Goal: Communication & Community: Answer question/provide support

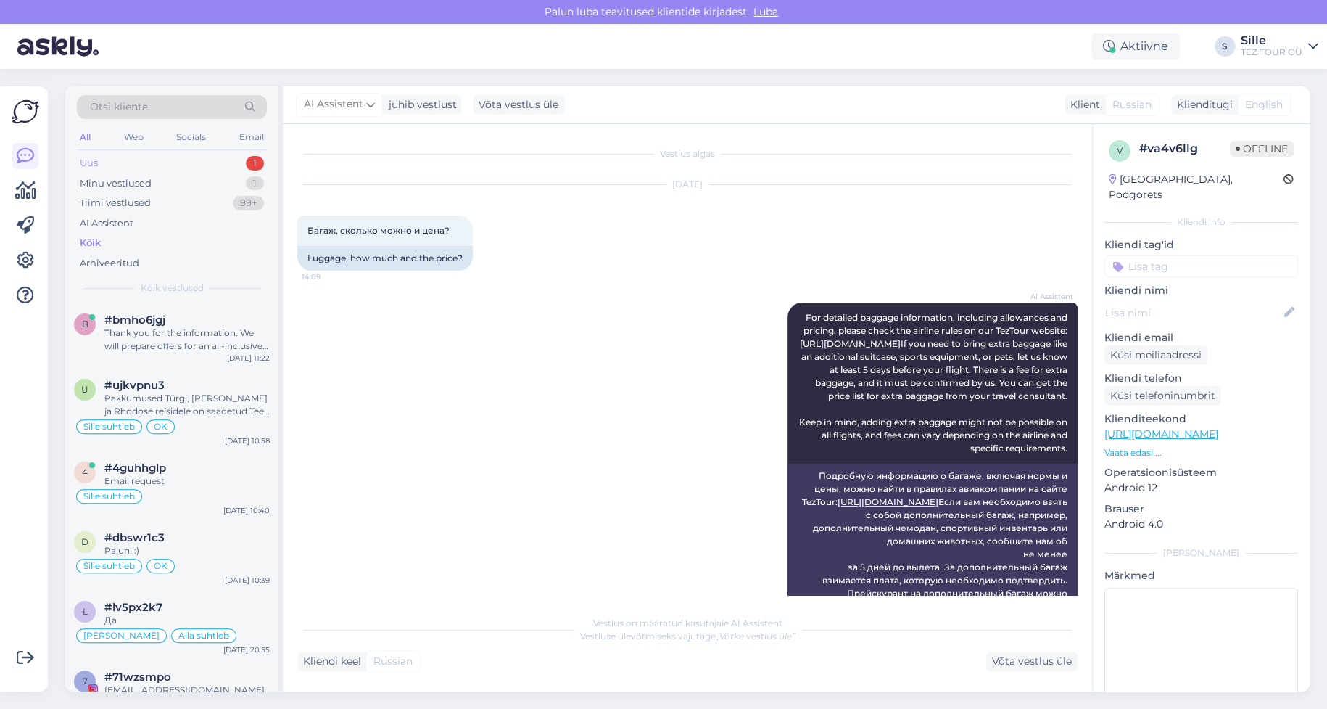
scroll to position [117, 0]
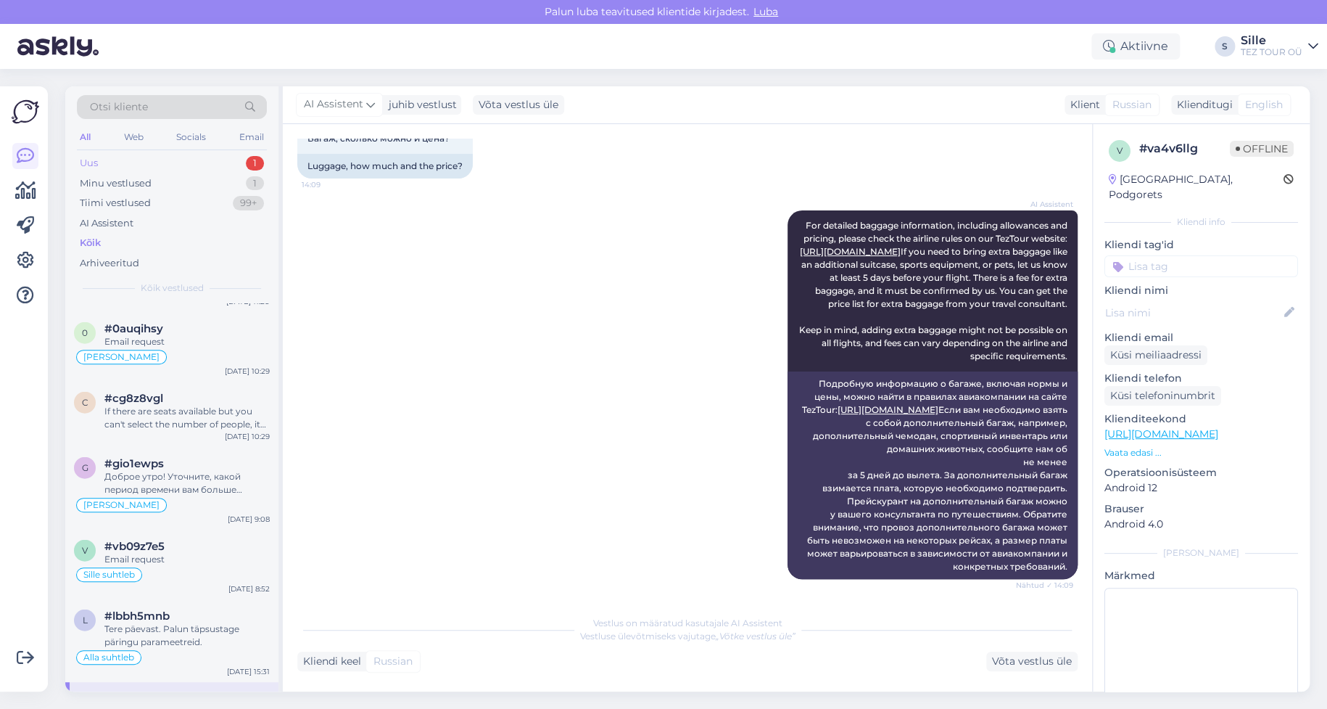
click at [131, 159] on div "Uus 1" at bounding box center [172, 163] width 190 height 20
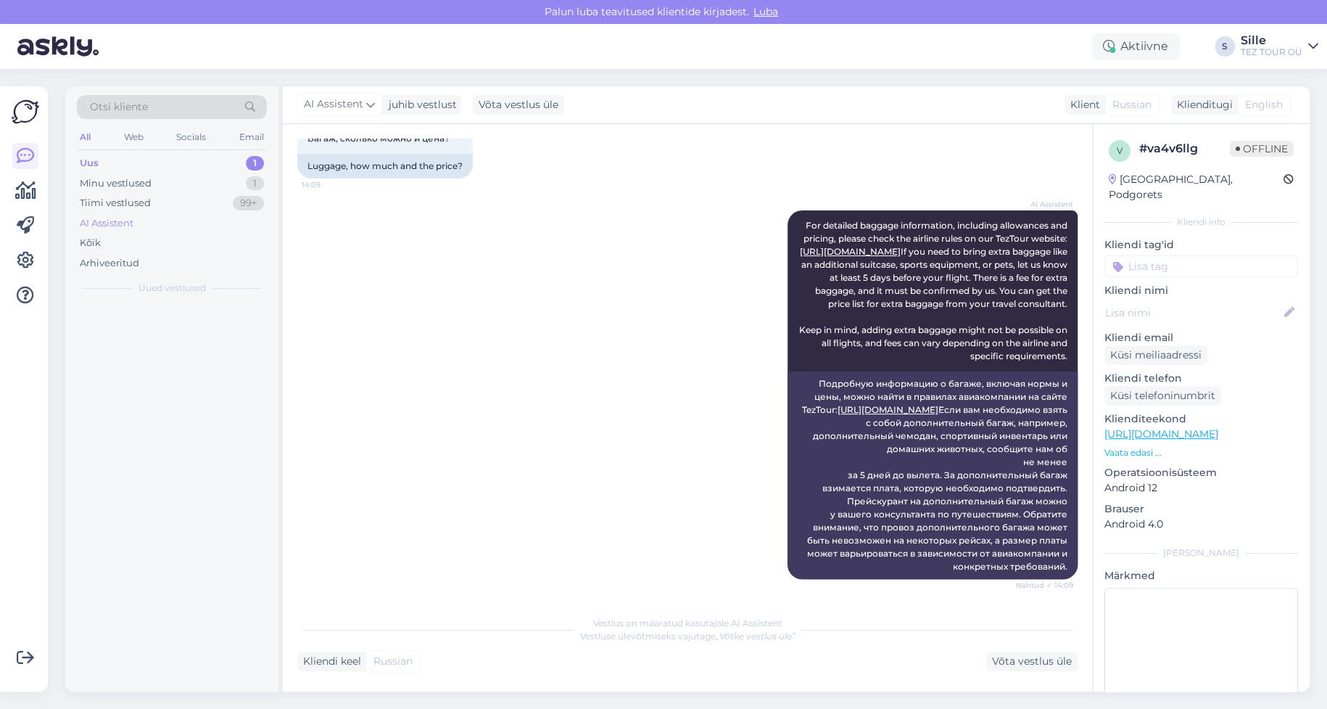
scroll to position [0, 0]
click at [180, 347] on div "Thank you for the information. We will prepare offers for an all-inclusive pack…" at bounding box center [186, 339] width 165 height 26
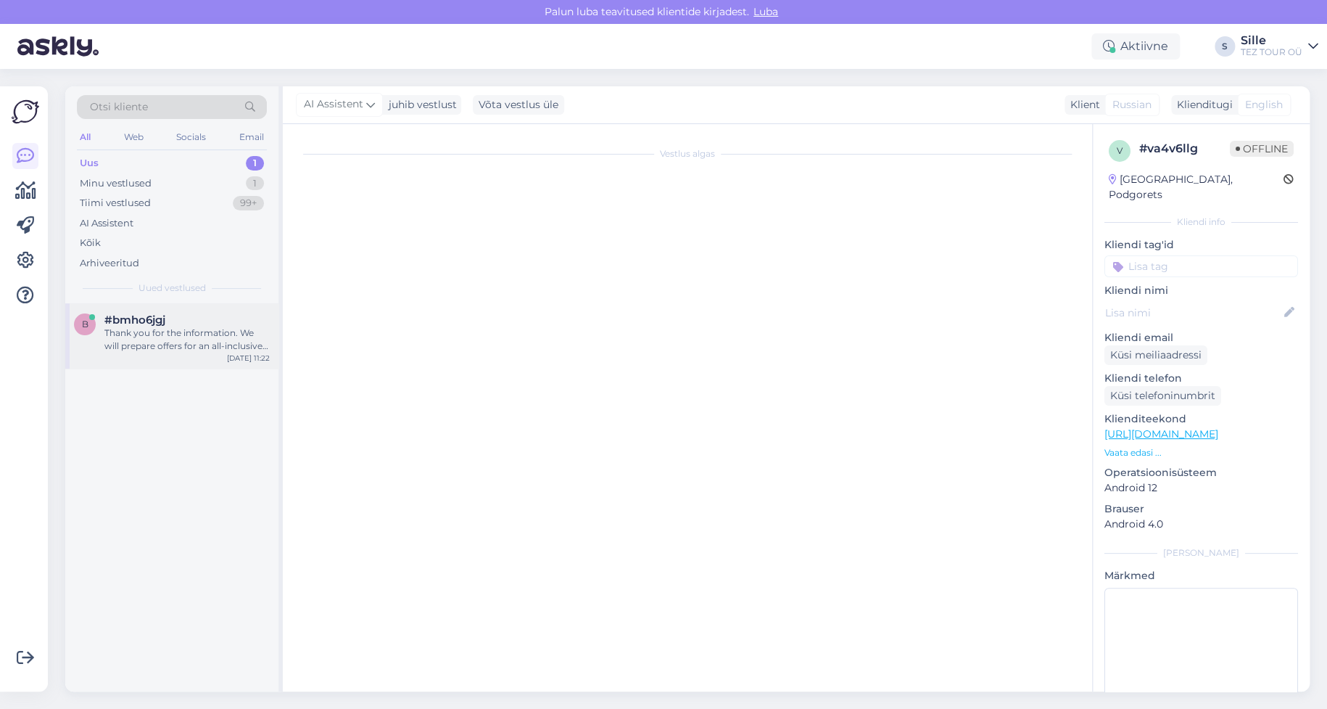
scroll to position [653, 0]
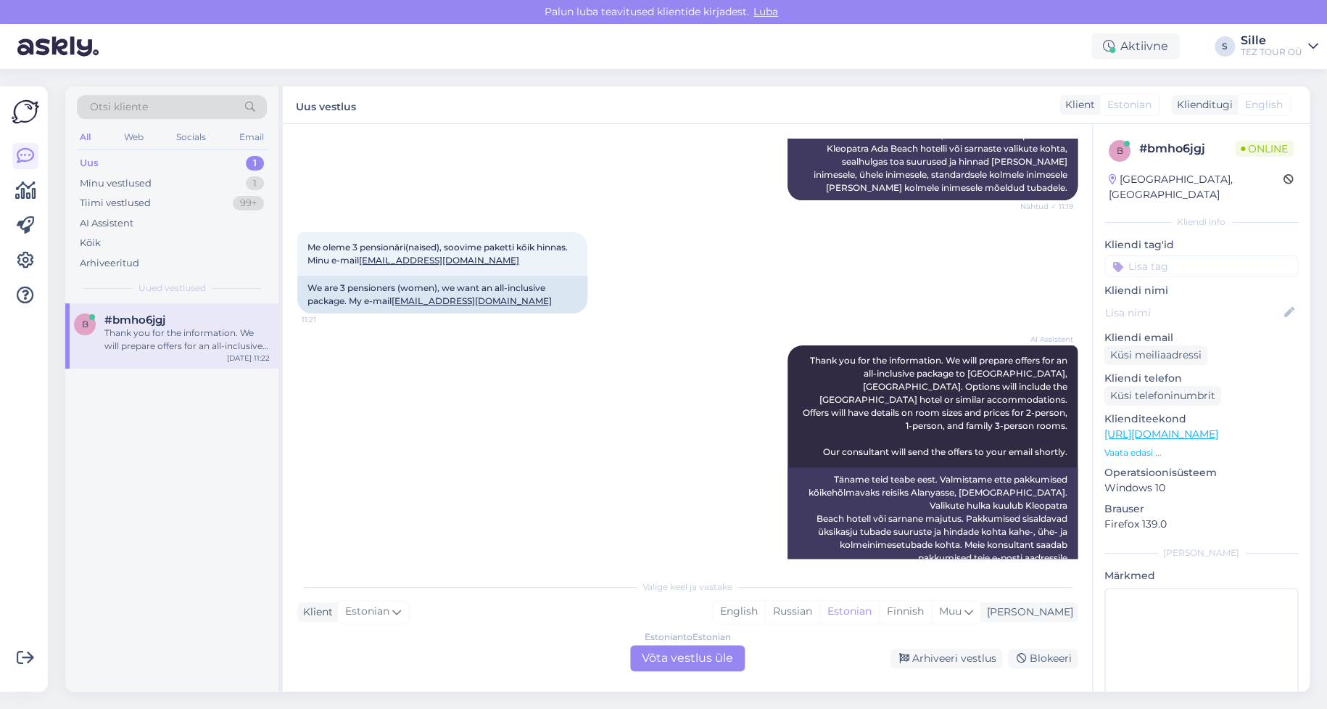
drag, startPoint x: 670, startPoint y: 651, endPoint x: 688, endPoint y: 643, distance: 19.5
click at [671, 650] on div "Estonian to Estonian Võta vestlus üle" at bounding box center [687, 658] width 115 height 26
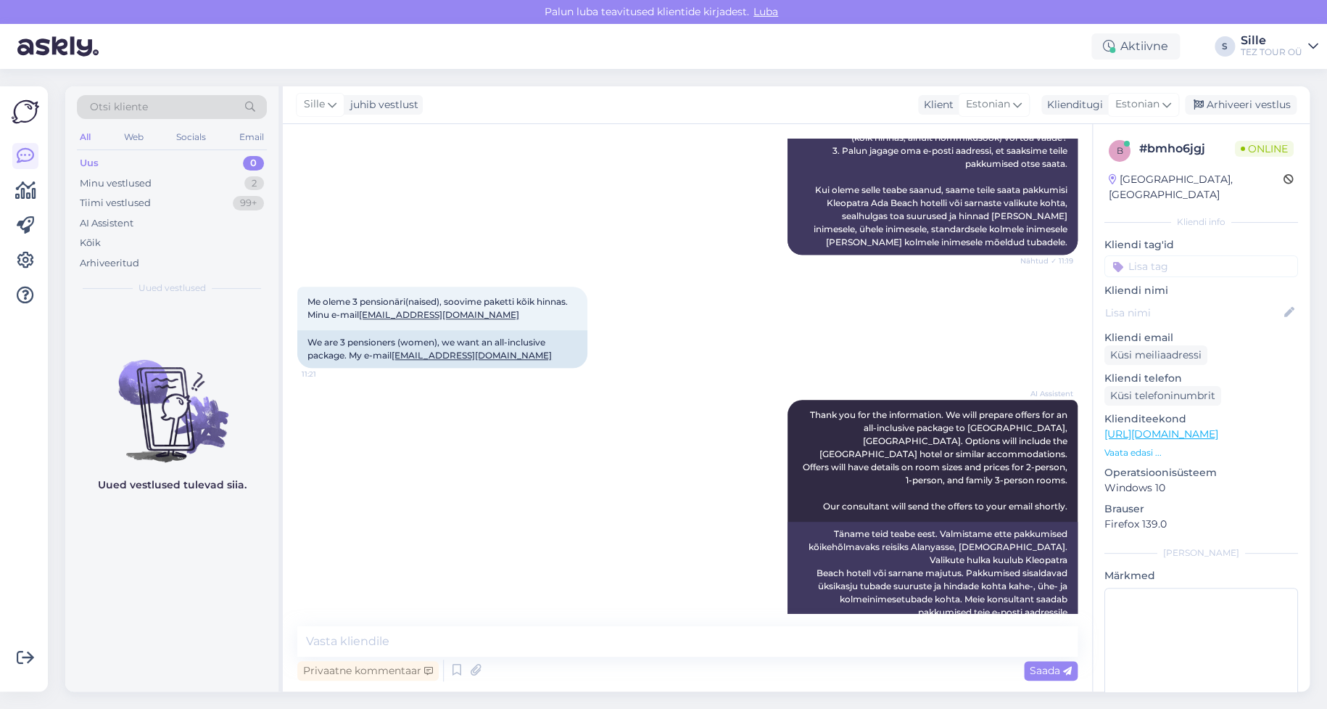
click at [1154, 255] on input at bounding box center [1202, 266] width 194 height 22
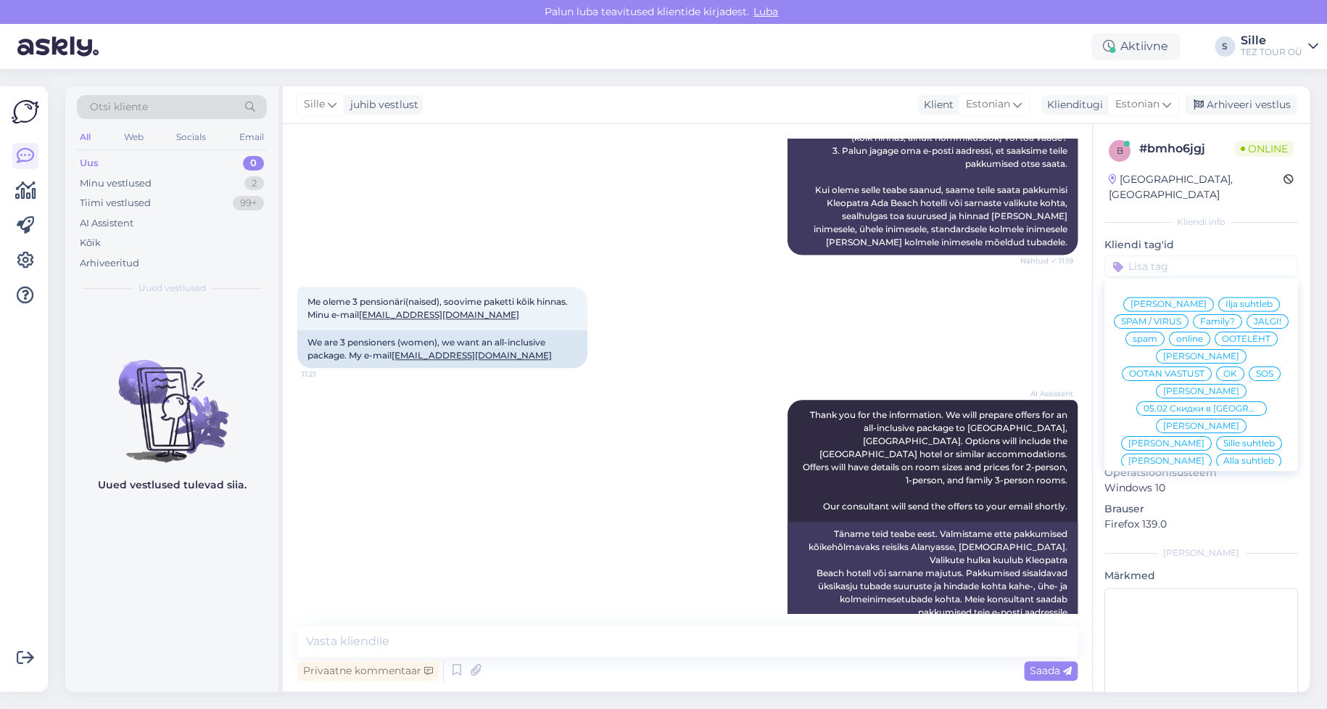
click at [1223, 439] on span "Sille suhtleb" at bounding box center [1248, 443] width 51 height 9
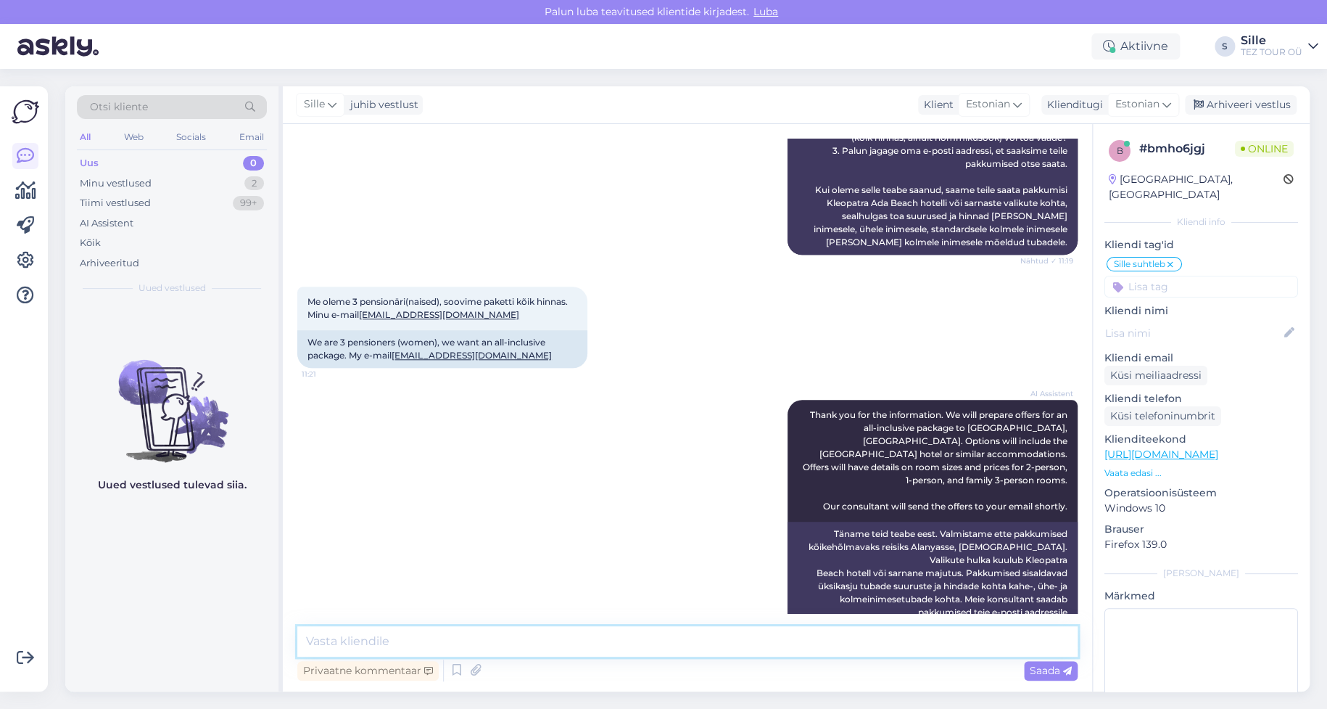
click at [365, 645] on textarea at bounding box center [687, 641] width 780 height 30
type textarea "Tere! Saadan Teile kohe pakkumused Teie meilile"
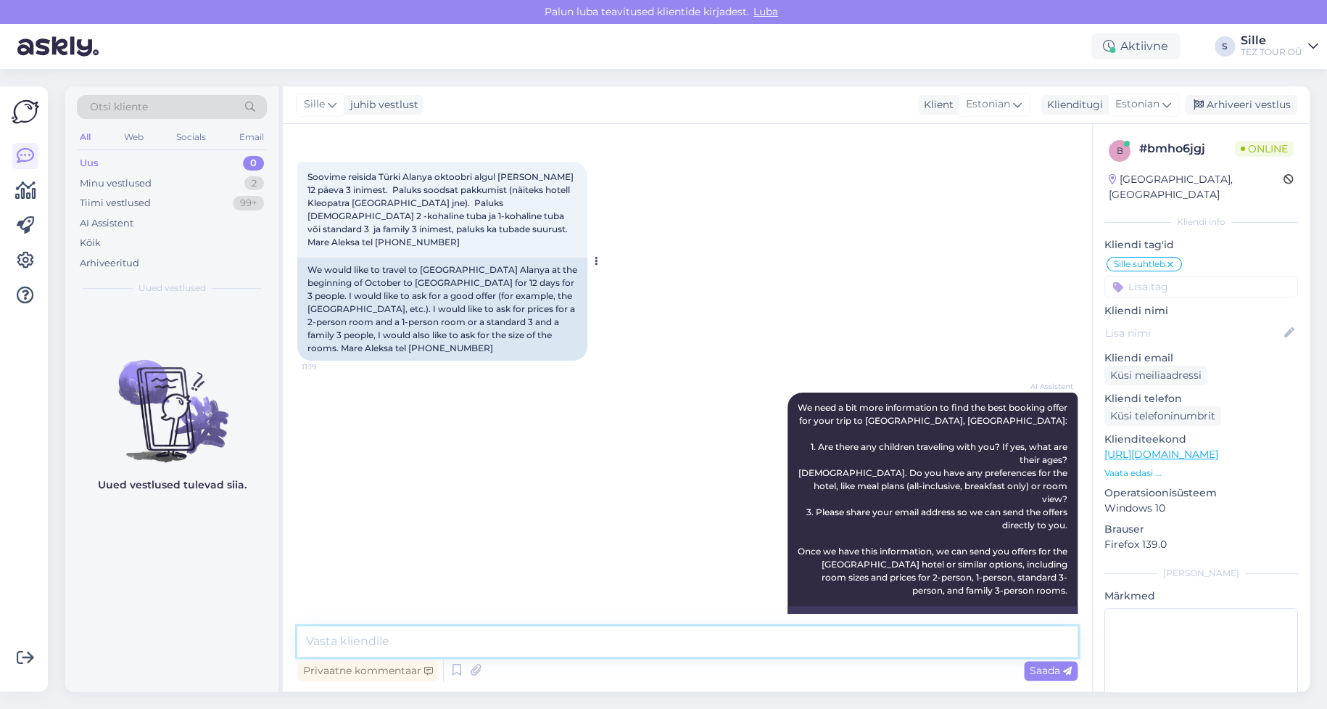
scroll to position [0, 0]
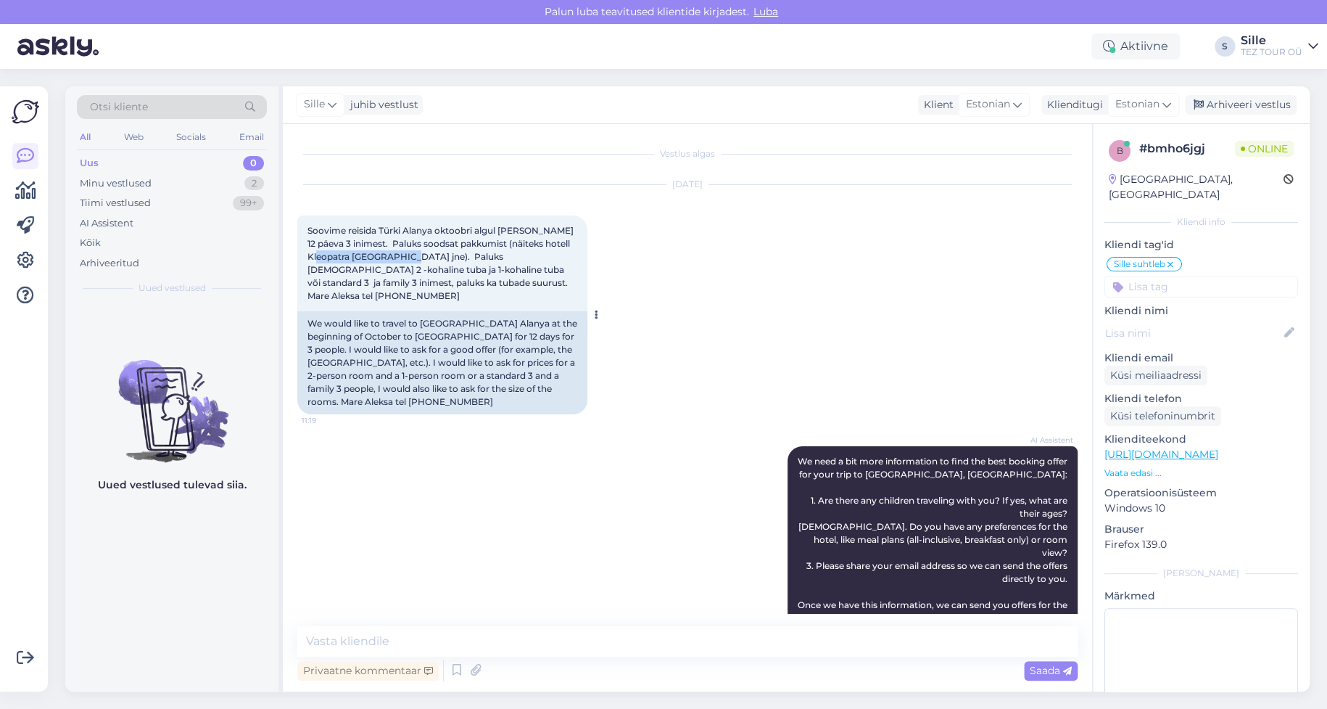
drag, startPoint x: 307, startPoint y: 255, endPoint x: 396, endPoint y: 283, distance: 92.9
click at [402, 257] on span "Soovime reisida Türki Alanya oktoobri algul [PERSON_NAME] 12 päeva 3 inimest. P…" at bounding box center [441, 263] width 268 height 76
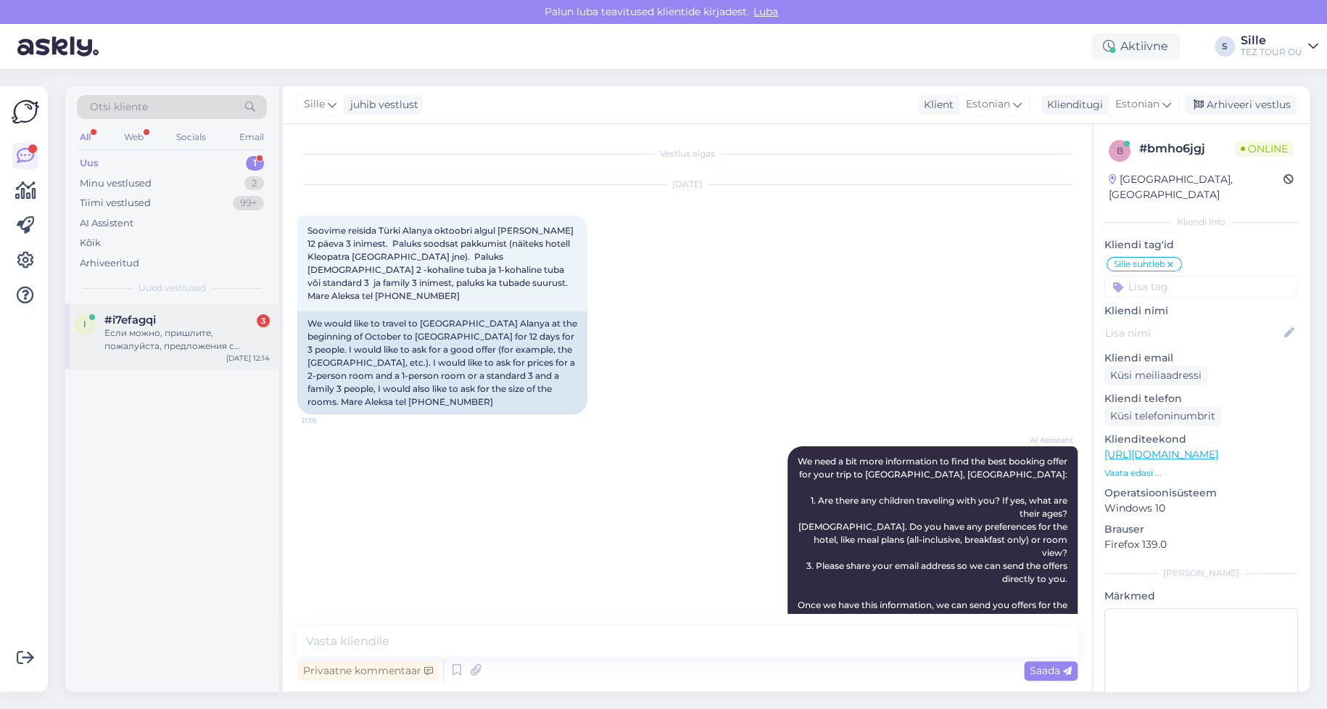
click at [188, 332] on div "Если можно, пришлите, пожалуйста, предложения с ссылками на отели, чтобы было у…" at bounding box center [186, 339] width 165 height 26
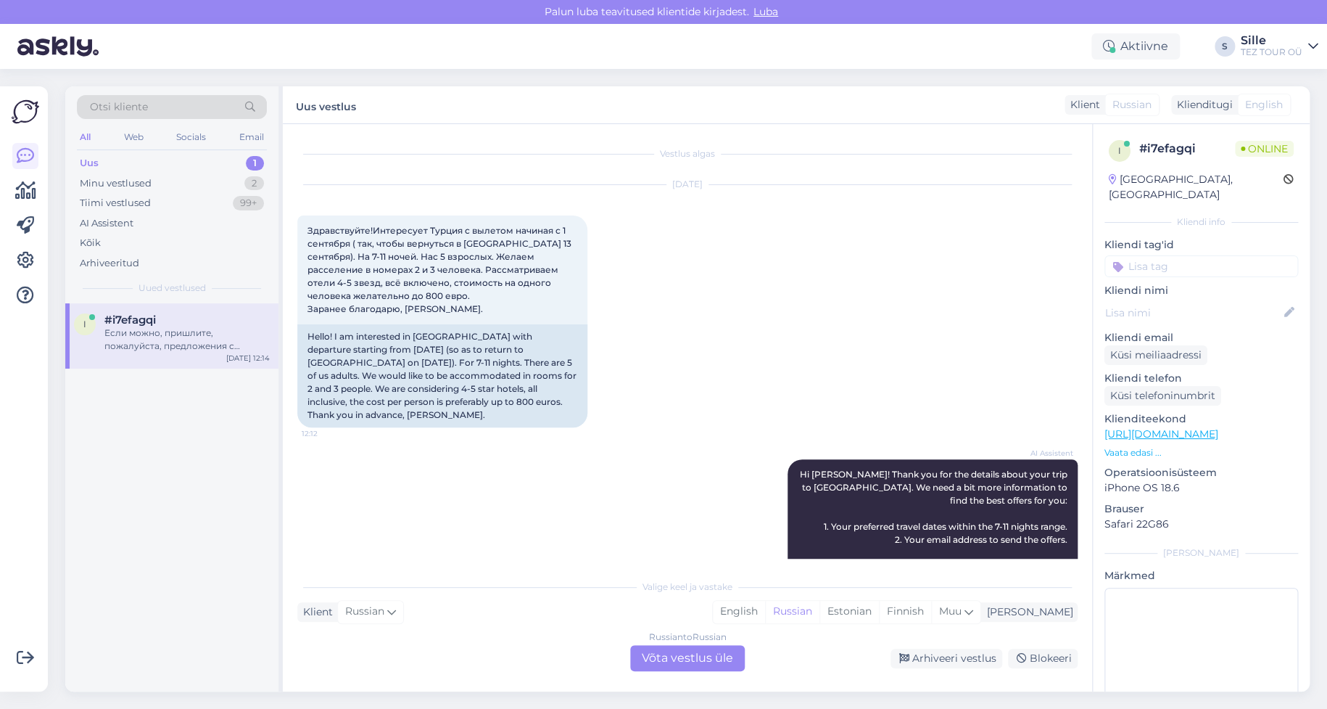
click at [685, 661] on div "Russian to Russian Võta vestlus üle" at bounding box center [687, 658] width 115 height 26
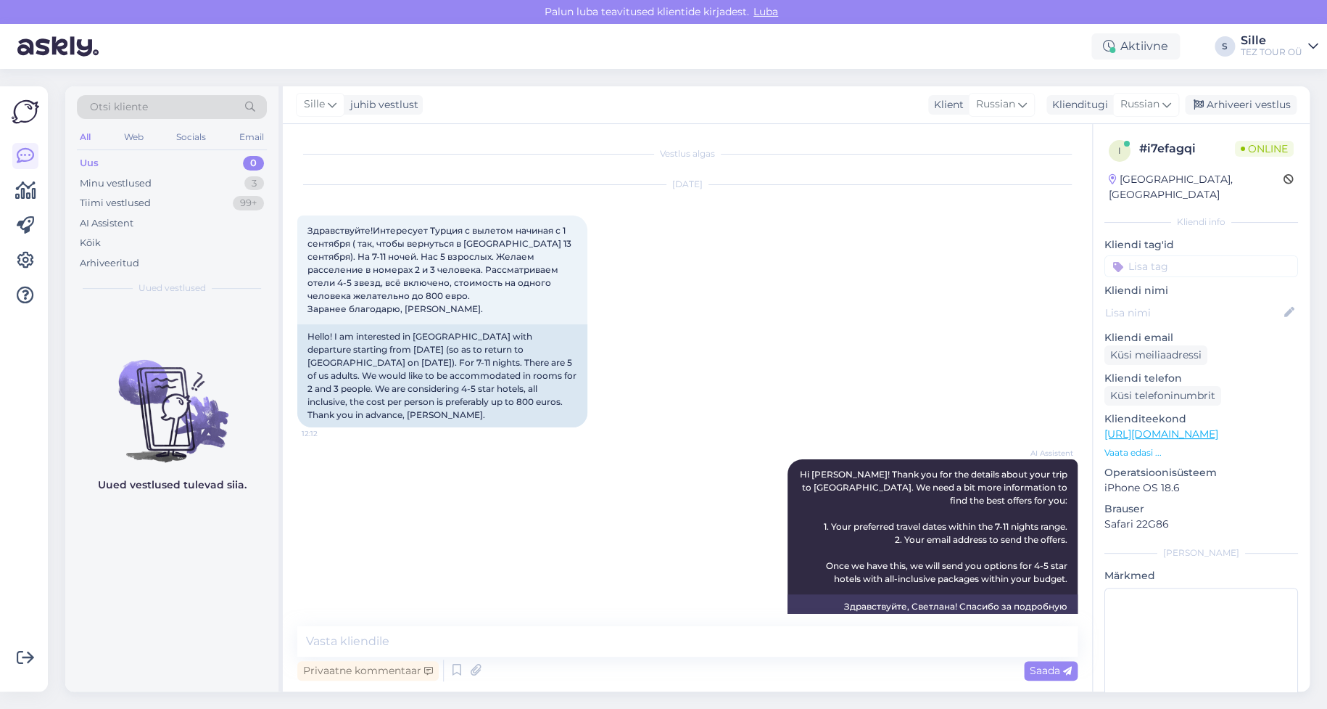
click at [1160, 255] on input at bounding box center [1202, 266] width 194 height 22
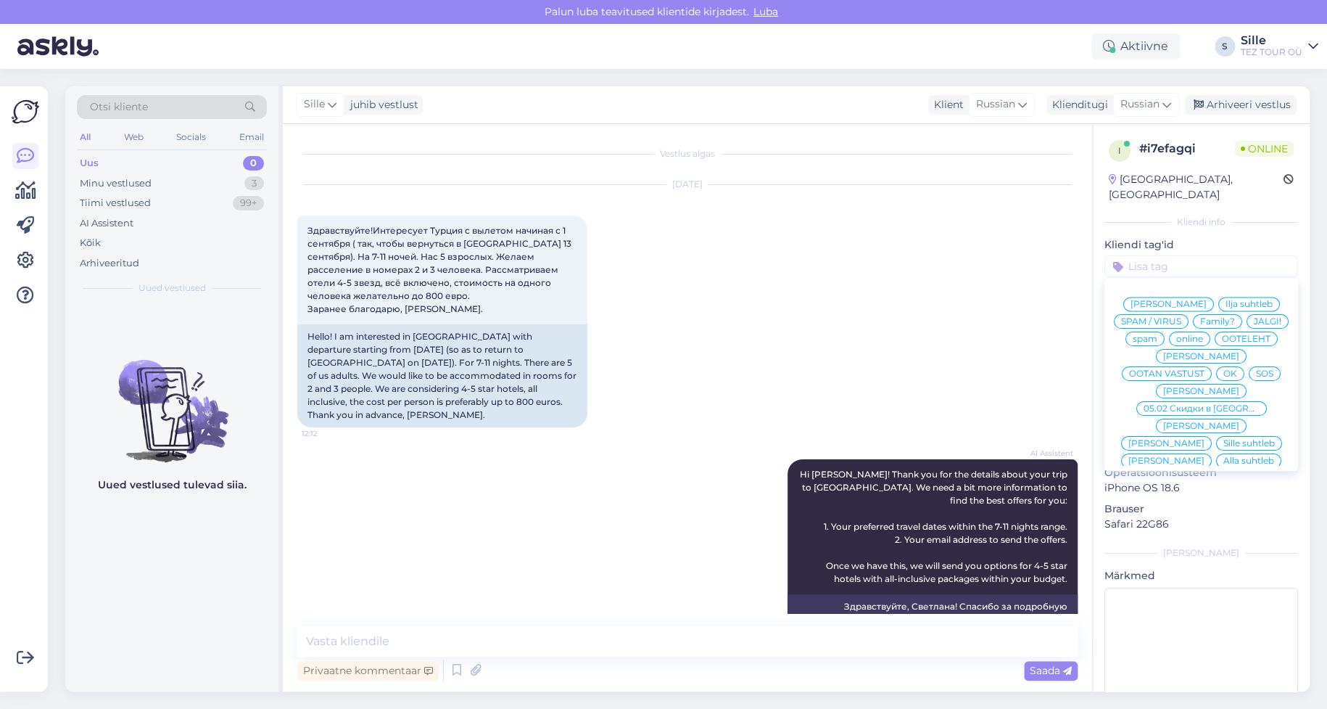
click at [1223, 439] on span "Sille suhtleb" at bounding box center [1248, 443] width 51 height 9
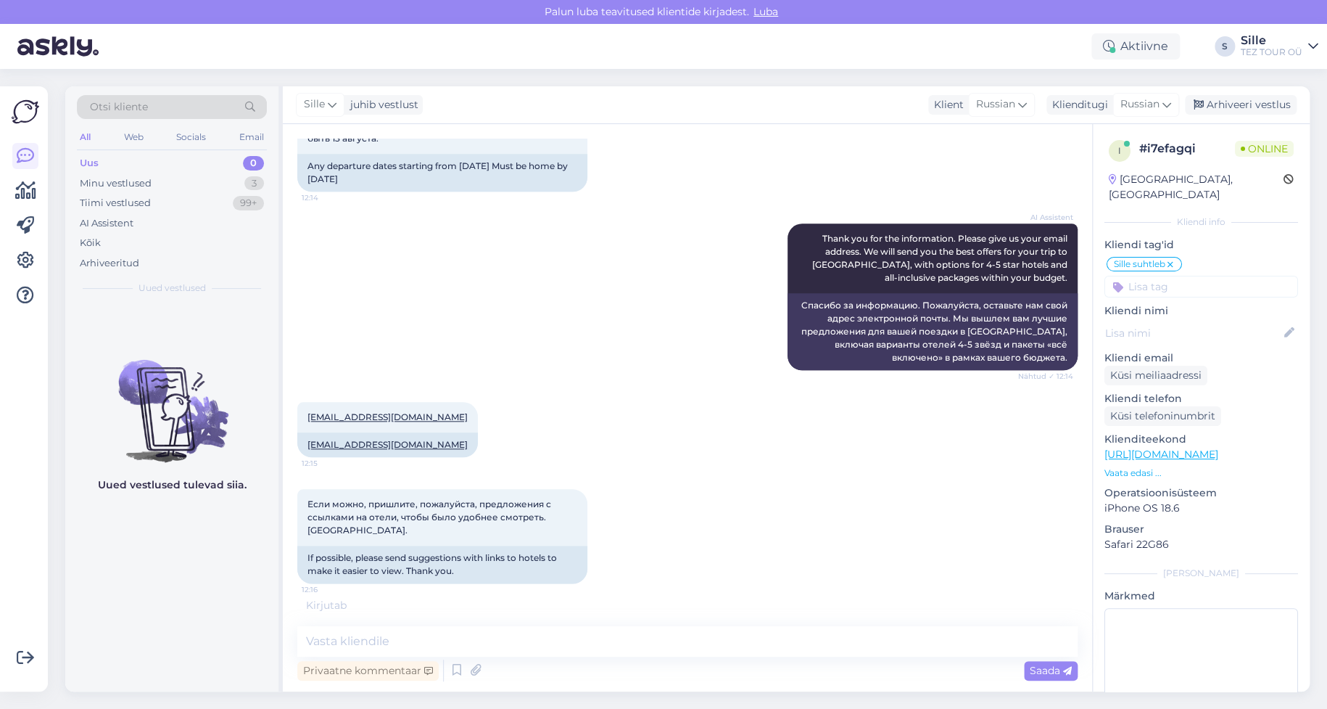
scroll to position [669, 0]
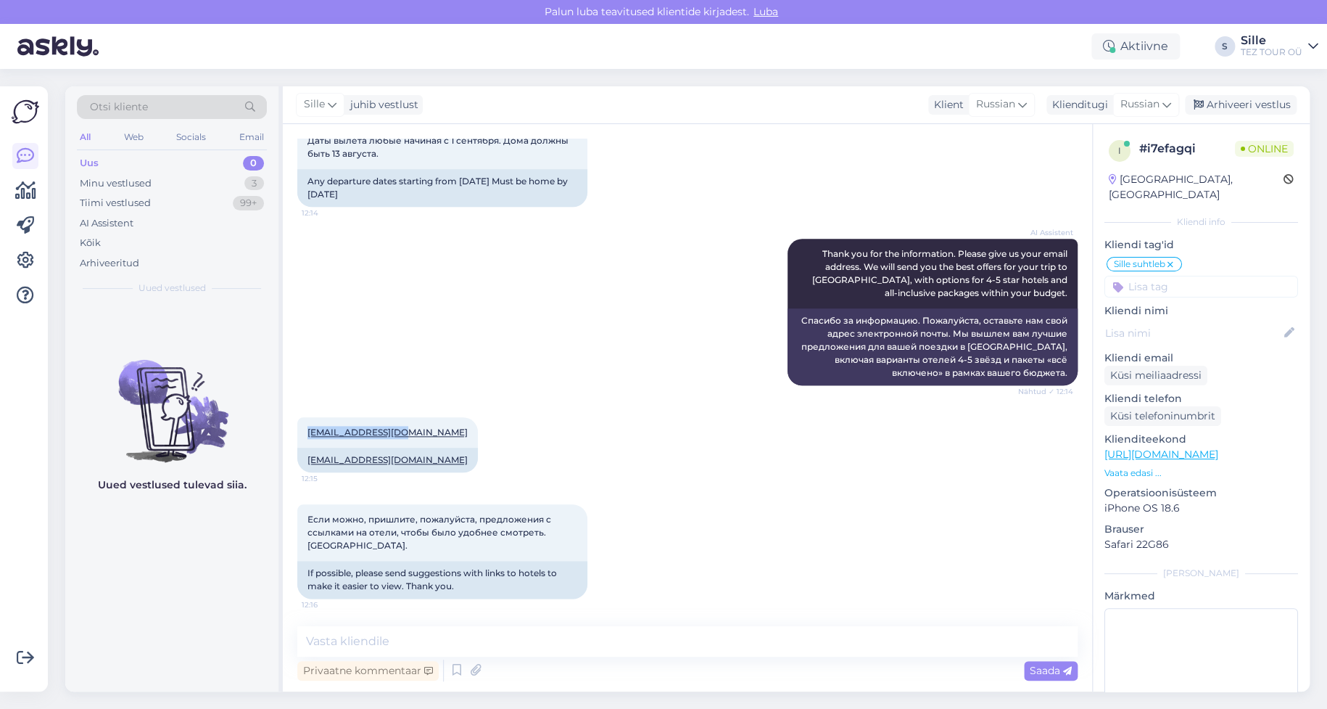
drag, startPoint x: 408, startPoint y: 413, endPoint x: 290, endPoint y: 432, distance: 119.0
click at [290, 433] on div "Vestlus algas [DATE] Здравствуйте!Интересует Турция с вылетом начиная с 1 сентя…" at bounding box center [687, 407] width 809 height 567
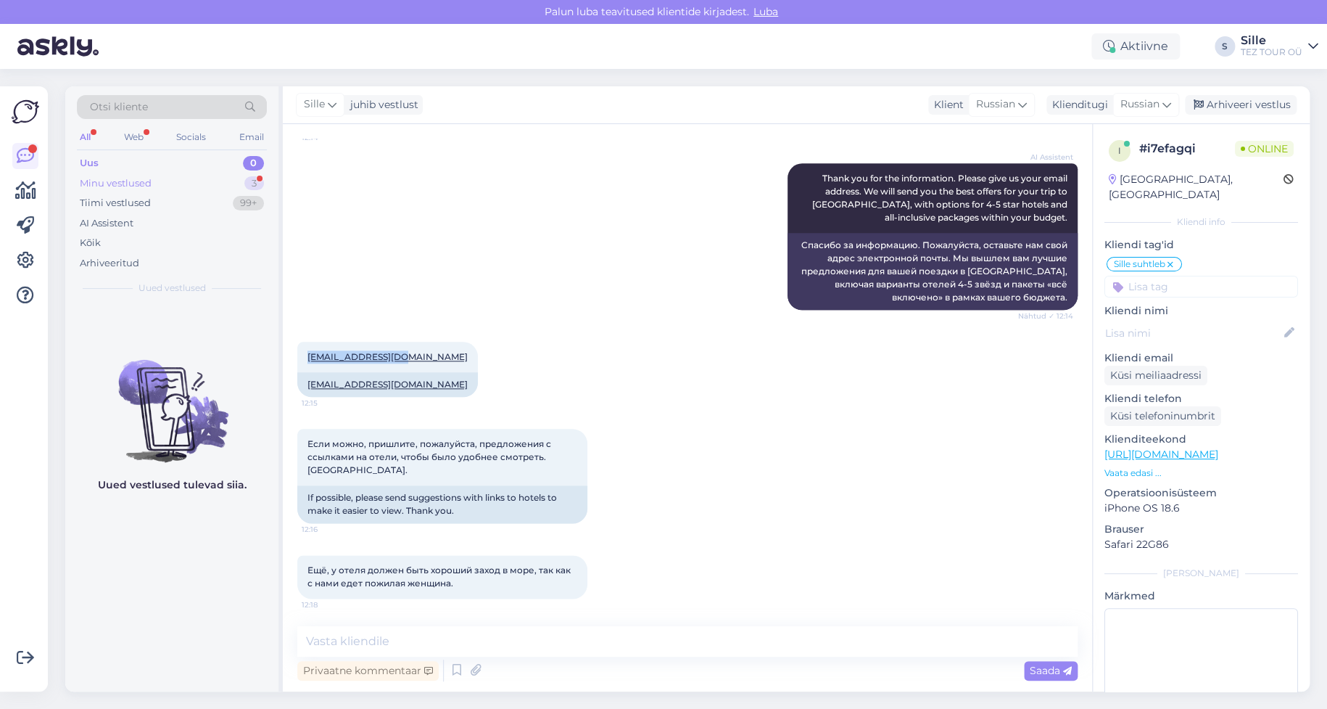
click at [226, 173] on div "Minu vestlused 3" at bounding box center [172, 183] width 190 height 20
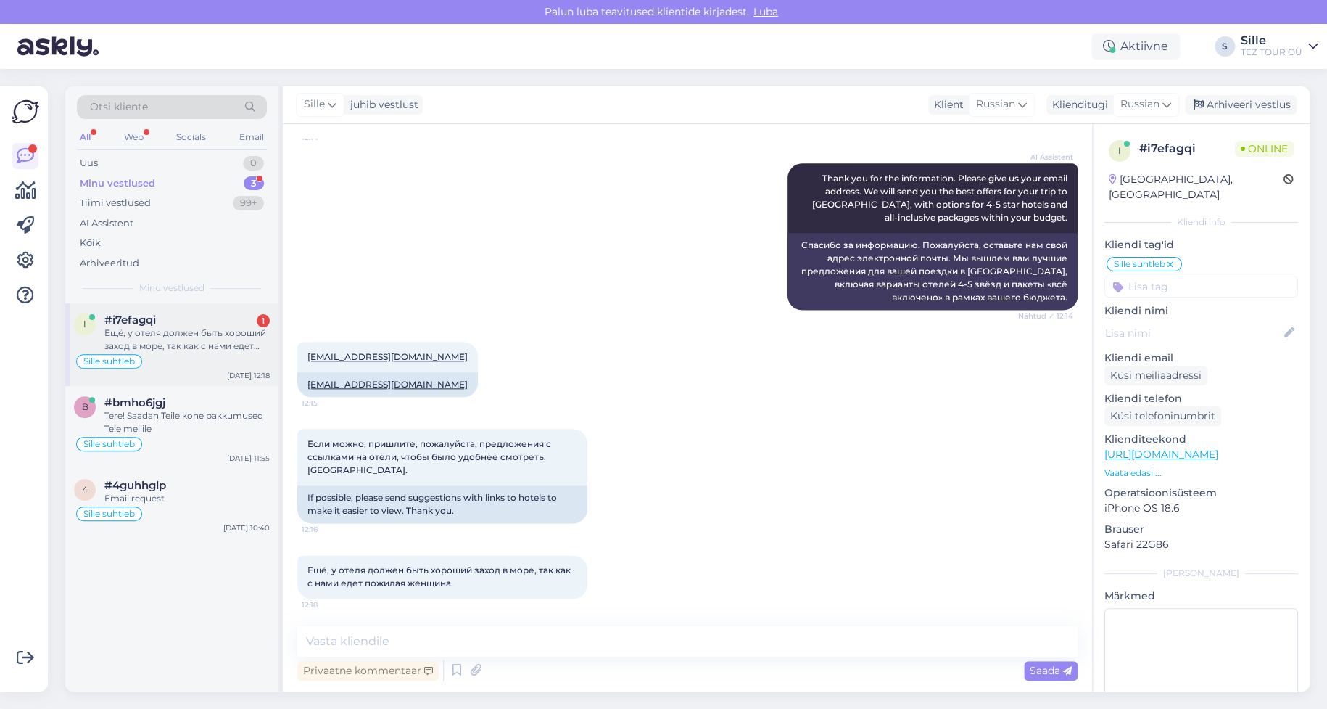
drag, startPoint x: 184, startPoint y: 342, endPoint x: 205, endPoint y: 352, distance: 23.0
click at [186, 347] on div "Ещё, у отеля должен быть хороший заход в море, так как с нами едет пожилая женщ…" at bounding box center [186, 339] width 165 height 26
click at [410, 635] on textarea at bounding box center [687, 641] width 780 height 30
click at [1149, 102] on span "Russian" at bounding box center [1139, 104] width 39 height 16
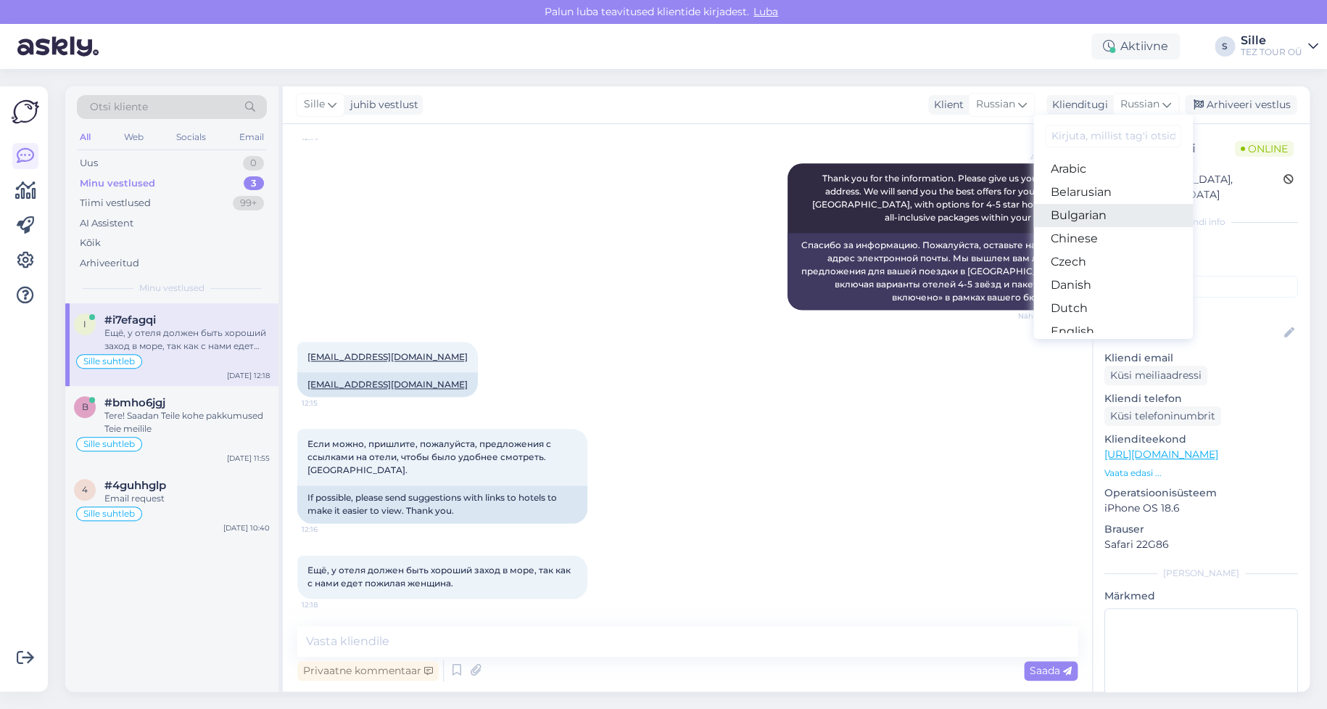
scroll to position [145, 0]
click at [1091, 208] on link "Estonian" at bounding box center [1113, 209] width 160 height 23
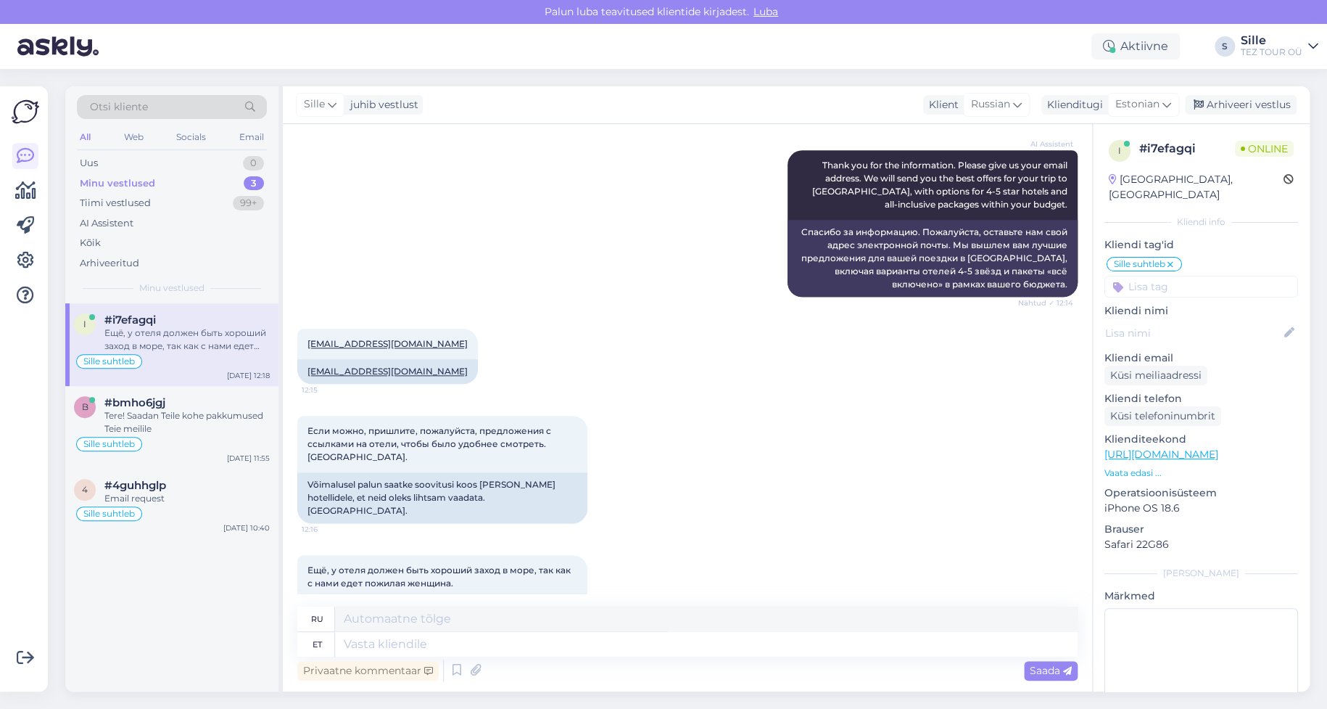
scroll to position [731, 0]
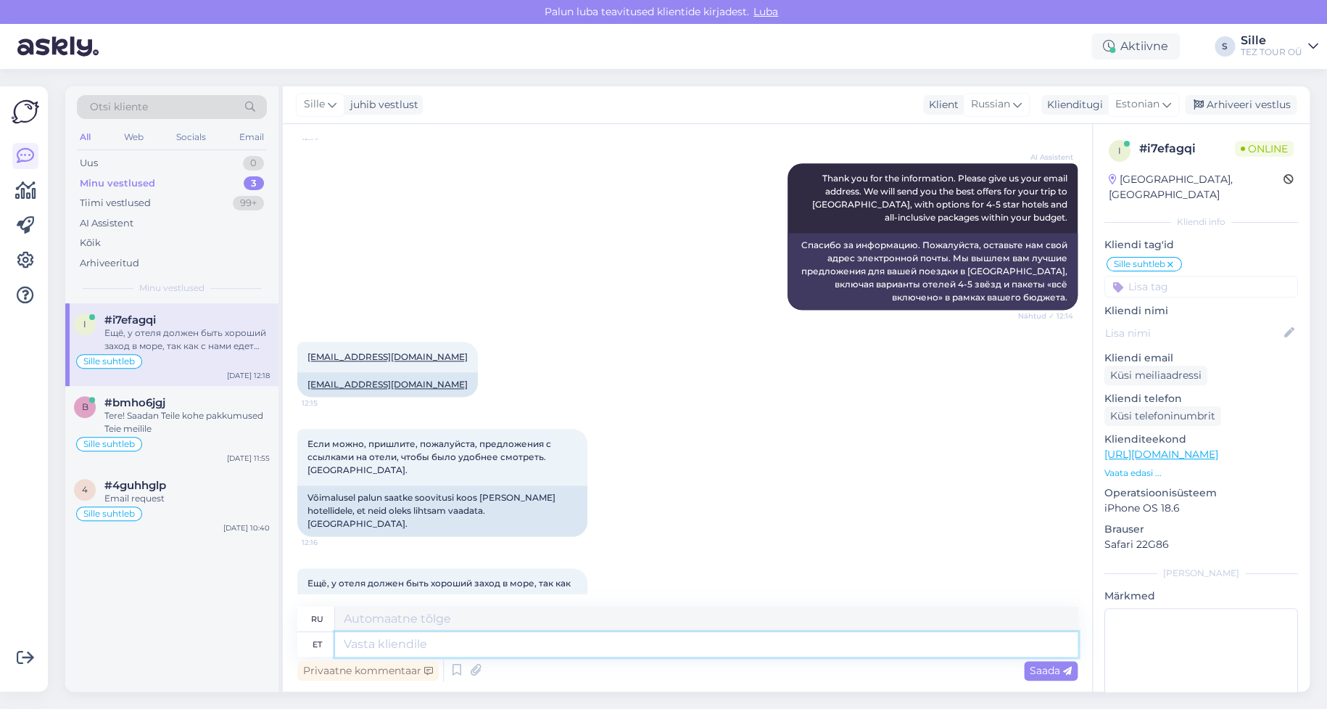
click at [422, 640] on textarea at bounding box center [706, 644] width 743 height 25
type textarea "Tere!"
type textarea "Привет!"
type textarea "Tere! Tänan"
type textarea "Привет! [GEOGRAPHIC_DATA]."
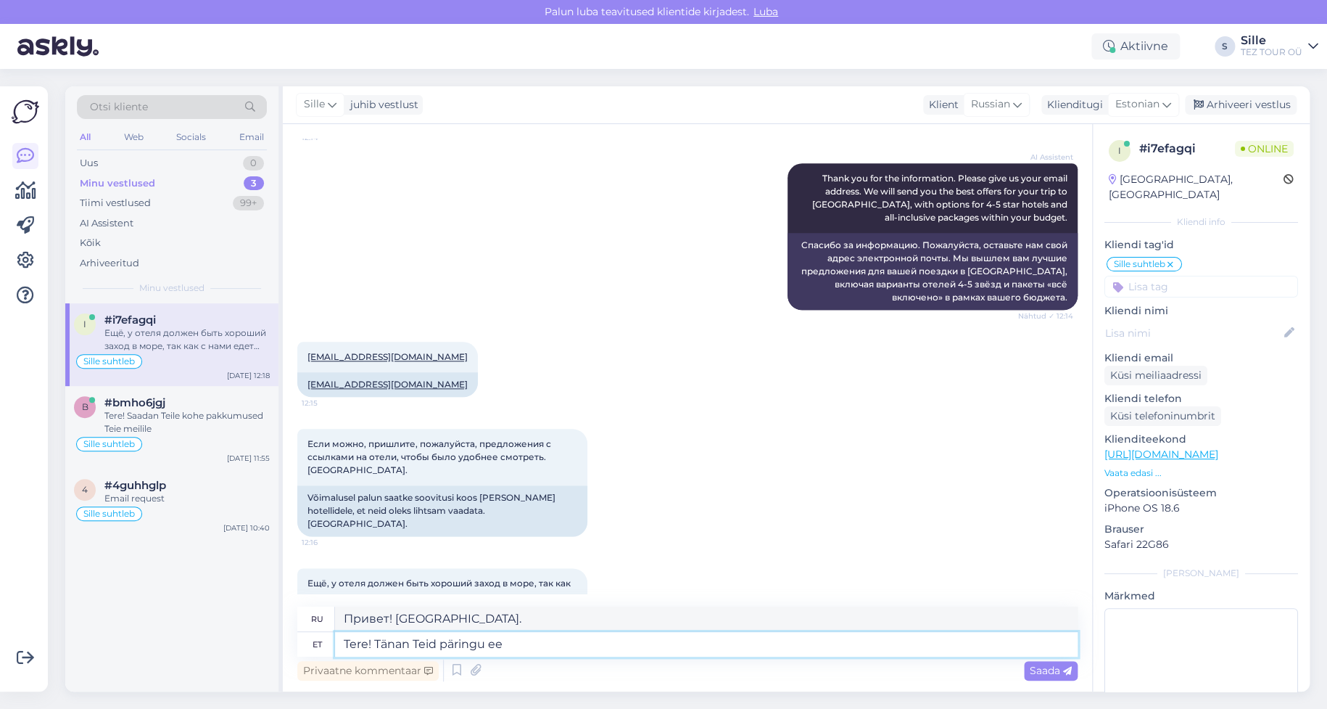
type textarea "Tere! Tänan Teid päringu ees"
type textarea "Здравствуйте! Спасибо за ваш запрос."
type textarea "Tere! Tänan Teid päringu eest. [GEOGRAPHIC_DATA]"
type textarea "Здравствуйте! Спасибо за ваш запрос. Я отправлю"
type textarea "Tere! Tänan Teid päringu eest. Saadan Teile p"
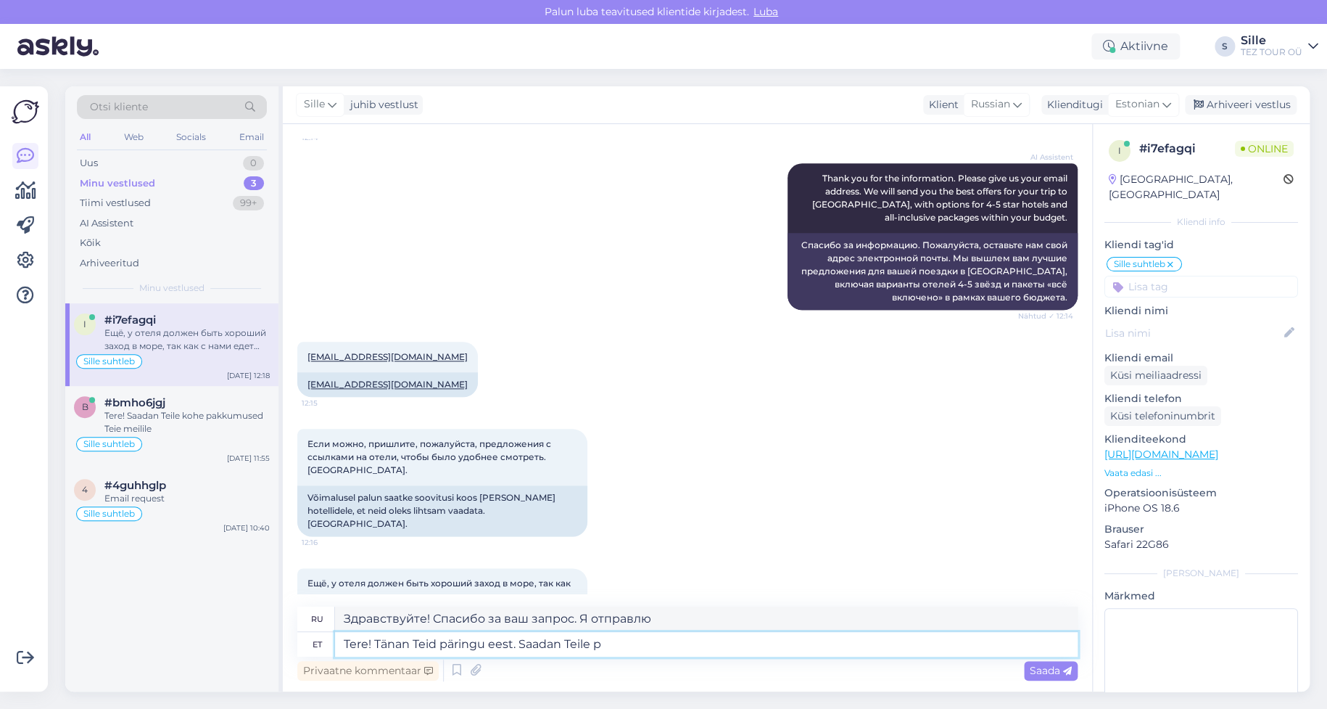
type textarea "Здравствуйте! Спасибо за ваш запрос. Я вам отправлю."
type textarea "Tere! Tänan Teid päringu eest. Saadan Teile pakkumised e"
type textarea "Здравствуйте! Спасибо за ваш запрос. Я отправлю вам предложения."
type textarea "Tere! Tänan Teid päringu eest. Saadan Teile pakkumised esimesel"
type textarea "Здравствуйте! Спасибо за ваш запрос. Я отправлю вам предложения как можно скоре…"
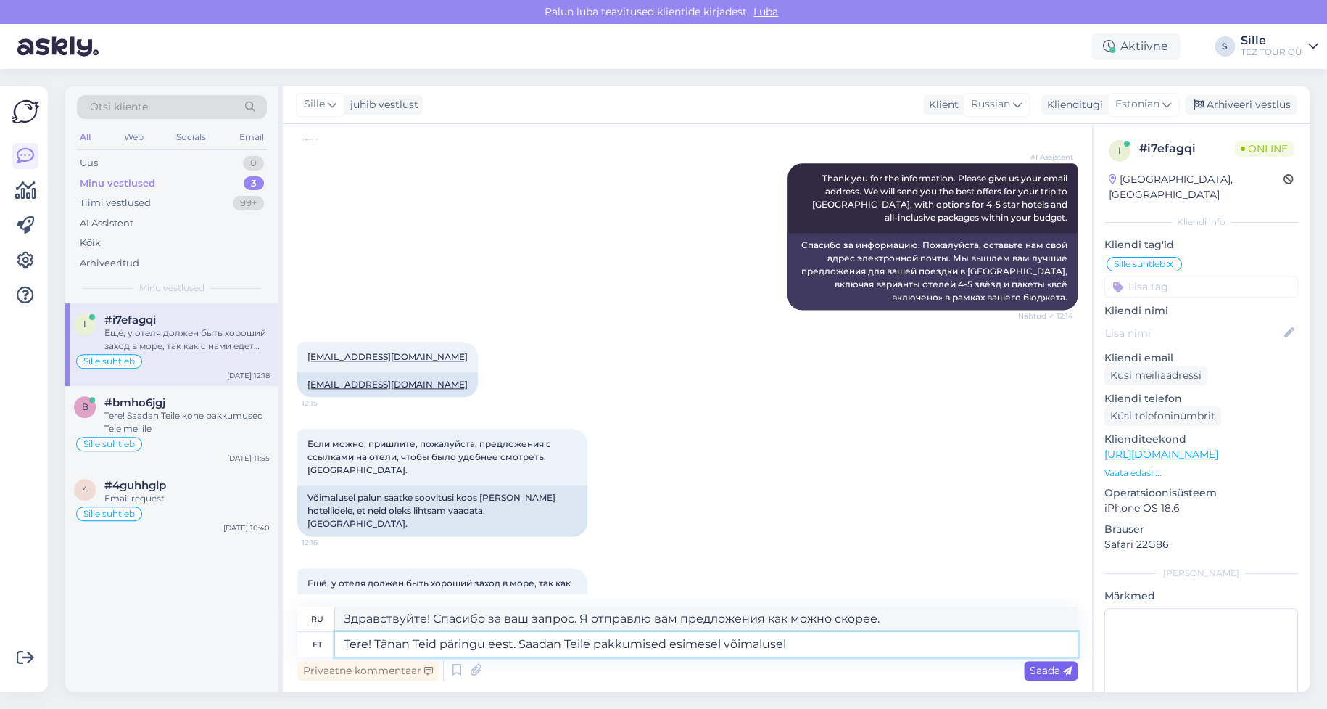
type textarea "Tere! Tänan Teid päringu eest. Saadan Teile pakkumised esimesel võimalusel"
click at [1057, 668] on span "Saada" at bounding box center [1051, 670] width 42 height 13
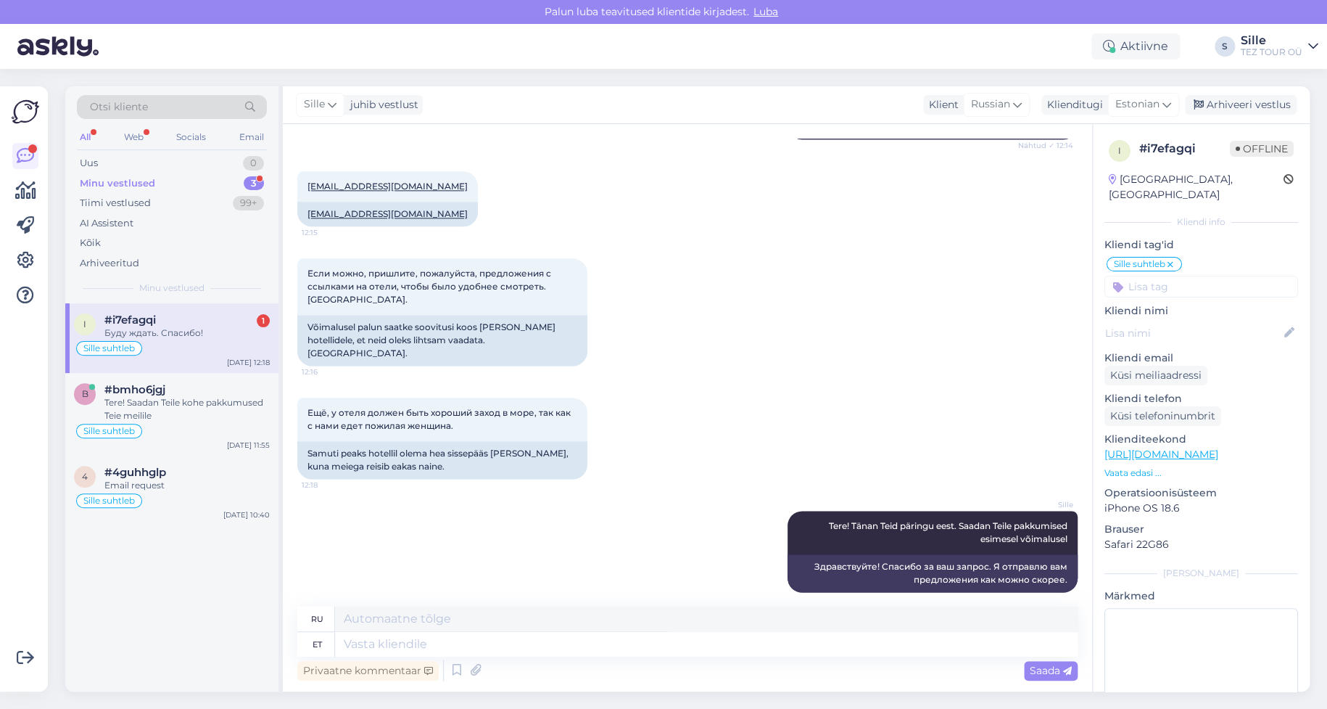
scroll to position [988, 0]
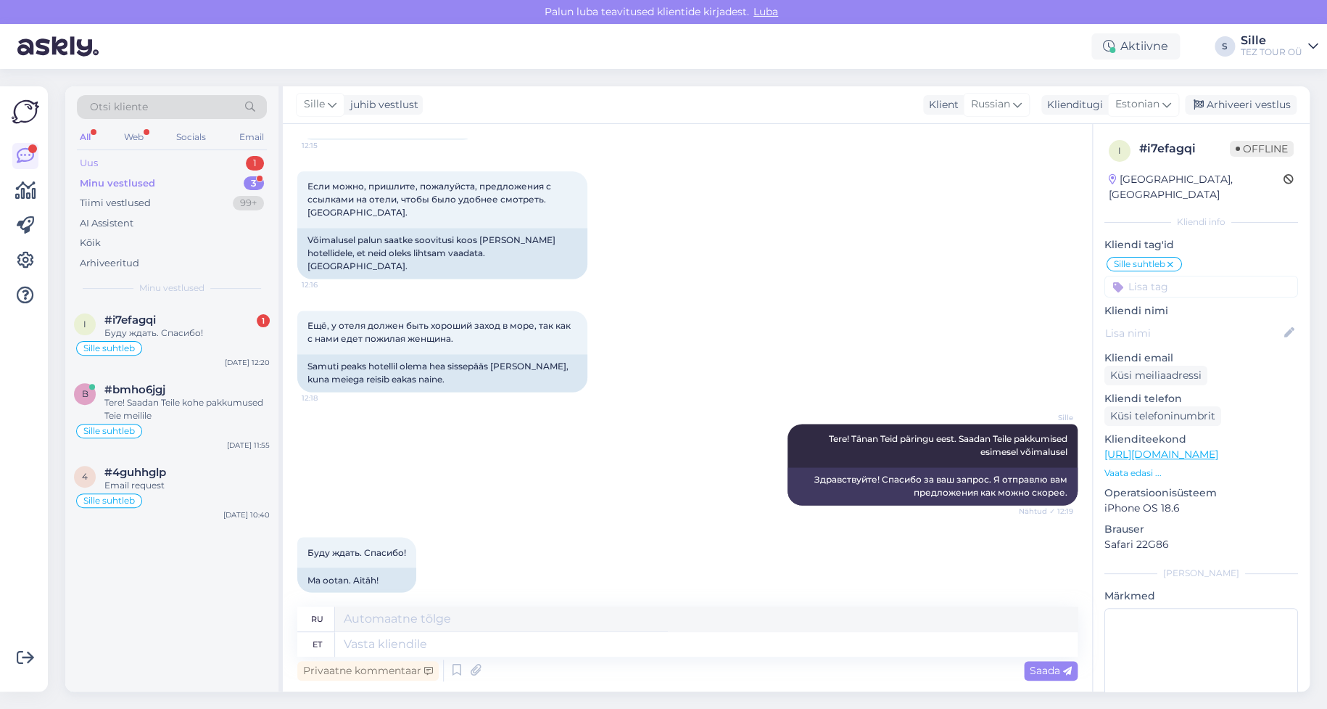
click at [169, 163] on div "Uus 1" at bounding box center [172, 163] width 190 height 20
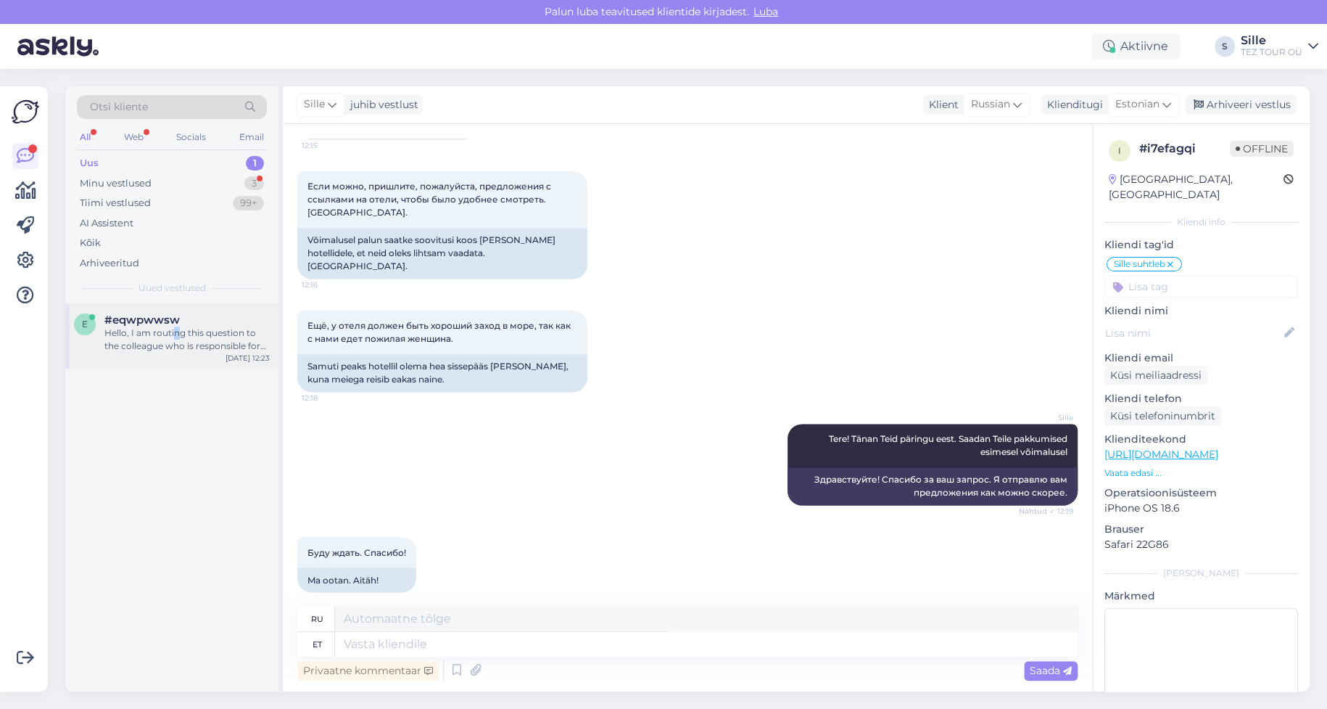
drag, startPoint x: 179, startPoint y: 339, endPoint x: 186, endPoint y: 350, distance: 13.1
click at [180, 339] on div "Hello, I am routing this question to the colleague who is responsible for this …" at bounding box center [186, 339] width 165 height 26
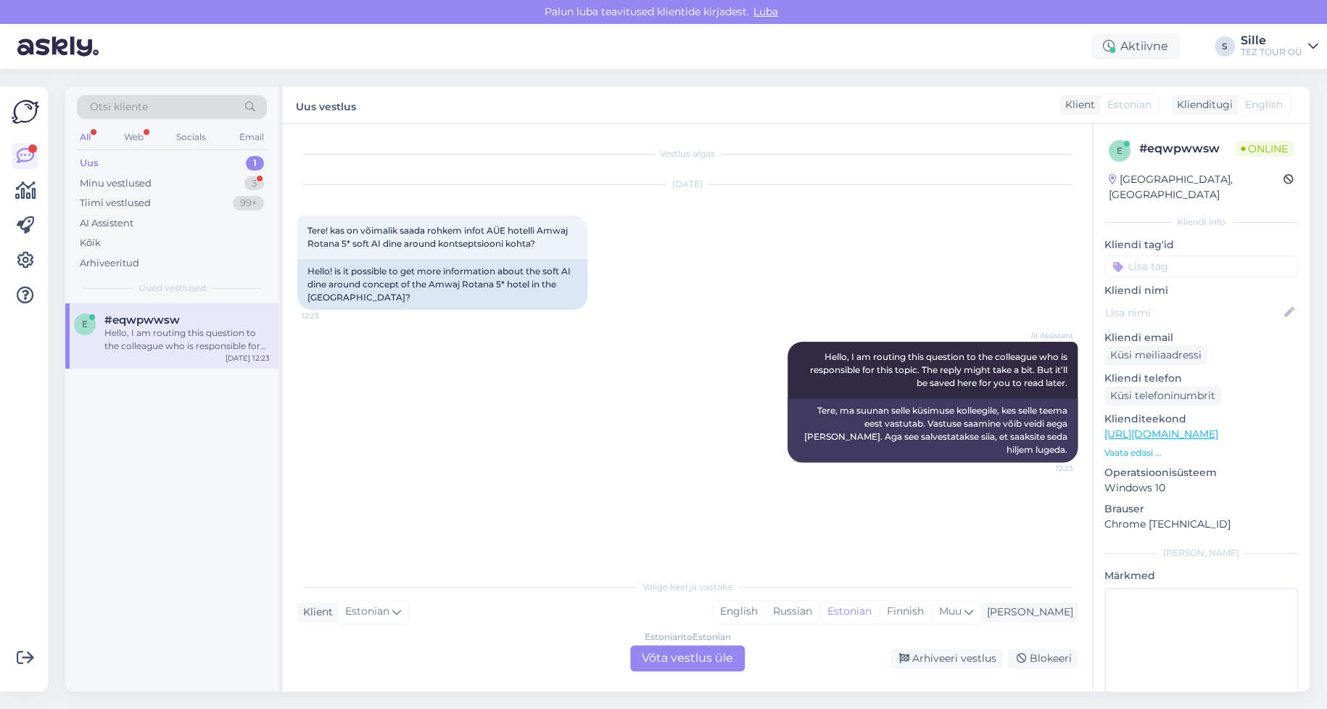
click at [711, 653] on div "Estonian to Estonian Võta vestlus üle" at bounding box center [687, 658] width 115 height 26
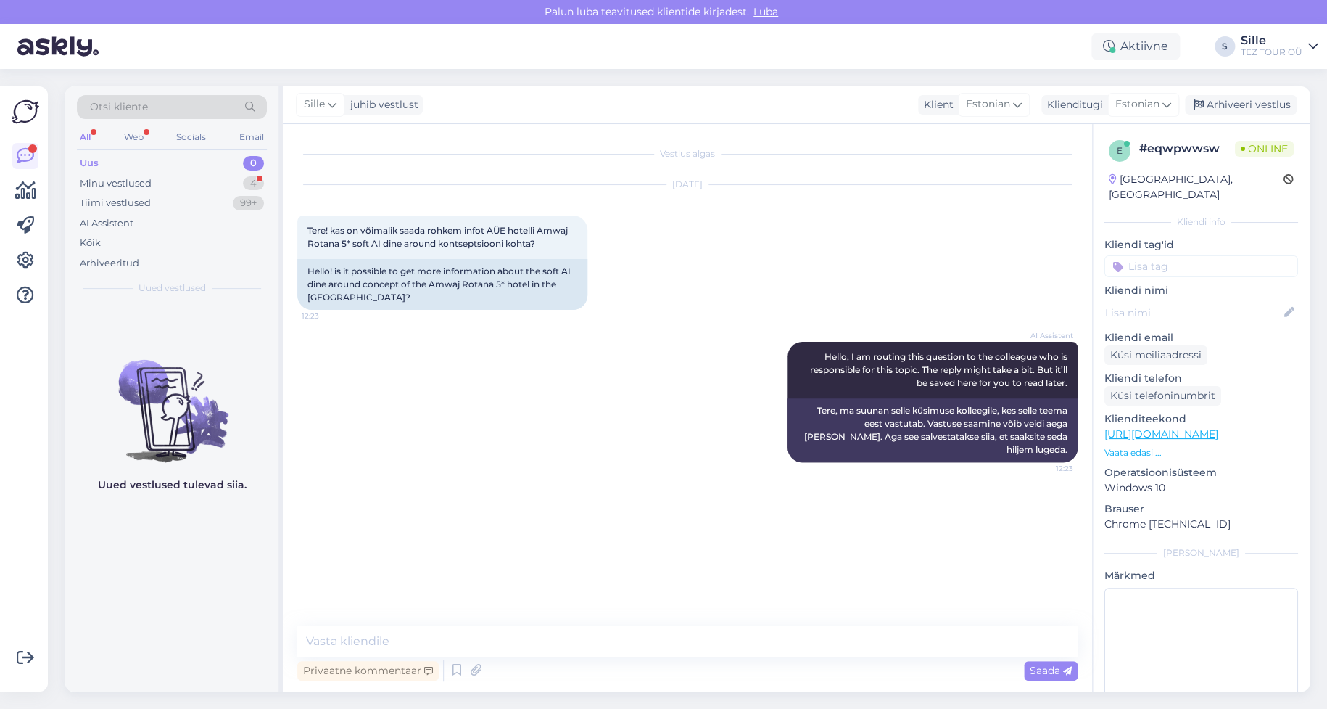
drag, startPoint x: 1165, startPoint y: 246, endPoint x: 1160, endPoint y: 260, distance: 15.4
click at [1165, 255] on input at bounding box center [1202, 266] width 194 height 22
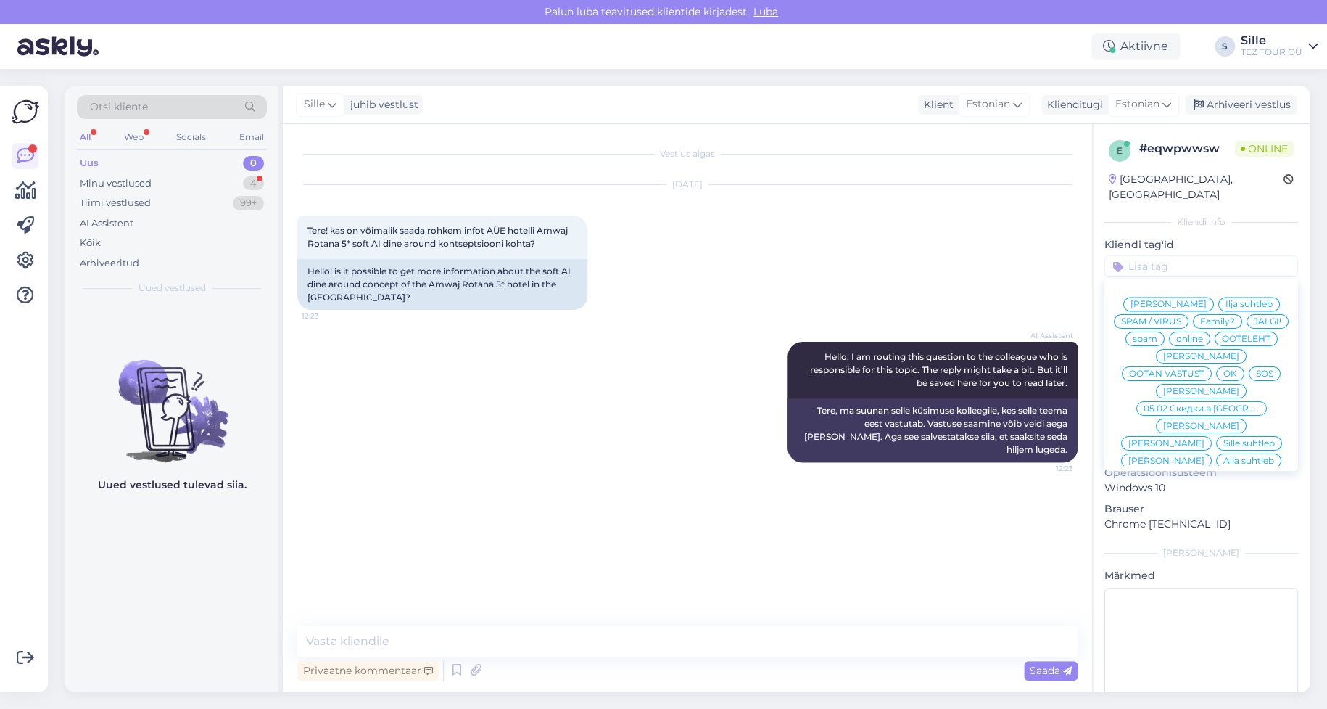
click at [1223, 439] on span "Sille suhtleb" at bounding box center [1248, 443] width 51 height 9
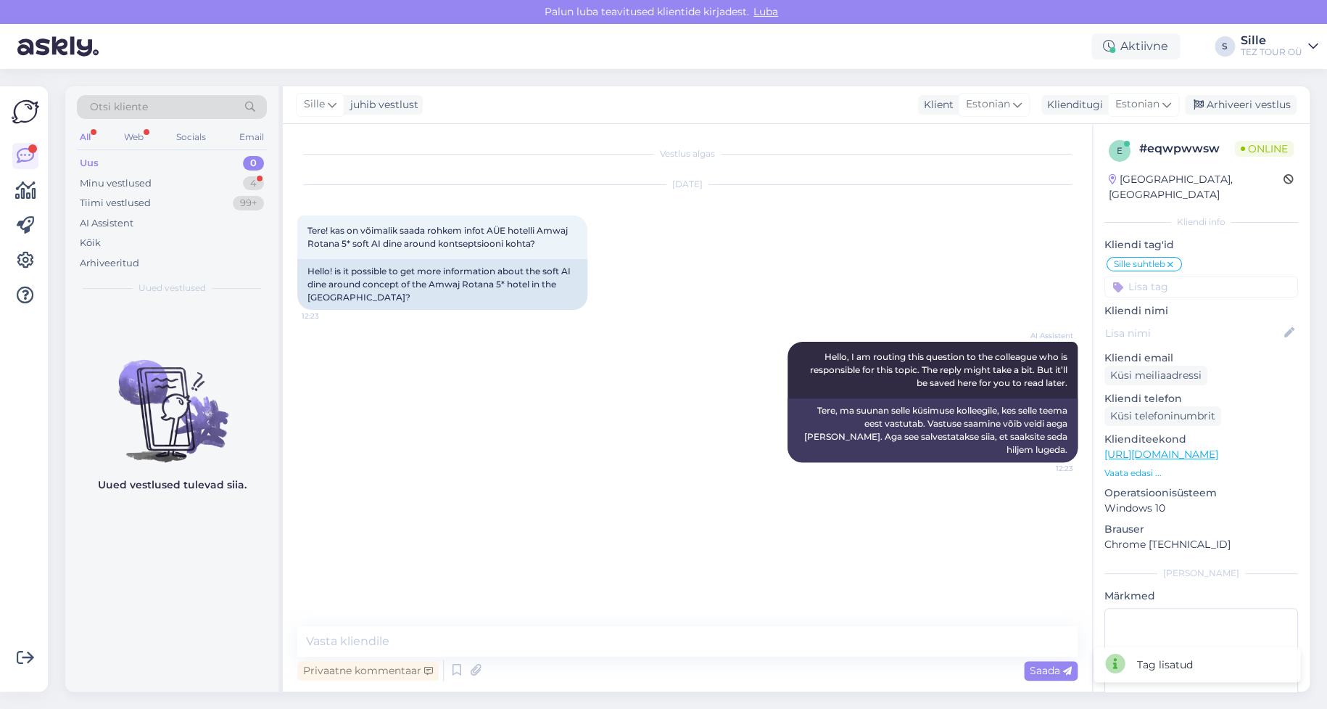
click at [455, 615] on div "Vestlus algas [DATE] Tere! kas on võimalik saada rohkem infot AÜE hotelli Amwaj…" at bounding box center [687, 407] width 809 height 567
click at [356, 668] on div "Privaatne kommentaar" at bounding box center [367, 671] width 141 height 20
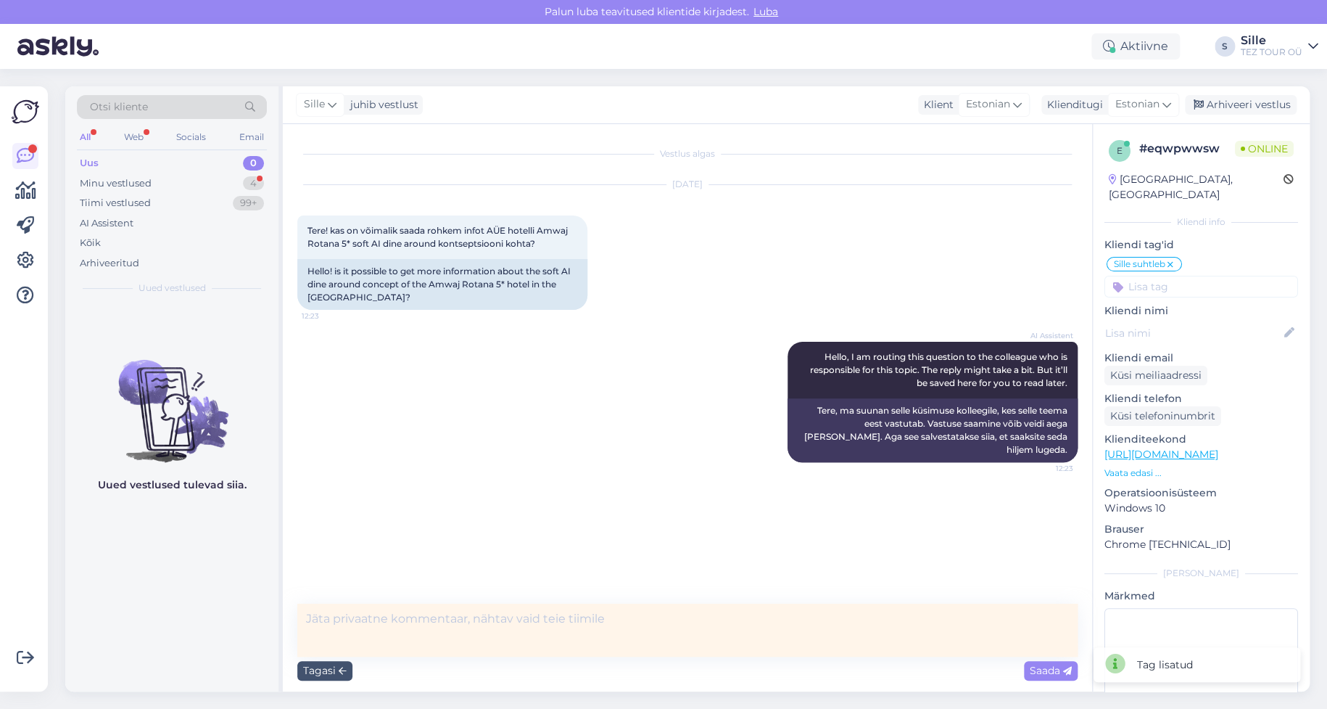
click at [360, 646] on textarea at bounding box center [687, 629] width 780 height 53
drag, startPoint x: 449, startPoint y: 445, endPoint x: 461, endPoint y: 445, distance: 12.3
click at [452, 445] on div "AI Assistent Hello, I am routing this question to the colleague who is responsi…" at bounding box center [687, 402] width 780 height 152
click at [326, 666] on div "Tagasi" at bounding box center [324, 671] width 55 height 20
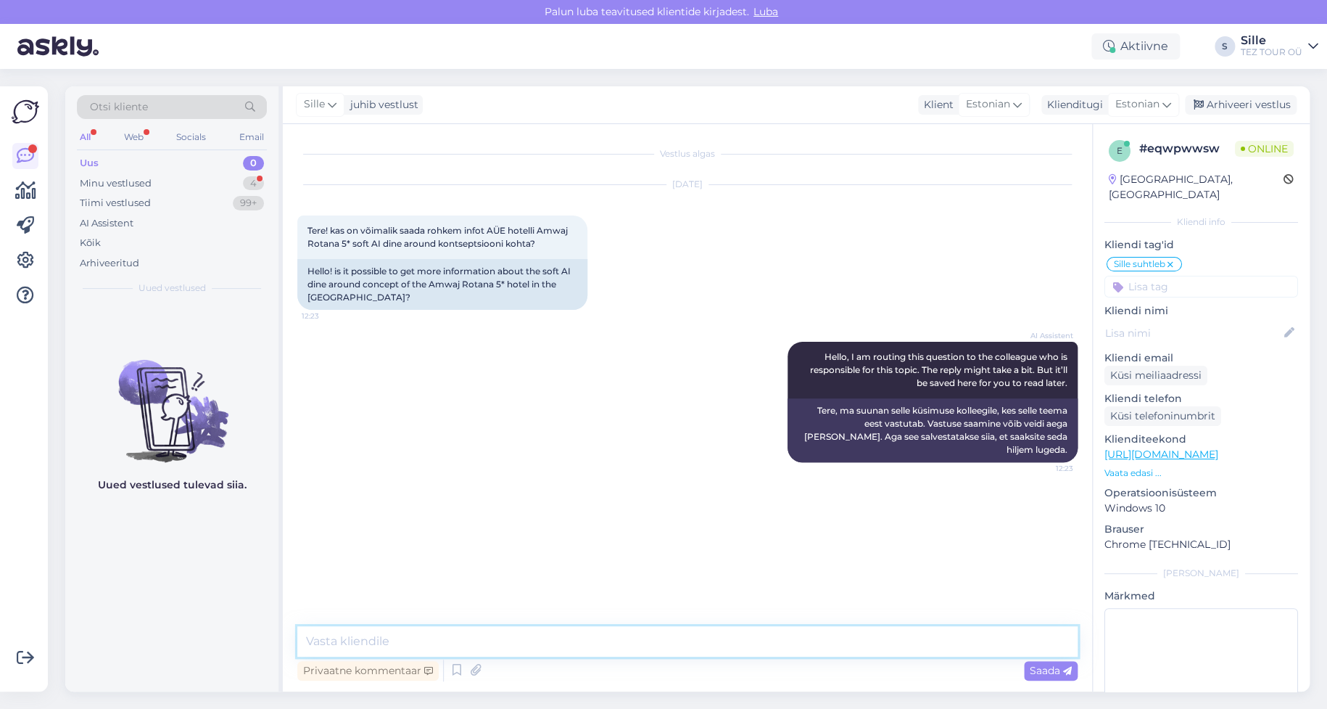
click at [387, 635] on textarea at bounding box center [687, 641] width 780 height 30
type textarea "Tere! Proovin saata Teile lähiajal"
click at [148, 178] on div "Minu vestlused" at bounding box center [116, 183] width 72 height 15
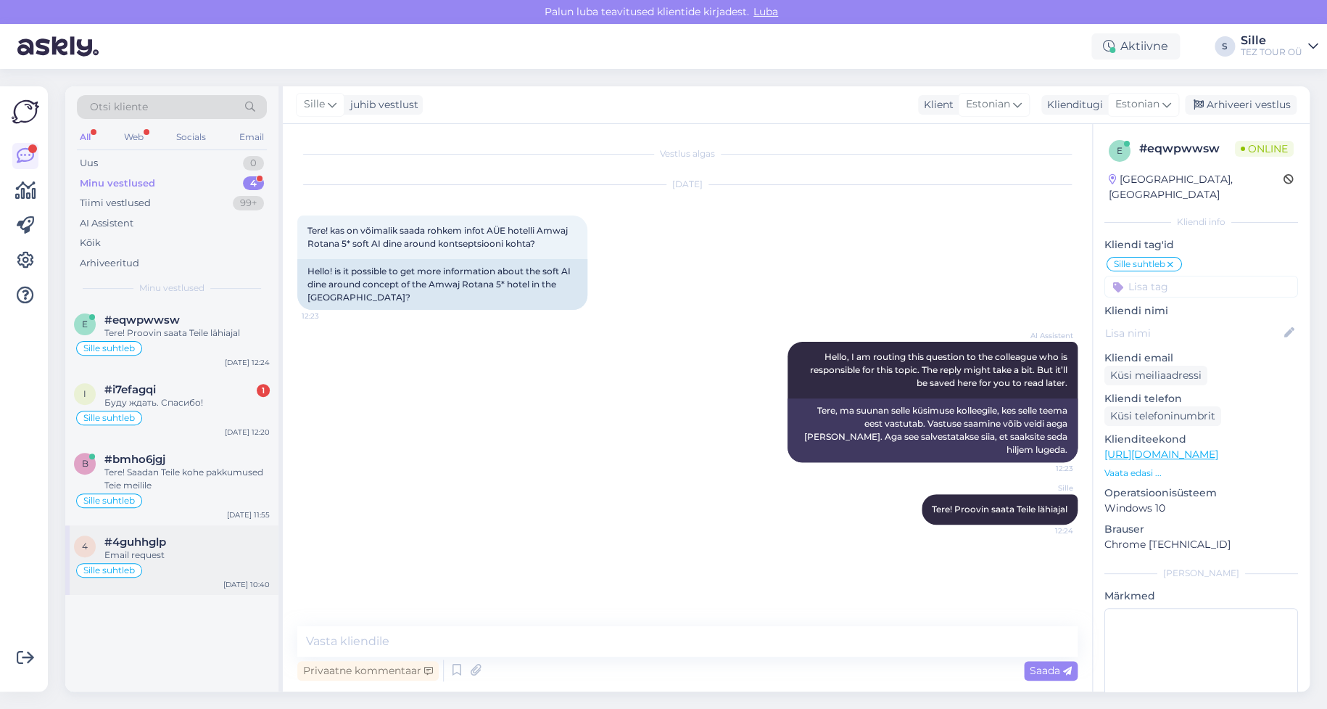
click at [204, 562] on div "Sille suhtleb" at bounding box center [172, 569] width 196 height 17
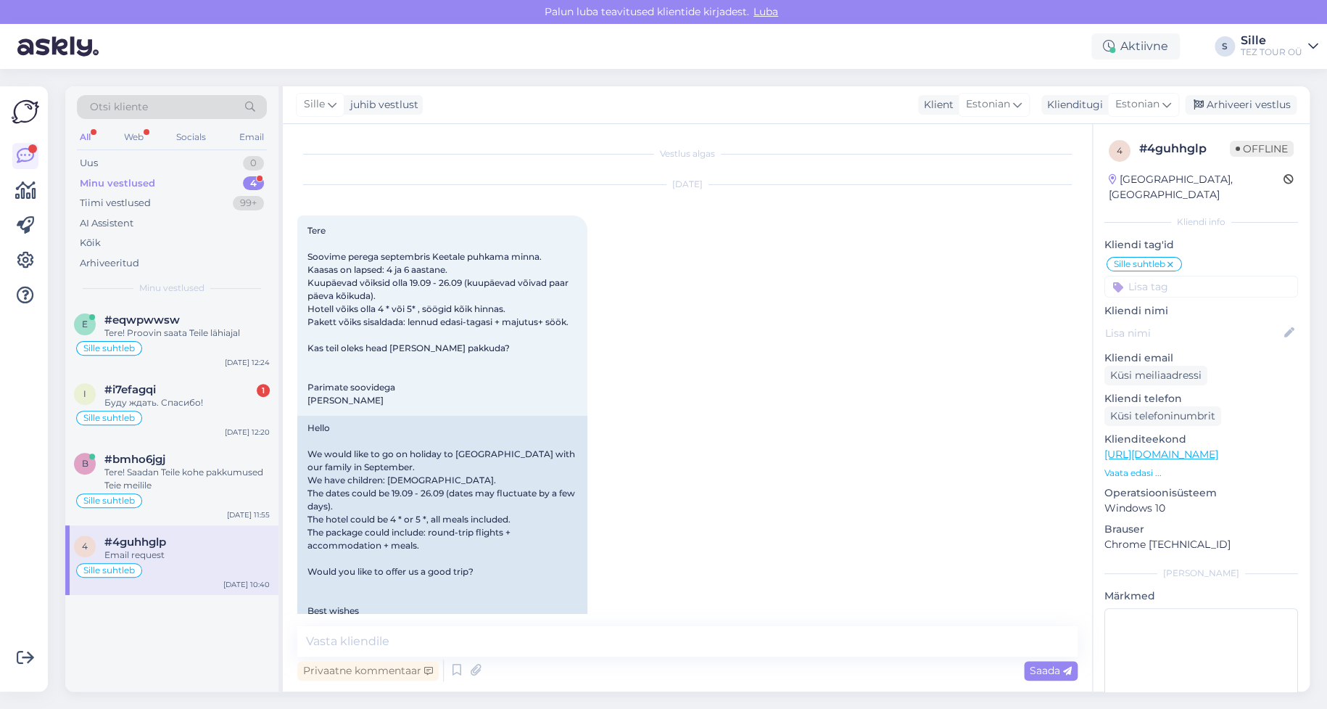
scroll to position [578, 0]
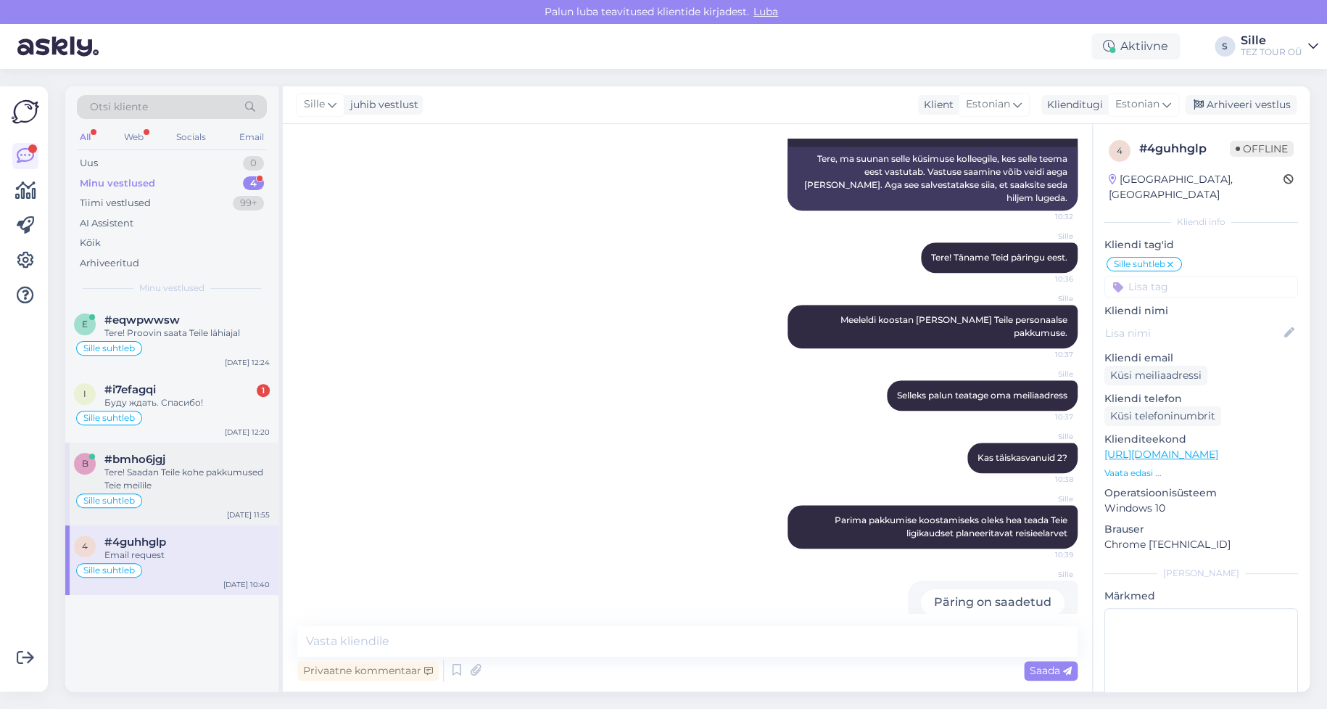
click at [154, 476] on div "Tere! Saadan Teile kohe pakkumused Teie meilile" at bounding box center [186, 479] width 165 height 26
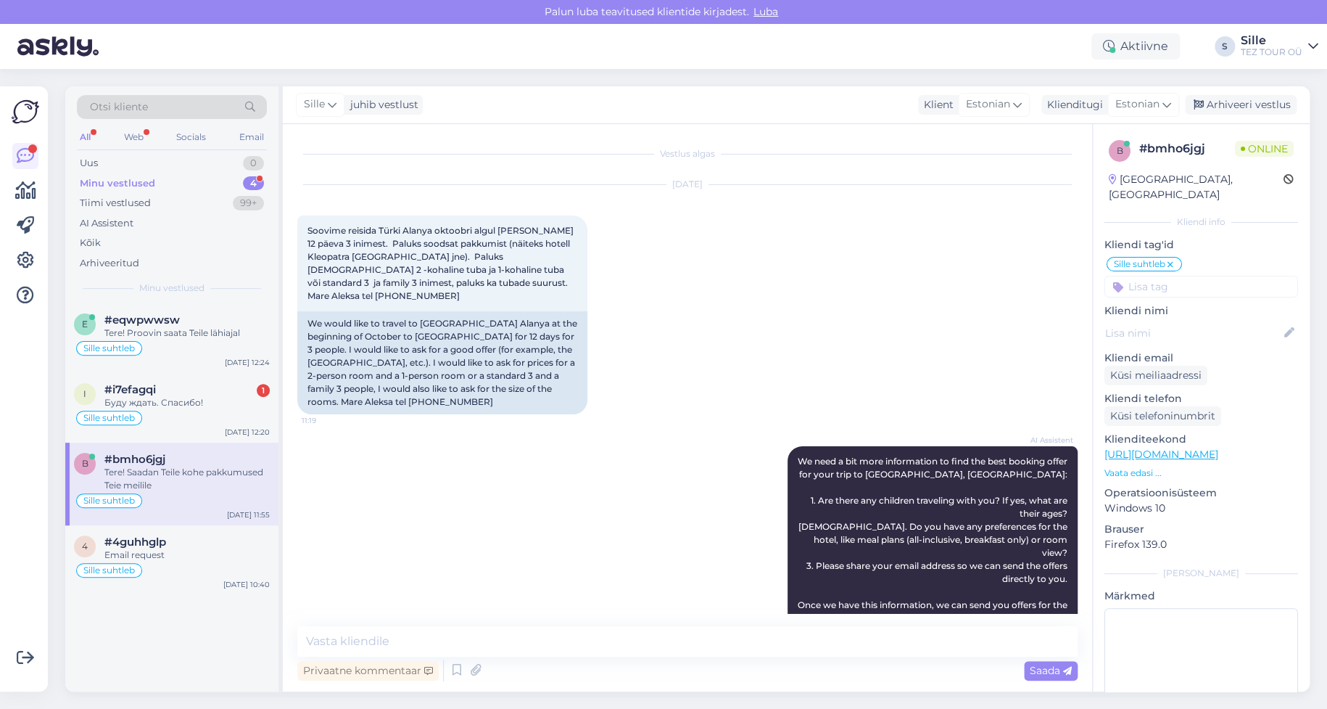
scroll to position [662, 0]
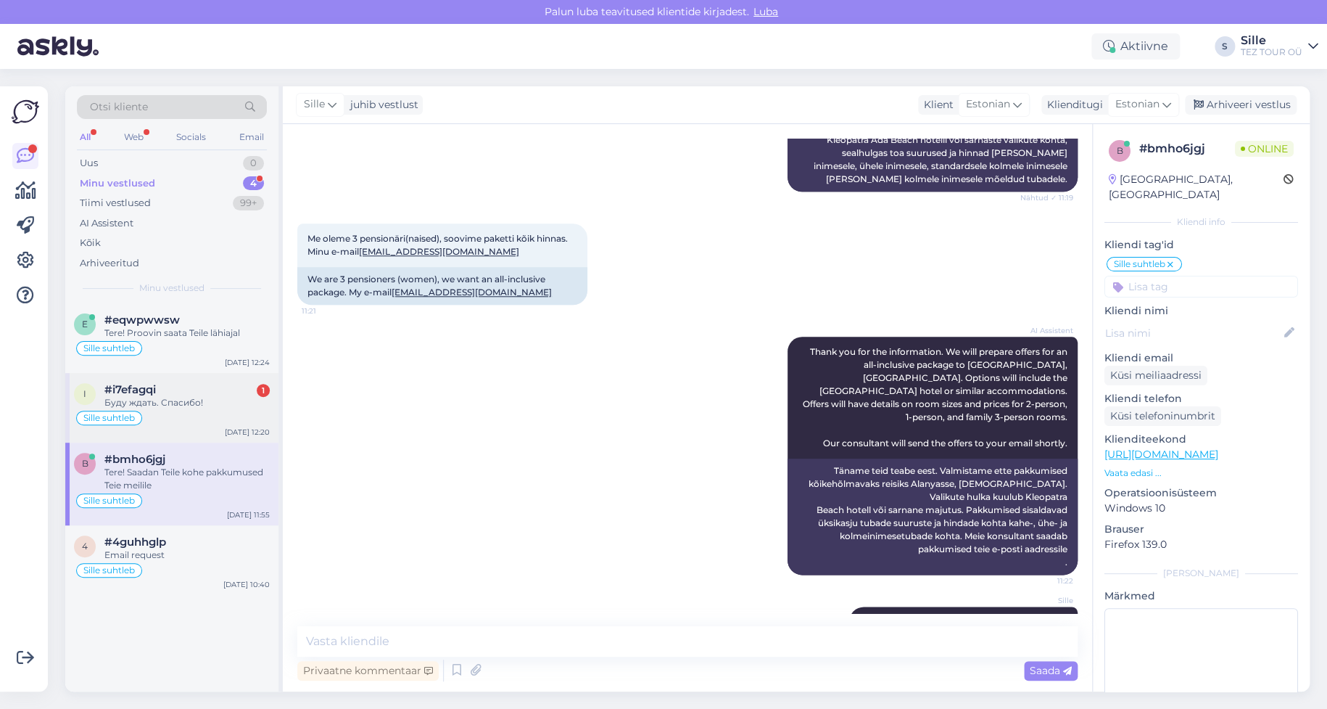
click at [176, 413] on div "Sille suhtleb" at bounding box center [172, 417] width 196 height 17
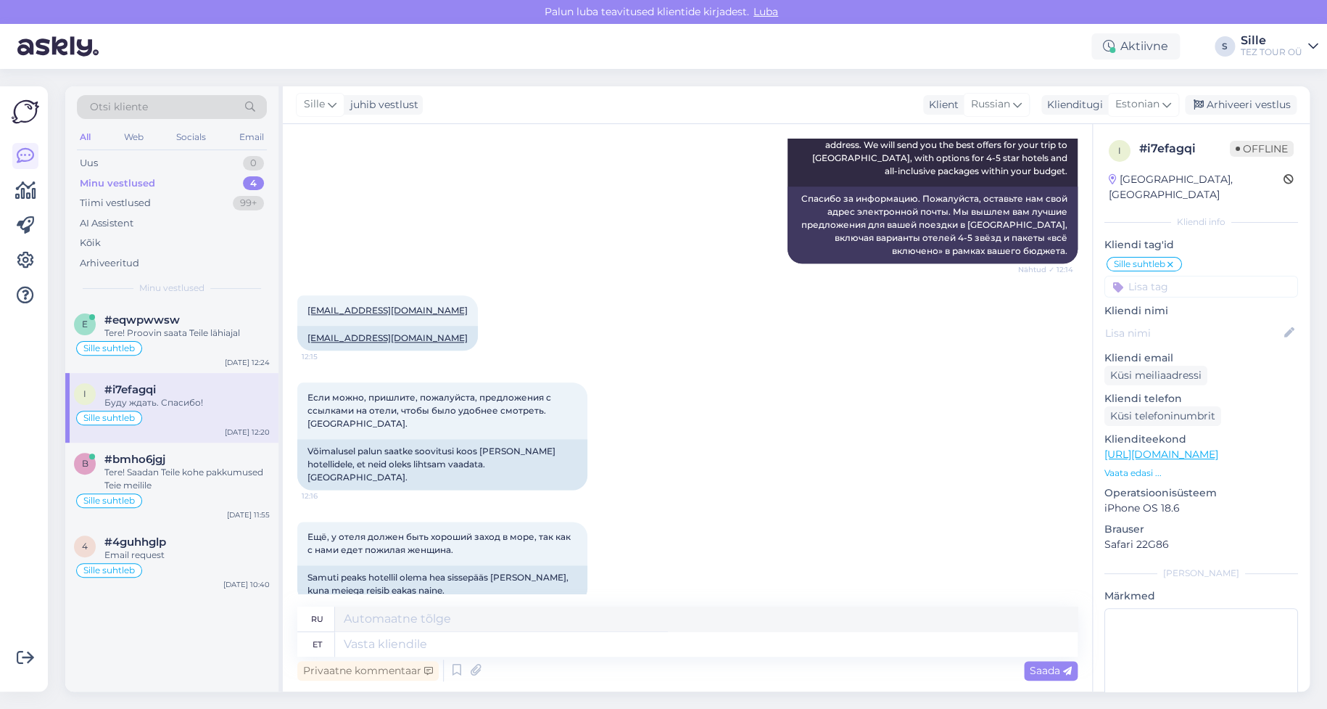
scroll to position [553, 0]
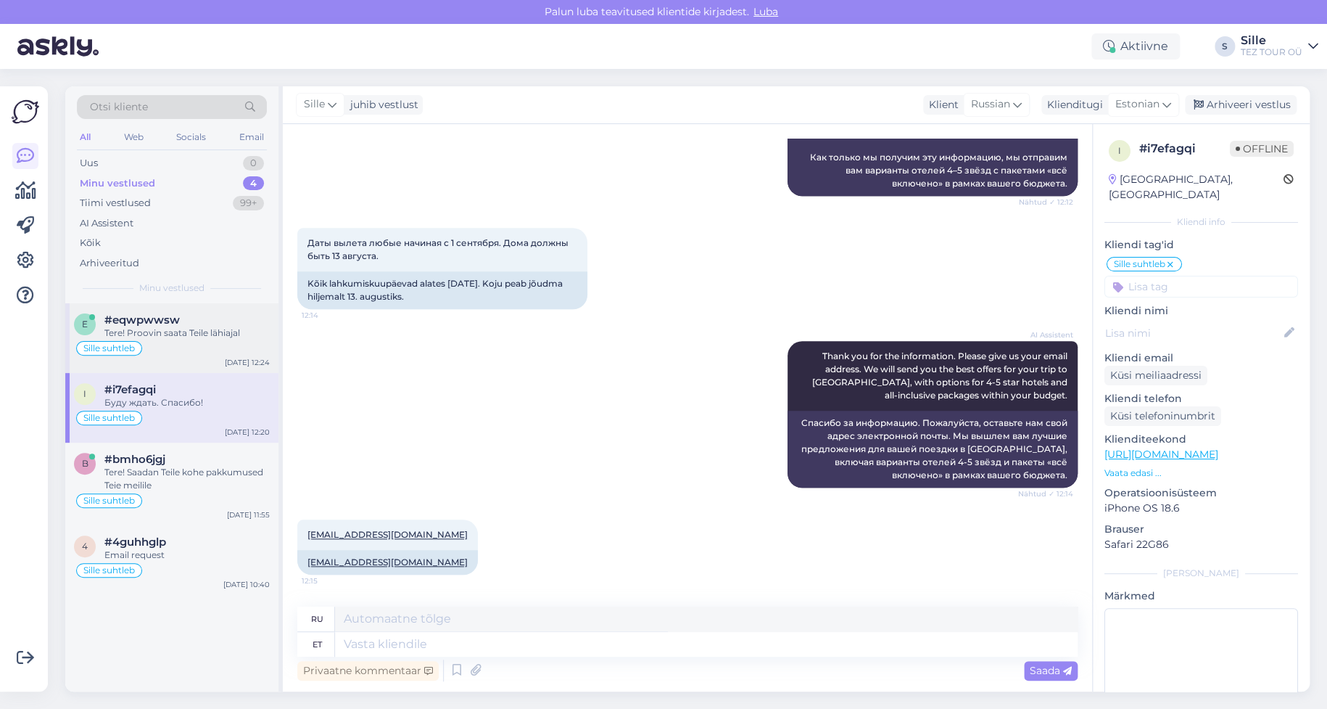
click at [224, 351] on div "Sille suhtleb" at bounding box center [172, 347] width 196 height 17
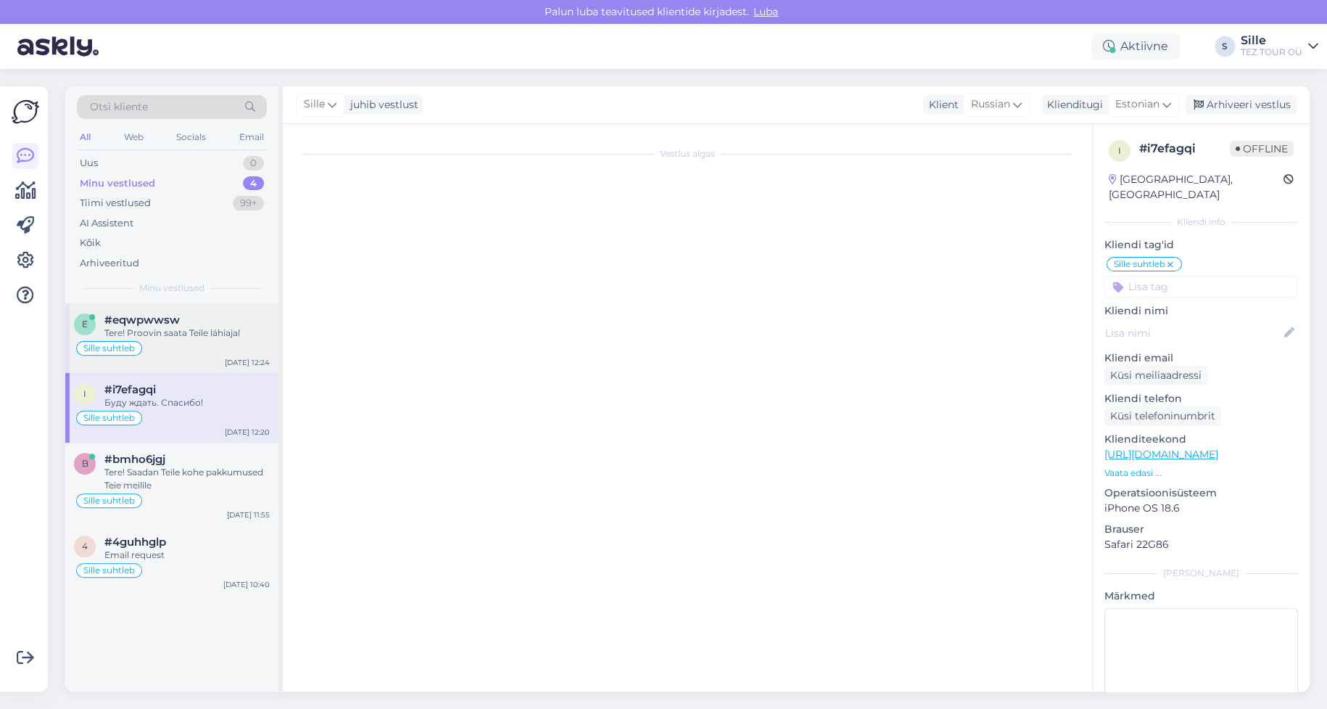
scroll to position [0, 0]
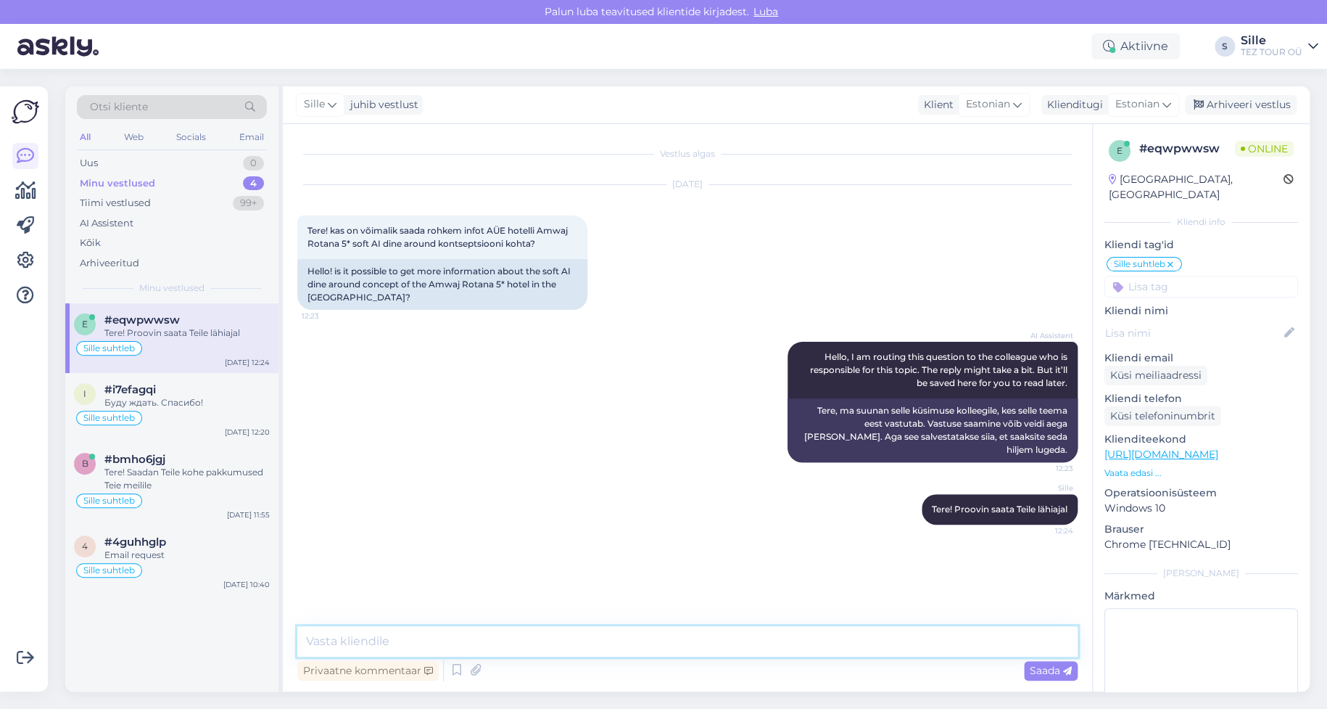
click at [363, 633] on textarea at bounding box center [687, 641] width 780 height 30
paste textarea "Hommikusööki pakutakse iga päev restoranis Horizon All Day Dining. Lõunasööki s…"
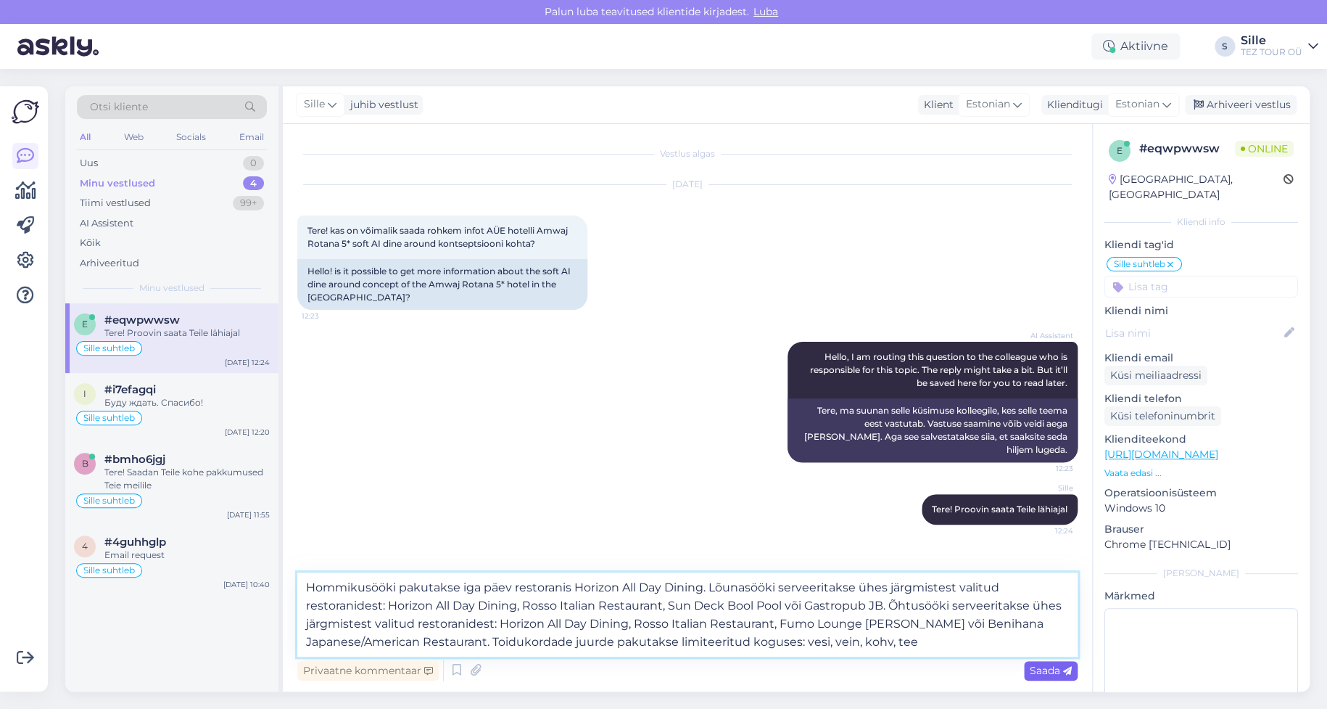
type textarea "Hommikusööki pakutakse iga päev restoranis Horizon All Day Dining. Lõunasööki s…"
click at [1051, 669] on span "Saada" at bounding box center [1051, 670] width 42 height 13
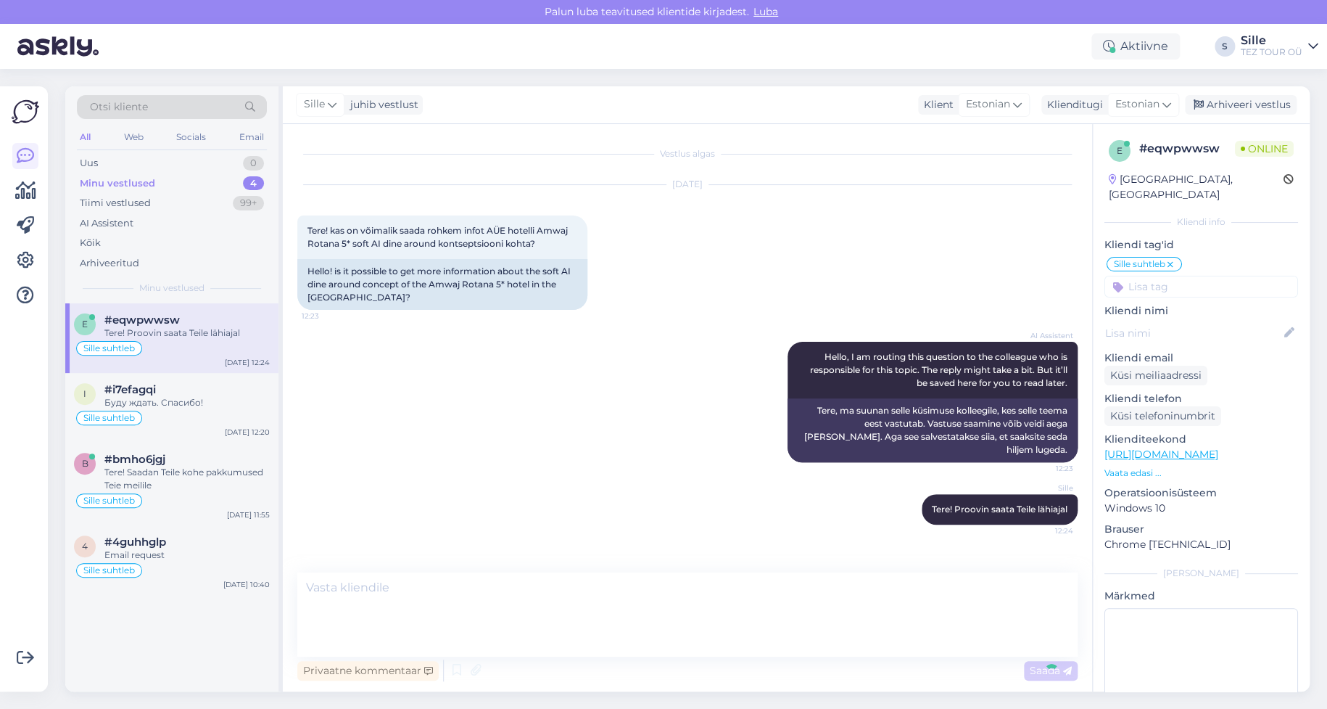
scroll to position [80, 0]
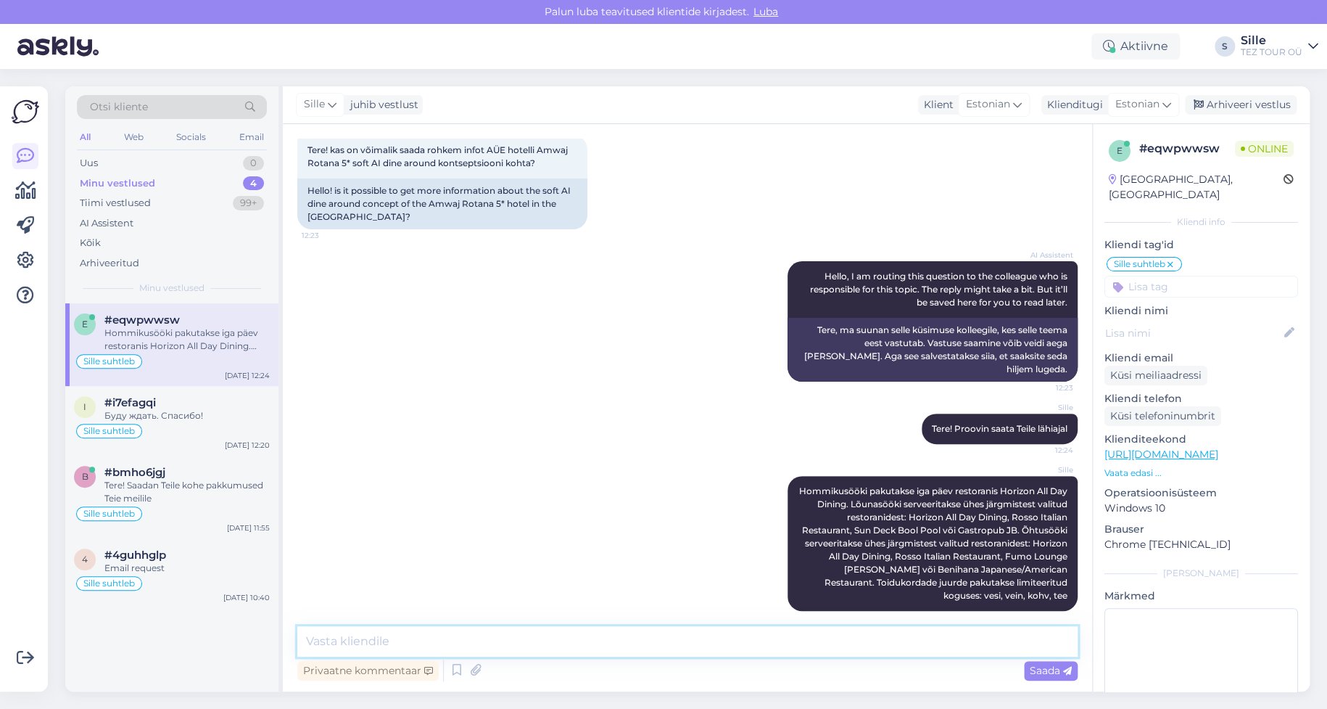
click at [406, 644] on textarea at bounding box center [687, 641] width 780 height 30
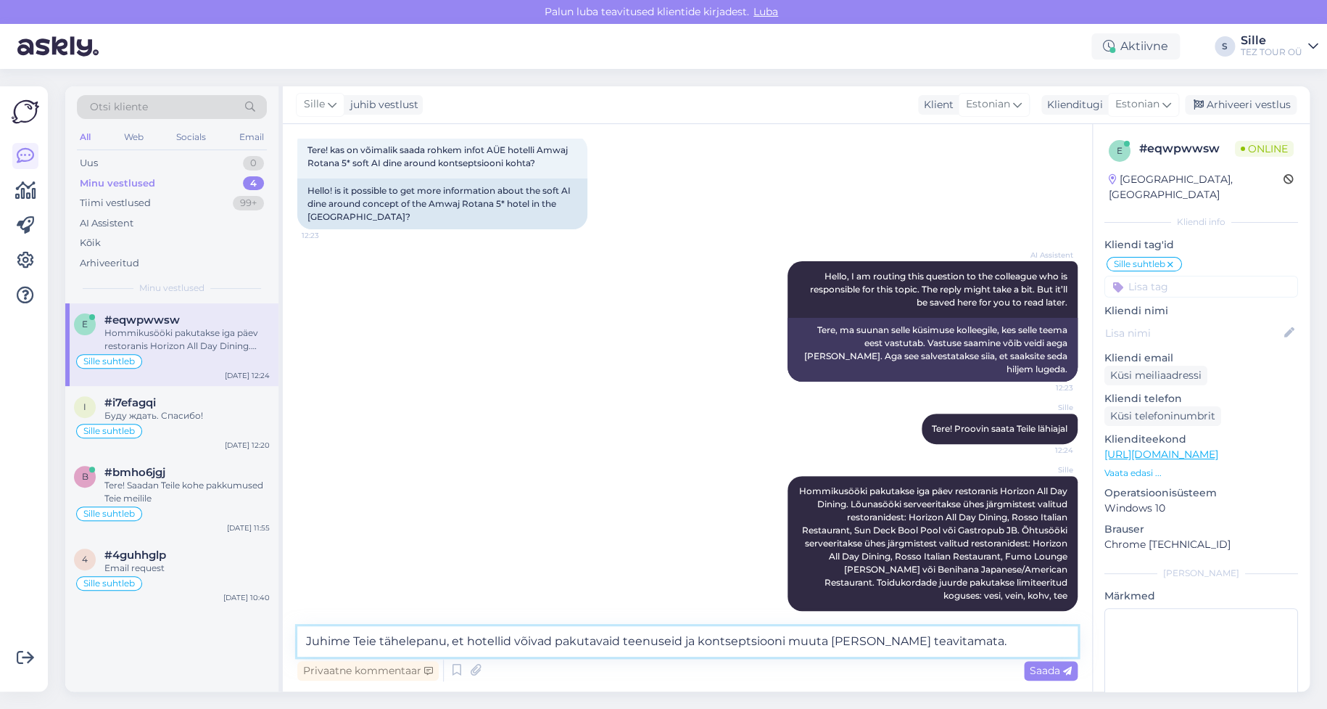
type textarea "Juhime Teie tähelepanu, et hotellid võivad pakutavaid teenuseid ja kontseptsioo…"
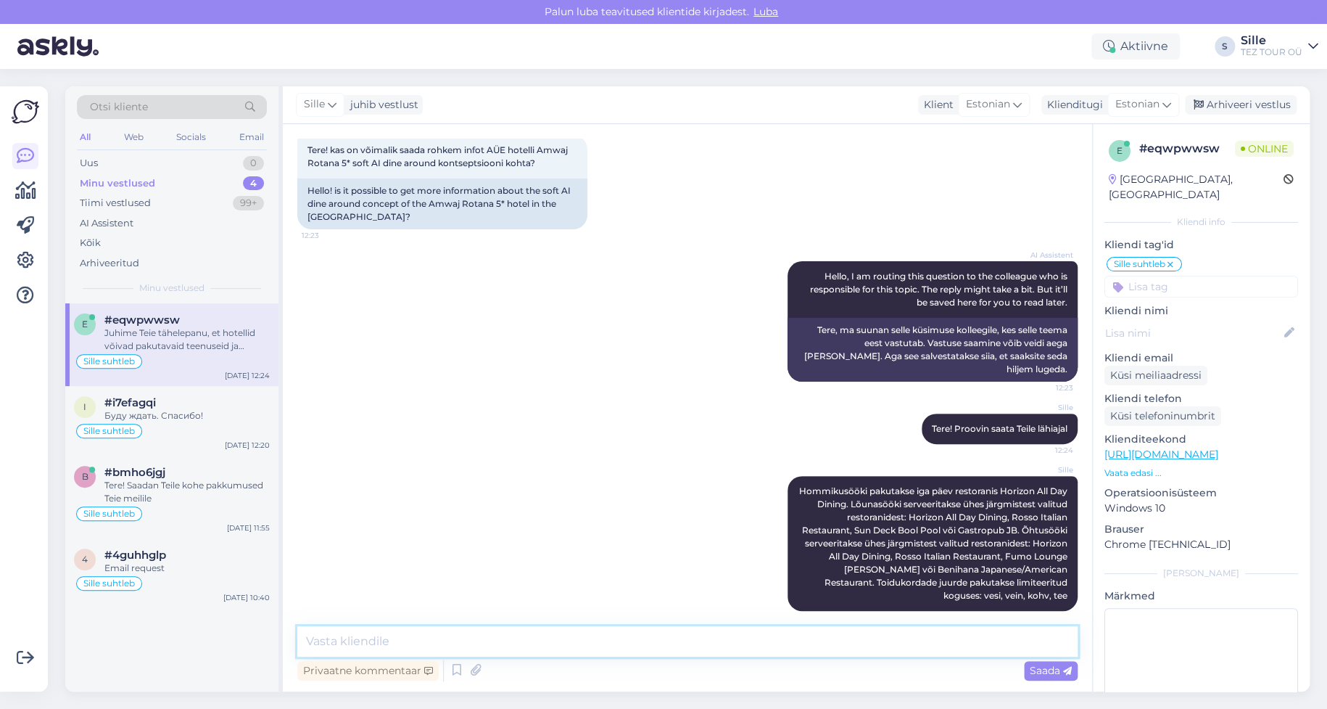
scroll to position [156, 0]
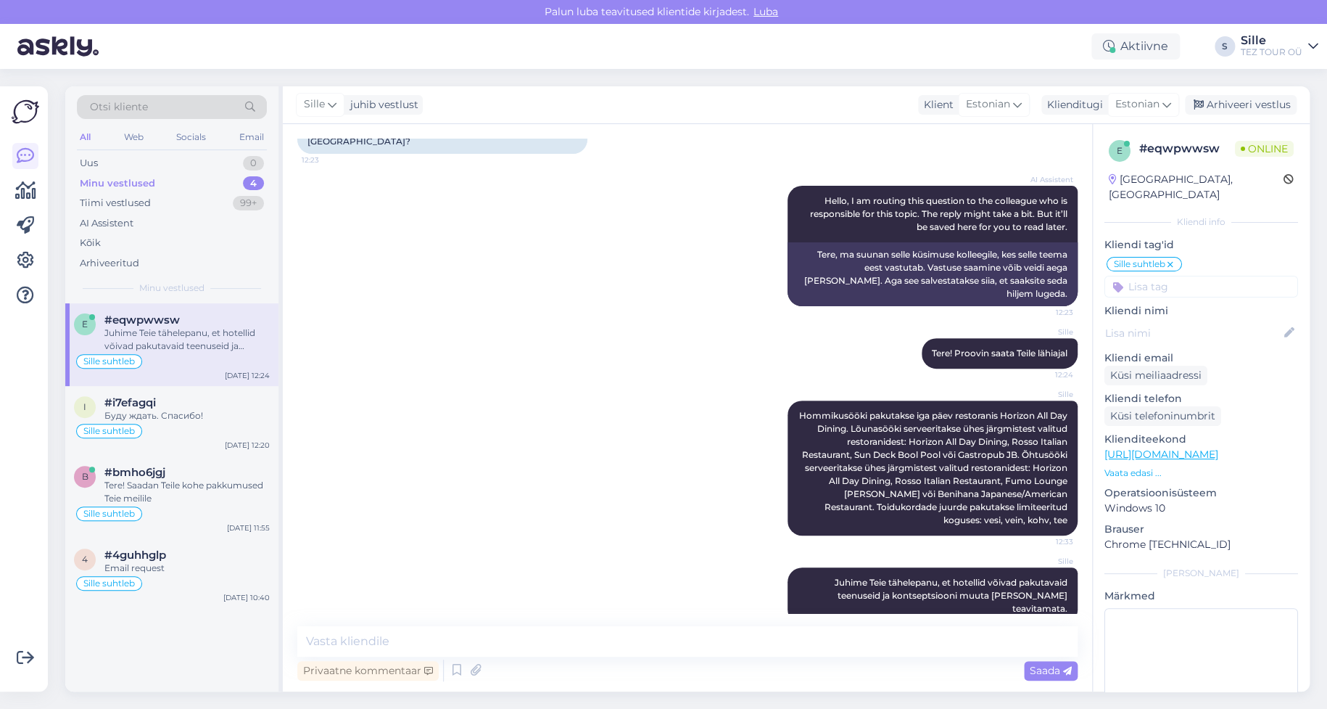
click at [1168, 276] on input at bounding box center [1202, 287] width 194 height 22
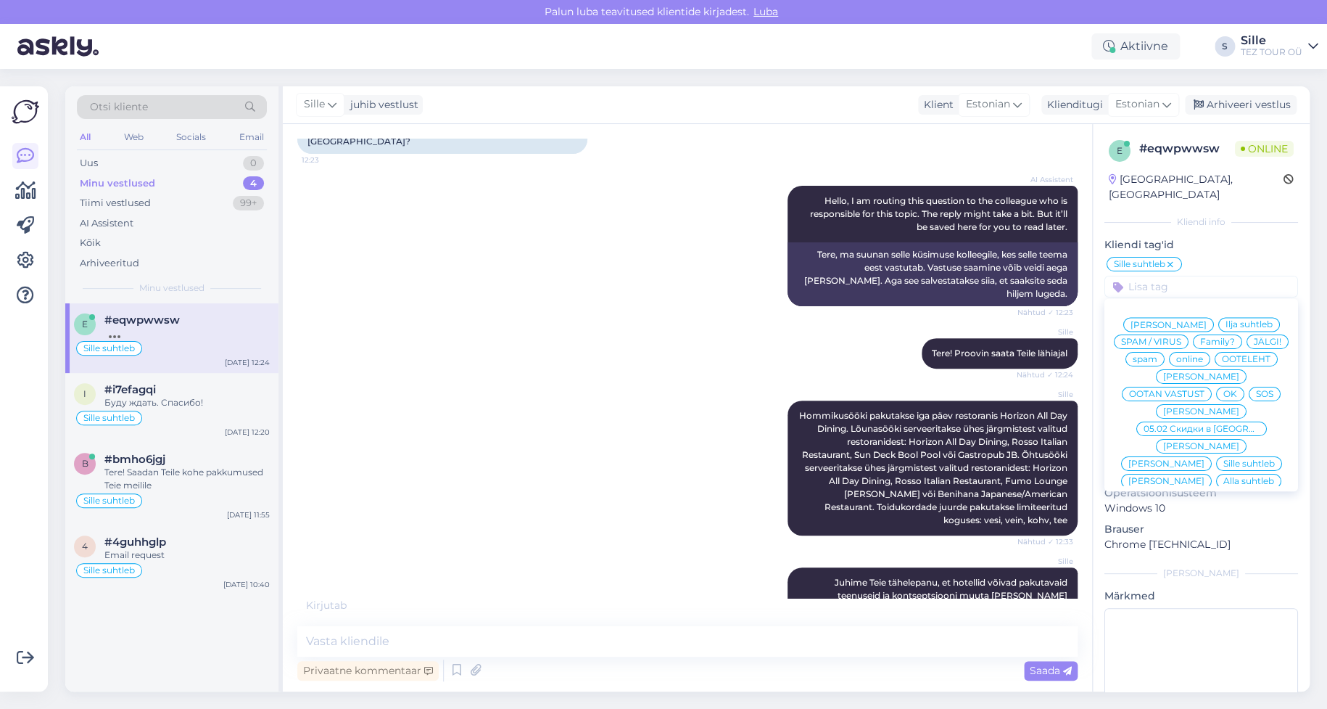
click at [1236, 389] on span "OK" at bounding box center [1230, 393] width 14 height 9
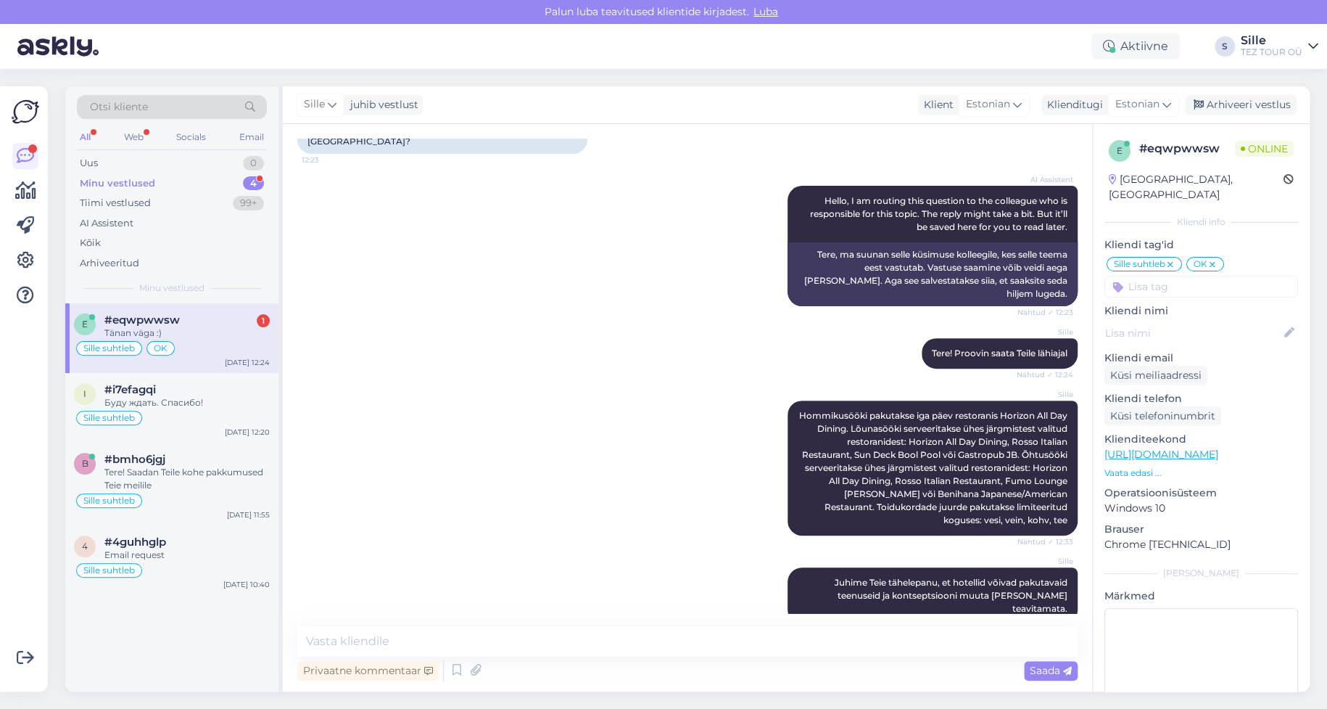
scroll to position [218, 0]
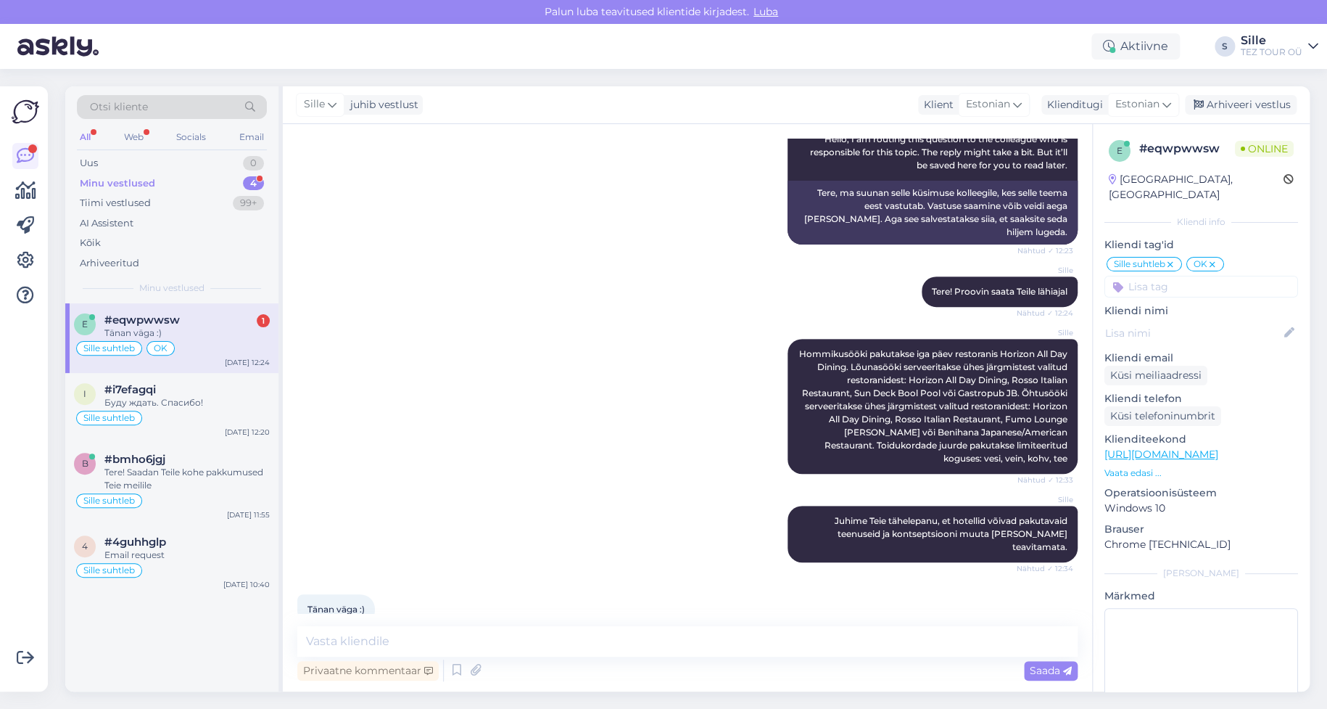
click at [159, 347] on span "OK" at bounding box center [161, 348] width 14 height 9
click at [348, 645] on textarea at bounding box center [687, 641] width 780 height 30
type textarea "Palun :)"
click at [1046, 665] on span "Saada" at bounding box center [1051, 670] width 42 height 13
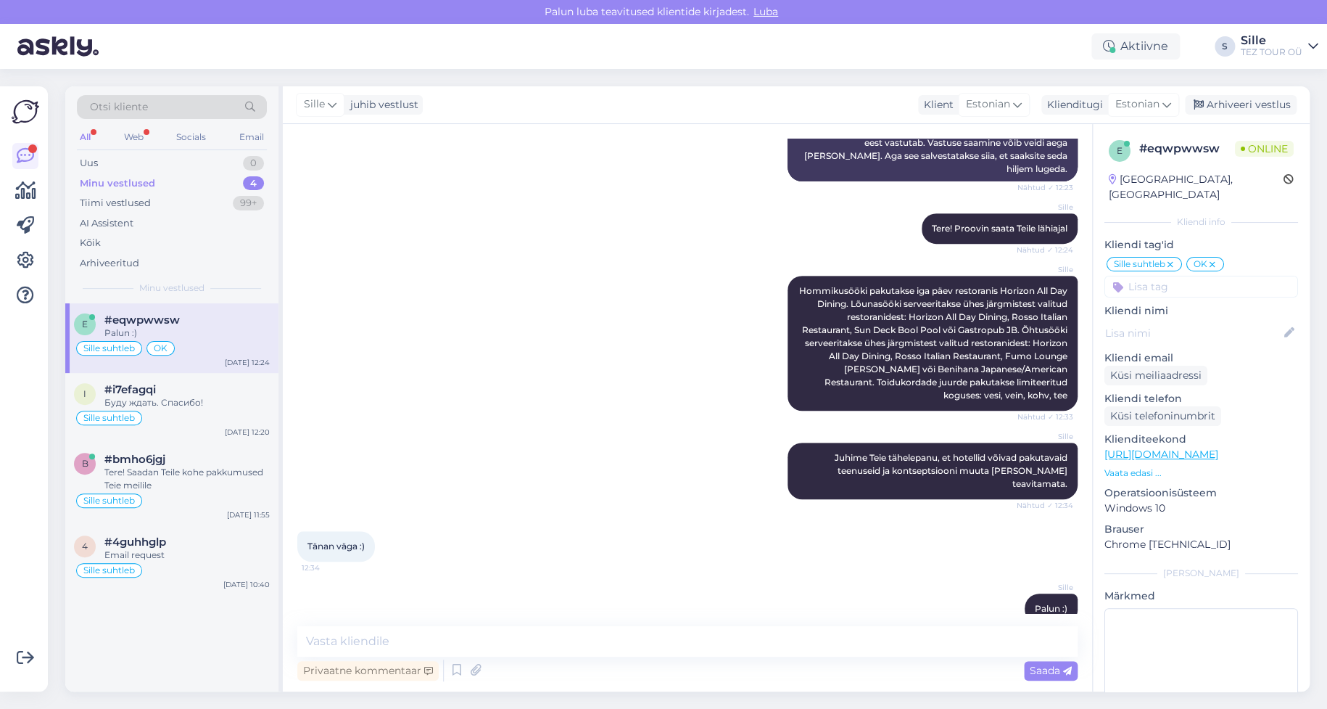
drag, startPoint x: 1198, startPoint y: 272, endPoint x: 1092, endPoint y: 289, distance: 107.3
click at [1197, 276] on input at bounding box center [1202, 287] width 194 height 22
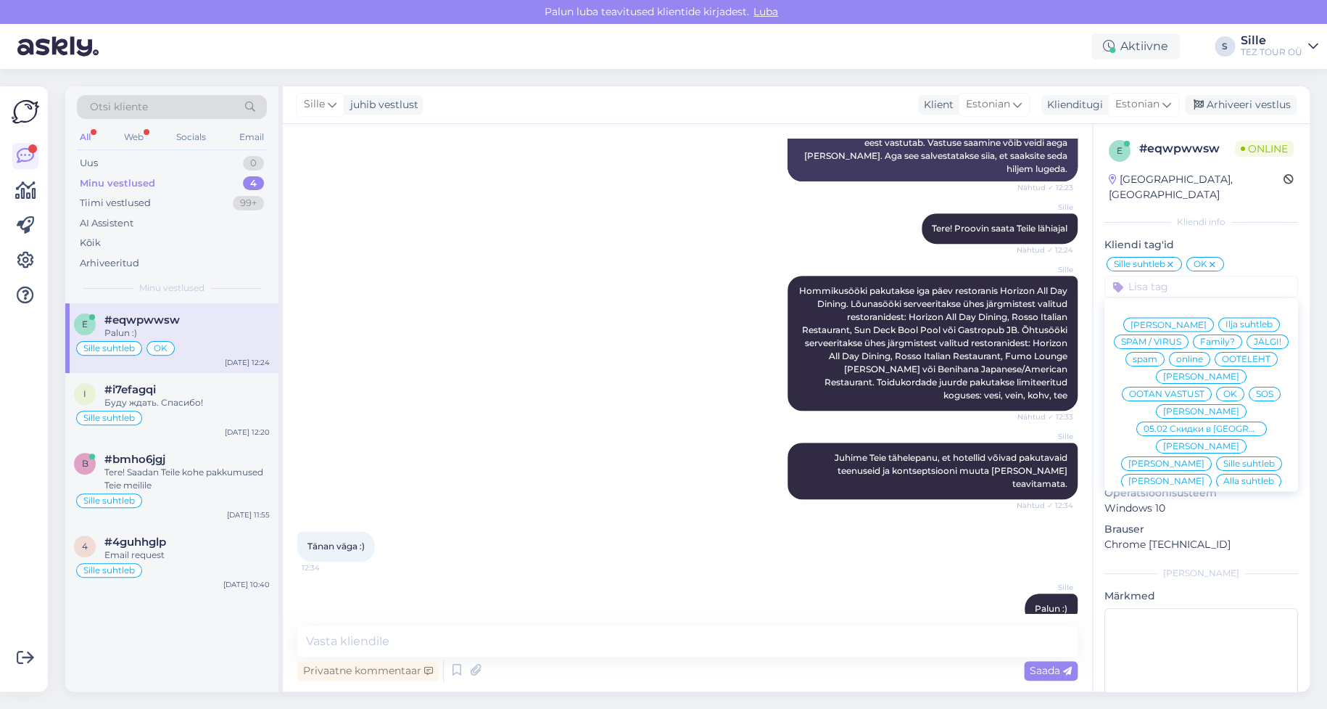
drag, startPoint x: 1234, startPoint y: 107, endPoint x: 1202, endPoint y: 118, distance: 34.0
click at [1233, 108] on div "Arhiveeri vestlus" at bounding box center [1241, 105] width 112 height 20
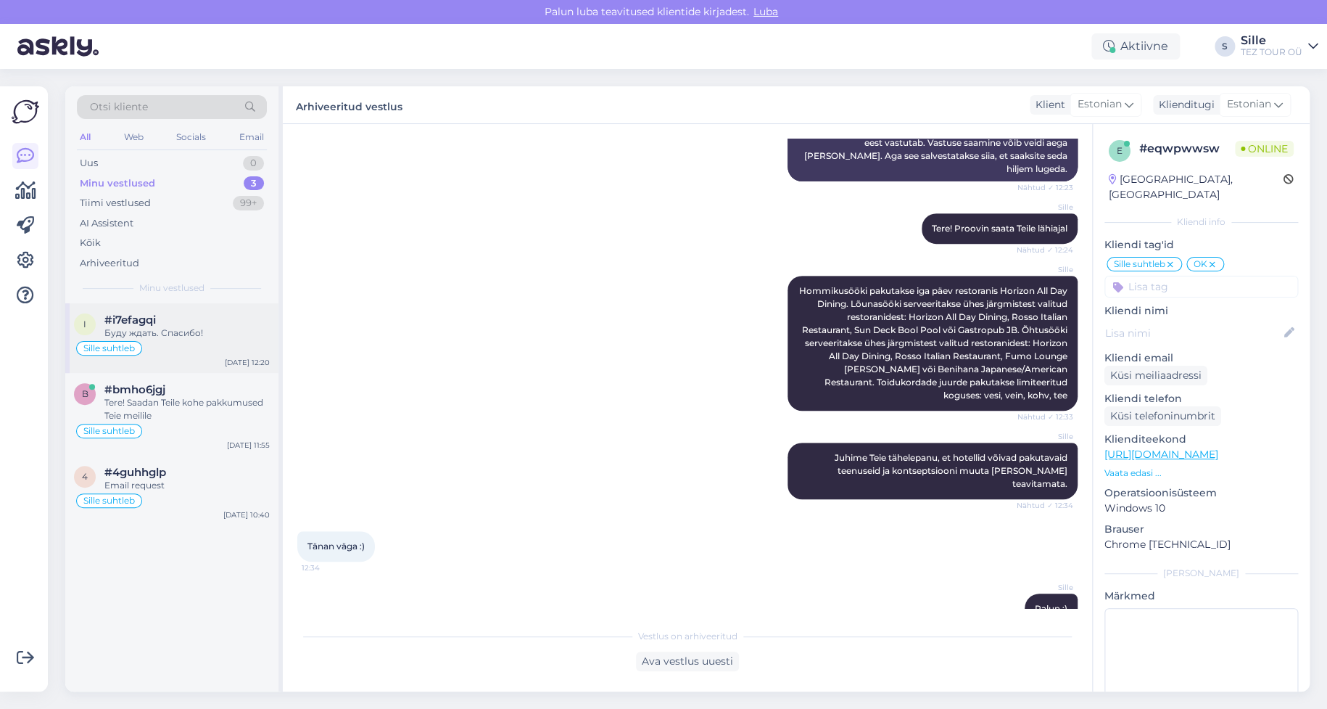
click at [160, 349] on div "Sille suhtleb" at bounding box center [172, 347] width 196 height 17
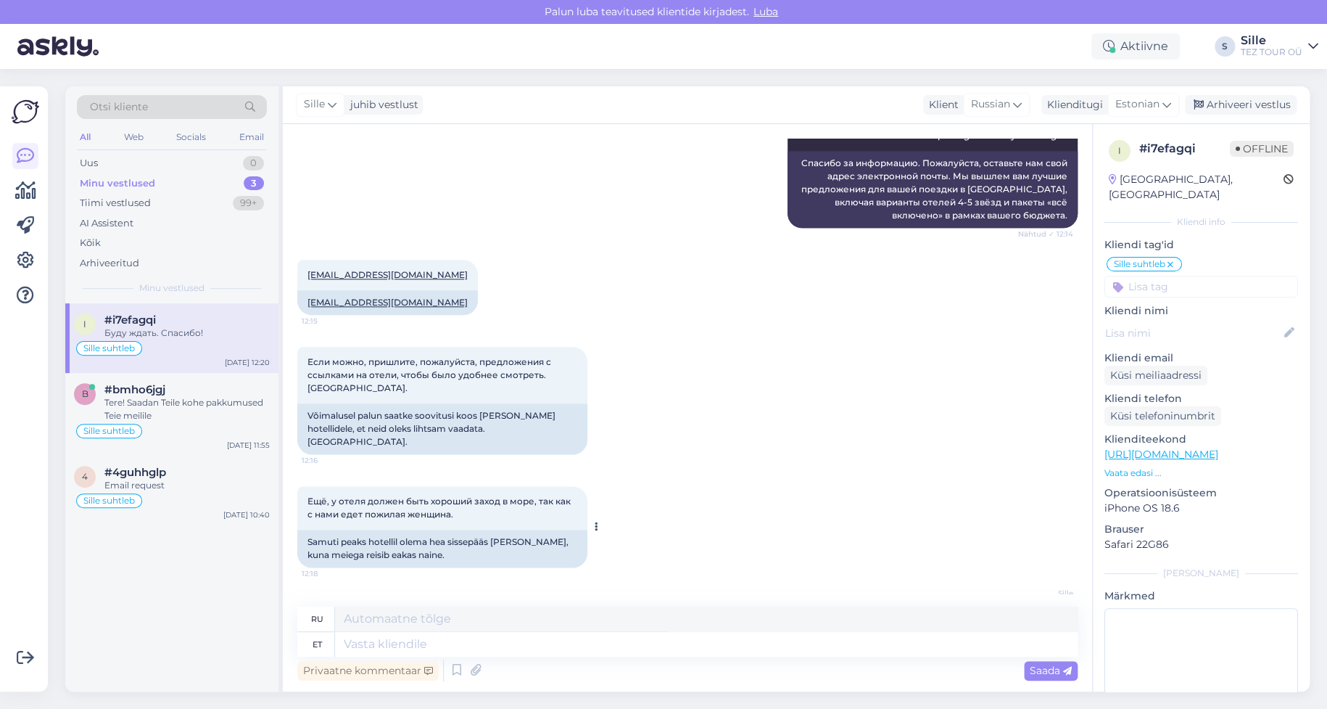
scroll to position [553, 0]
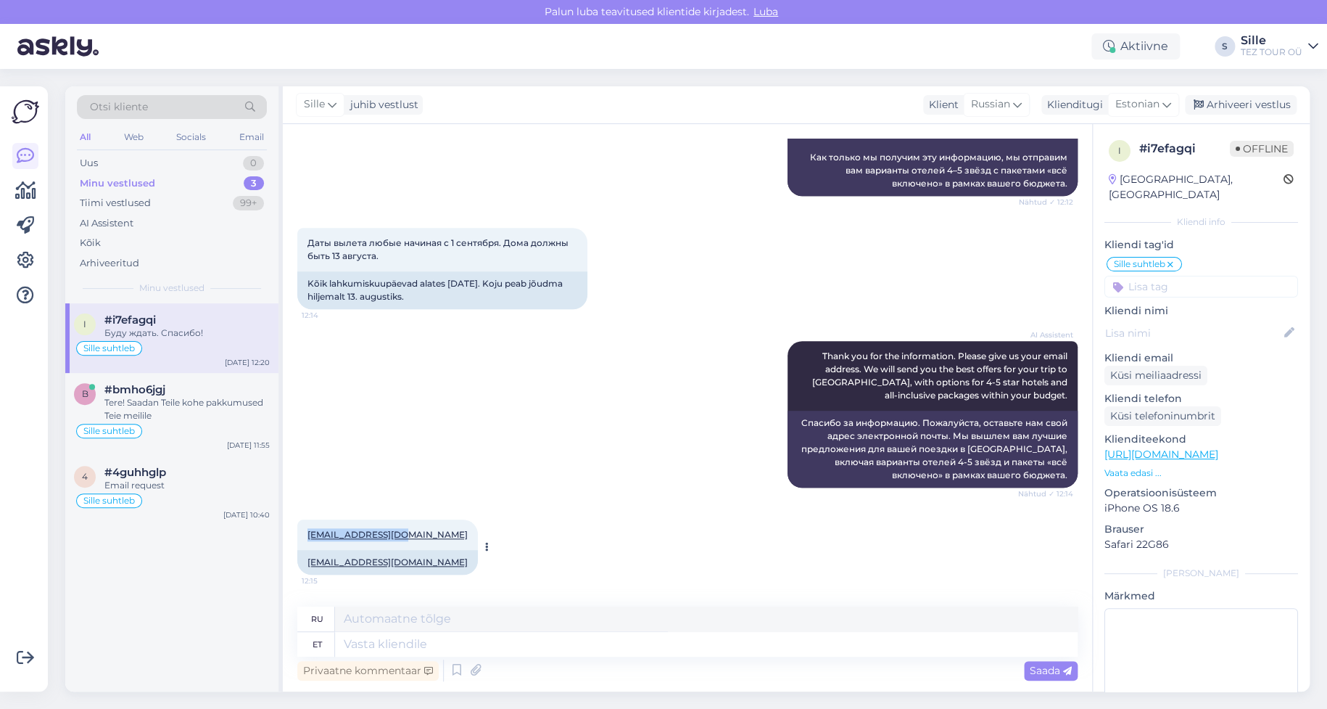
drag, startPoint x: 302, startPoint y: 536, endPoint x: 402, endPoint y: 534, distance: 100.8
click at [405, 531] on div "[EMAIL_ADDRESS][DOMAIN_NAME] 12:15" at bounding box center [387, 534] width 181 height 30
copy link "[EMAIL_ADDRESS][DOMAIN_NAME]"
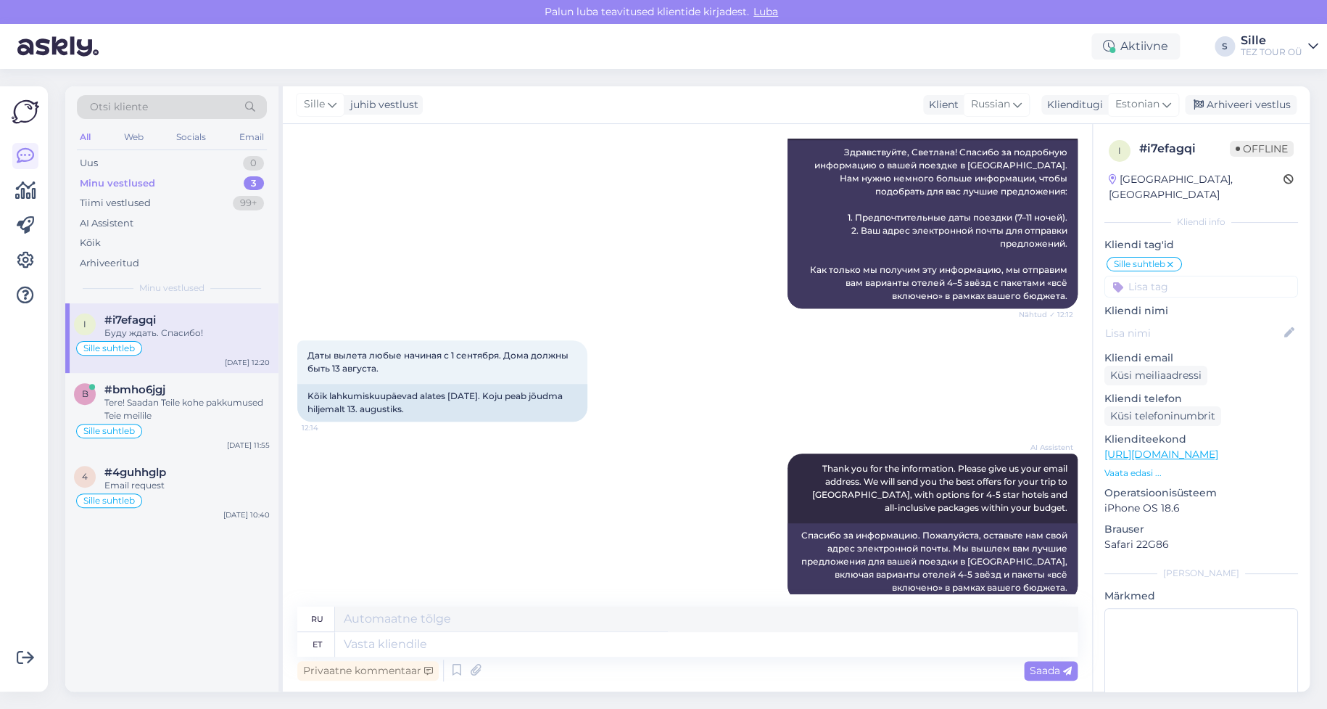
scroll to position [408, 0]
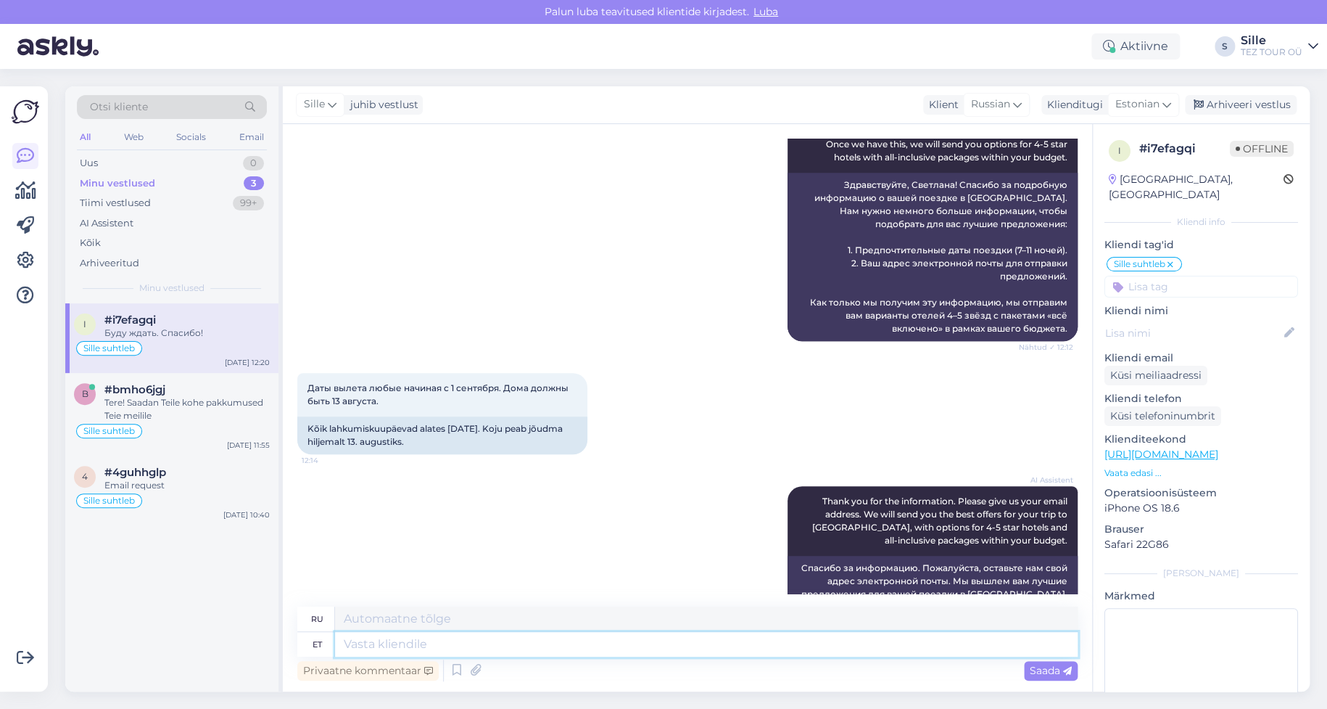
click at [397, 642] on textarea at bounding box center [706, 644] width 743 height 25
type textarea "Pakkumine"
type textarea "Предложение"
type textarea "Pakkumine on s"
type textarea "Предложение действительно"
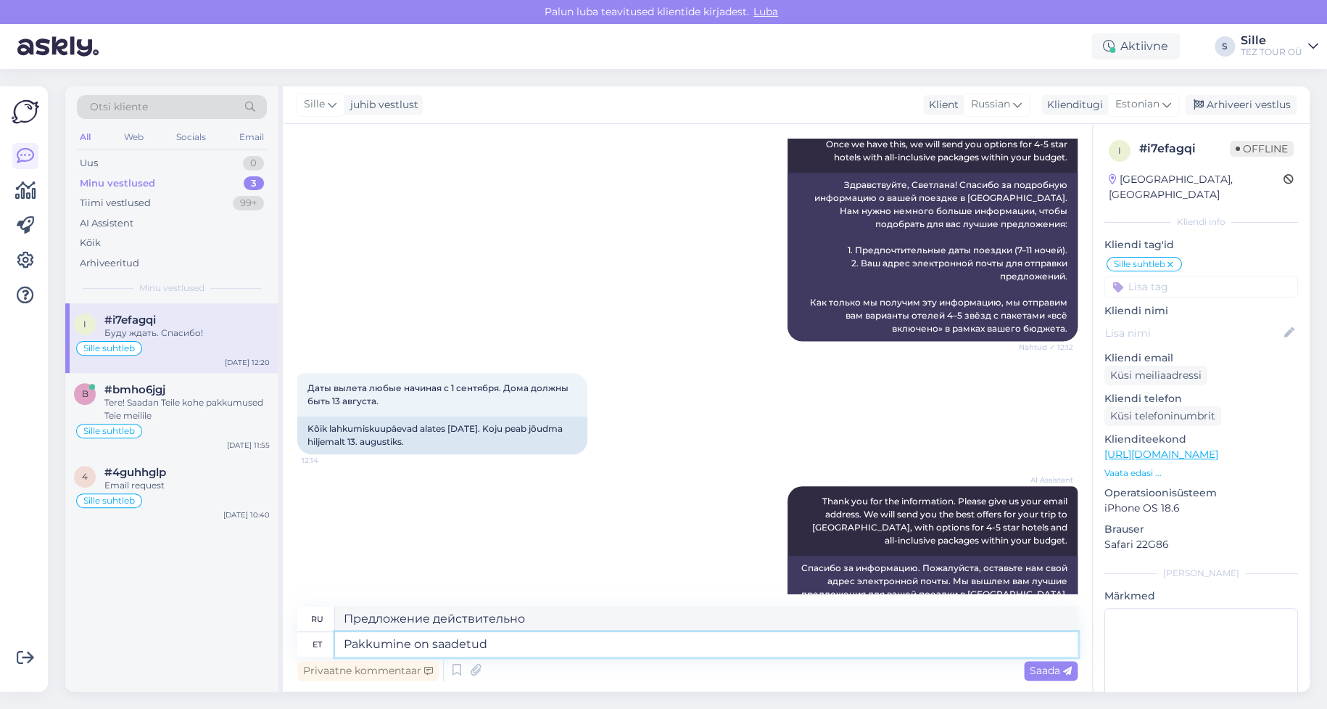
type textarea "Pakkumine on saadetud"
type textarea "Предложение отправлено."
type textarea "Pakkumine on saadetud Teie"
type textarea "Предложение было отправлено вам."
type textarea "Pakkumine on saadetud Teie meielile"
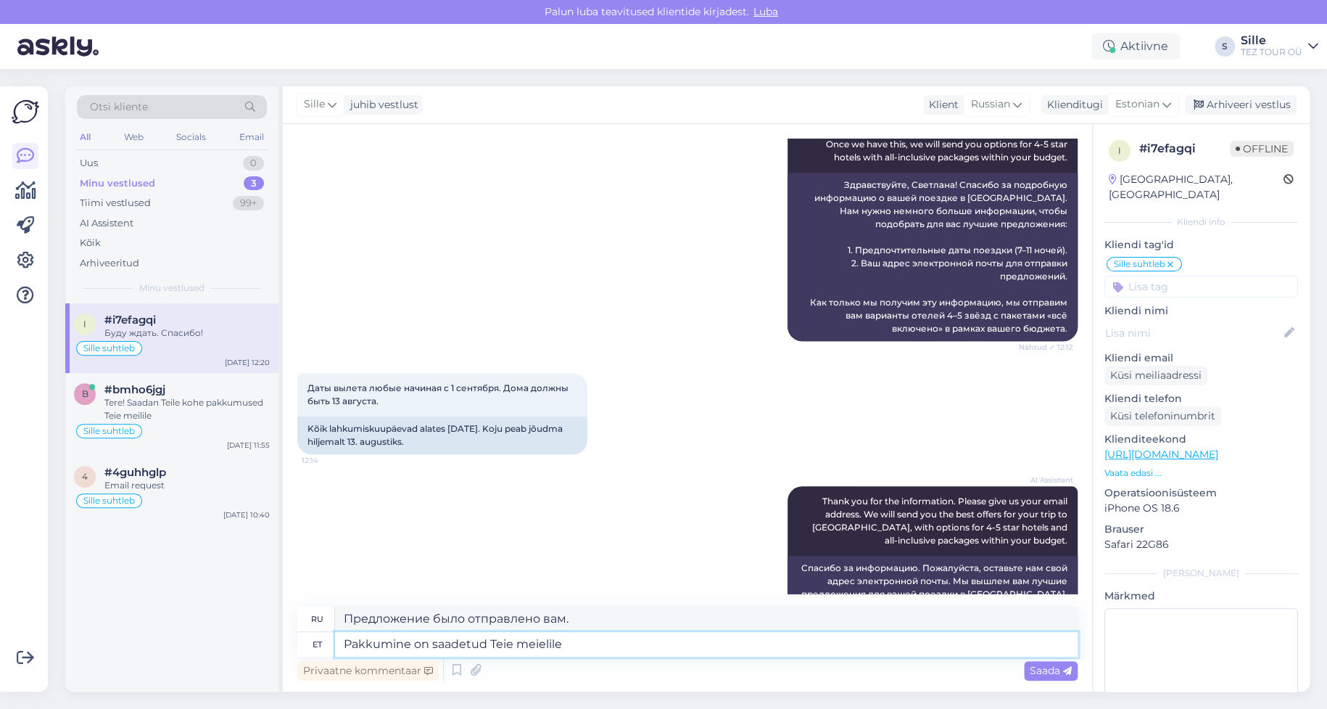
type textarea "Предложение отправлено на вашу электронную почту."
type textarea "Pakkumine on saadetud Teie meilile. Jääme"
type textarea "Предложение отправлено на вашу электронную почту. Мы [GEOGRAPHIC_DATA]"
type textarea "Pakkumine on saadetud Teie meilile. Jääme ootama"
type textarea "Предложение отправлено вам на почту. Ждём вашего ответа."
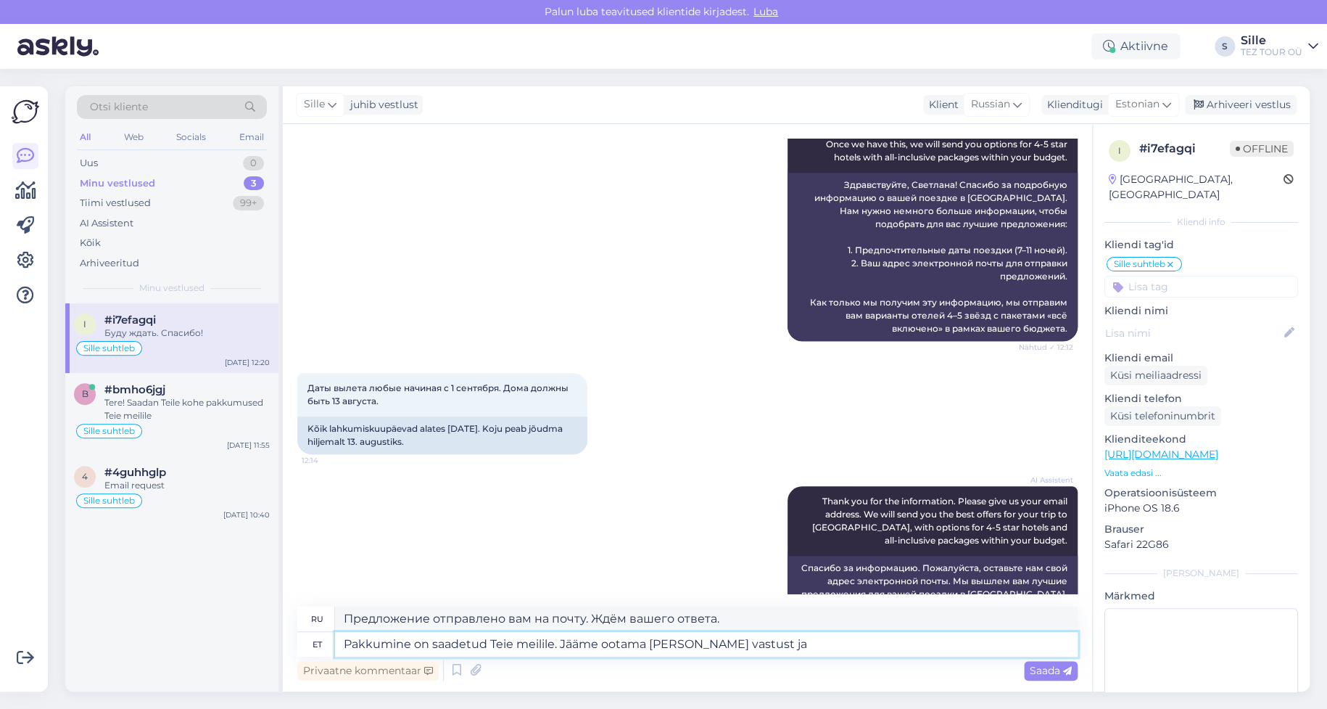
type textarea "Pakkumine on saadetud Teie meilile. Jääme ootama [PERSON_NAME] vastust ja a"
type textarea "Предложение отправлено на вашу электронную почту. Ждём вашего ответа."
type textarea "Pakkumine on saadetud Teie meilile. Jääme ootama [PERSON_NAME] vastust ja andme…"
type textarea "Предложение отправлено вам на почту. Ждём вашего ответа и информации."
type textarea "Pakkumine on saadetud Teie meilile. Jääme ootama Teie vastust ja andmeid bronee"
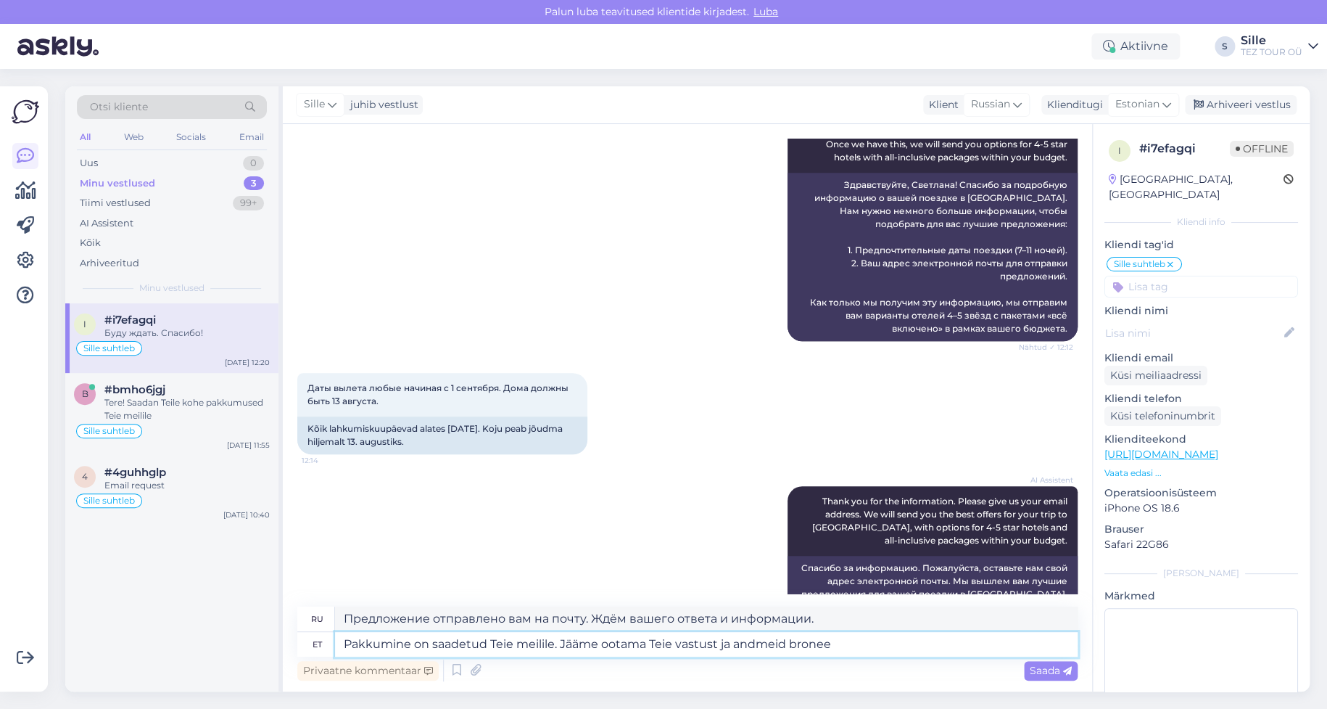
type textarea "Предложение отправлено вам на почту. Ждём вашего ответа и информации о брониров…"
type textarea "Pakkumine on saadetud Teie meilile. Jääme ootama Teie vastust ja andmeid bronee…"
type textarea "Предложение отправлено вам на электронную почту. Ждём вашего ответа и информаци…"
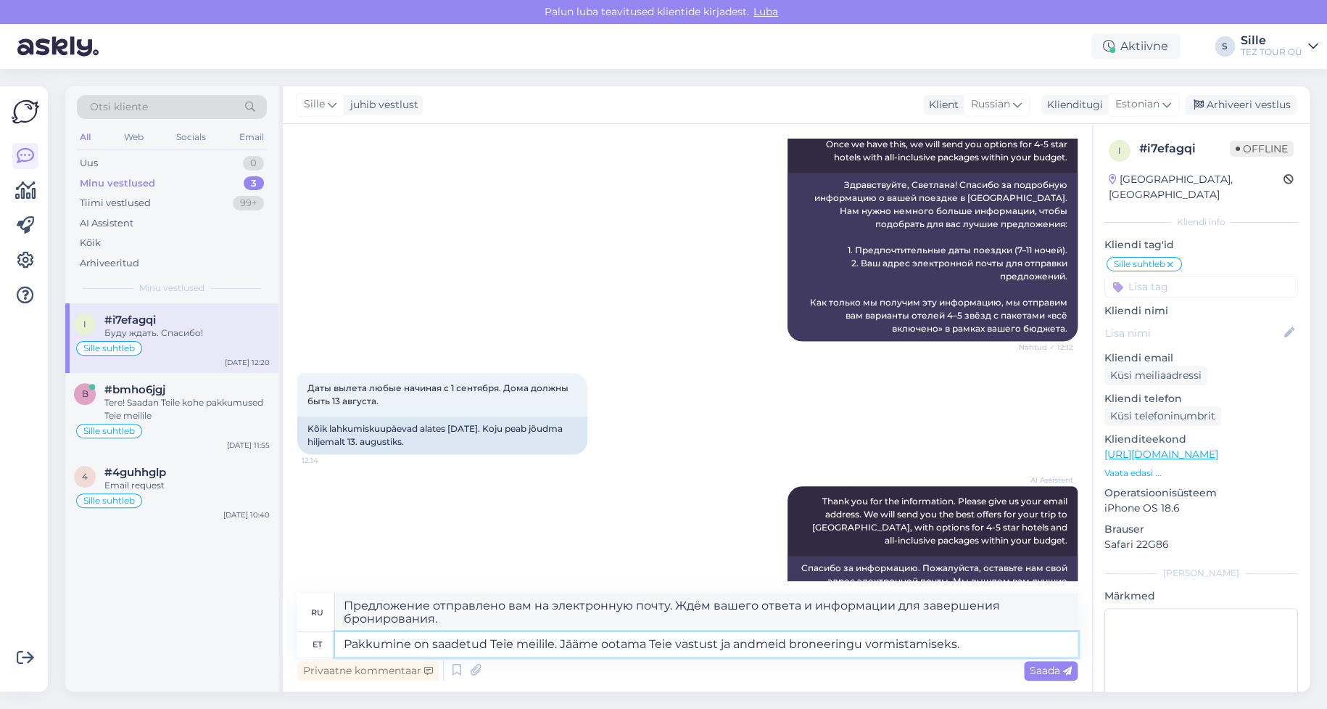
drag, startPoint x: 867, startPoint y: 643, endPoint x: 988, endPoint y: 635, distance: 120.6
click at [988, 635] on textarea "Pakkumine on saadetud Teie meilile. Jääme ootama Teie vastust ja andmeid bronee…" at bounding box center [706, 644] width 743 height 25
type textarea "Pakkumine on saadetud Teie meilile. Jääme ootama [PERSON_NAME] vastust ja andme…"
type textarea "Предложение отправлено вам на почту. Ждём вашего ответа и информации о брониров…"
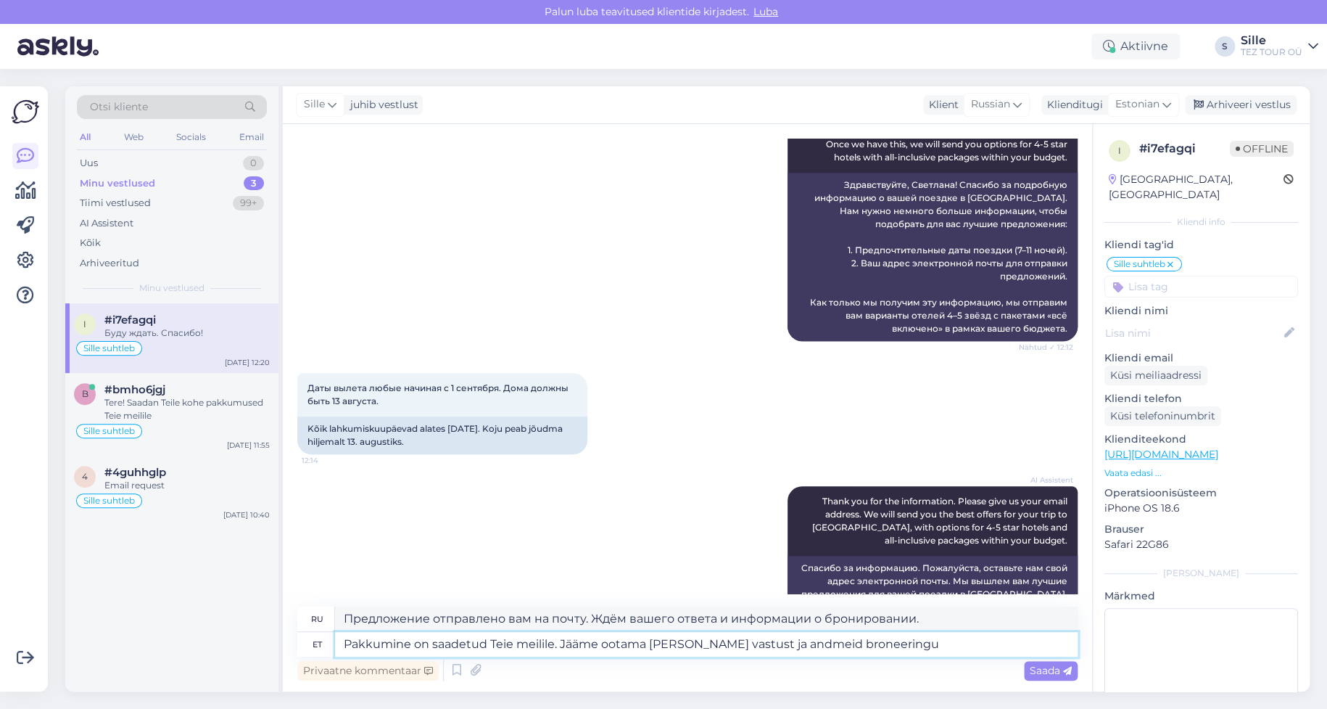
type textarea "Pakkumine on saadetud Teie meilile. Jääme ootama [PERSON_NAME] vastust ja andme…"
type textarea "Предложение отправлено вам на электронную почту. Ждём вашего ответа и информаци…"
type textarea "Pakkumine on saadetud Teie meilile. Jääme ootama [PERSON_NAME] vastust ja andme…"
type textarea "Предложение отправлено вам на почту. Ждём вашего ответа и информации о брониров…"
type textarea "Pakkumine on saadetud Teie meilile. Jääme ootama [PERSON_NAME] vastust ja andme…"
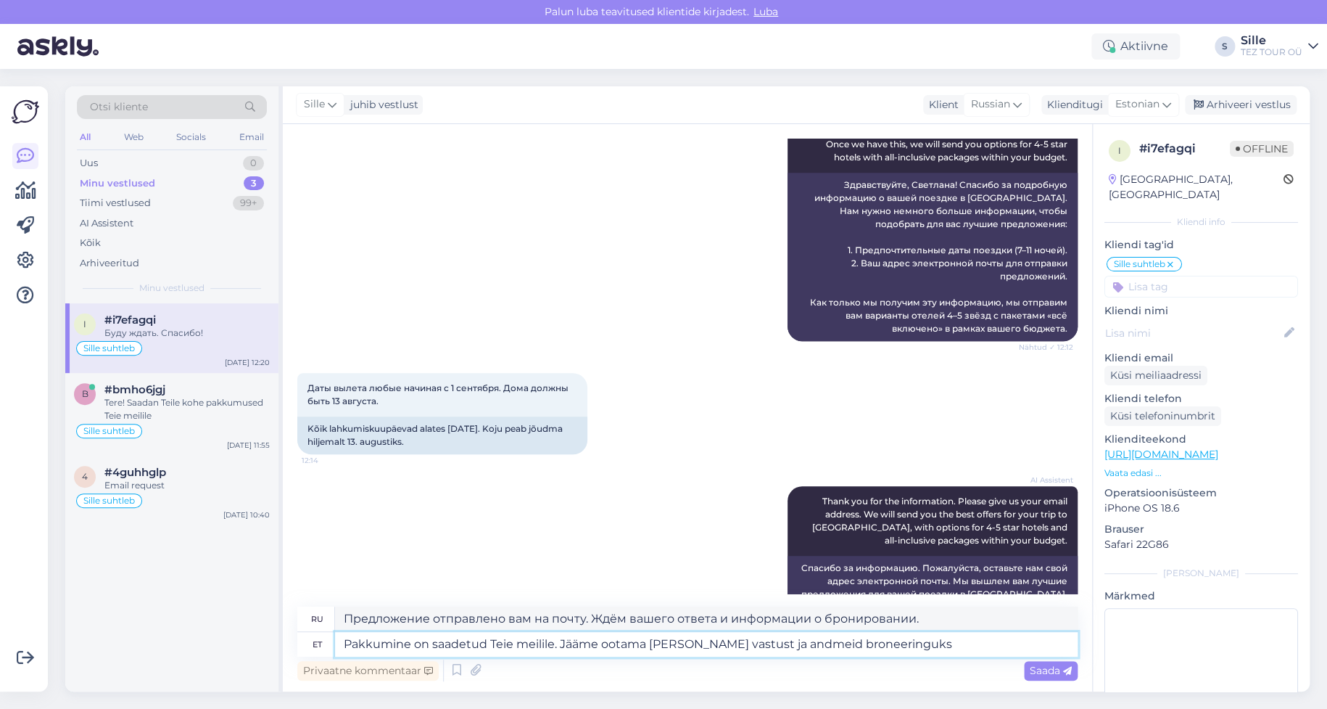
type textarea "Предложение отправлено вам на электронную почту. Ждём вашего ответа и информаци…"
drag, startPoint x: 891, startPoint y: 637, endPoint x: 788, endPoint y: 645, distance: 102.5
click at [788, 645] on textarea "Pakkumine on saadetud Teie meilile. Jääme ootama [PERSON_NAME] vastust ja andme…" at bounding box center [706, 644] width 743 height 25
type textarea "Pakkumine on saadetud Teie meilile. Jääme ootama [PERSON_NAME] vastust ja andme…"
type textarea "Предложение отправлено вам на почту. Ждём вашего ответа и информации."
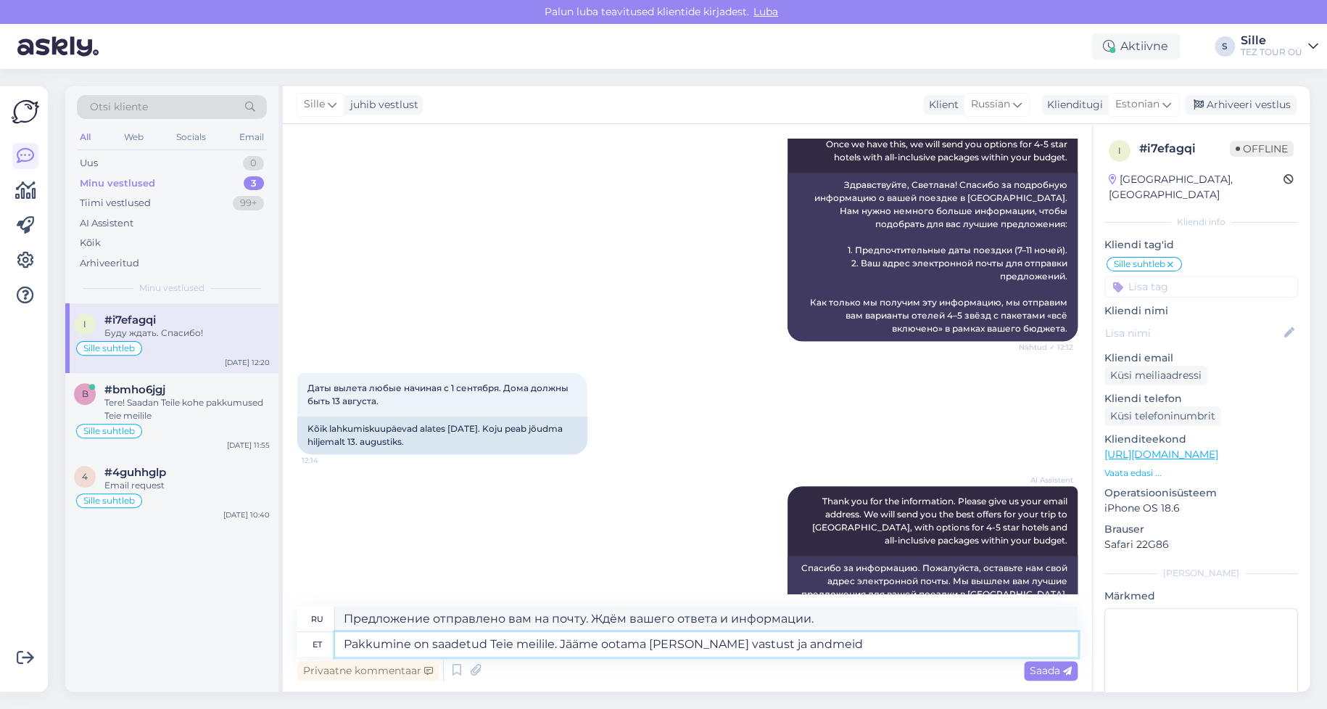
click at [732, 640] on textarea "Pakkumine on saadetud Teie meilile. Jääme ootama [PERSON_NAME] vastust ja andme…" at bounding box center [706, 644] width 743 height 25
type textarea "Pakkumine on saadetud Teie meilile. Jääme ootama [PERSON_NAME] vastust [PERSON_…"
type textarea "Предложение отправлено вам на почту. Ждём вашего ответа и подробностей."
click at [823, 641] on textarea "Pakkumine on saadetud Teie meilile. Jääme ootama [PERSON_NAME] vastust [PERSON_…" at bounding box center [706, 644] width 743 height 25
type textarea "Pakkumine on saadetud Teie meilile. Jääme ootama [PERSON_NAME] vastust [PERSON_…"
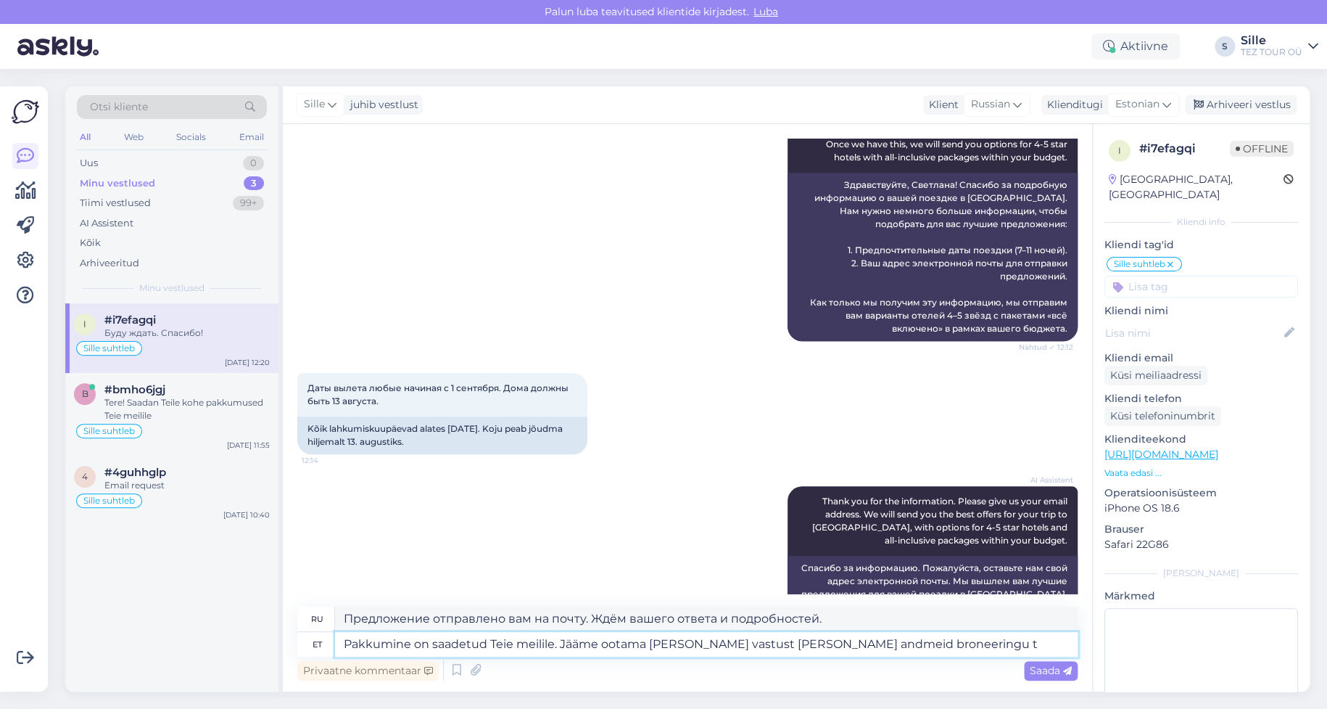
type textarea "Предложение отправлено вам на электронную почту. Ждём вашего ответа и информаци…"
type textarea "Pakkumine on saadetud Teie meilile. Jääme ootama [PERSON_NAME] vastust [PERSON_…"
type textarea "Предложение отправлено вам на почту. Ждём вашего ответа и данных для бронирован…"
type textarea "Pakkumine on saadetud Teie meilile. Jääme ootama [PERSON_NAME] vastust [PERSON_…"
drag, startPoint x: 714, startPoint y: 616, endPoint x: 926, endPoint y: 611, distance: 212.6
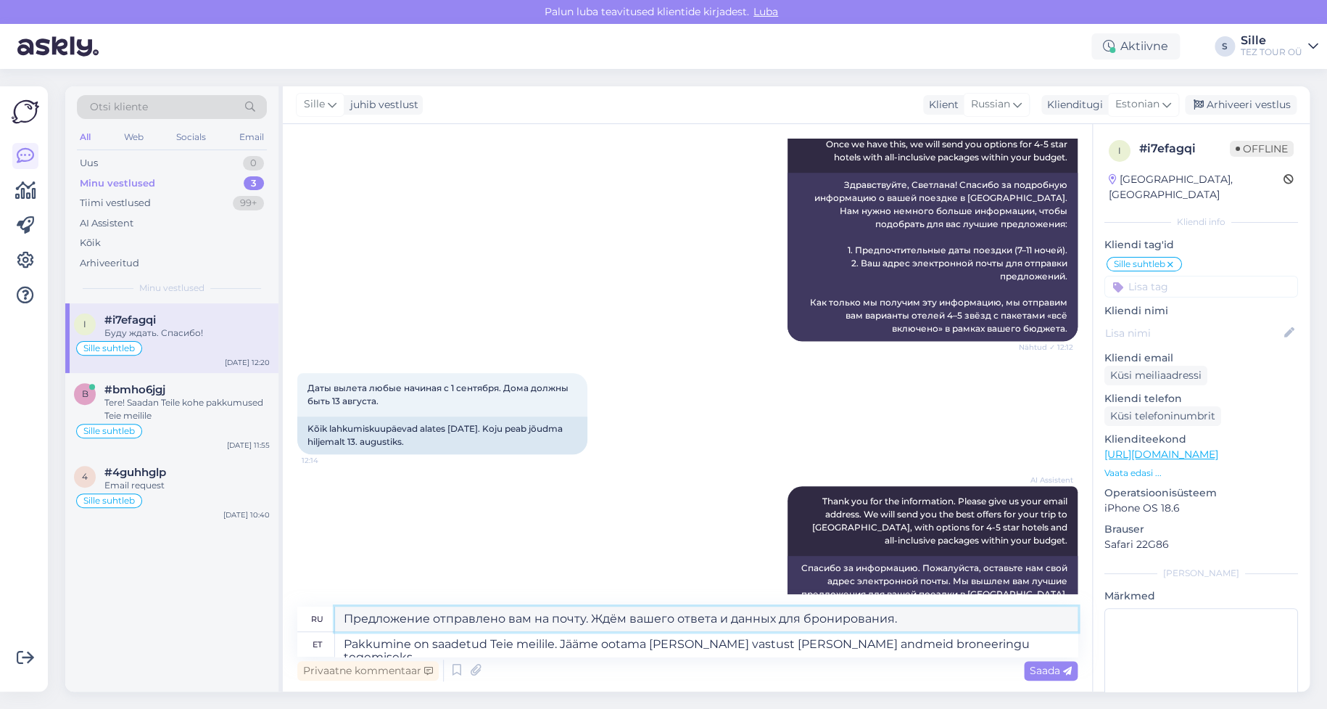
click at [926, 611] on textarea "Предложение отправлено вам на почту. Ждём вашего ответа и данных для бронирован…" at bounding box center [706, 618] width 743 height 25
drag, startPoint x: 1044, startPoint y: 671, endPoint x: 1049, endPoint y: 677, distance: 7.7
click at [1044, 670] on span "Saada" at bounding box center [1051, 670] width 42 height 13
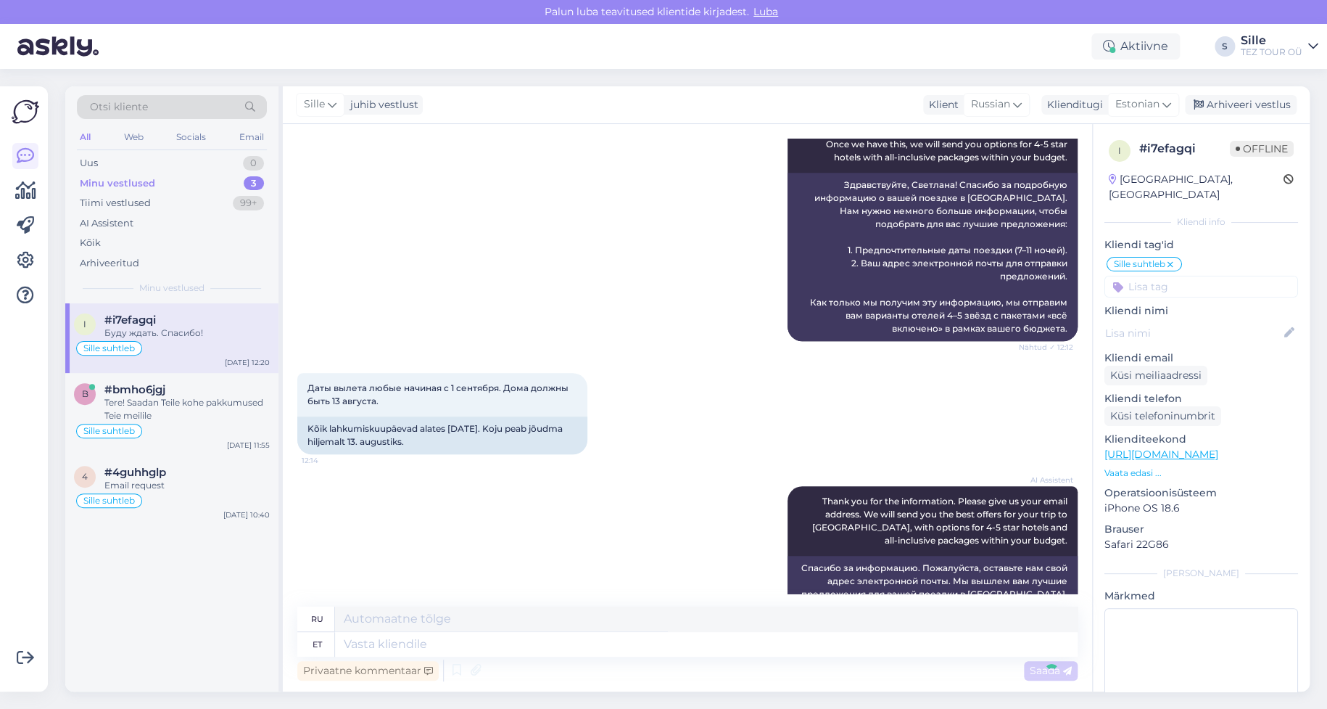
scroll to position [1102, 0]
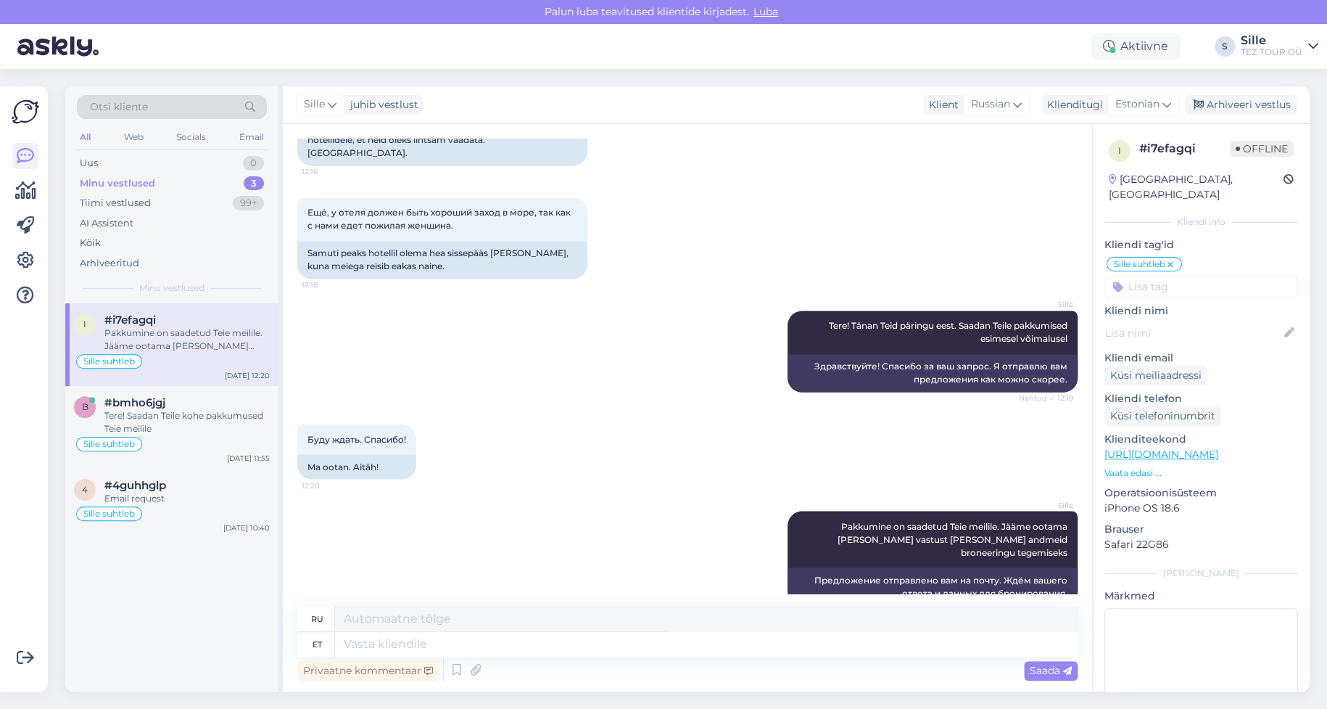
click at [1168, 276] on input at bounding box center [1202, 287] width 194 height 22
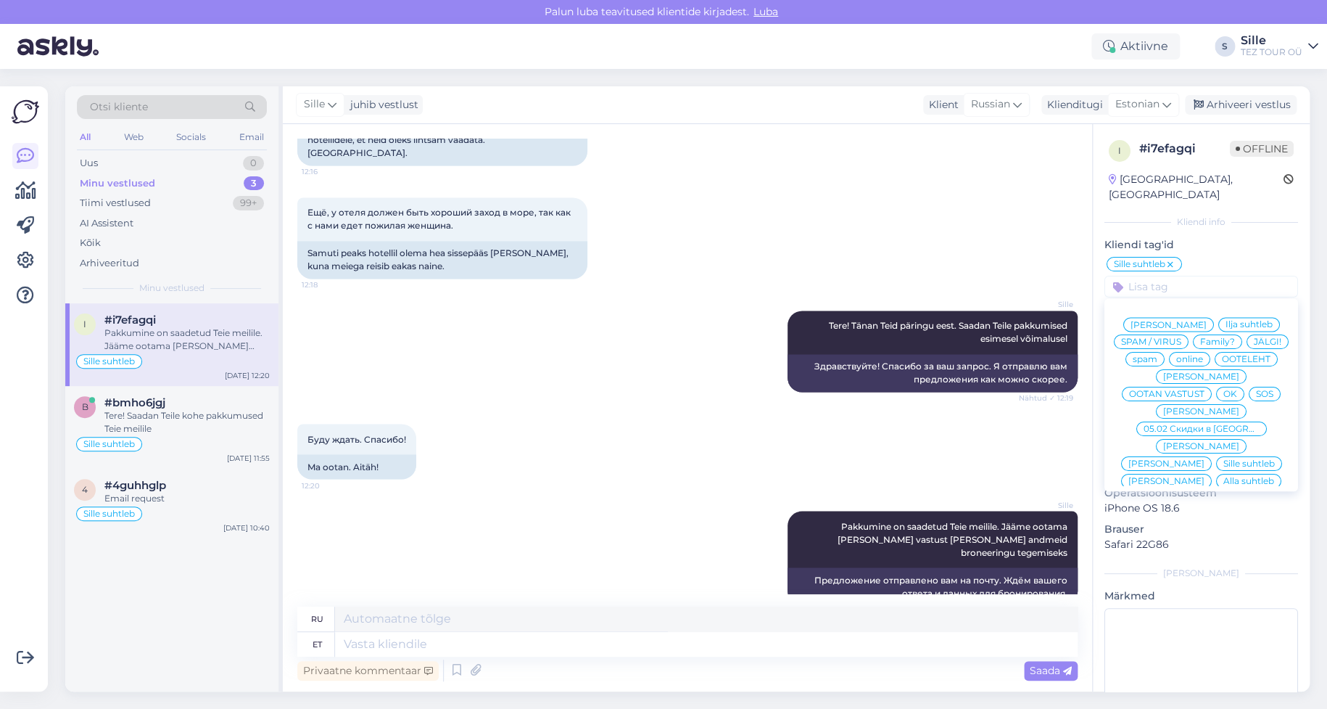
click at [1229, 387] on div "OK" at bounding box center [1230, 394] width 28 height 15
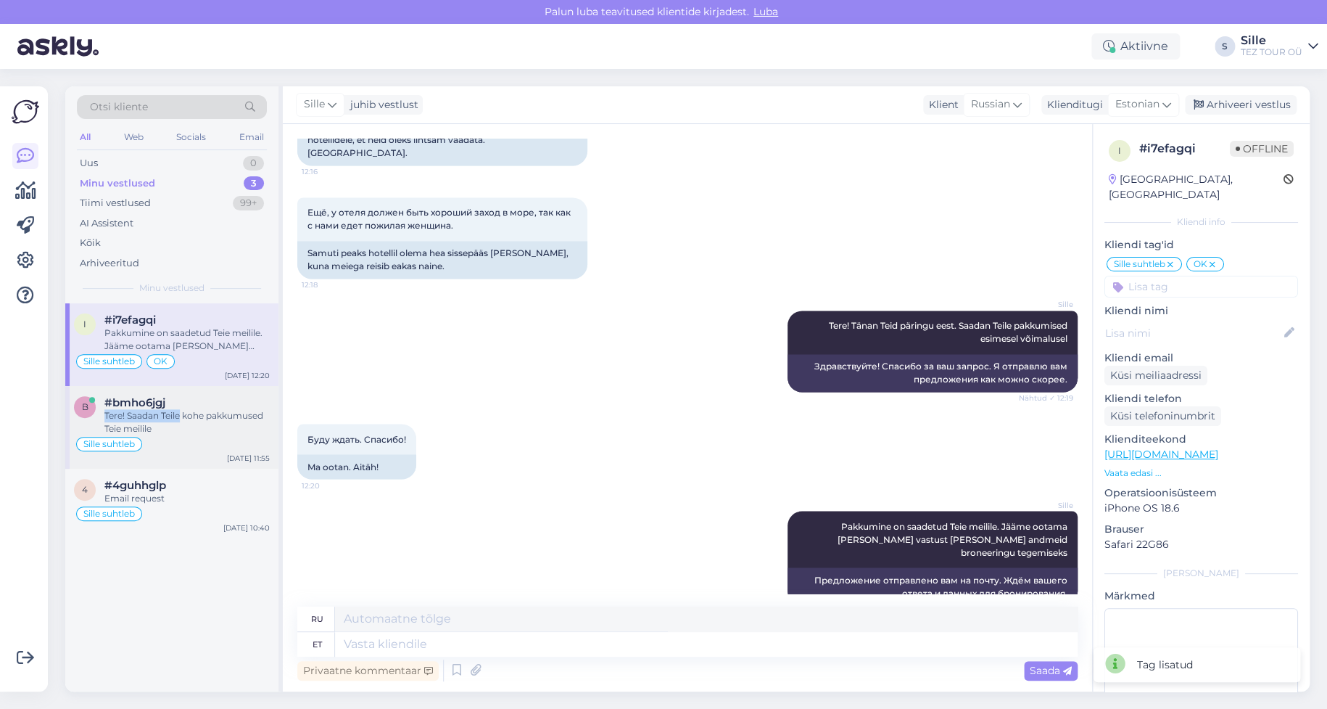
click at [180, 410] on div "#bmho6jgj Tere! Saadan Teile kohe pakkumused Teie meilile" at bounding box center [186, 415] width 165 height 39
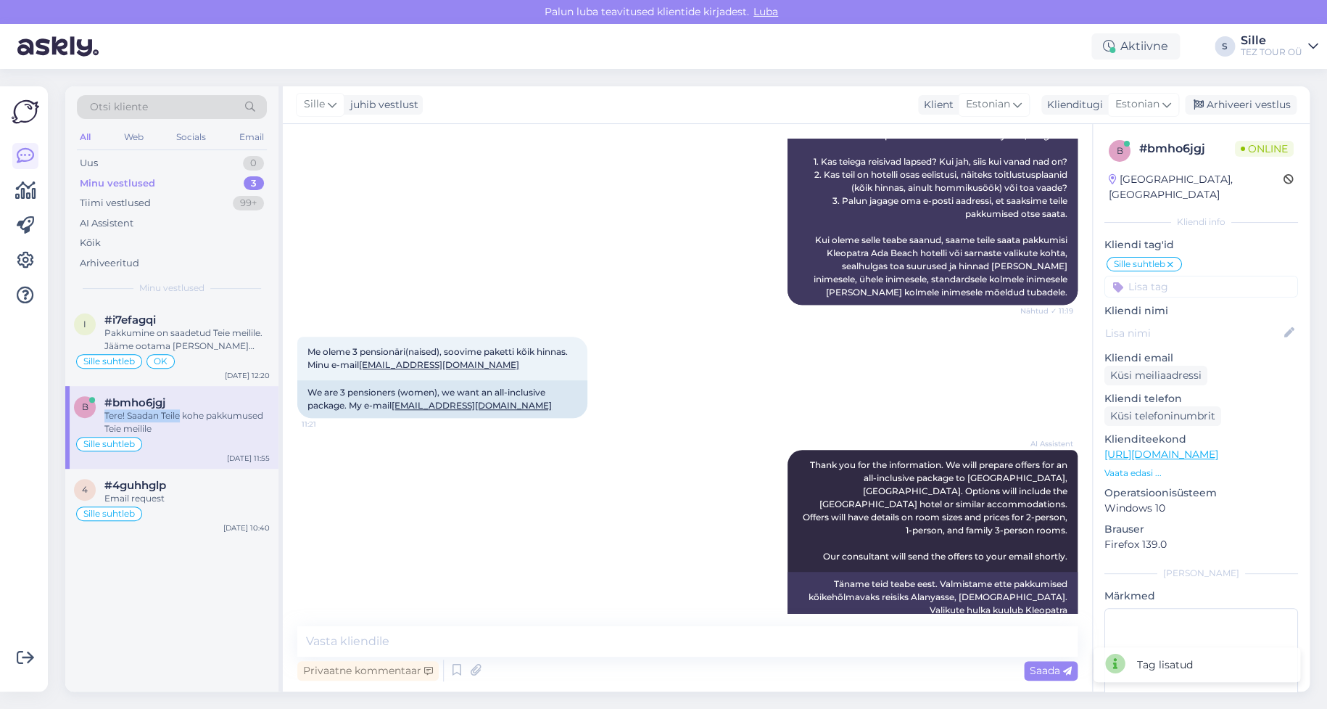
scroll to position [517, 0]
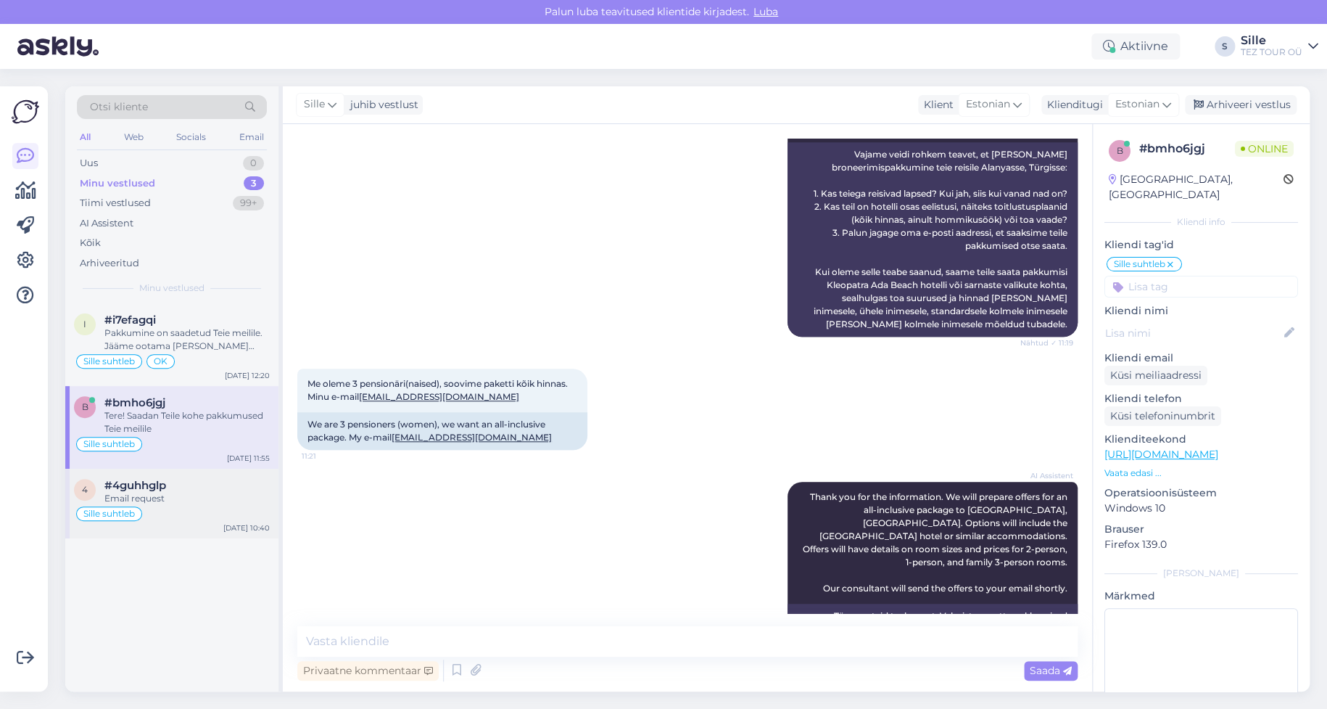
click at [154, 502] on div "Email request" at bounding box center [186, 498] width 165 height 13
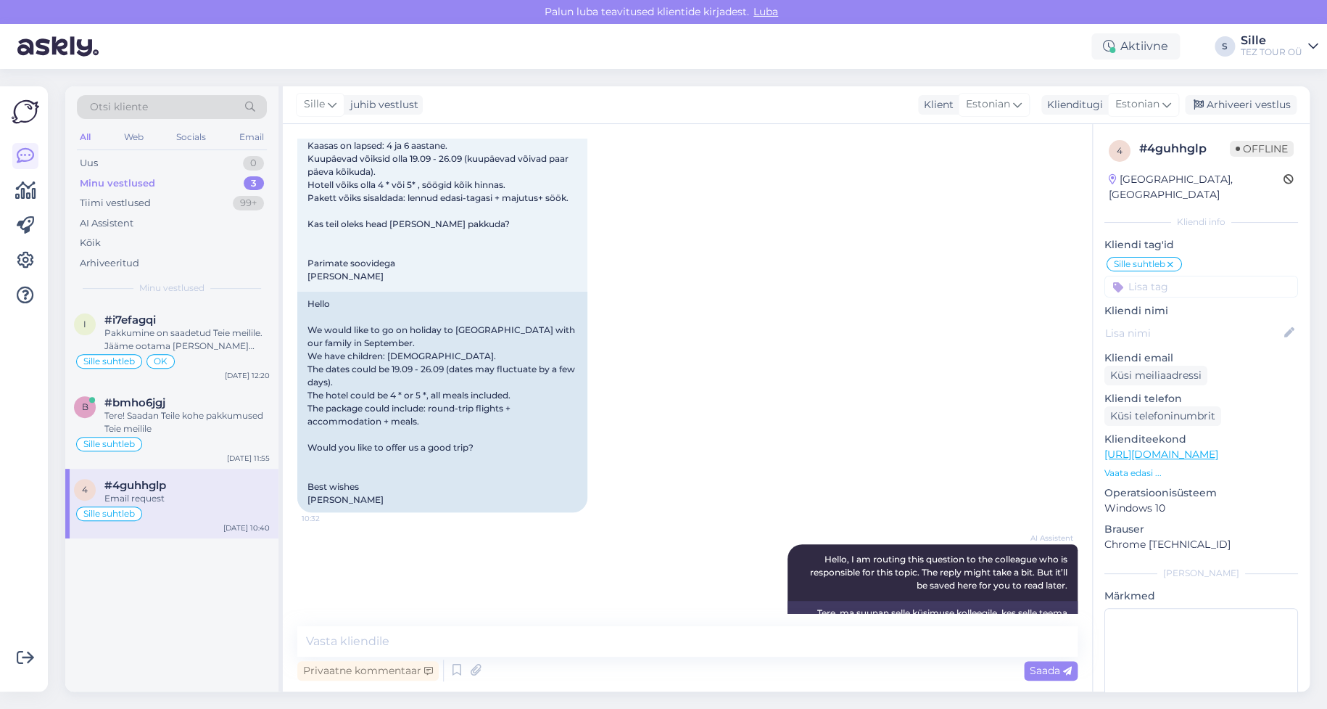
scroll to position [0, 0]
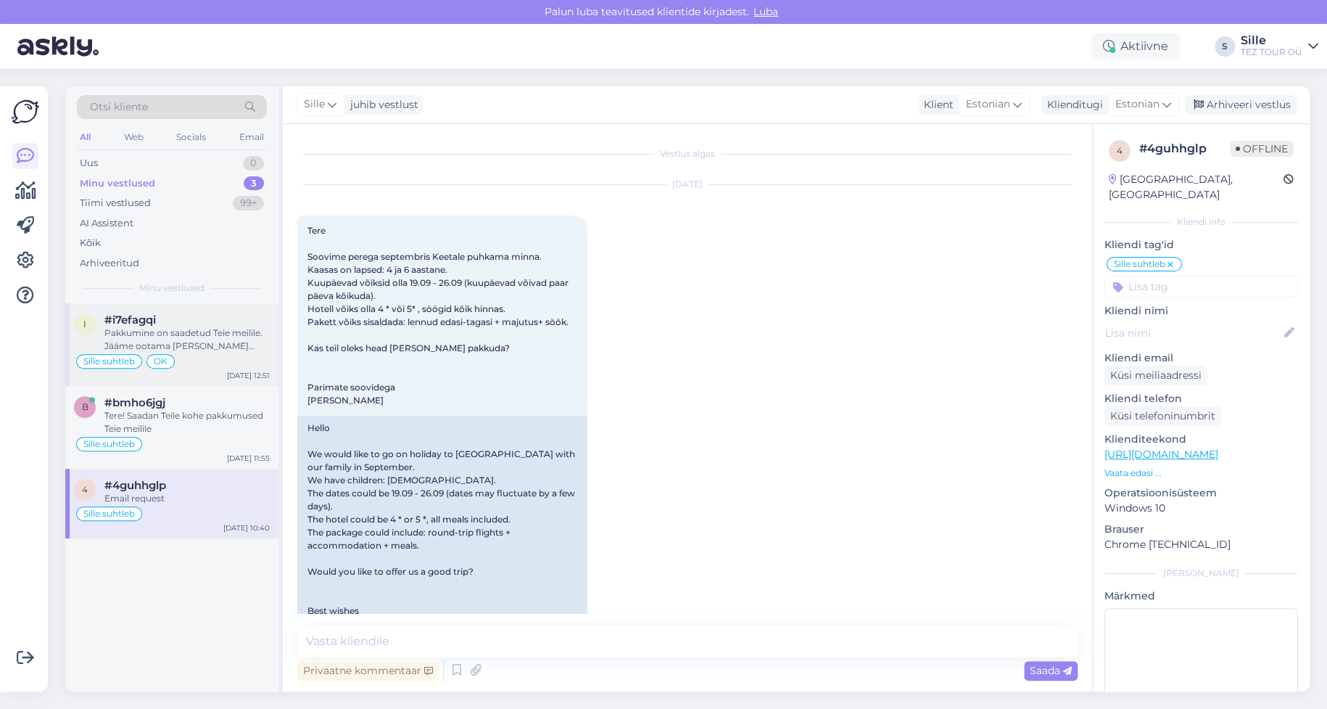
click at [187, 356] on div "Sille suhtleb OK" at bounding box center [172, 360] width 196 height 17
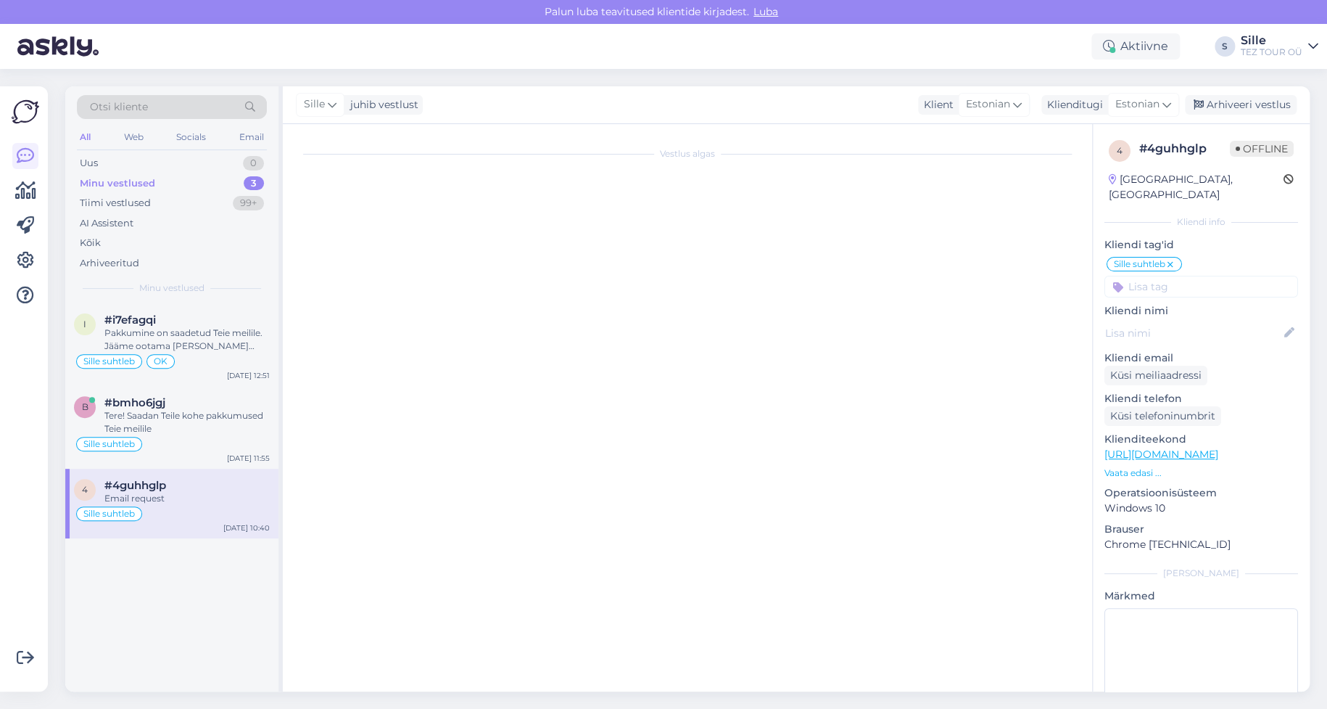
scroll to position [1102, 0]
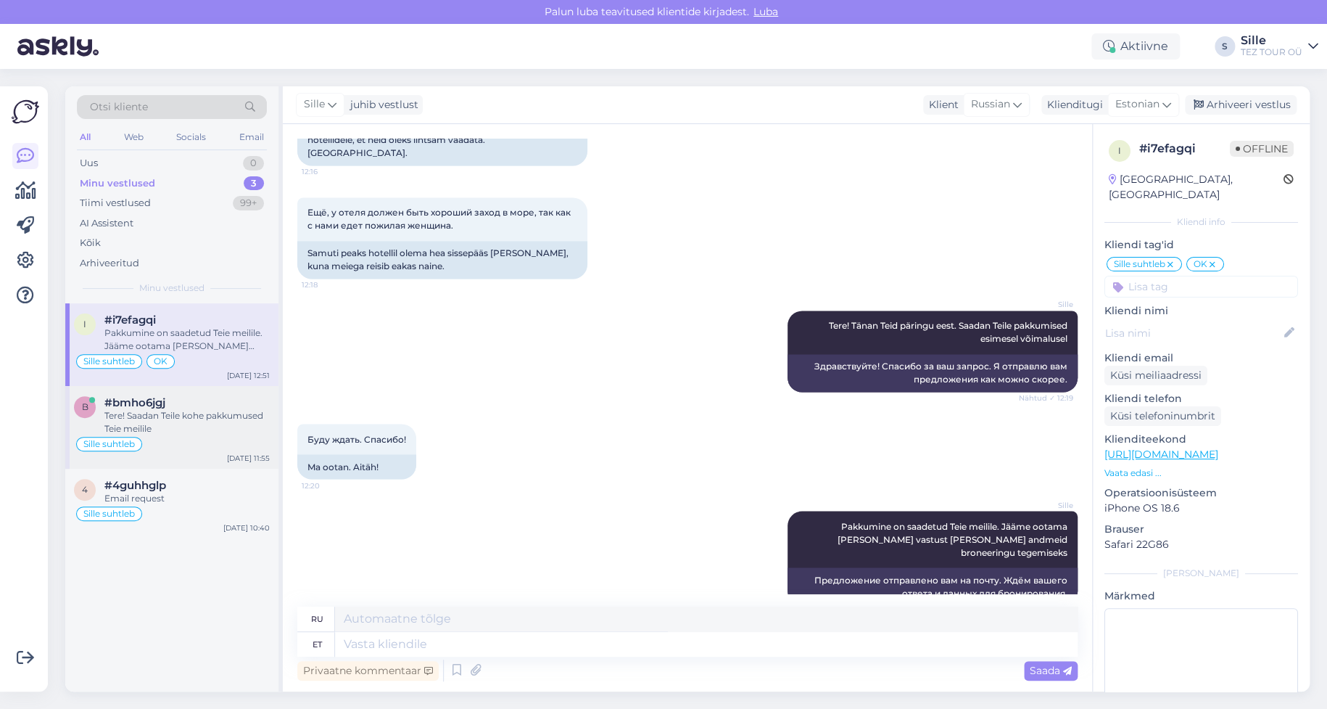
click at [160, 421] on div "Tere! Saadan Teile kohe pakkumused Teie meilile" at bounding box center [186, 422] width 165 height 26
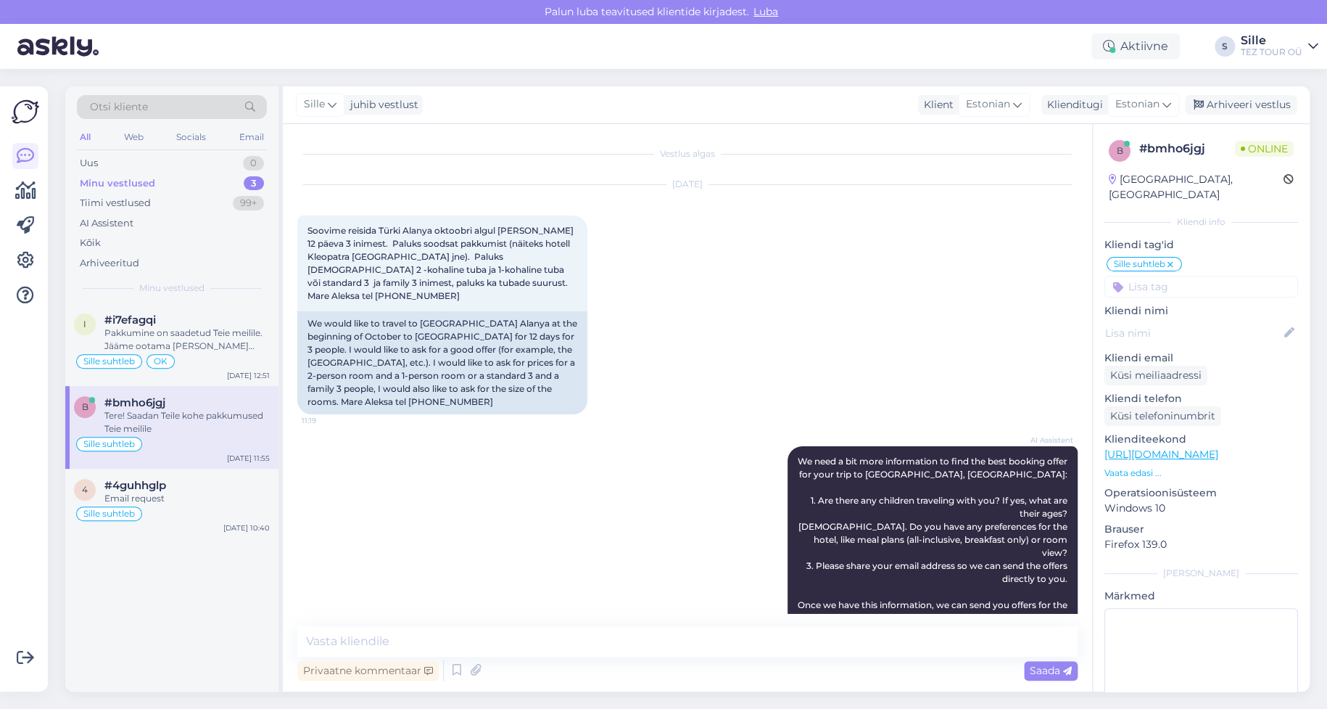
scroll to position [662, 0]
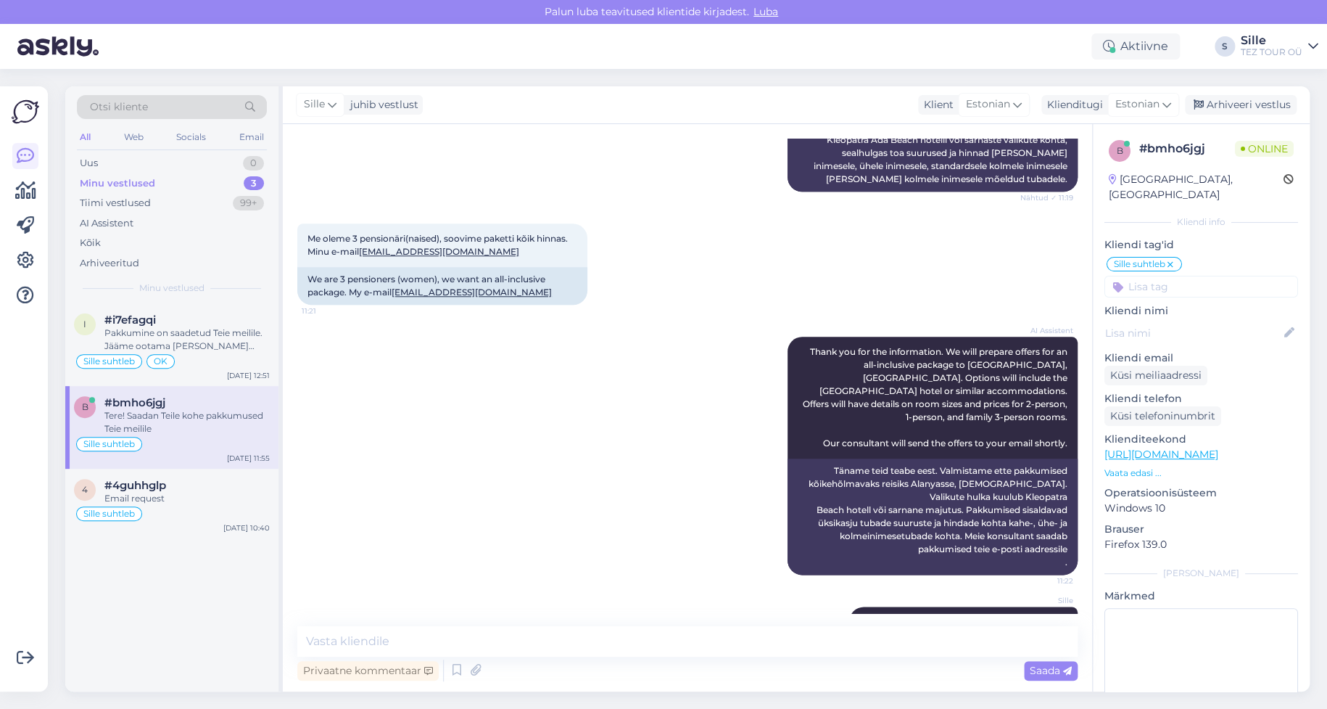
click at [215, 603] on div "i #i7efagqi Pakkumine on saadetud Teie meilile. Jääme ootama [PERSON_NAME] vast…" at bounding box center [171, 497] width 213 height 388
drag, startPoint x: 525, startPoint y: 271, endPoint x: 394, endPoint y: 267, distance: 131.3
click at [394, 267] on div "We are 3 pensioners (women), we want an all-inclusive package. My e-mail [EMAIL…" at bounding box center [442, 286] width 290 height 38
copy link "[EMAIL_ADDRESS][DOMAIN_NAME]"
click at [160, 159] on div "Uus 1" at bounding box center [172, 163] width 190 height 20
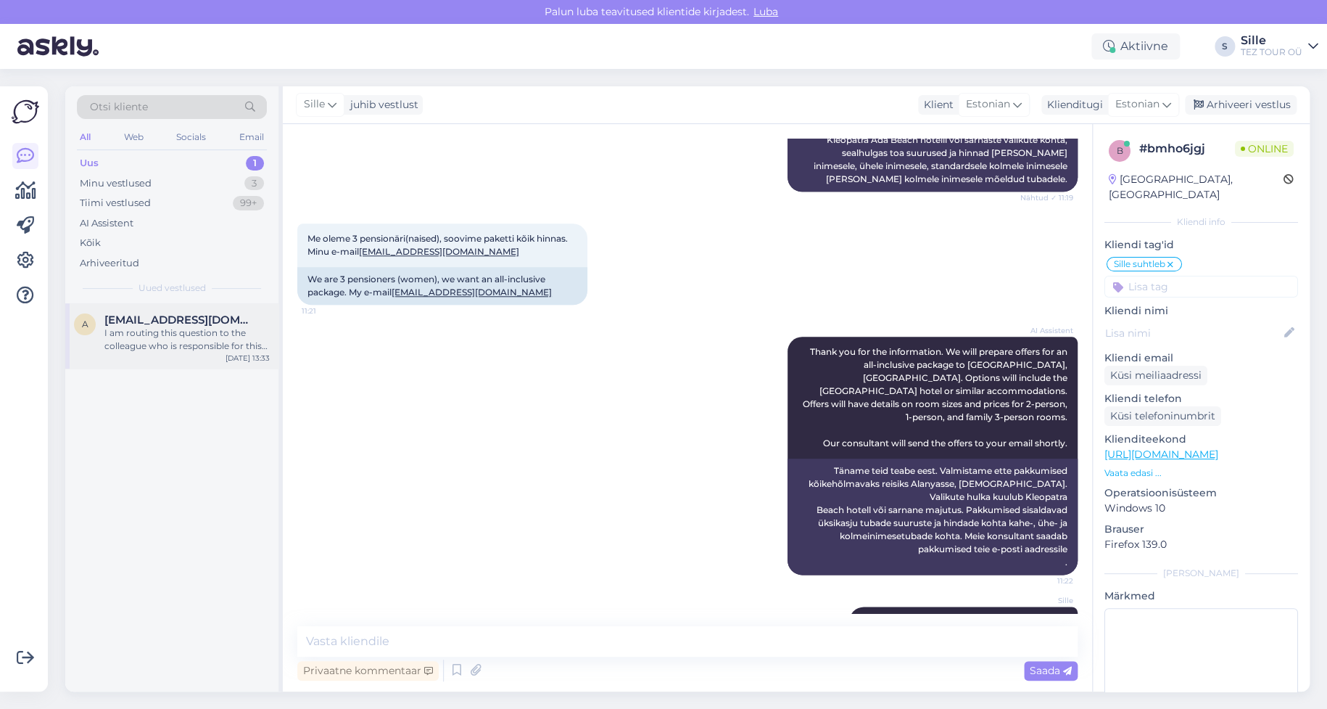
click at [175, 350] on div "I am routing this question to the colleague who is responsible for this topic. …" at bounding box center [186, 339] width 165 height 26
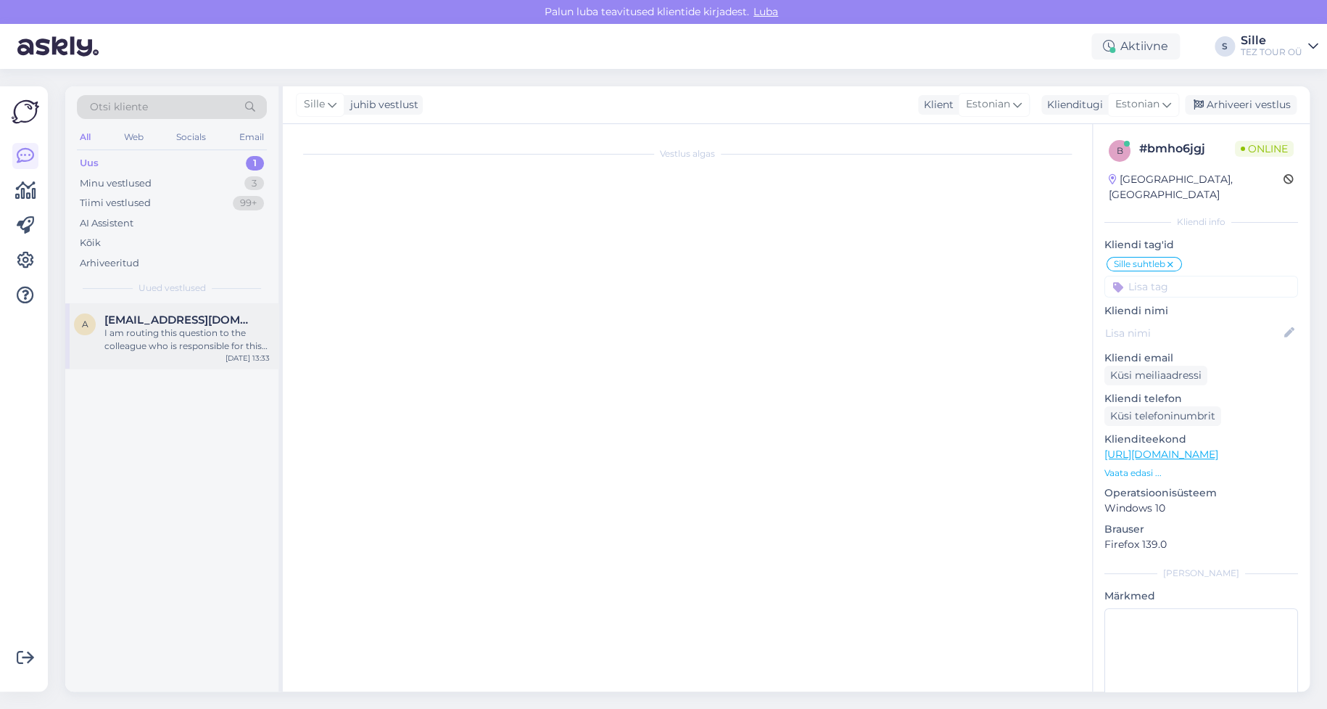
scroll to position [0, 0]
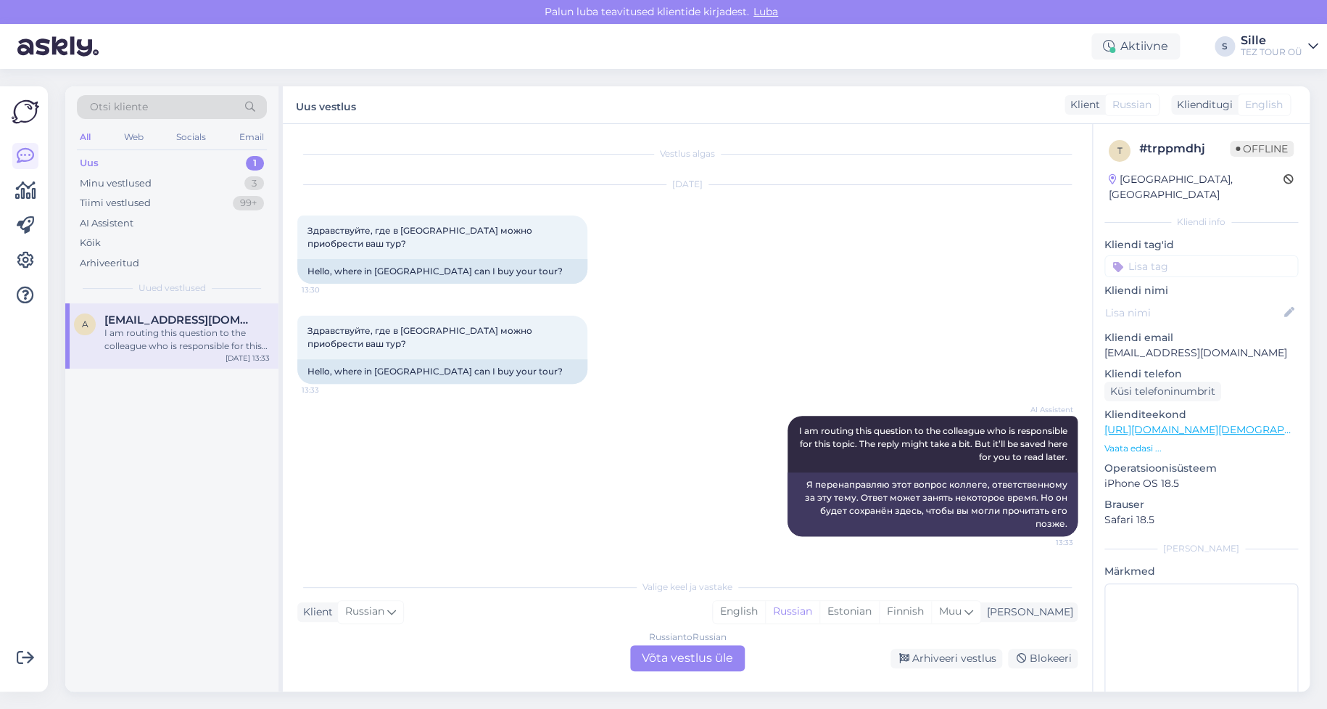
click at [669, 656] on div "Russian to Russian Võta vestlus üle" at bounding box center [687, 658] width 115 height 26
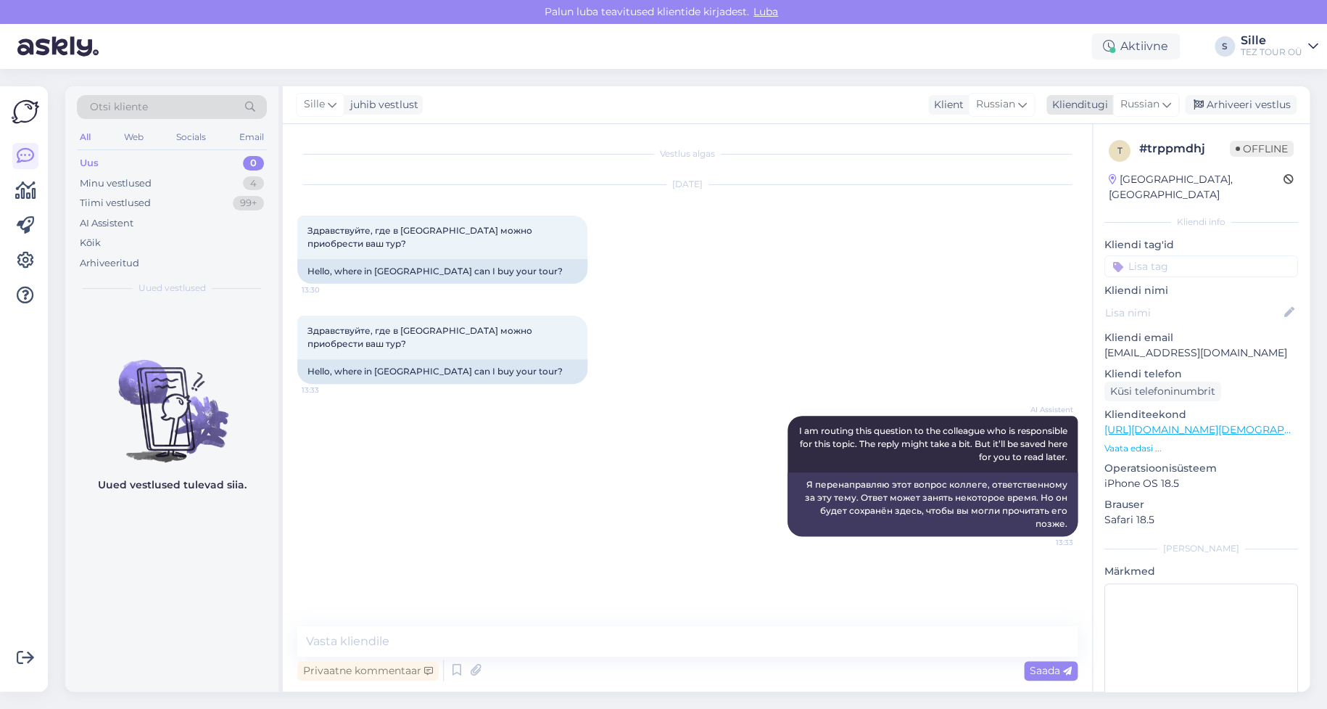
click at [1076, 104] on div "Klienditugi" at bounding box center [1077, 104] width 62 height 15
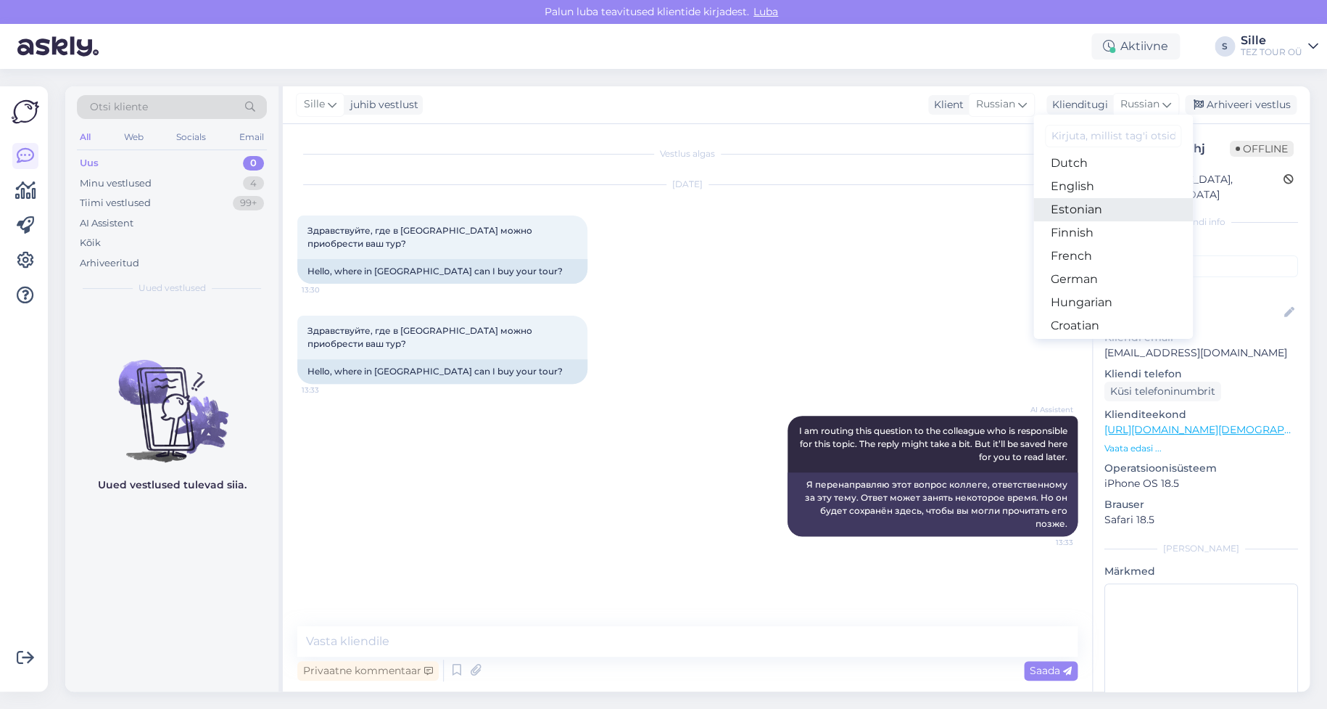
click at [1082, 207] on link "Estonian" at bounding box center [1113, 209] width 160 height 23
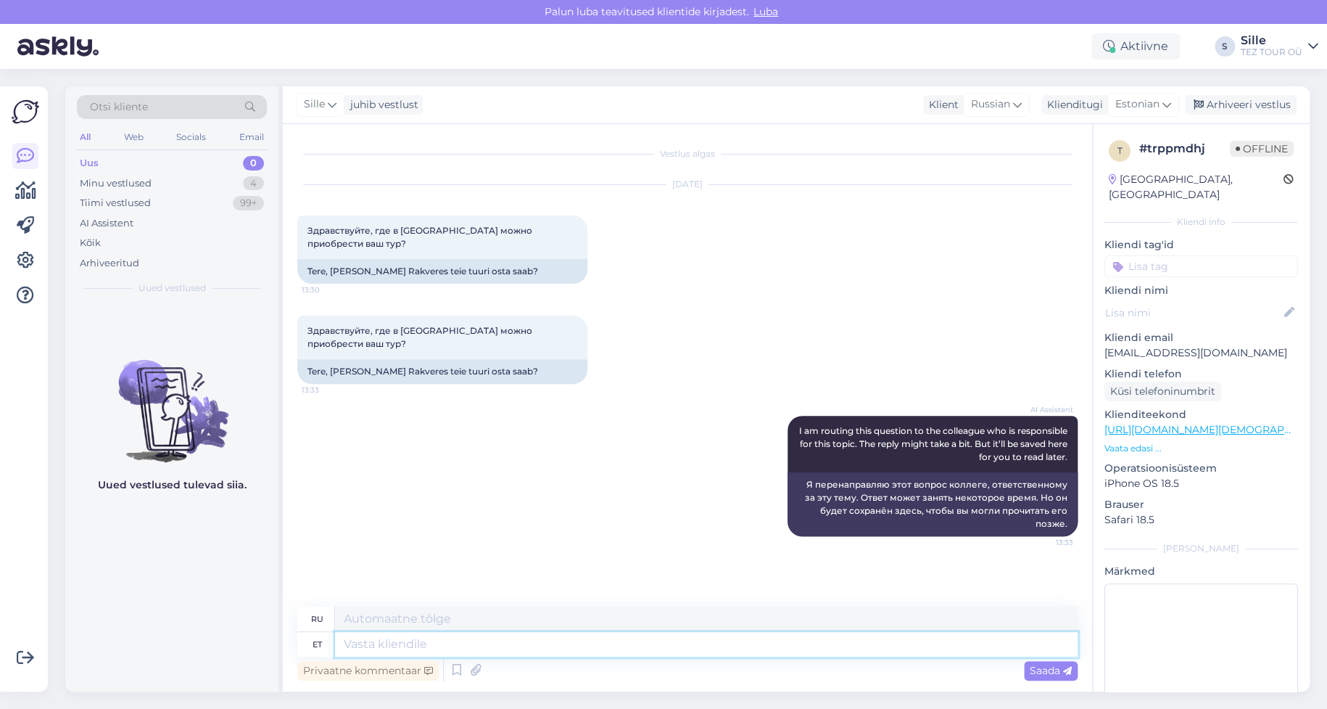
click at [377, 640] on textarea at bounding box center [706, 644] width 743 height 25
type textarea "Tere"
type textarea "Привет"
type textarea "Tere!"
type textarea "Привет!"
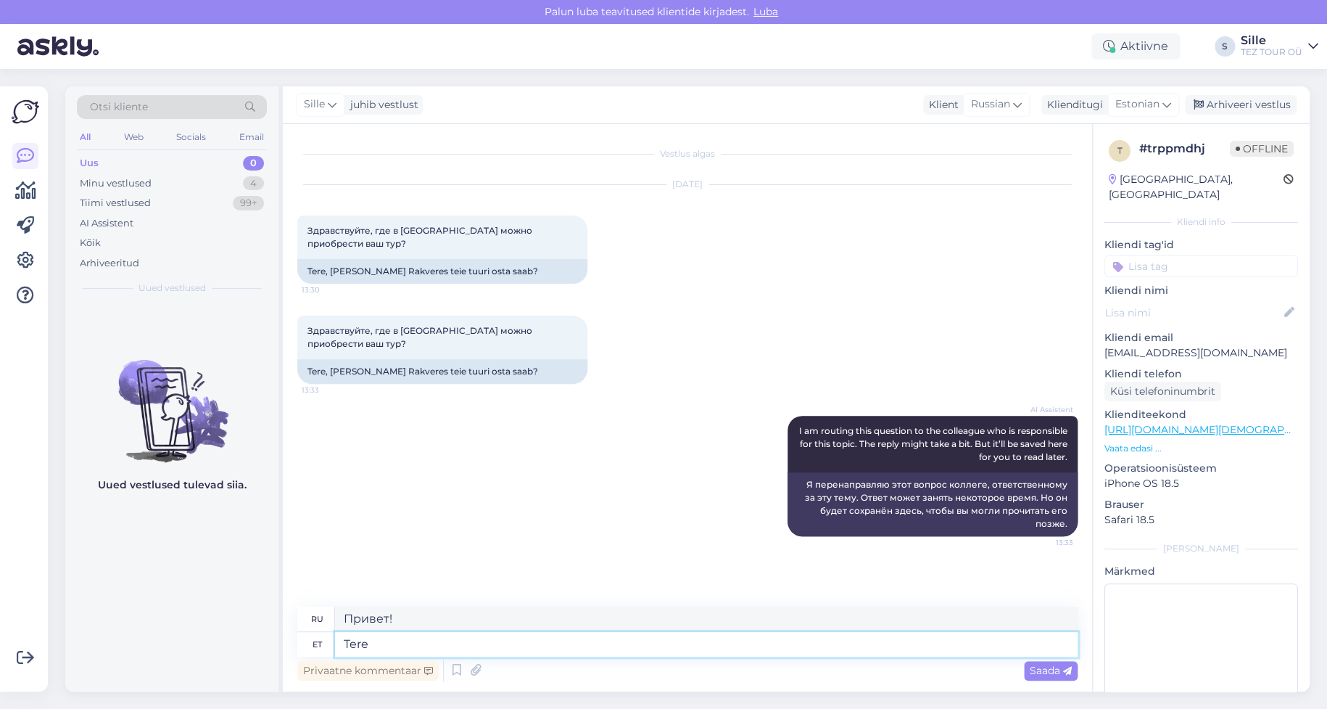
type textarea "Tere"
type textarea "Привет"
type textarea "Tere päevast!"
type textarea "Добрый день!"
type textarea "Tere päevast!"
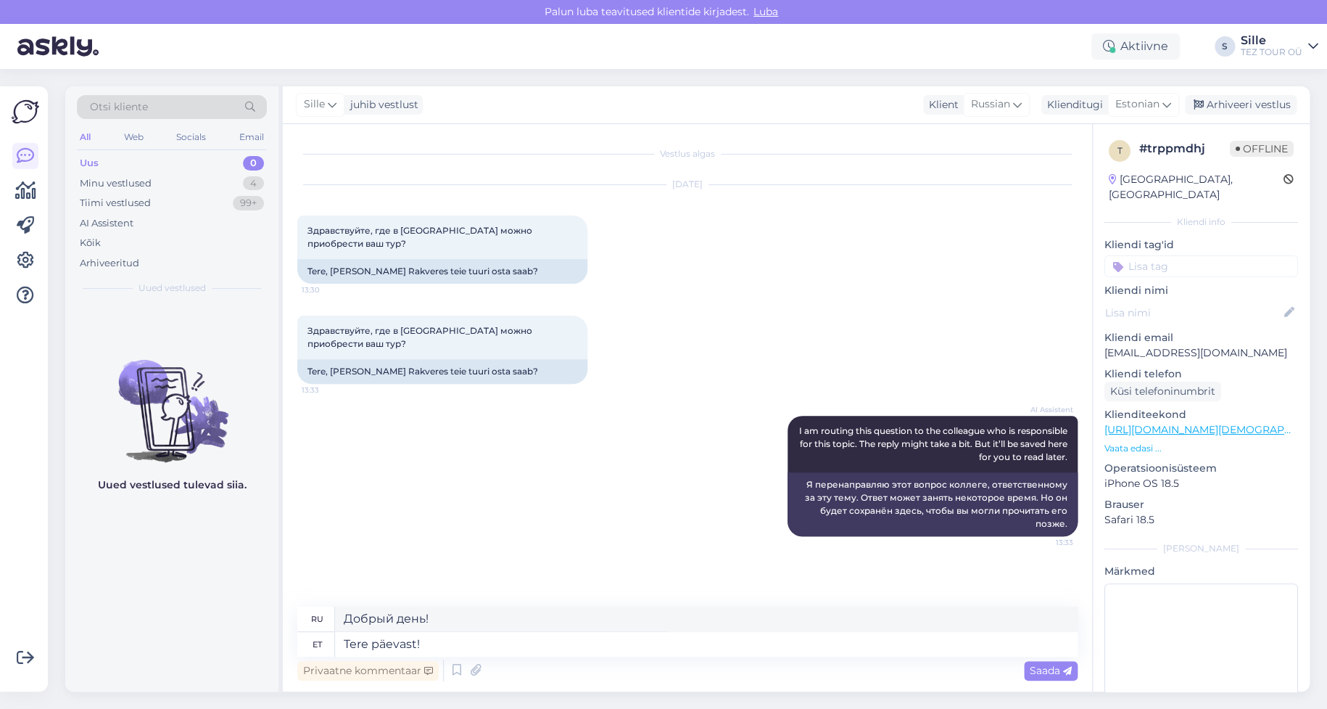
drag, startPoint x: 1054, startPoint y: 671, endPoint x: 1004, endPoint y: 670, distance: 50.8
click at [1054, 670] on span "Saada" at bounding box center [1051, 670] width 42 height 13
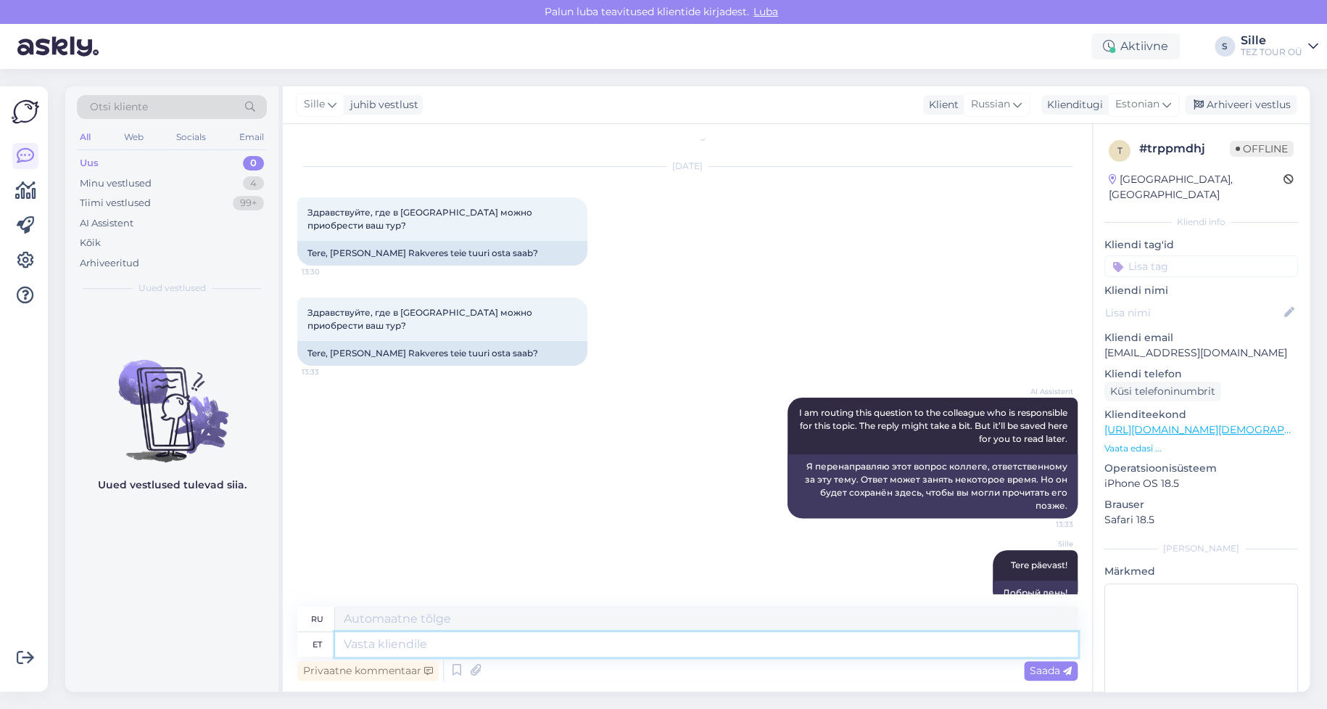
click at [396, 643] on textarea at bounding box center [706, 644] width 743 height 25
type textarea "TEZ"
type textarea "ТЕЗ"
type textarea "TEZ TOUR"
type textarea "ТЕЗ ТУР"
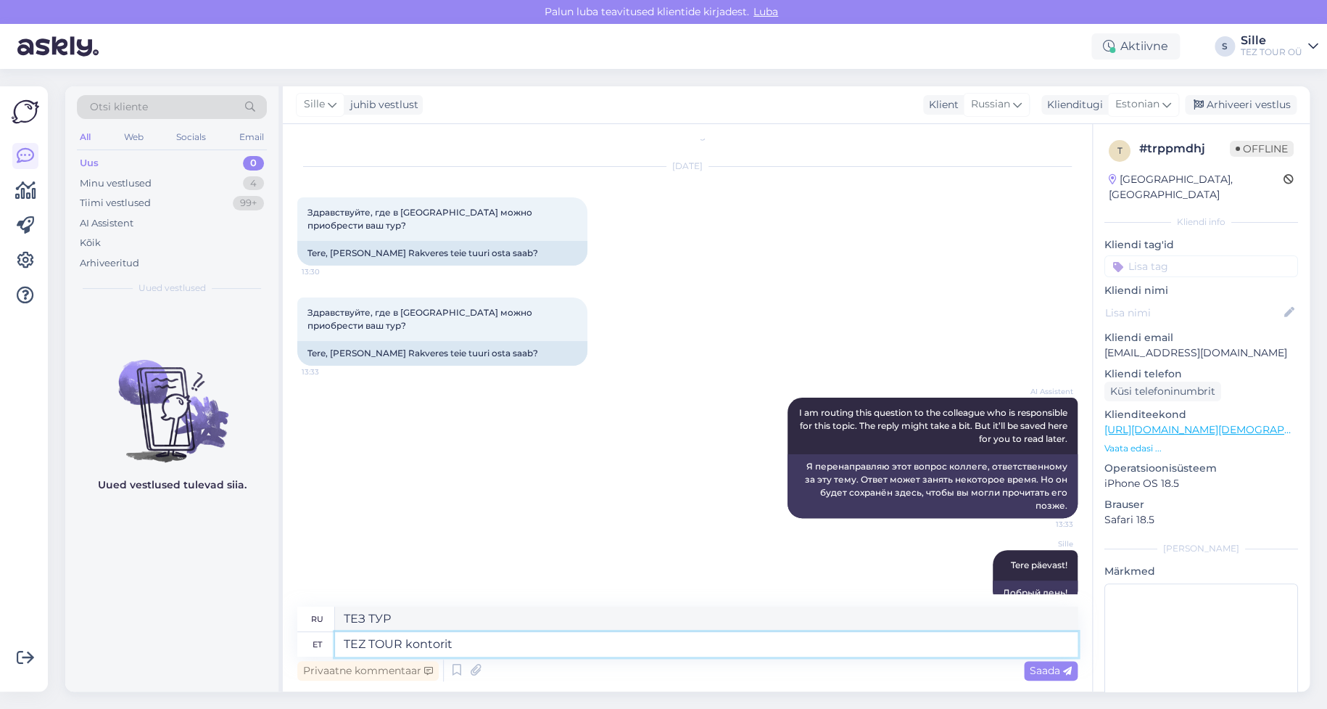
type textarea "TEZ TOUR kontorit"
type textarea "Офис TEZ TOUR"
type textarea "TEZ TOUR kontorit rakveres e"
type textarea "Офис TEZ TOUR в [GEOGRAPHIC_DATA]"
type textarea "TEZ TOUR kontorit rakveres ei ole."
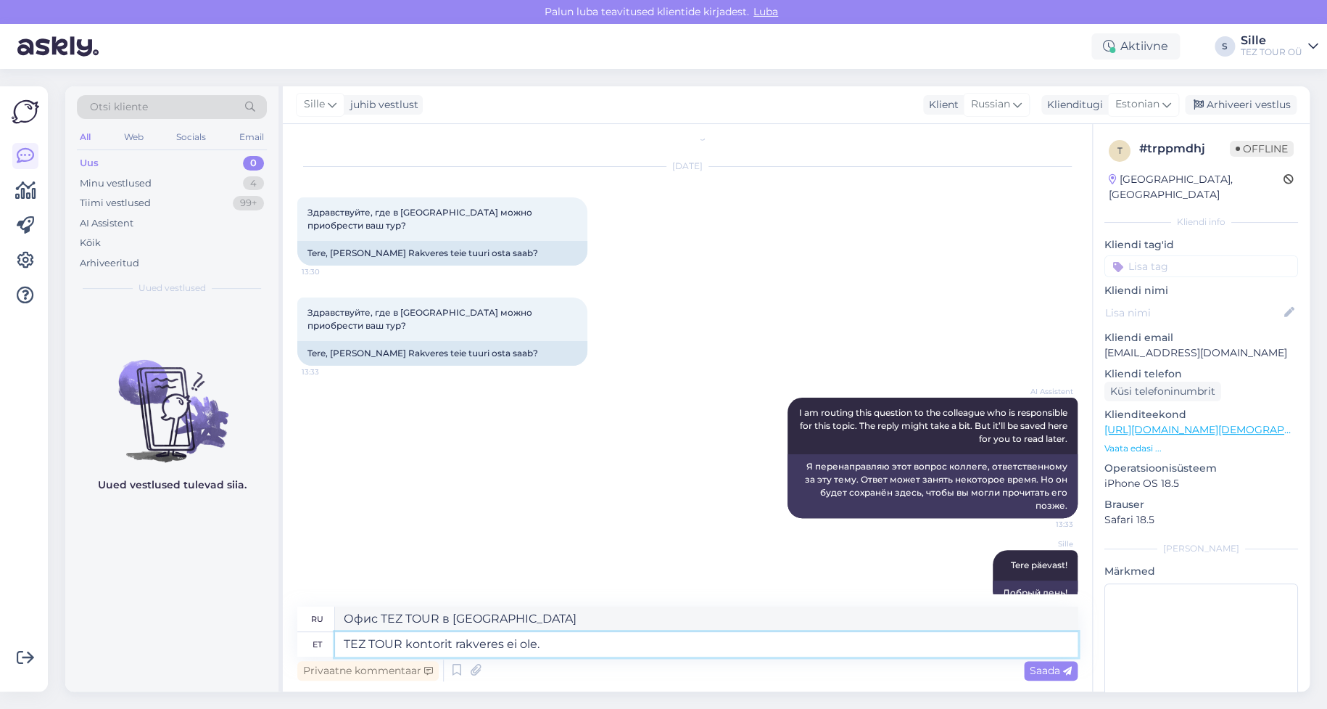
type textarea "В Раквере офиса TEZ TOUR нет."
type textarea "TEZ TOUR kontorit rakveres ei ole."
click at [1038, 666] on span "Saada" at bounding box center [1051, 670] width 42 height 13
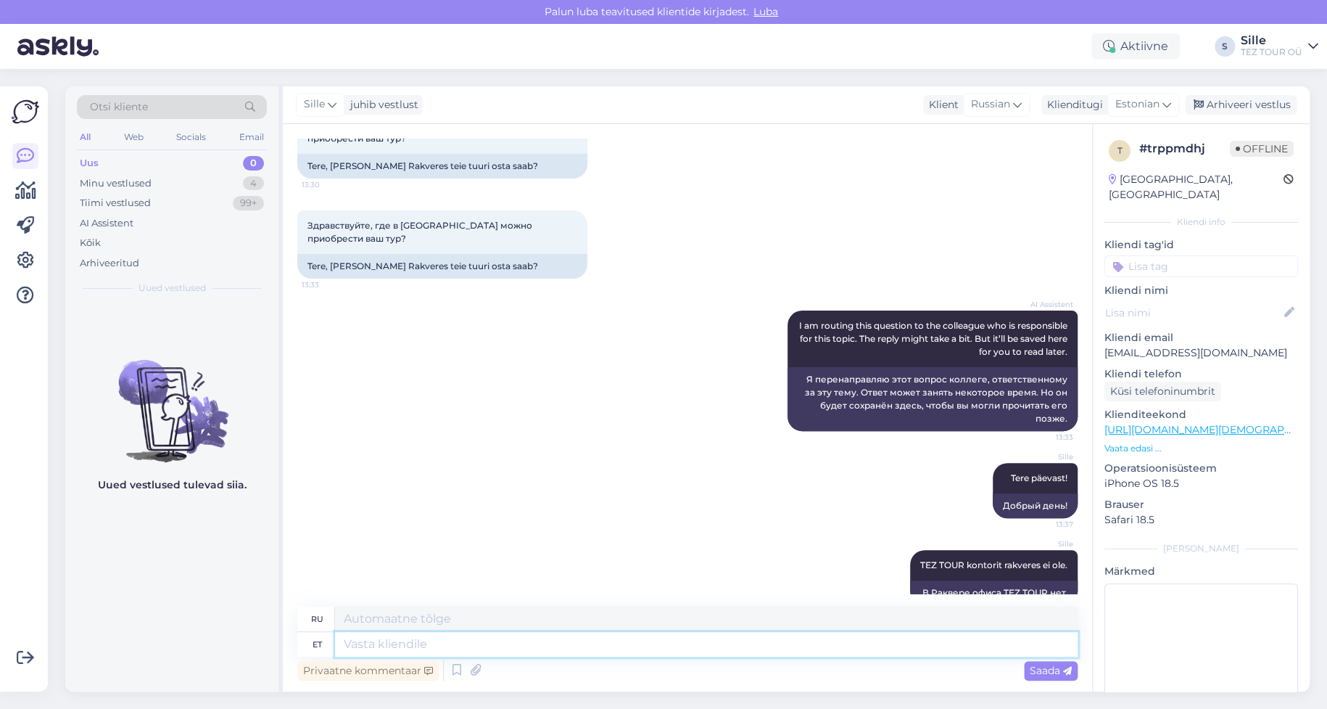
click at [422, 643] on textarea at bounding box center [706, 644] width 743 height 25
type textarea "[PERSON_NAME]"
type textarea "Мне"
type textarea "Mina saan"
type textarea "Я могу"
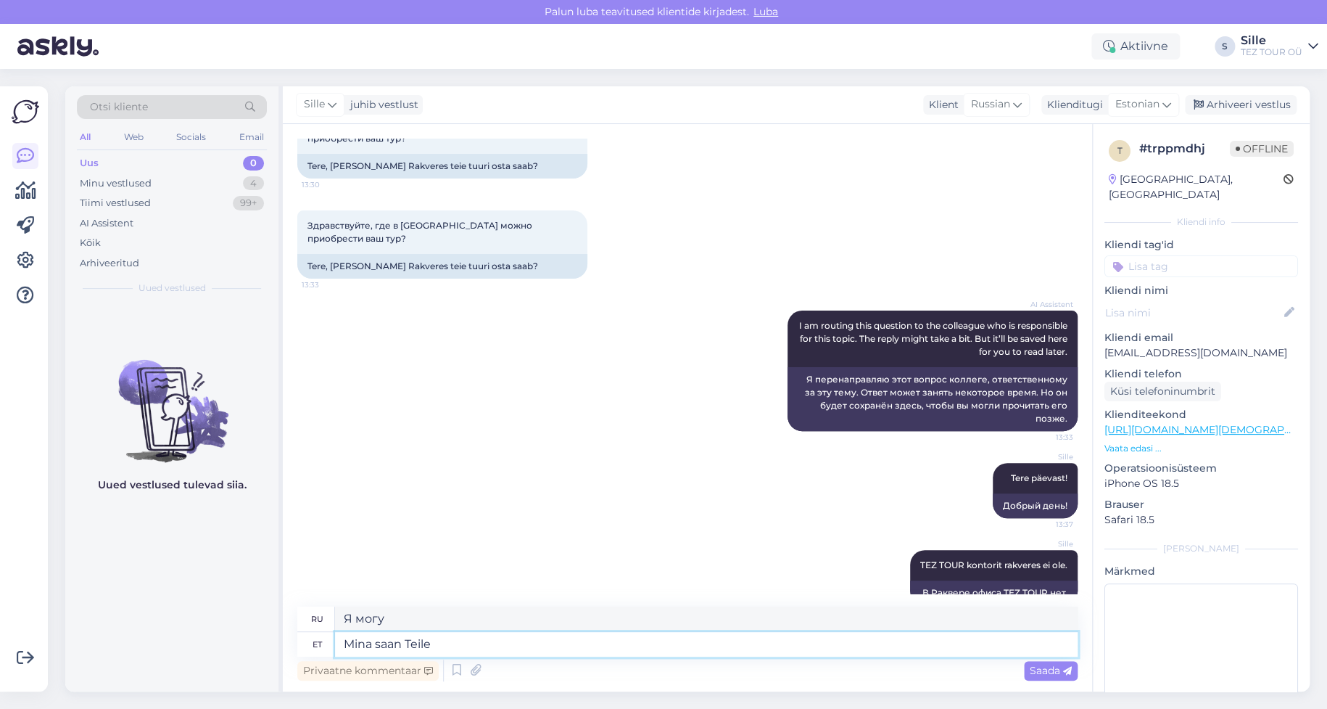
type textarea "Mina saan Teile"
type textarea "Я тебя поймаю"
type textarea "Mina saan Teile teha"
type textarea "Я могу сделать это для вас."
type textarea "Mina saan Teile teha broneeringu"
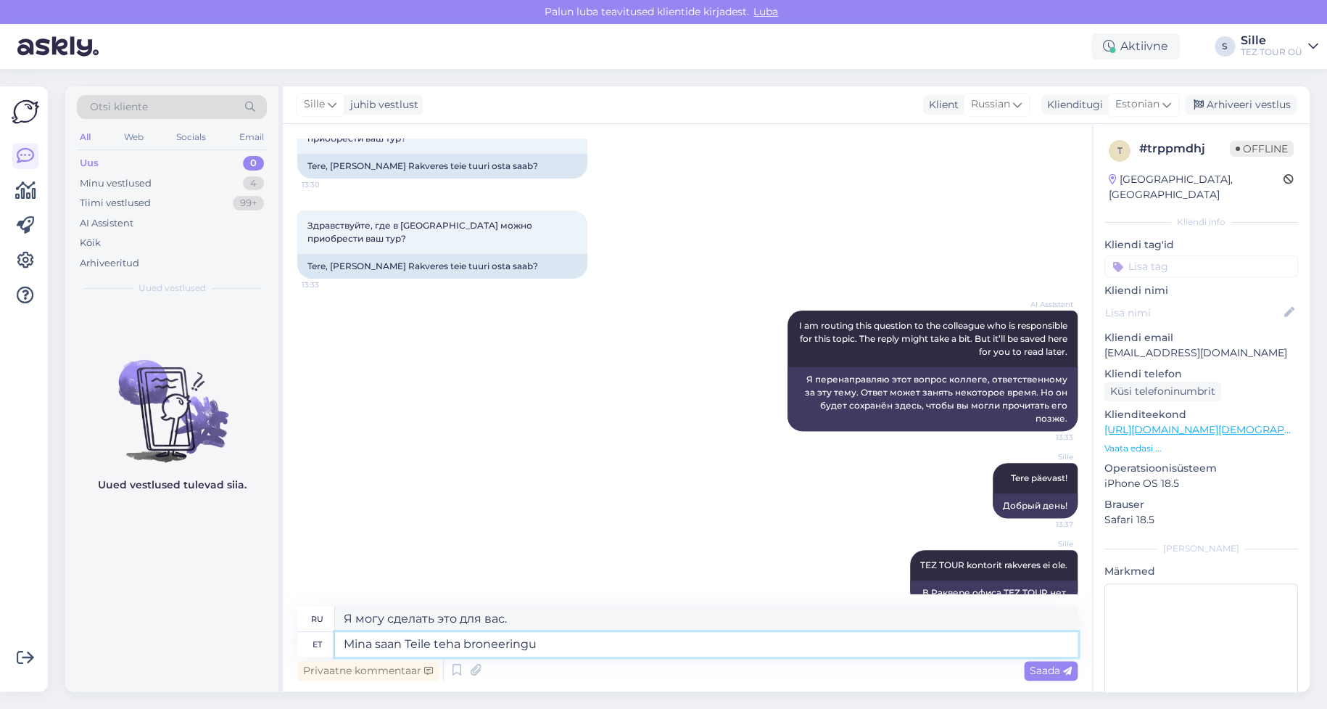
type textarea "Я могу зарезервировать для вас столик."
type textarea "Mina saan Teile teha broneeringu, s"
type textarea "Я могу сделать для вас бронирование,"
type textarea "Mina saan Teile teha broneeringu, saata a"
type textarea "Я могу сделать для вас бронирование, отправьте"
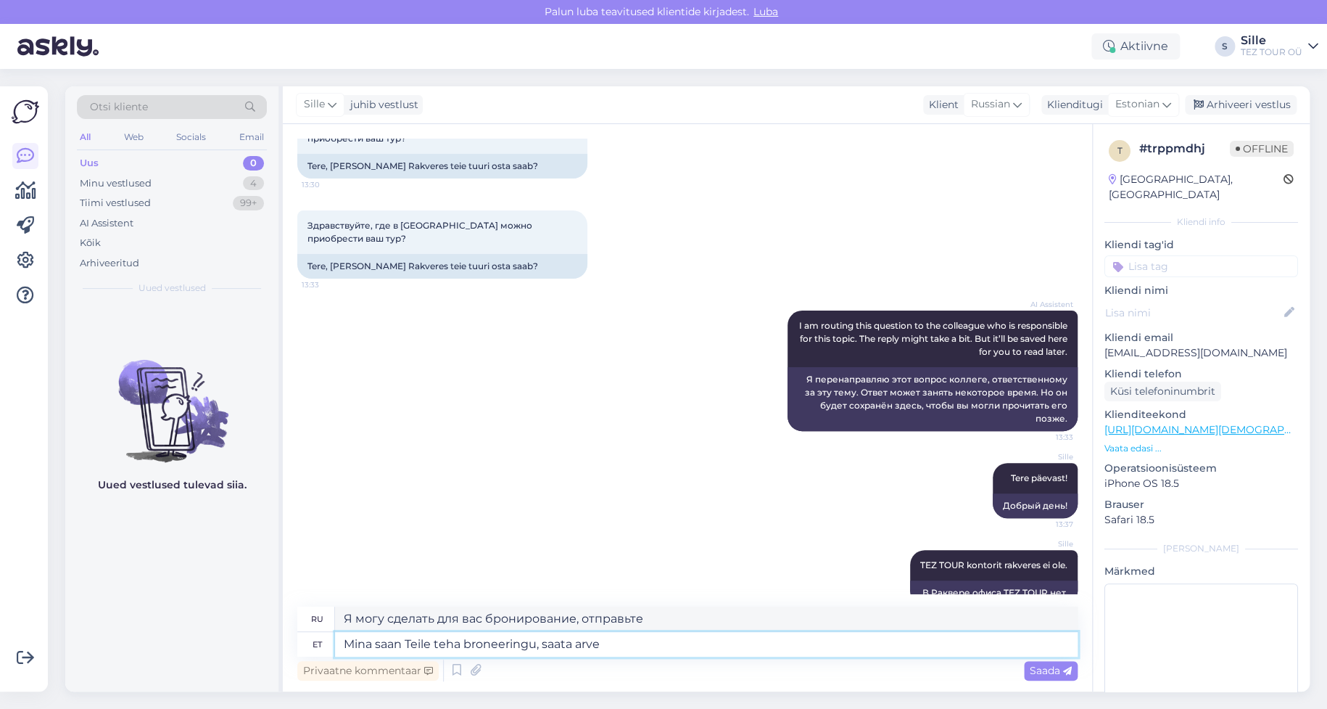
type textarea "Mina saan Teile teha broneeringu, saata arve"
type textarea "Я могу сделать для вас бронирование и выслать счет."
type textarea "Mina saan Teile teha broneeringu, saata [PERSON_NAME]"
type textarea "Я могу сделать для вас бронирование, отправить счет и"
type textarea "Mina saan Teile teha broneeringu, saata arve [PERSON_NAME]"
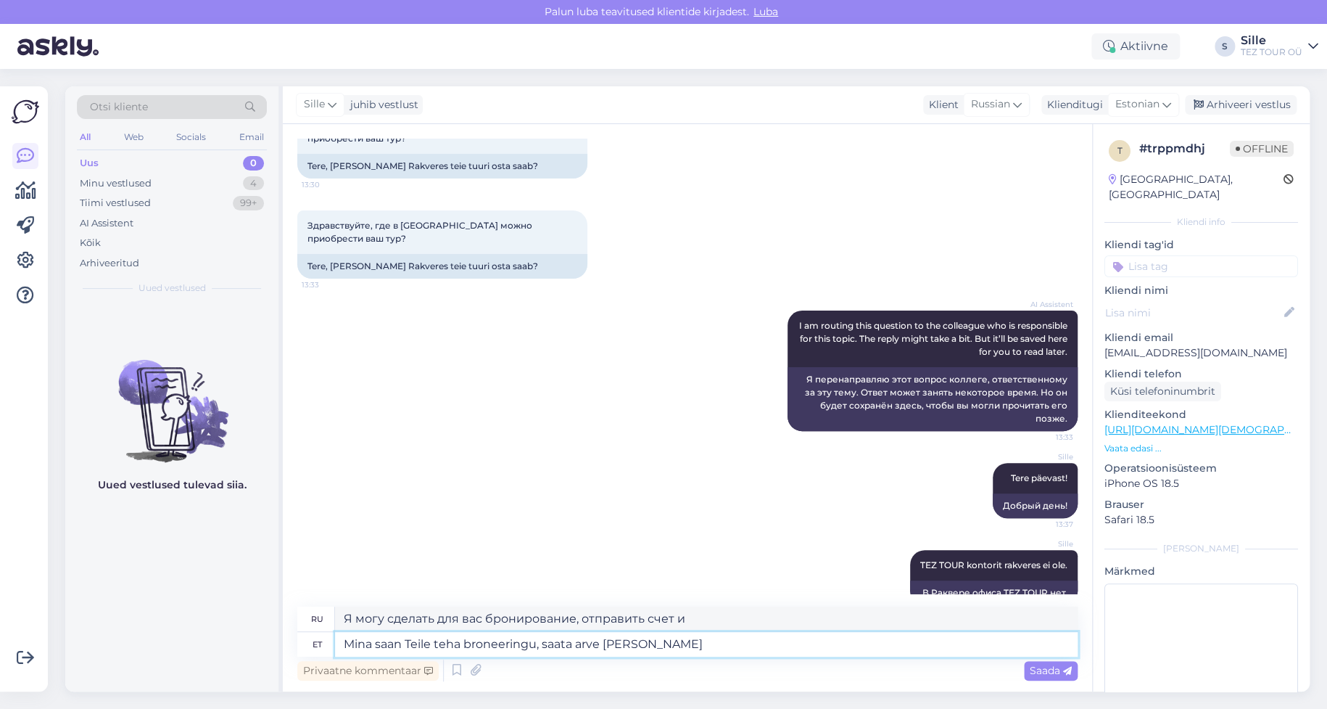
type textarea "Я могу сделать для вас бронирование, отправить счет и все такое."
type textarea "[PERSON_NAME] saan Teile teha broneeringu, saata arve [PERSON_NAME] reisidokume…"
type textarea "Я могу зарезервировать для вас место, отправить вам счет и все проездные докуме…"
click at [463, 644] on textarea "[PERSON_NAME] saan Teile teha broneeringu, saata arve [PERSON_NAME] reisidokume…" at bounding box center [706, 644] width 743 height 25
click at [537, 644] on textarea "[PERSON_NAME] saan Teile teha broneeringu, saata arve [PERSON_NAME] reisidokume…" at bounding box center [706, 644] width 743 height 25
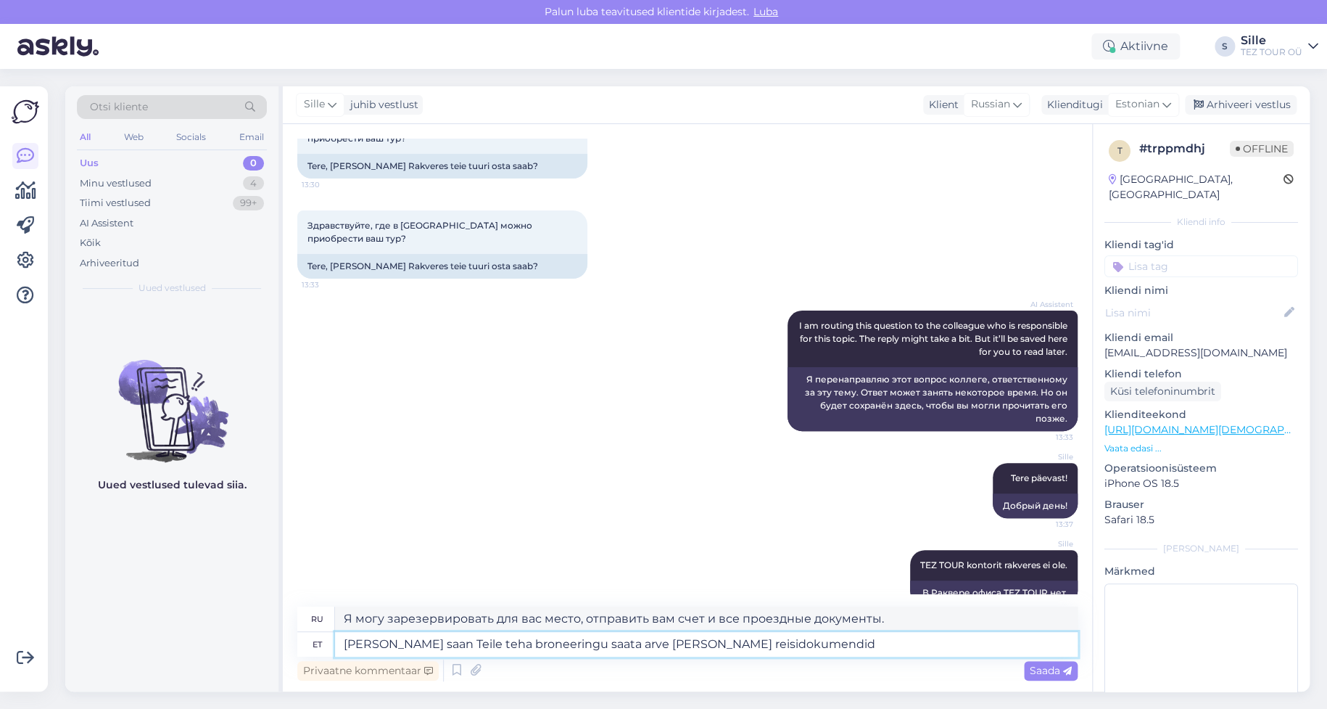
type textarea "Mina saan Teile teha broneeringu. saata arve [PERSON_NAME] reisidokumendid"
type textarea "Я могу забронировать для вас место. Пришлите счёт и все проездные документы."
type textarea "Mina saan Teile teha broneeringu. saata arve [PERSON_NAME] reisidokumendid"
drag, startPoint x: 533, startPoint y: 619, endPoint x: 566, endPoint y: 616, distance: 32.7
click at [566, 616] on textarea "Я могу забронировать для вас место. Пришлите счёт и все проездные документы." at bounding box center [706, 618] width 743 height 25
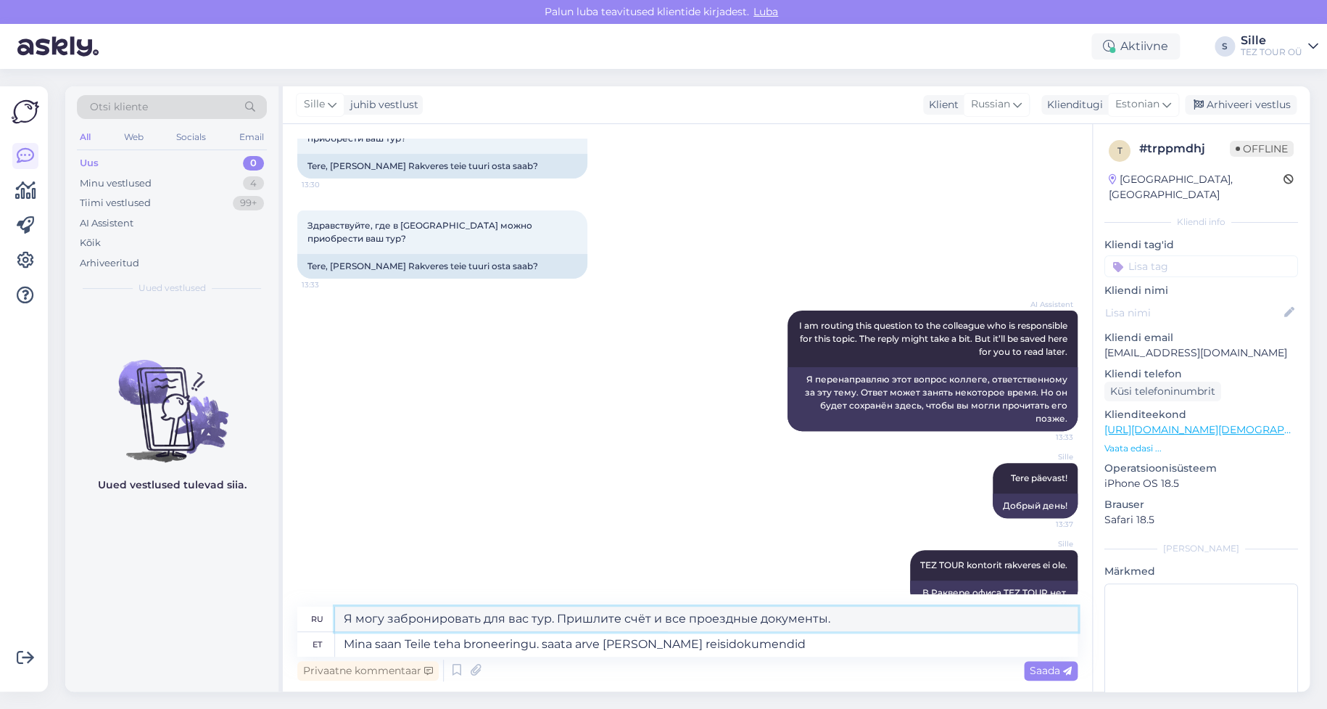
drag, startPoint x: 555, startPoint y: 619, endPoint x: 868, endPoint y: 615, distance: 313.3
click at [868, 615] on textarea "Я могу забронировать для вас тур. Пришлите счёт и все проездные документы." at bounding box center [706, 618] width 743 height 25
type textarea "Я могу забронировать для вас тур."
drag, startPoint x: 548, startPoint y: 644, endPoint x: 858, endPoint y: 664, distance: 310.3
click at [853, 653] on textarea "Mina saan Teile teha broneeringu. saata arve [PERSON_NAME] reisidokumendid" at bounding box center [706, 644] width 743 height 25
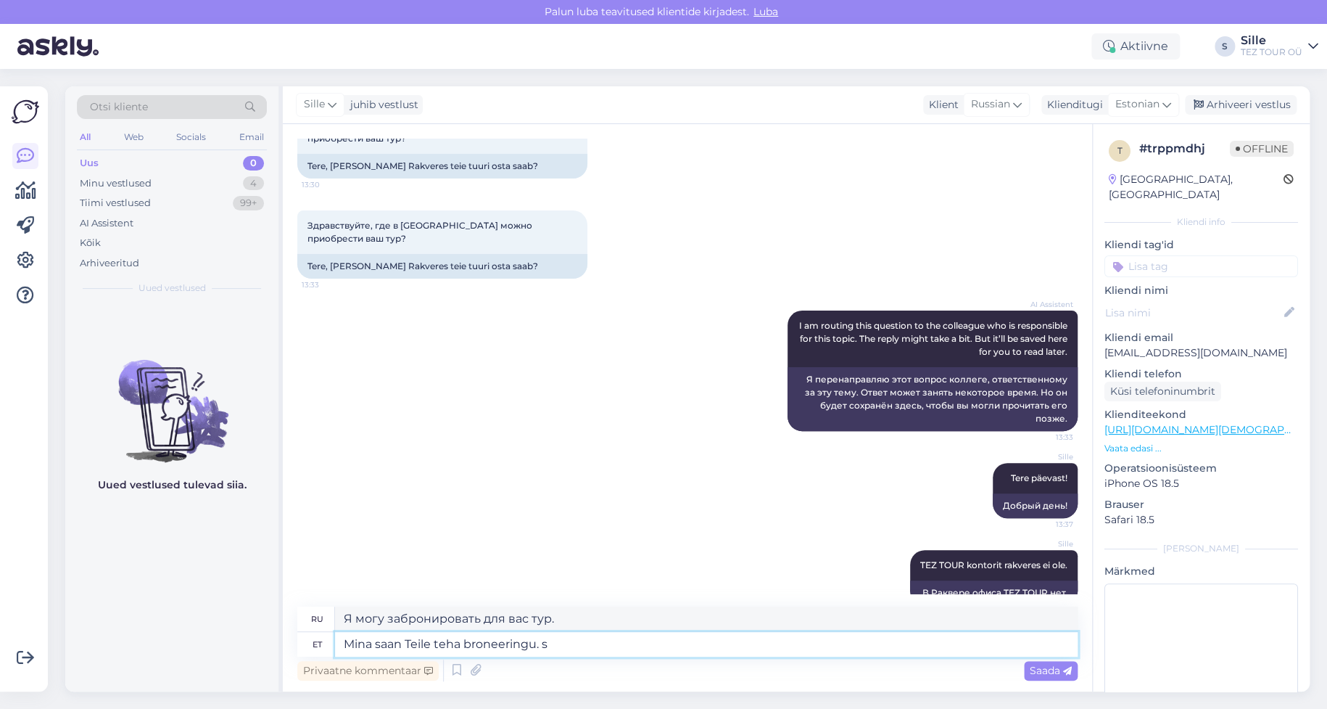
type textarea "Mina saan Teile teha broneeringu."
type textarea "Я могу зарезервировать для вас столик."
type textarea "Mina saan Teile teha broneeringu."
click at [1063, 670] on icon at bounding box center [1067, 670] width 9 height 9
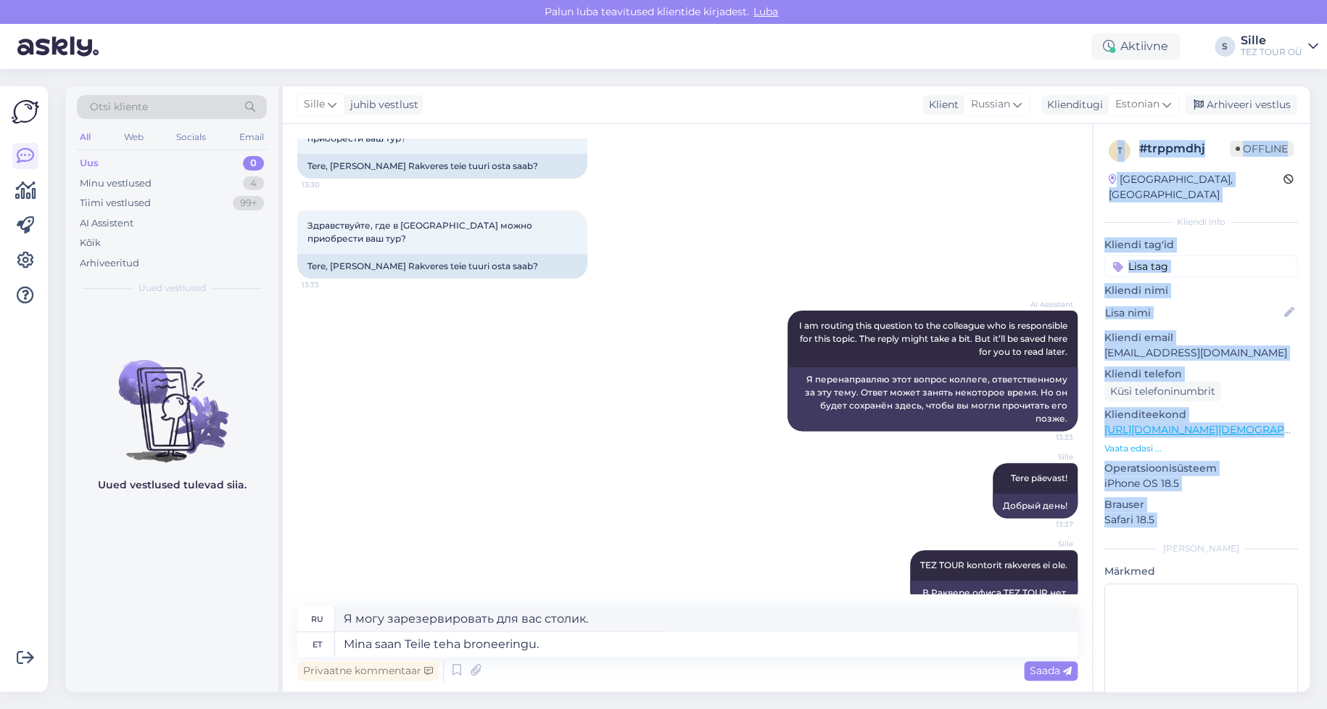
scroll to position [28, 0]
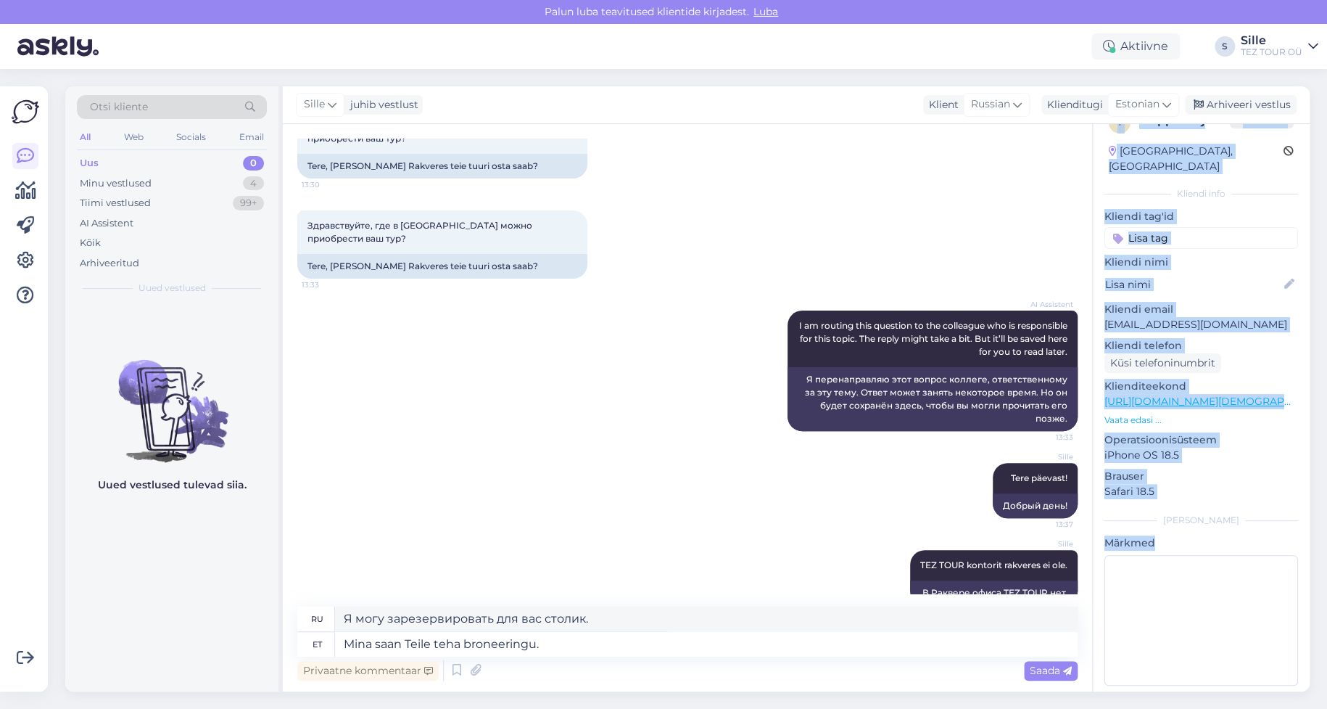
drag, startPoint x: 1102, startPoint y: 690, endPoint x: 1112, endPoint y: 673, distance: 19.5
click at [1114, 673] on div "Vestlus algas [DATE] Здравствуйте, где в [GEOGRAPHIC_DATA] можно приобрести ваш…" at bounding box center [796, 407] width 1027 height 567
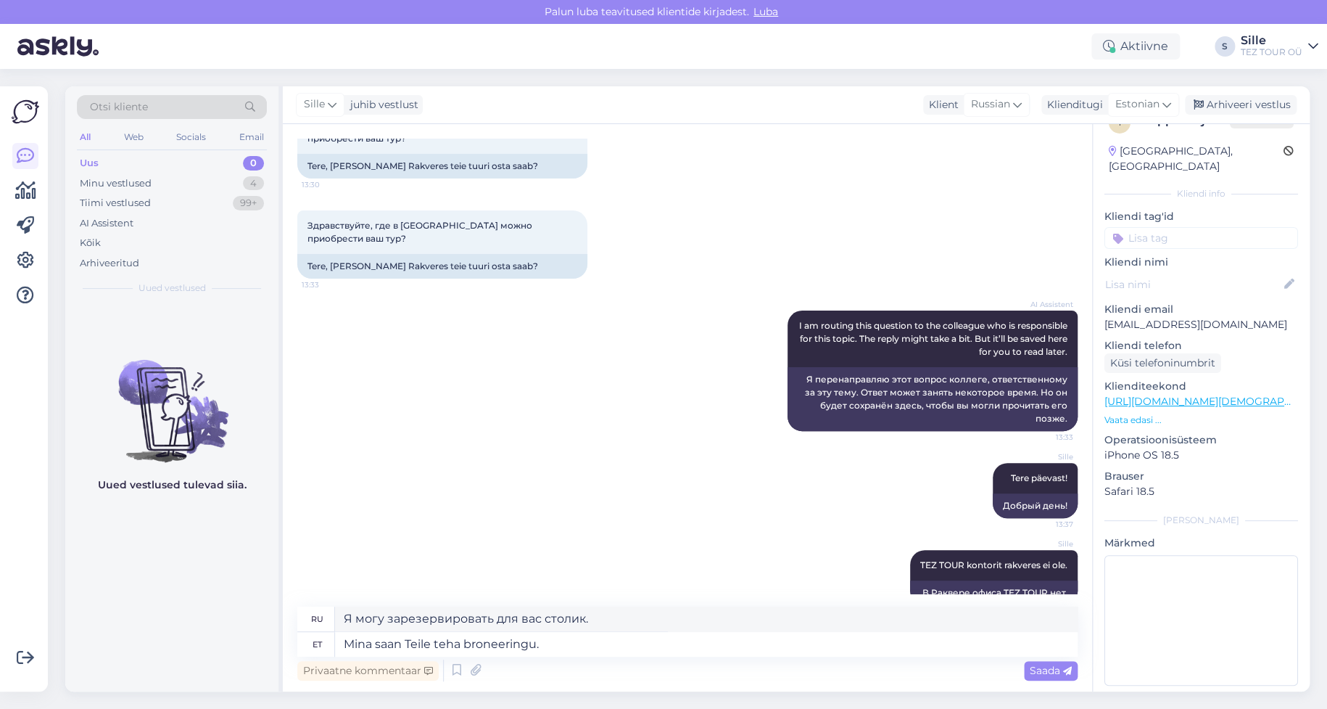
drag, startPoint x: 523, startPoint y: 578, endPoint x: 585, endPoint y: 596, distance: 65.0
click at [577, 598] on div "Vestlus algas [DATE] Здравствуйте, где в [GEOGRAPHIC_DATA] можно приобрести ваш…" at bounding box center [687, 407] width 809 height 567
drag, startPoint x: 585, startPoint y: 596, endPoint x: 600, endPoint y: 619, distance: 27.8
click at [600, 619] on div "Vestlus algas [DATE] Здравствуйте, где в [GEOGRAPHIC_DATA] можно приобрести ваш…" at bounding box center [687, 407] width 809 height 567
type textarea "Я могу зарезервировать для вас"
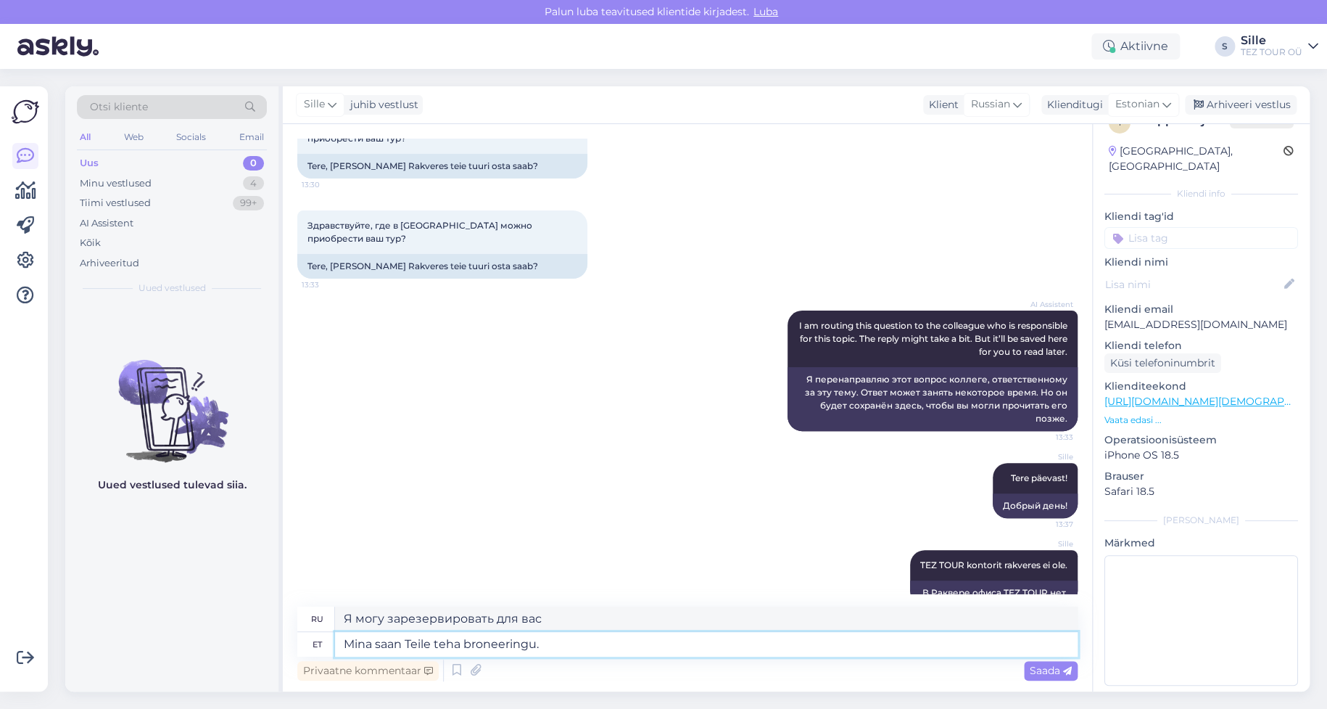
drag, startPoint x: 553, startPoint y: 646, endPoint x: 527, endPoint y: 645, distance: 26.1
click at [525, 645] on textarea "Mina saan Teile teha broneeringu." at bounding box center [706, 644] width 743 height 25
click at [568, 641] on textarea "Mina saan Teile teha broneeringu." at bounding box center [706, 644] width 743 height 25
type textarea "Mina saan Teile teha broneering"
type textarea "Я могу зарезервировать для вас столик."
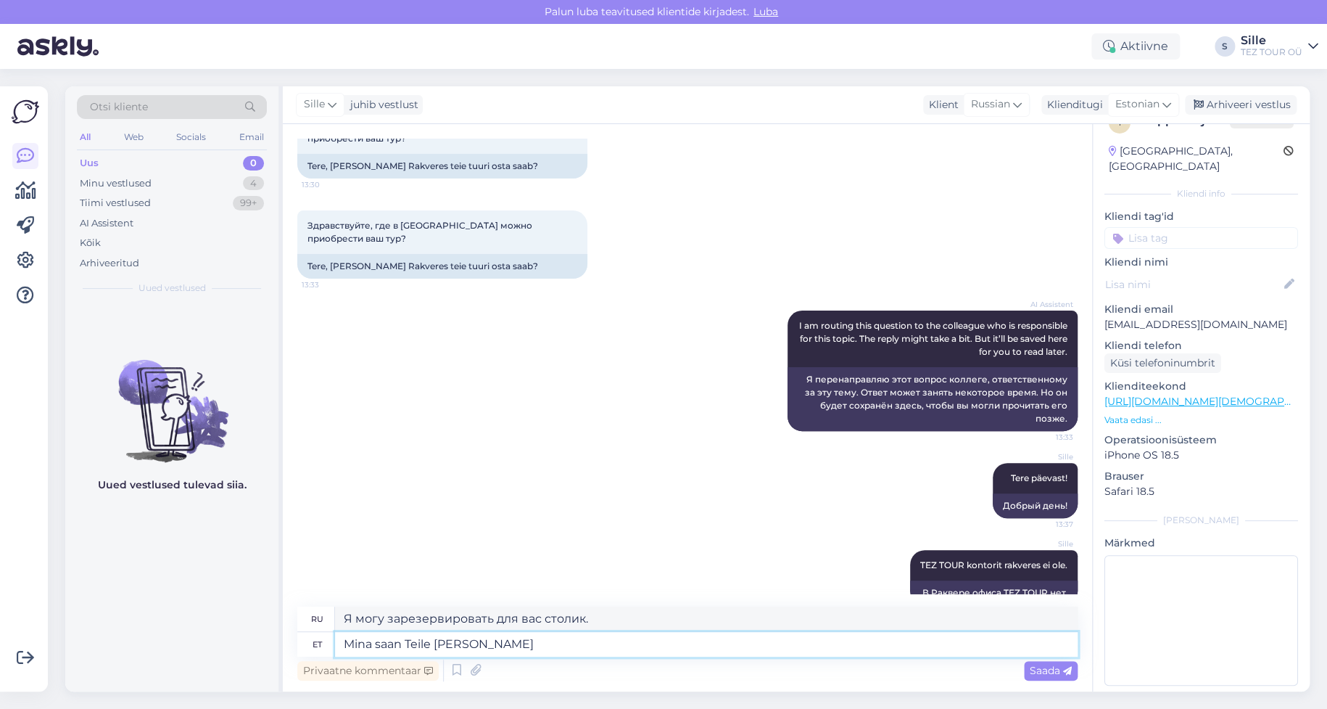
type textarea "Mina saan Teile tehang"
type textarea "Я могу сделать это для вас."
type textarea "Mina saan Teile tehang"
drag, startPoint x: 516, startPoint y: 624, endPoint x: 553, endPoint y: 633, distance: 38.2
type textarea "Я предложу вам сделку"
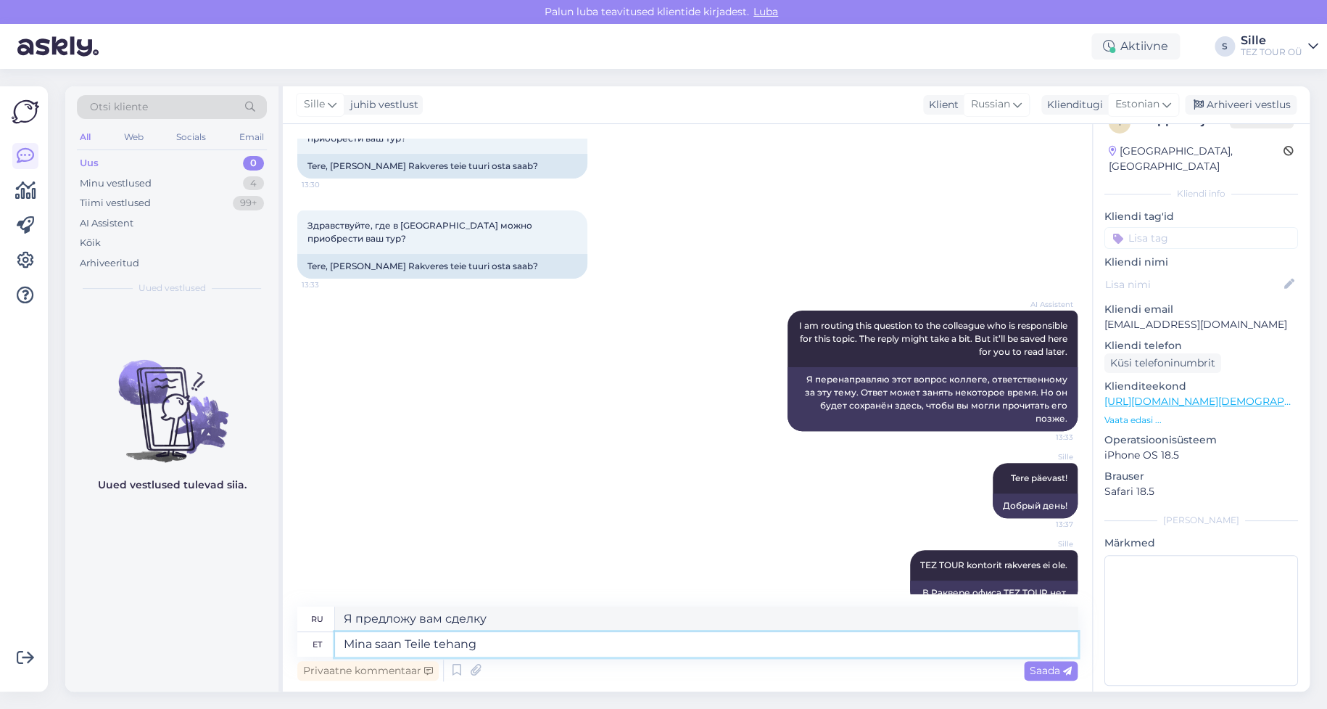
drag, startPoint x: 498, startPoint y: 636, endPoint x: 504, endPoint y: 641, distance: 8.3
click at [498, 635] on textarea "Mina saan Teile tehang" at bounding box center [706, 644] width 743 height 25
type textarea "Mina saan Teile teha"
type textarea "Я могу сделать это для вас."
type textarea "Mina saan Teile teha икщтуукштпг"
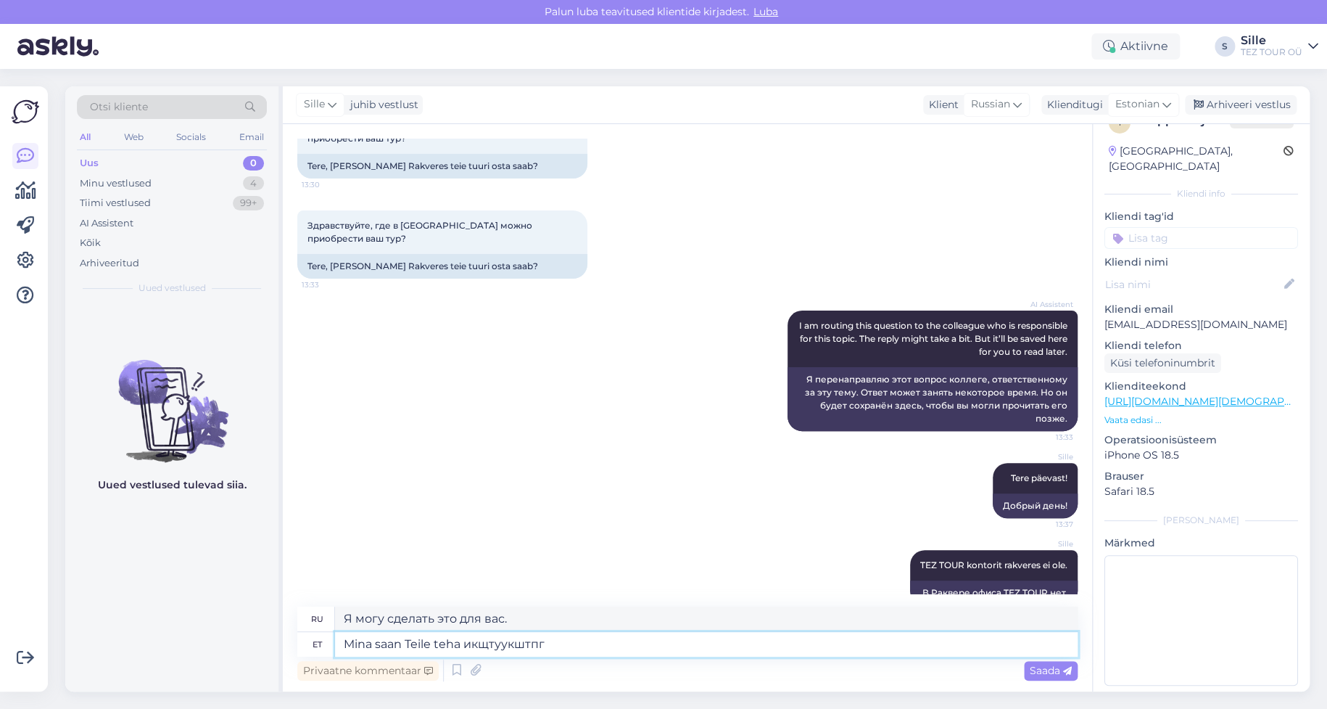
type textarea "Я могу сделать для тебя все."
type textarea "Mina saan Teile teha икщтуукштпг"
drag, startPoint x: 500, startPoint y: 618, endPoint x: 558, endPoint y: 627, distance: 59.5
click at [556, 627] on textarea "Я могу сделать для тебя все." at bounding box center [706, 618] width 743 height 25
type textarea "Я могу сделать для т"
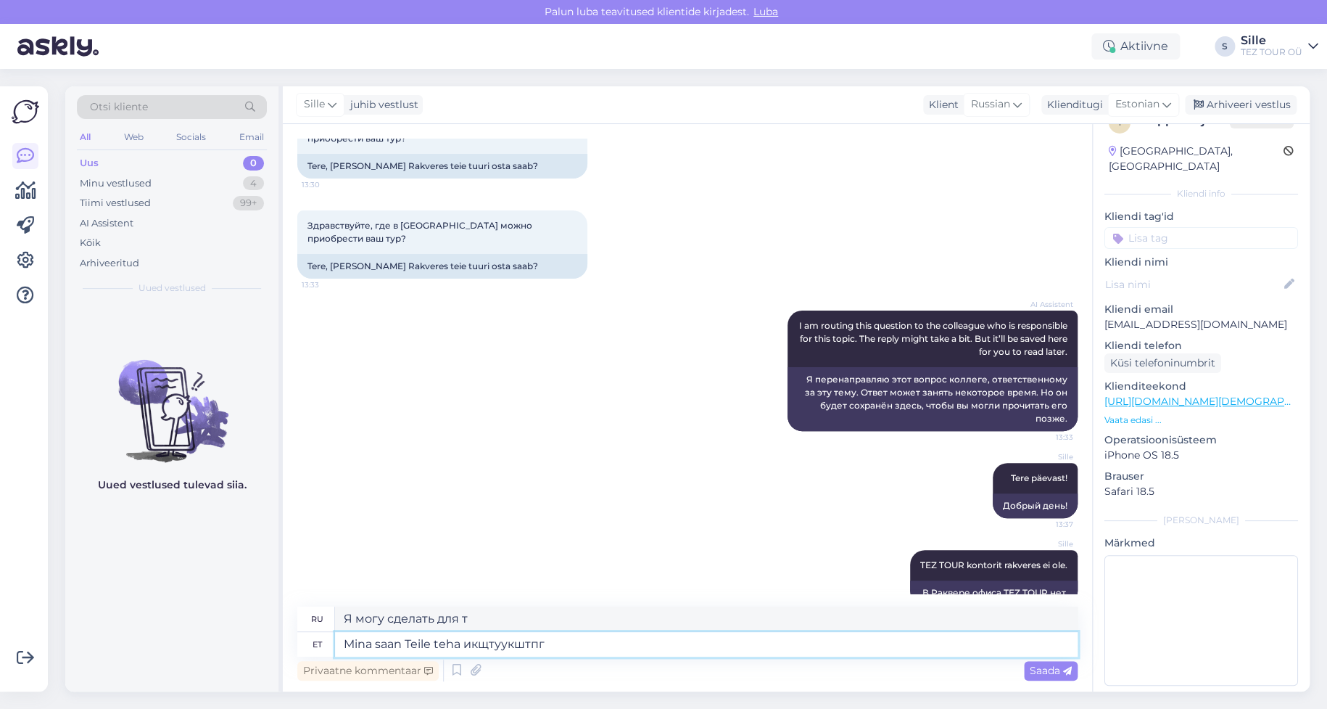
type textarea "Mina saan Teile teha икщтуукштпг ебя все."
click at [559, 642] on textarea "Mina saan Teile teha икщтуукштпг ебя все." at bounding box center [706, 644] width 743 height 25
type textarea "Я могу сделать для тебя все."
type textarea "Mina saan Teile teha икщтуукшебя все.тпг"
type textarea "Я могу сделать тебя икщтуукшебя все.тпг"
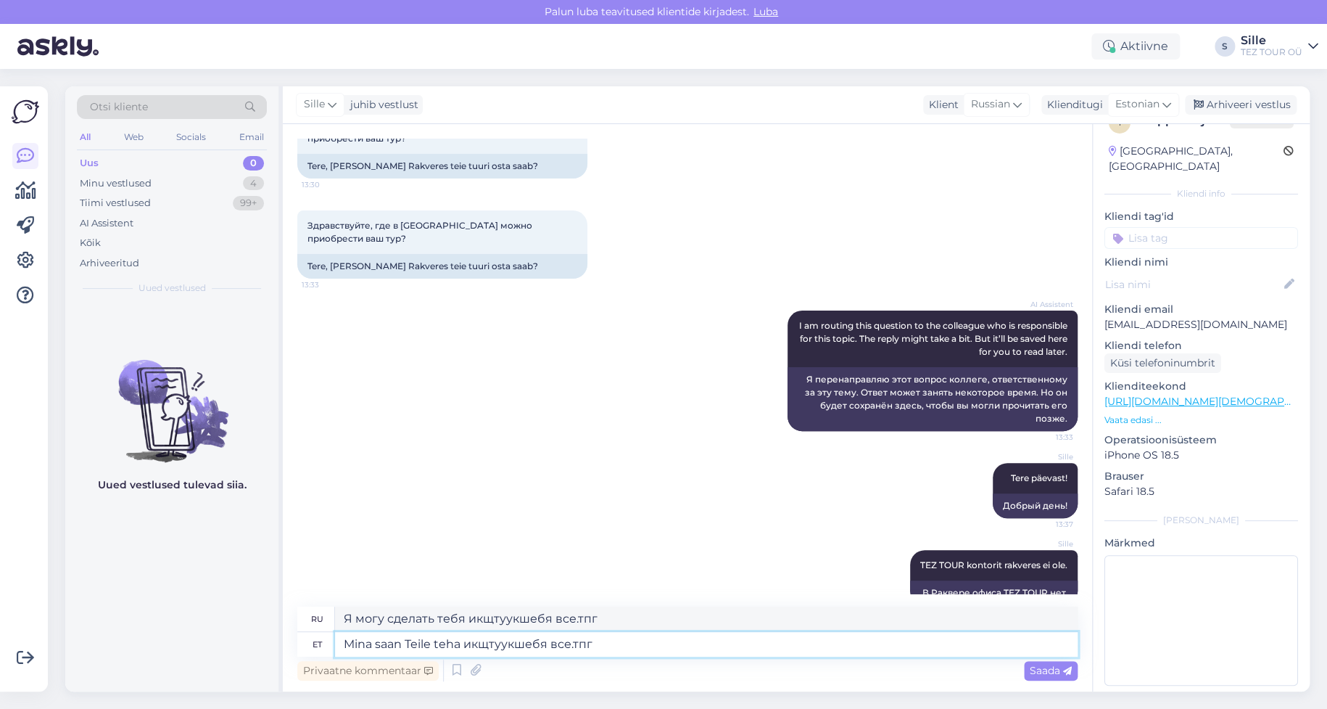
drag, startPoint x: 358, startPoint y: 640, endPoint x: 793, endPoint y: 677, distance: 435.9
click at [748, 659] on div "ru Я могу сделать тебя икщтуукшебя все.тпг et Mina saan Teile teha икщтуукшебя …" at bounding box center [687, 645] width 780 height 78
type textarea "M"
type textarea "М"
type textarea "[PERSON_NAME]"
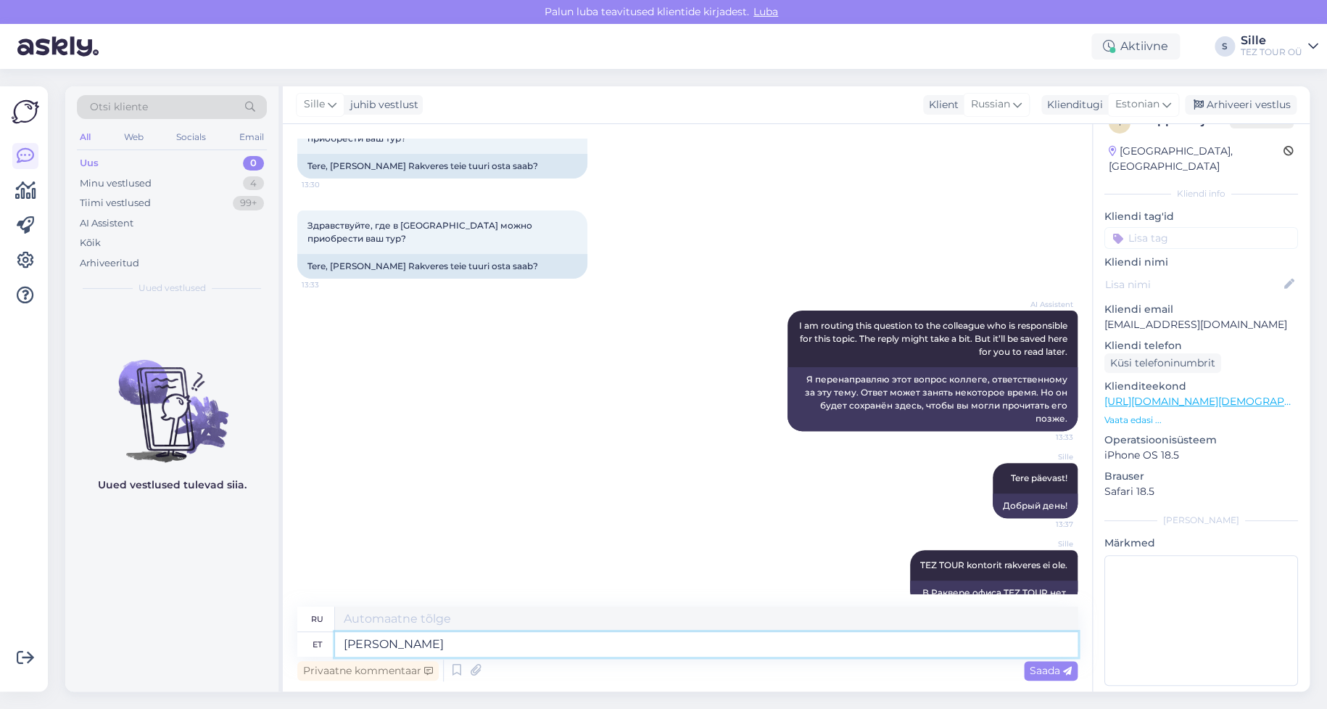
type textarea "Мне"
type textarea "Mina saan"
type textarea "Я могу"
type textarea "Mina saan broneerida"
type textarea "Я могу забронировать."
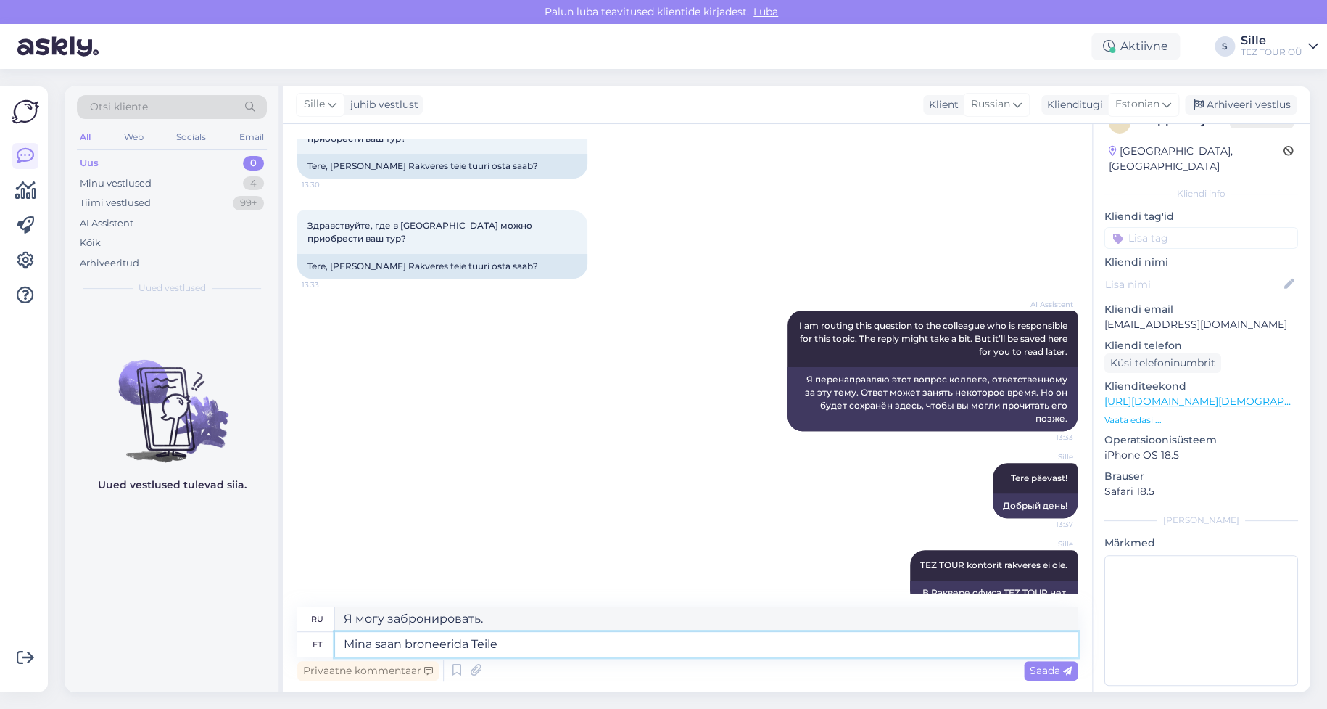
type textarea "Mina saan broneerida Teile r"
type textarea "Я могу забронировать для вас."
type textarea "Mina saan broneerida Teile reisi"
type textarea "Я могу забронировать для вас поездку."
type textarea "Mina saan broneerida Teile reisi"
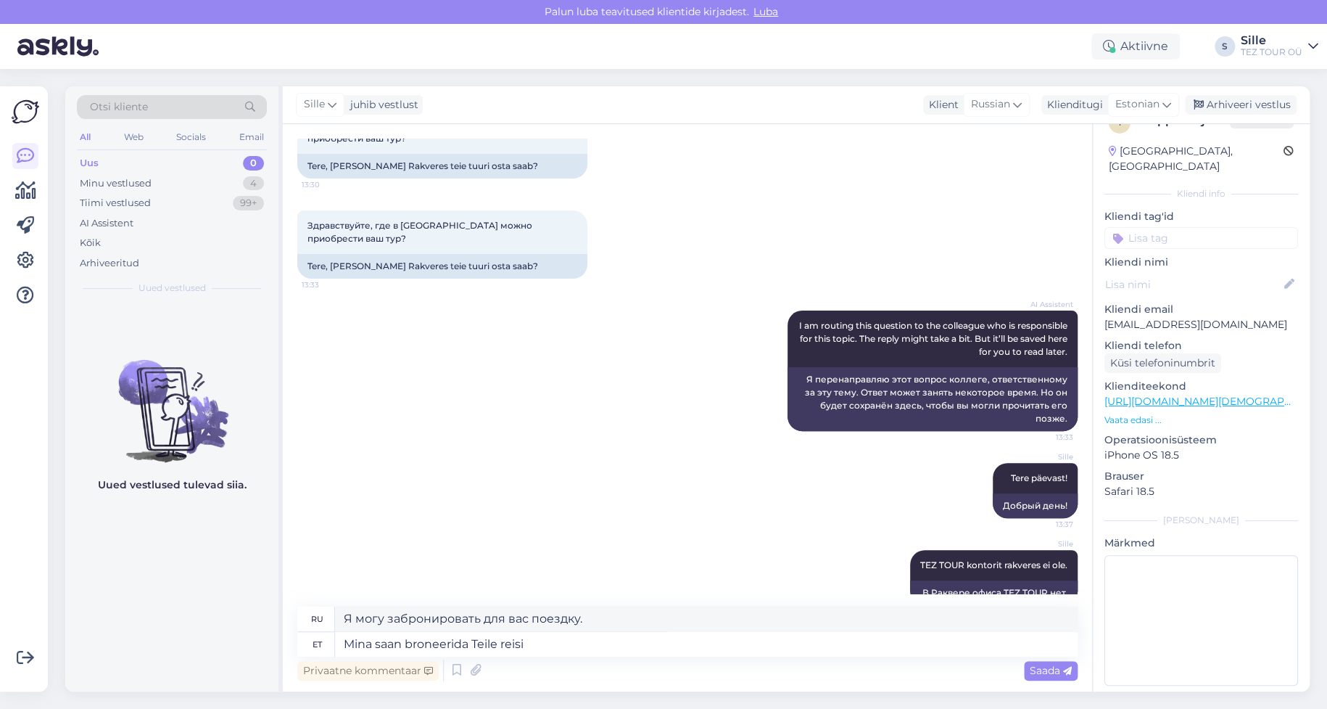
click at [1041, 668] on span "Saada" at bounding box center [1051, 670] width 42 height 13
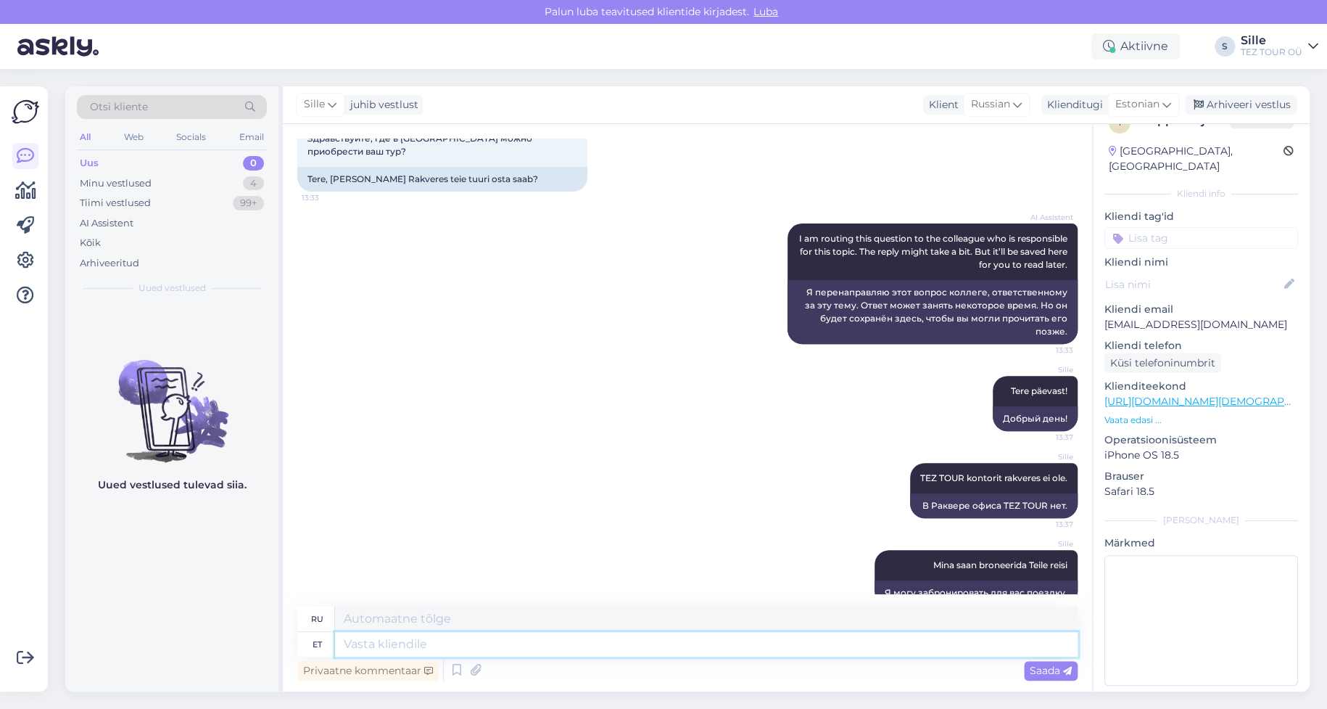
click at [372, 639] on textarea at bounding box center [706, 644] width 743 height 25
type textarea "V"
type textarea "Seejärel"
type textarea "Затем"
type textarea "Seejärel saadan"
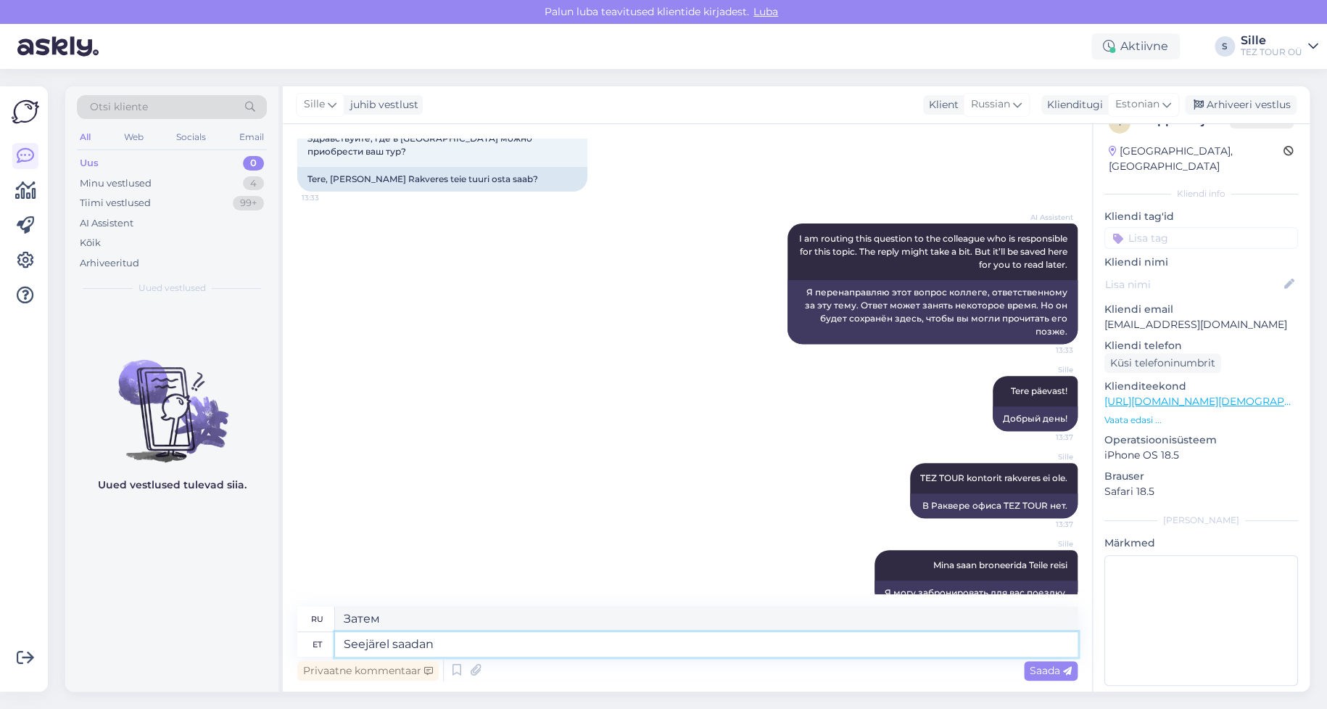
type textarea "Тогда я отправлю"
type textarea "Seejärel saadan arve"
type textarea "Затем я отправлю счет."
type textarea "Seejärel saadan [PERSON_NAME] k"
type textarea "Затем я отправлю счет [PERSON_NAME]"
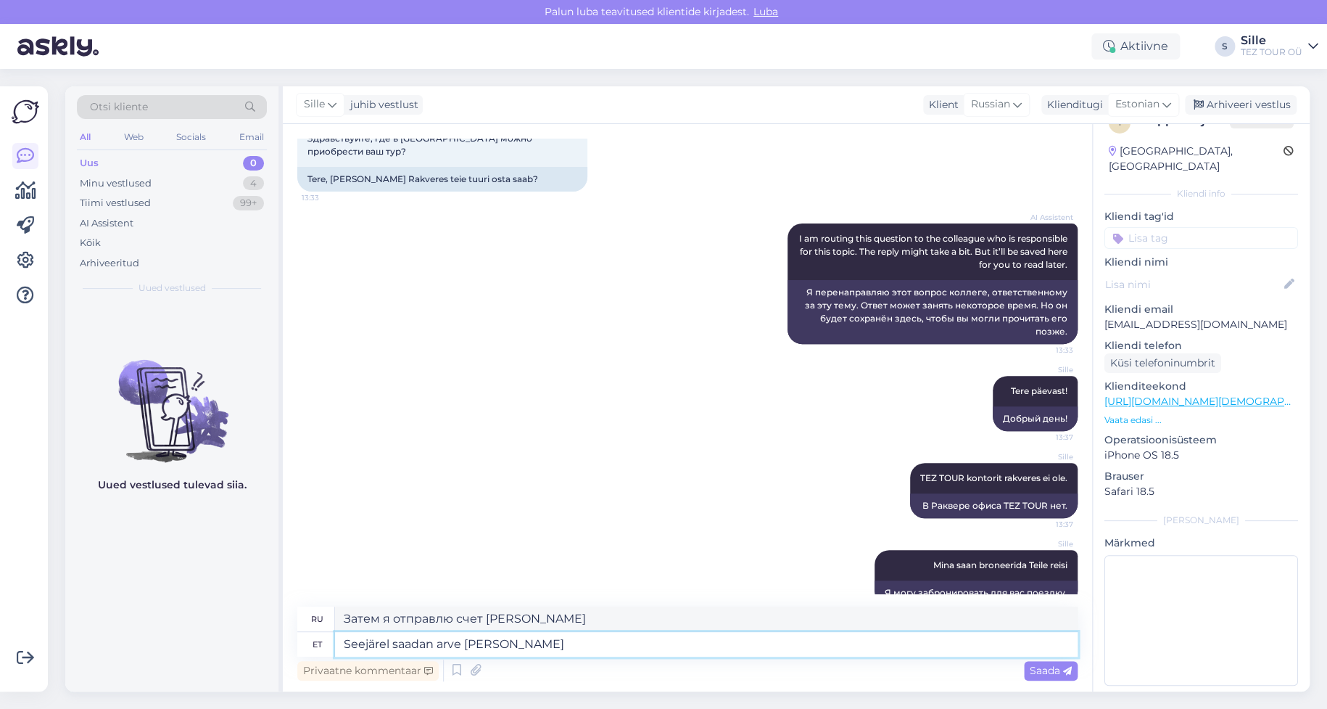
type textarea "Seejärel saadan arve [PERSON_NAME]"
type textarea "Затем я отправлю счет и все остальное."
type textarea "Seejärel saadan arve [PERSON_NAME] vajalikud"
type textarea "Затем я отправлю счет и все необходимое."
type textarea "Seejärel saadan arve [PERSON_NAME] vajalikud reisidokumendid"
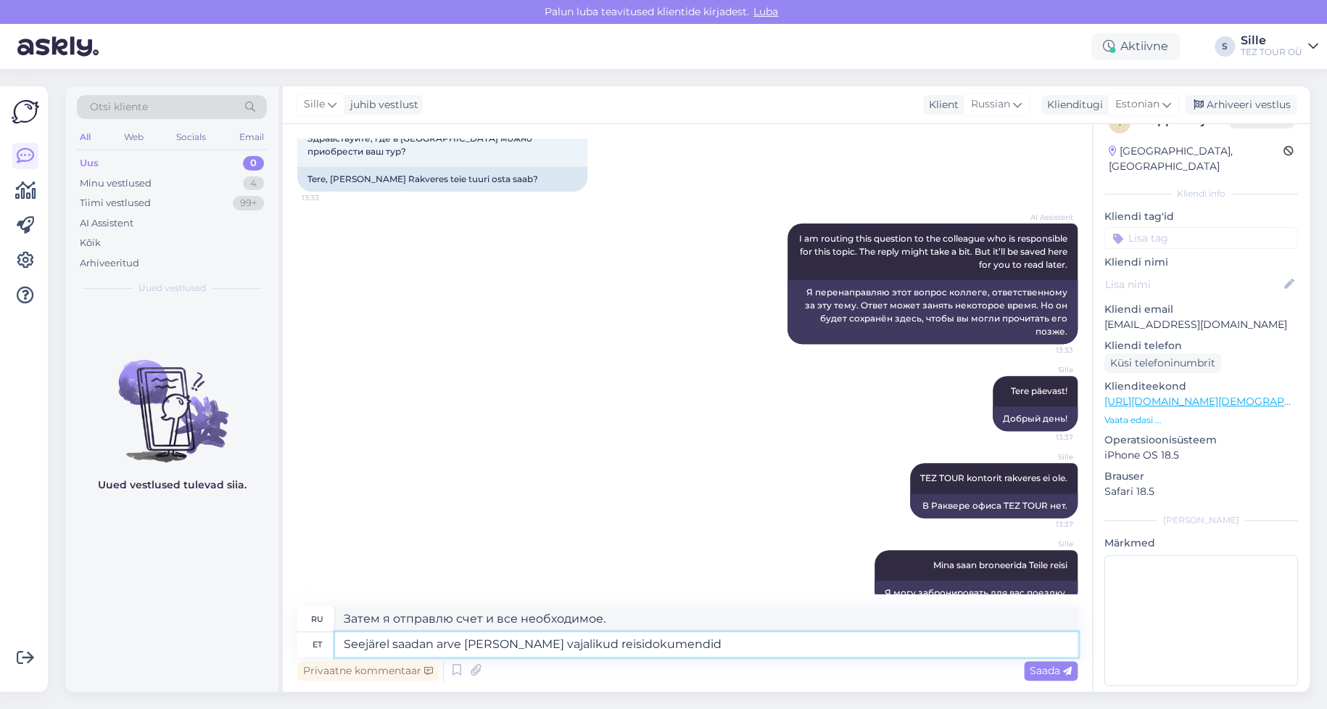
type textarea "Затем я отправлю вам счет и все необходимые проездные документы."
type textarea "Seejärel saadan arve [PERSON_NAME] vajalikud reisidokumendid"
click at [1044, 672] on span "Saada" at bounding box center [1051, 670] width 42 height 13
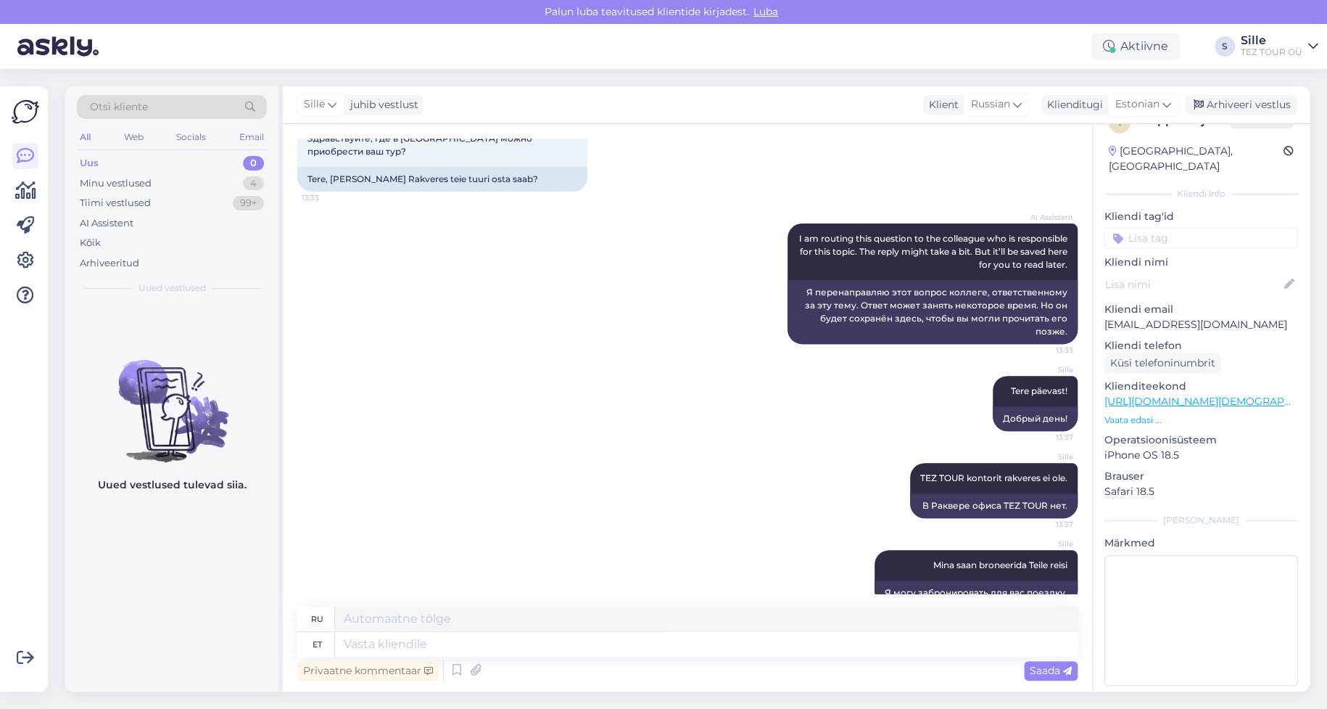
scroll to position [292, 0]
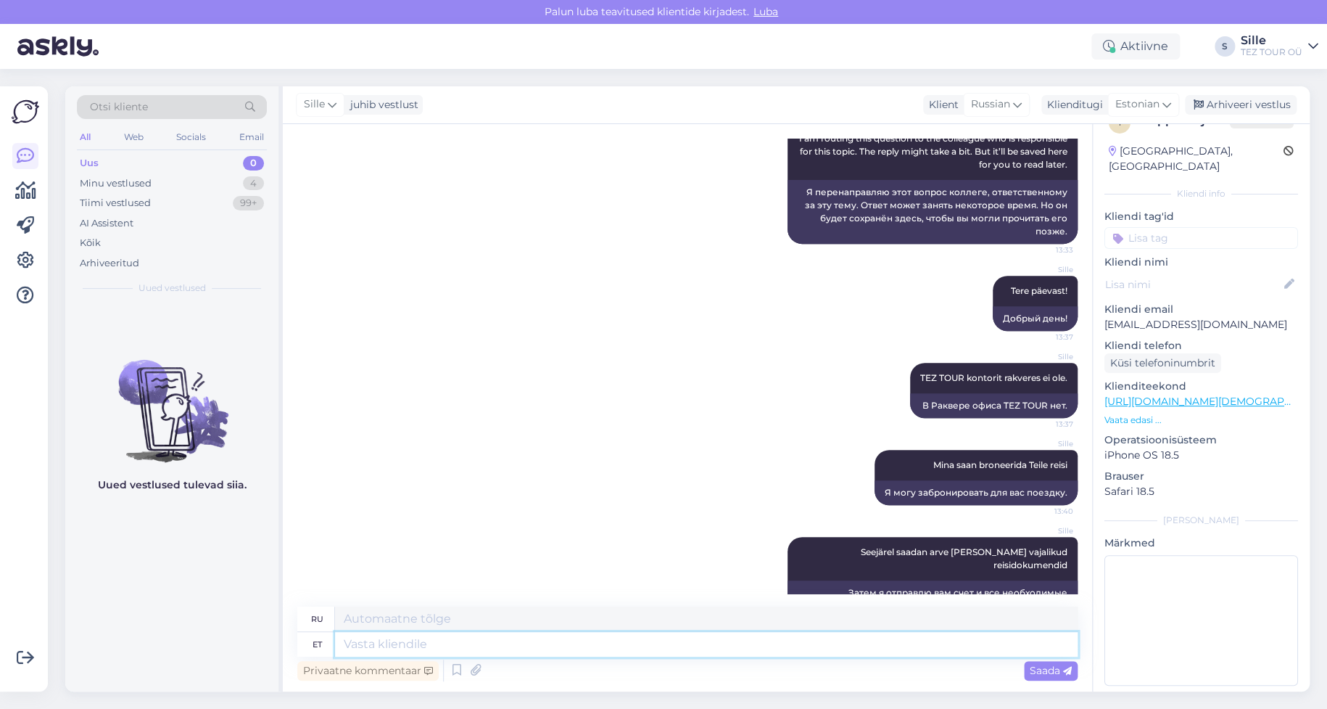
drag, startPoint x: 352, startPoint y: 642, endPoint x: 501, endPoint y: 676, distance: 152.5
click at [358, 641] on textarea at bounding box center [706, 644] width 743 height 25
type textarea "Palun"
type textarea "Пожалуйста"
type textarea "[PERSON_NAME] andke"
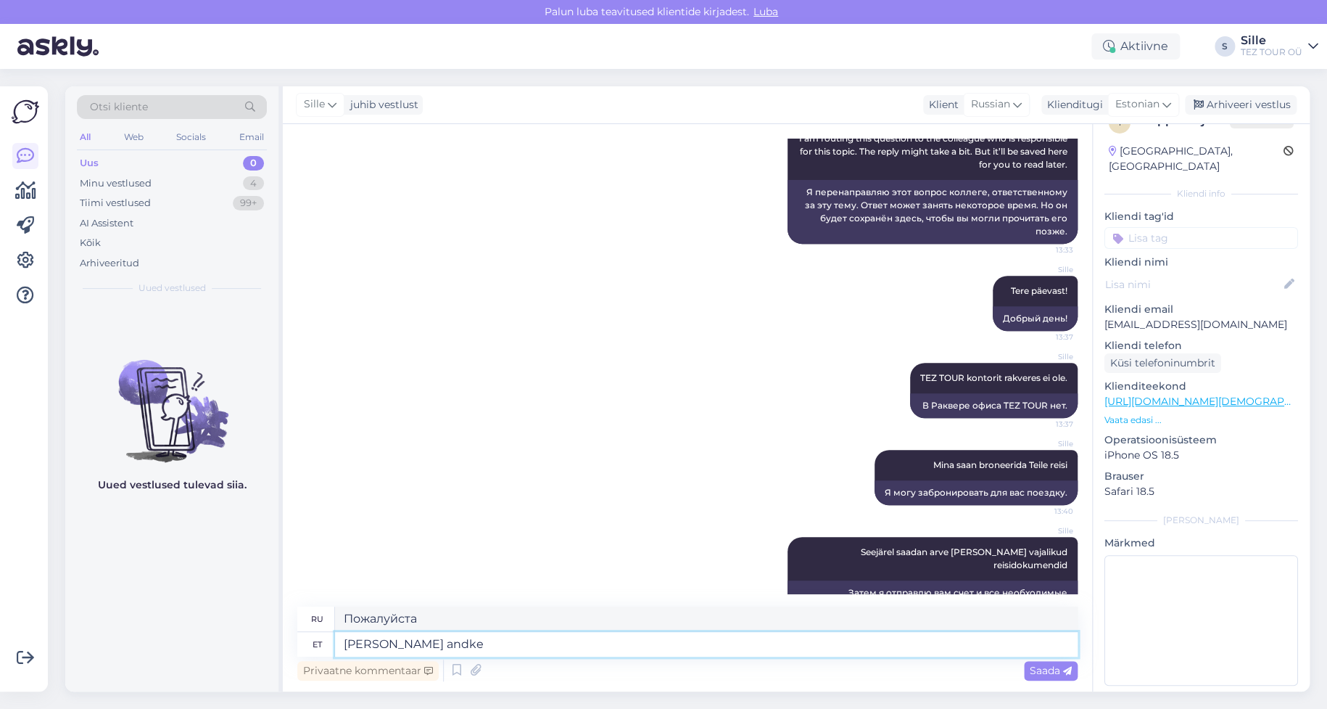
type textarea "Пожалуйста, дайте"
type textarea "Palun andke teada"
type textarea "Пожалуйста, дайте мне знать."
type textarea "Palun andke teada kuhu"
type textarea "Пожалуйста, дайте мне знать где."
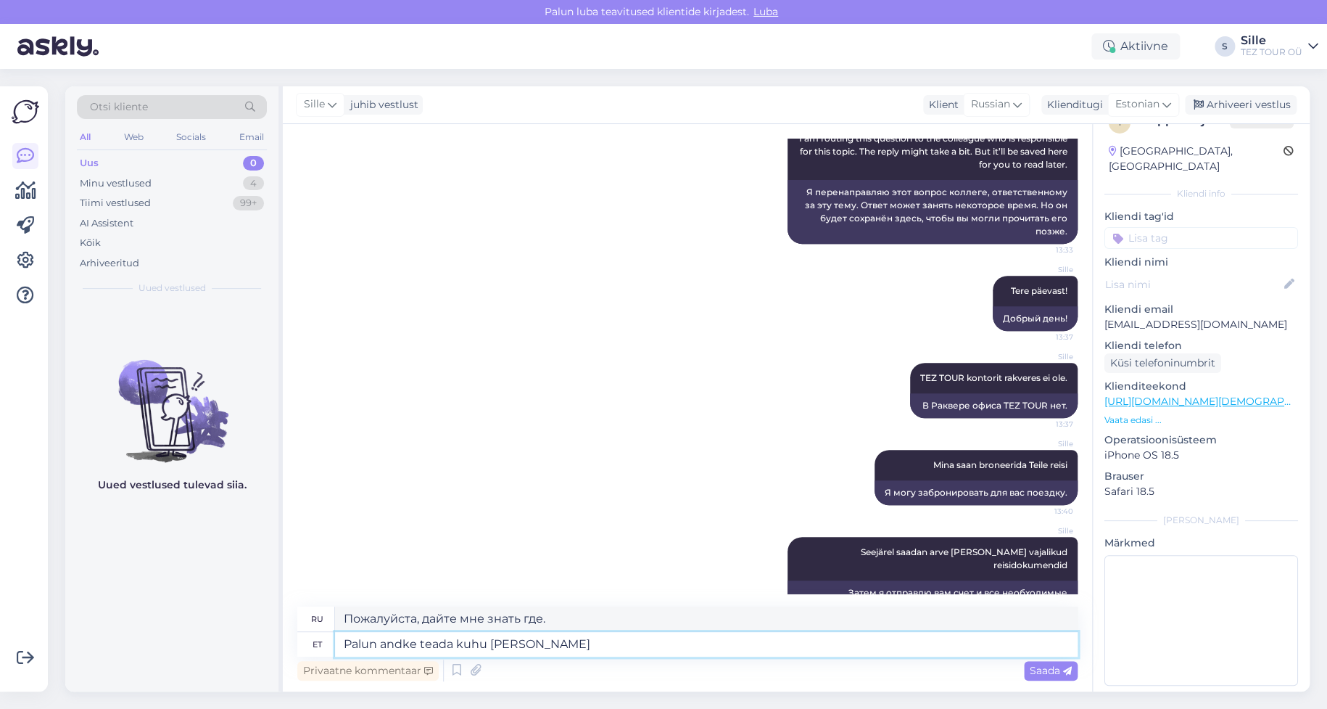
type textarea "[PERSON_NAME] andke teada kuhu Te s"
type textarea "Пожалуйста, дайте мне знать, где вы находитесь."
type textarea "Palun andke teada kuhu Te soovite r"
type textarea "Пожалуйста, дайте мне знать, куда вы хотите поехать."
type textarea "[PERSON_NAME] andke teada kuhu Te soovite reisida"
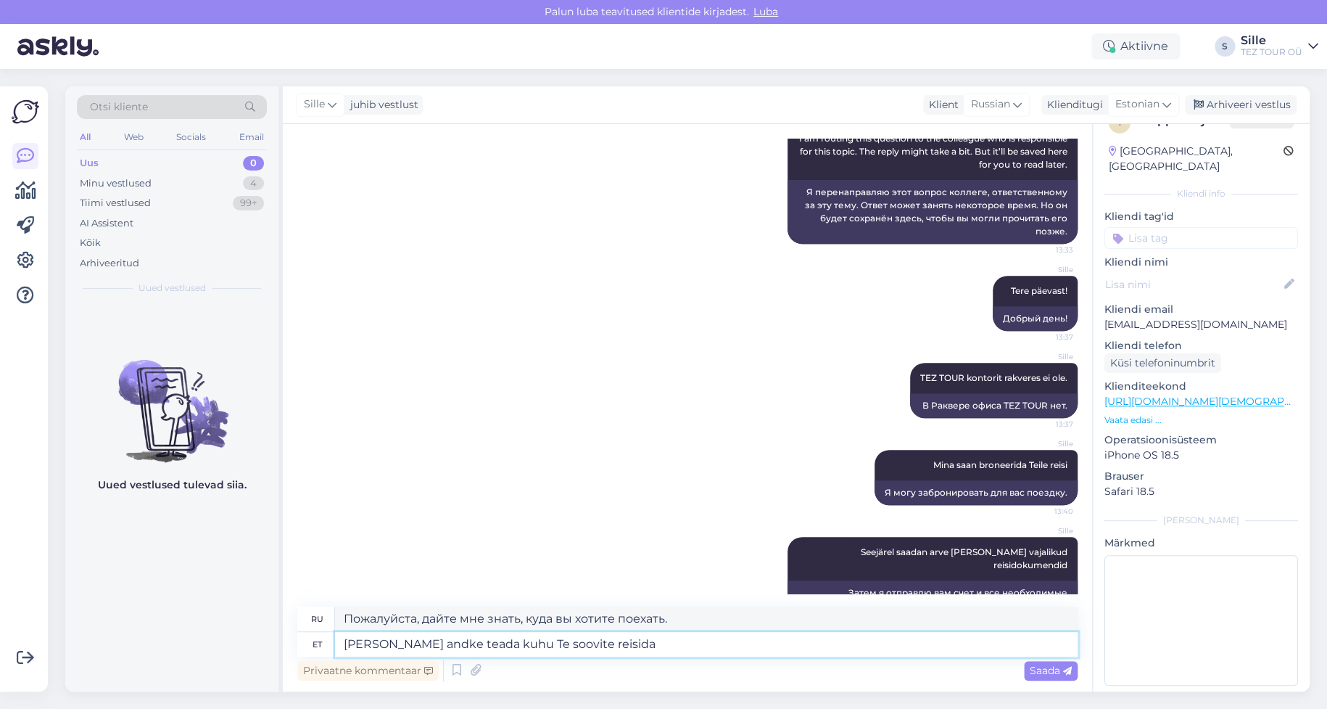
type textarea "Пожалуйста, дайте мне знать, куда вы хотели бы поехать."
type textarea "[PERSON_NAME] andke teada kuhu Te soovite reisida"
click at [1047, 669] on span "Saada" at bounding box center [1051, 670] width 42 height 13
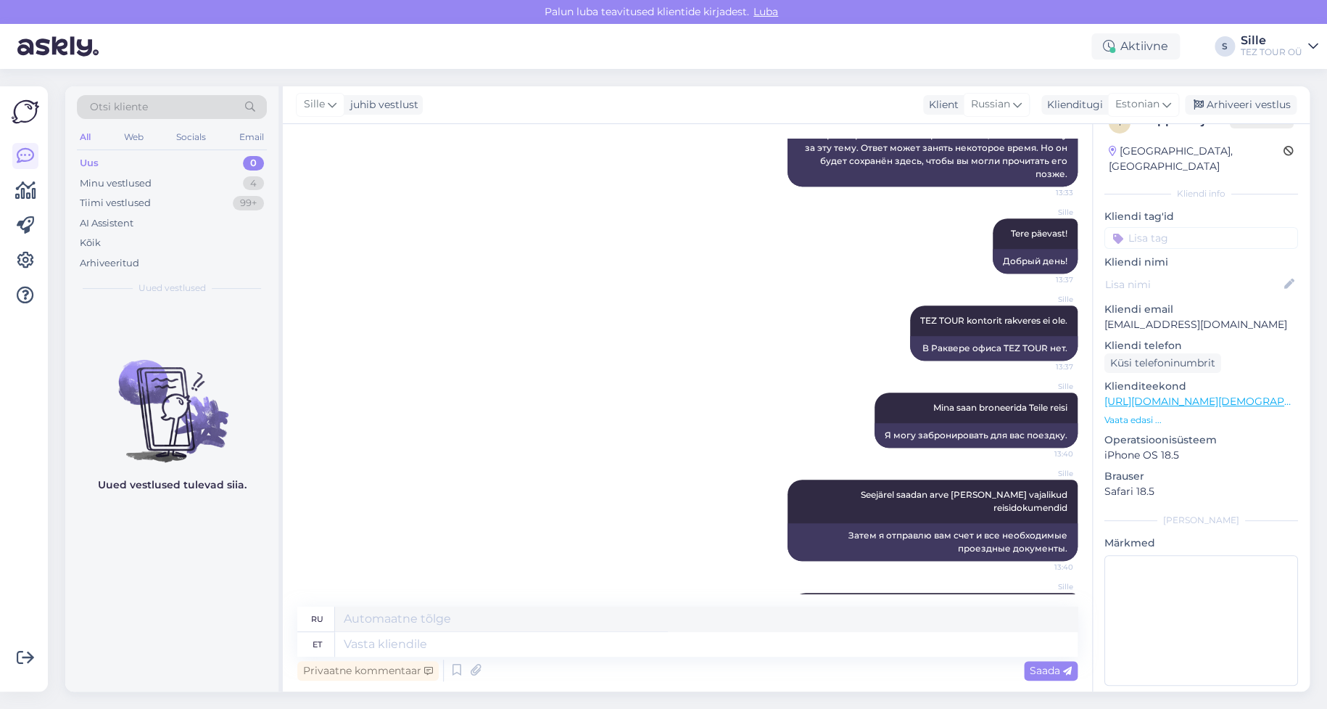
scroll to position [379, 0]
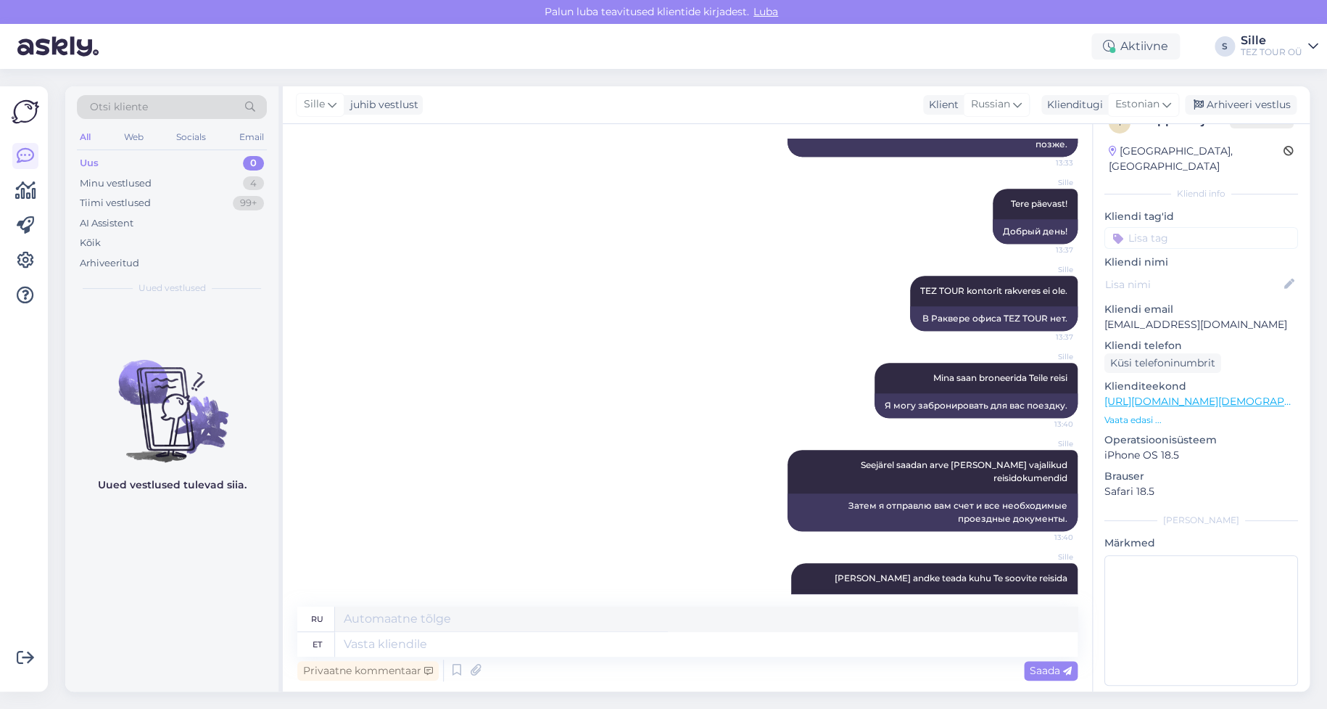
click at [1168, 227] on input at bounding box center [1202, 238] width 194 height 22
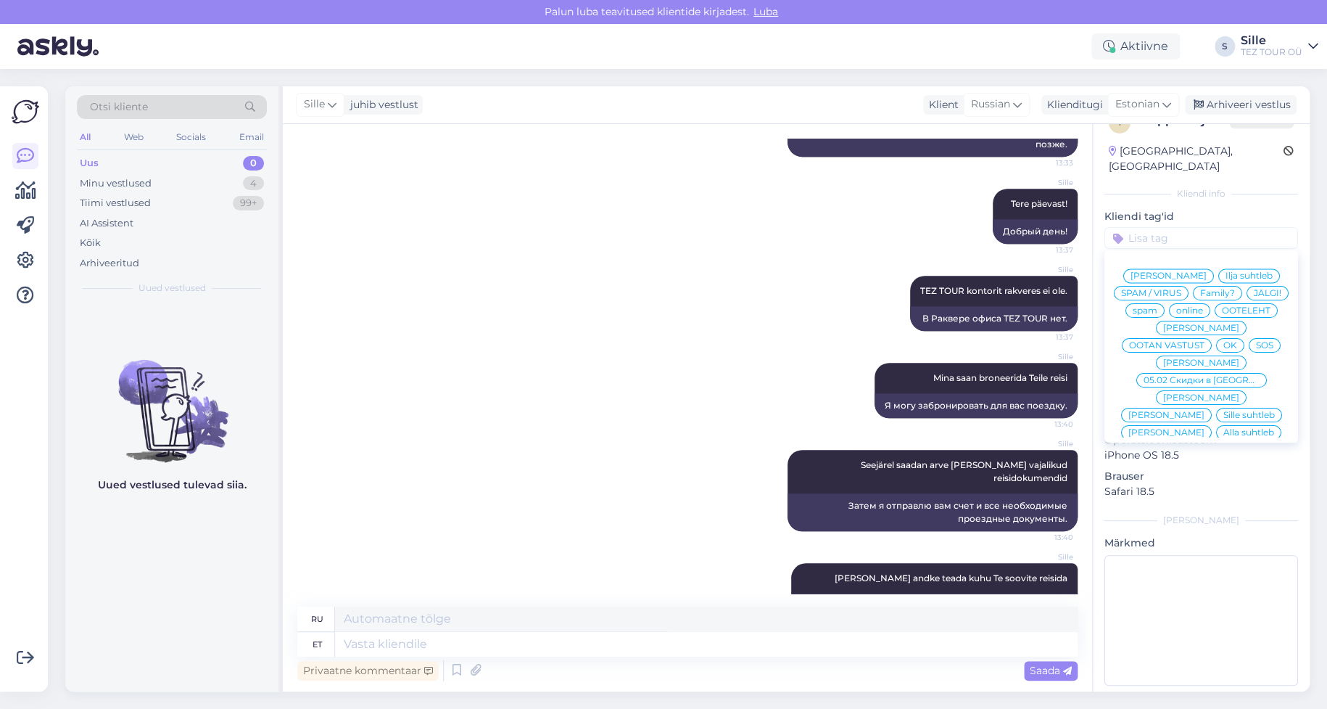
click at [1223, 410] on span "Sille suhtleb" at bounding box center [1248, 414] width 51 height 9
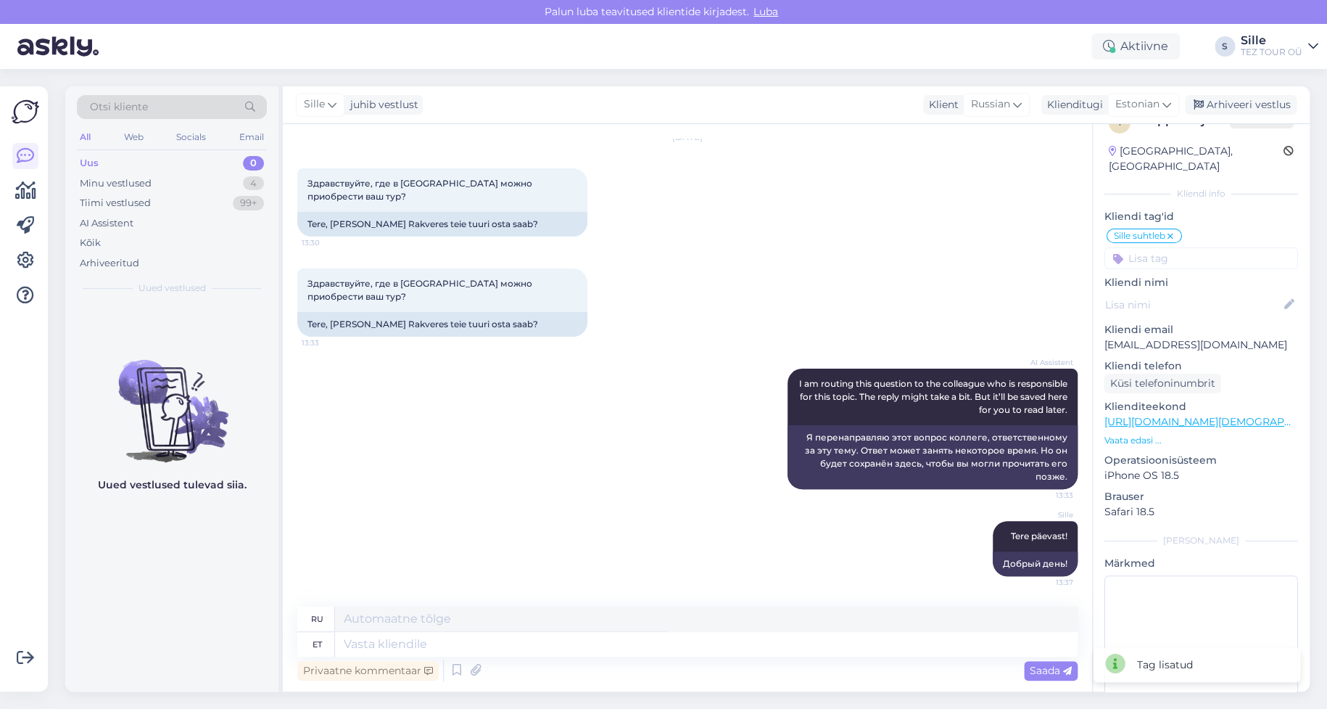
scroll to position [0, 0]
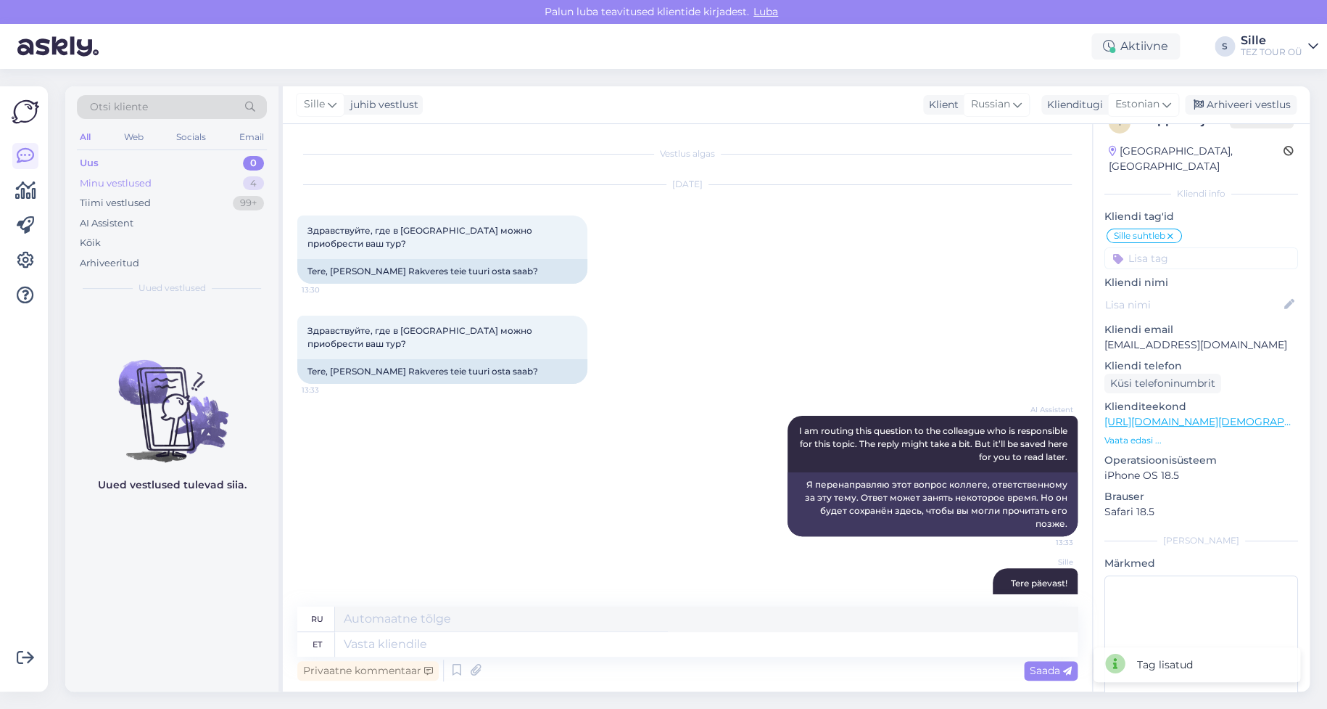
click at [144, 183] on div "Minu vestlused" at bounding box center [116, 183] width 72 height 15
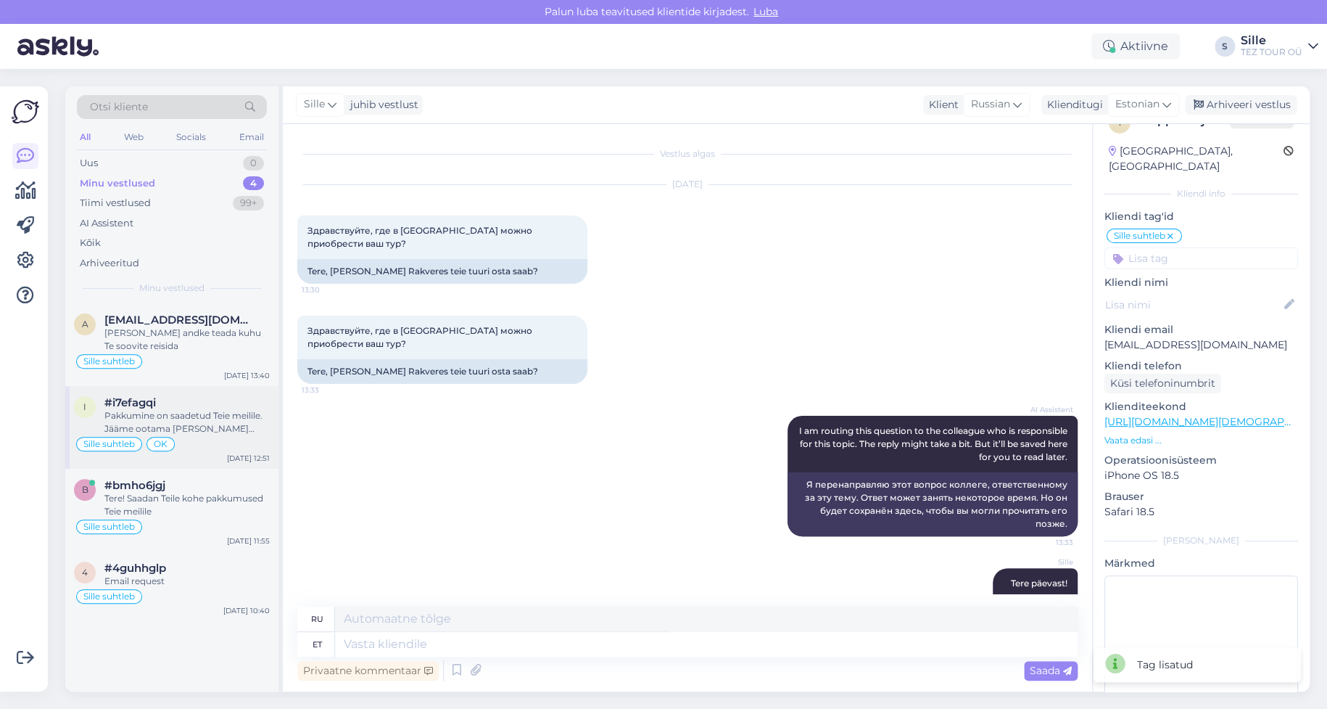
click at [197, 421] on div "Pakkumine on saadetud Teie meilile. Jääme ootama [PERSON_NAME] vastust [PERSON_…" at bounding box center [186, 422] width 165 height 26
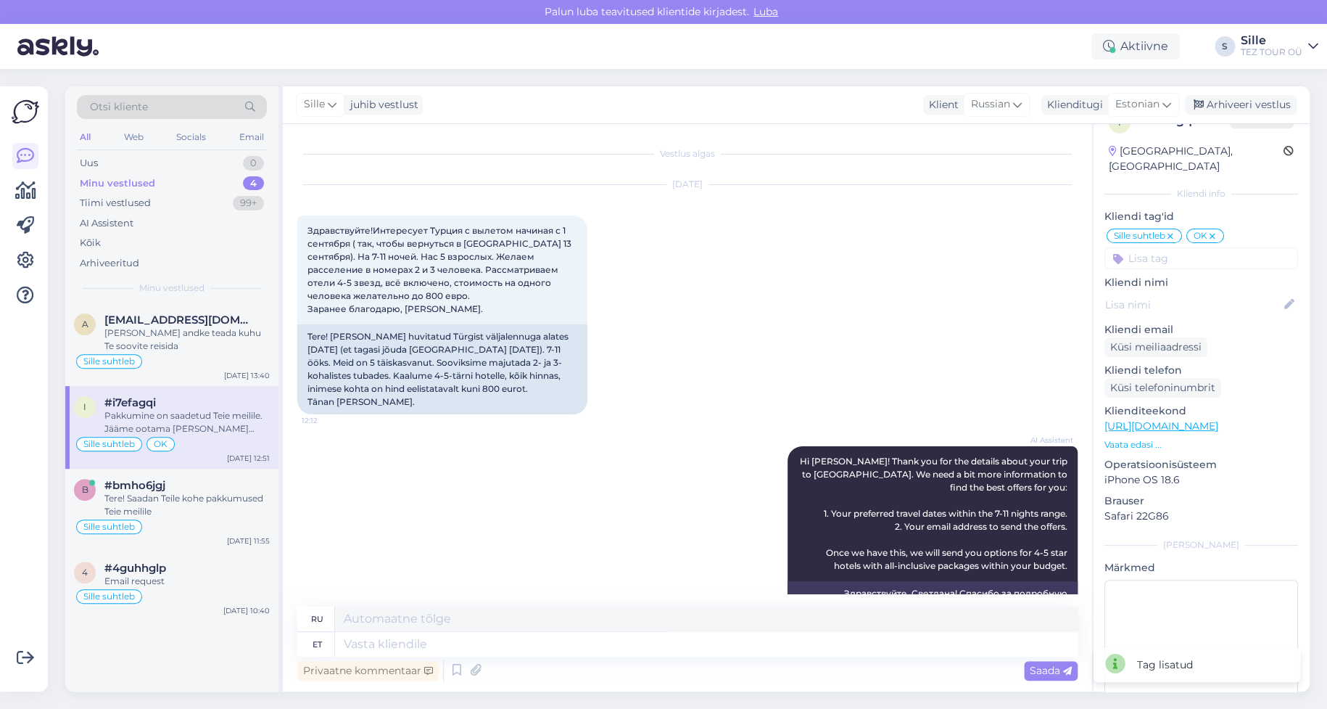
scroll to position [1102, 0]
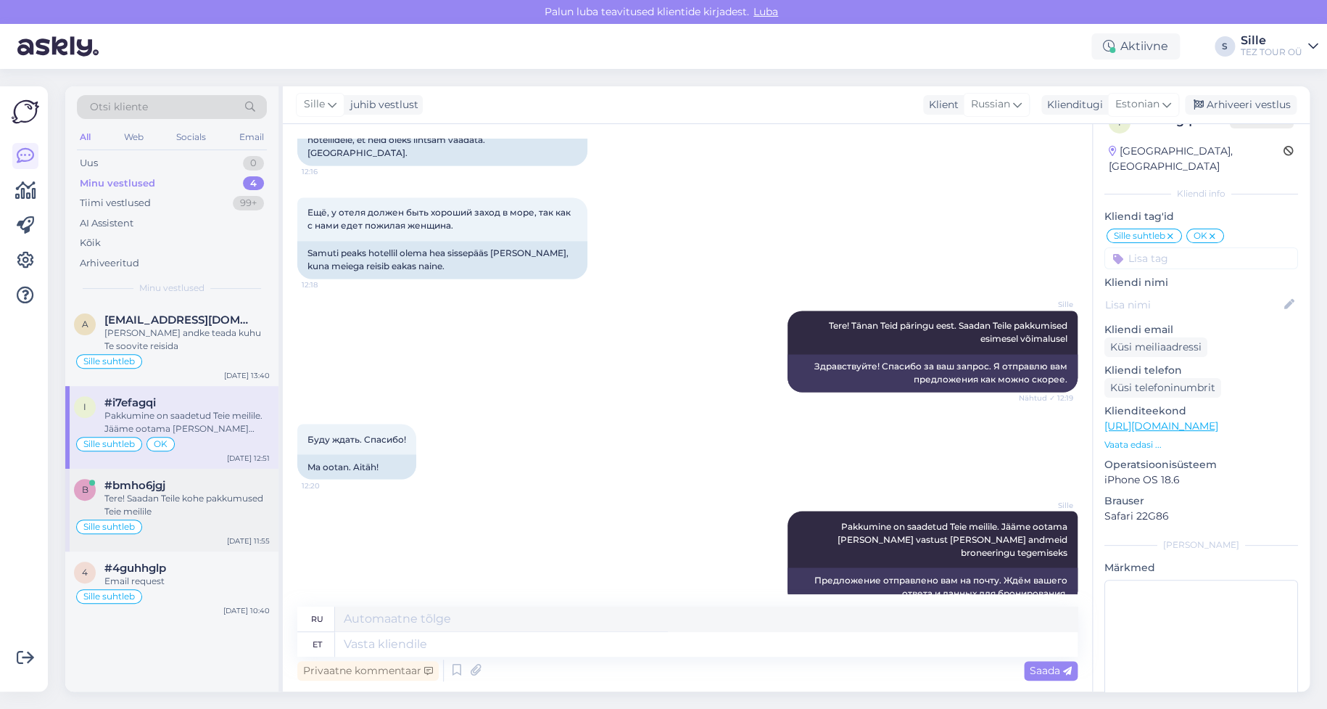
click at [149, 500] on div "Tere! Saadan Teile kohe pakkumused Teie meilile" at bounding box center [186, 505] width 165 height 26
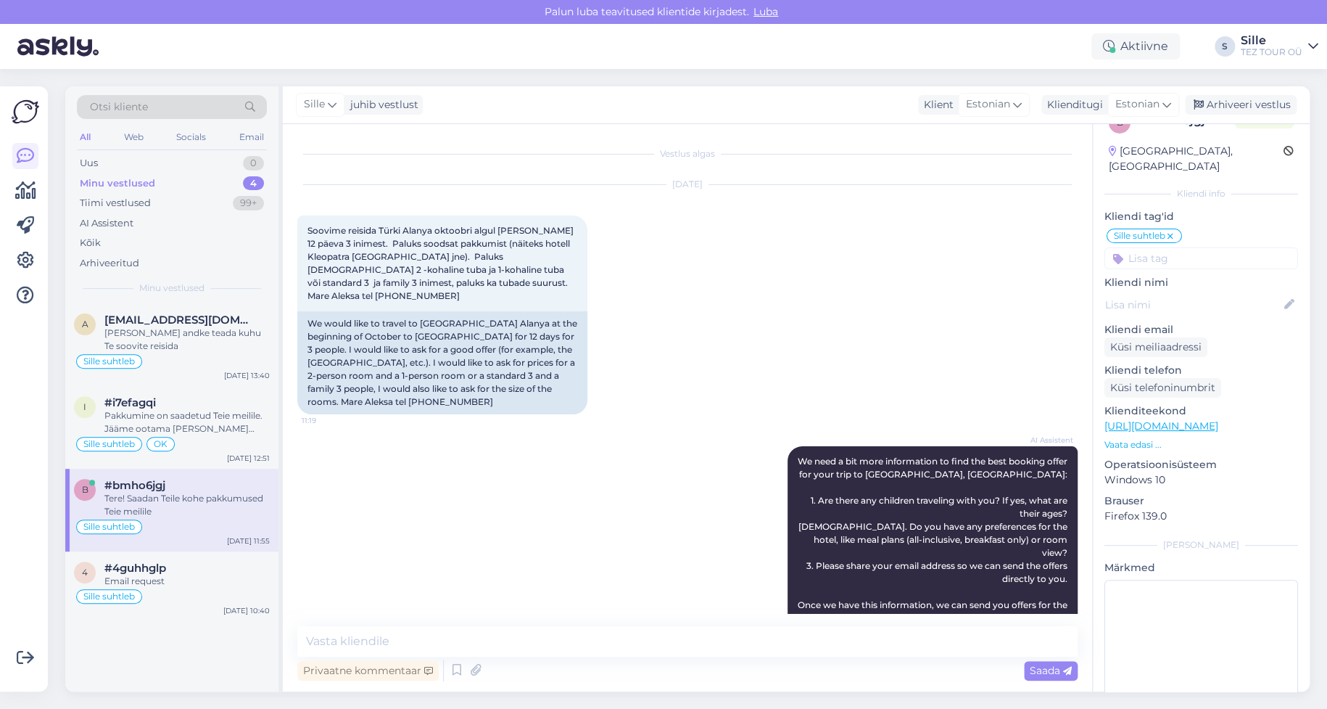
scroll to position [662, 0]
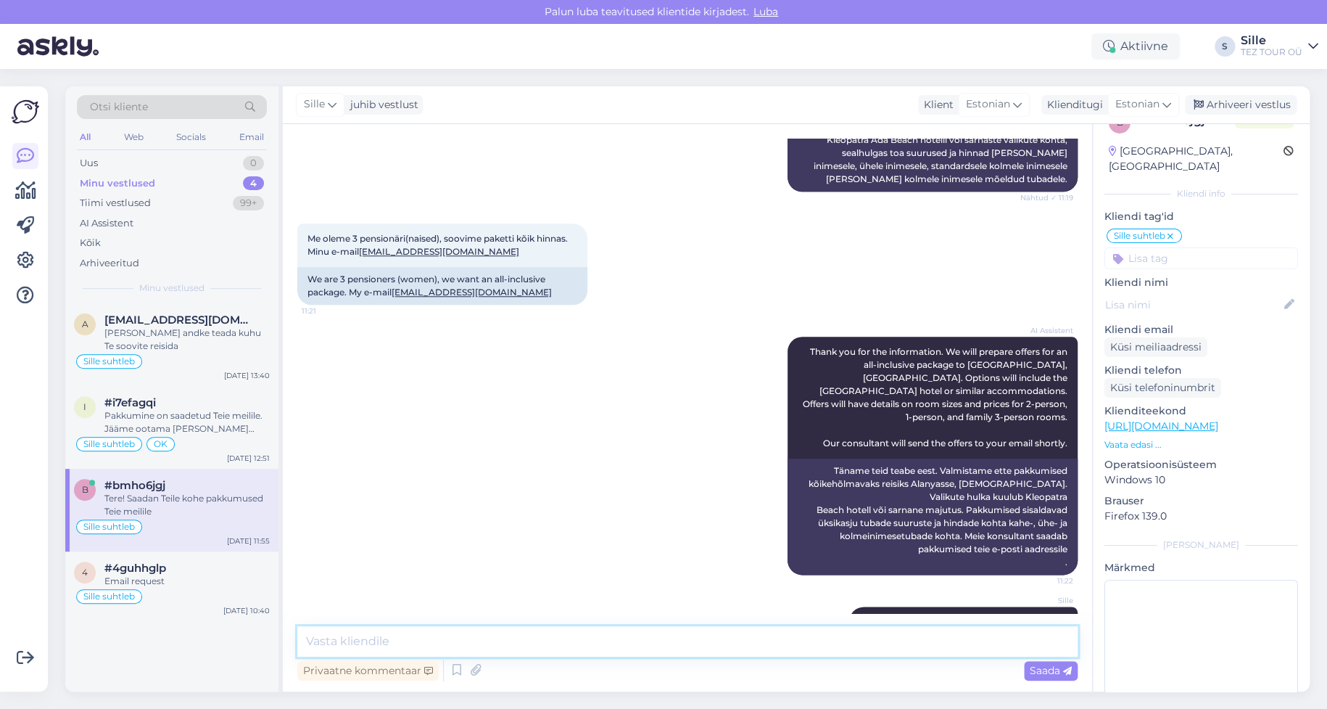
drag, startPoint x: 374, startPoint y: 648, endPoint x: 379, endPoint y: 655, distance: 8.5
click at [375, 648] on textarea at bounding box center [687, 641] width 780 height 30
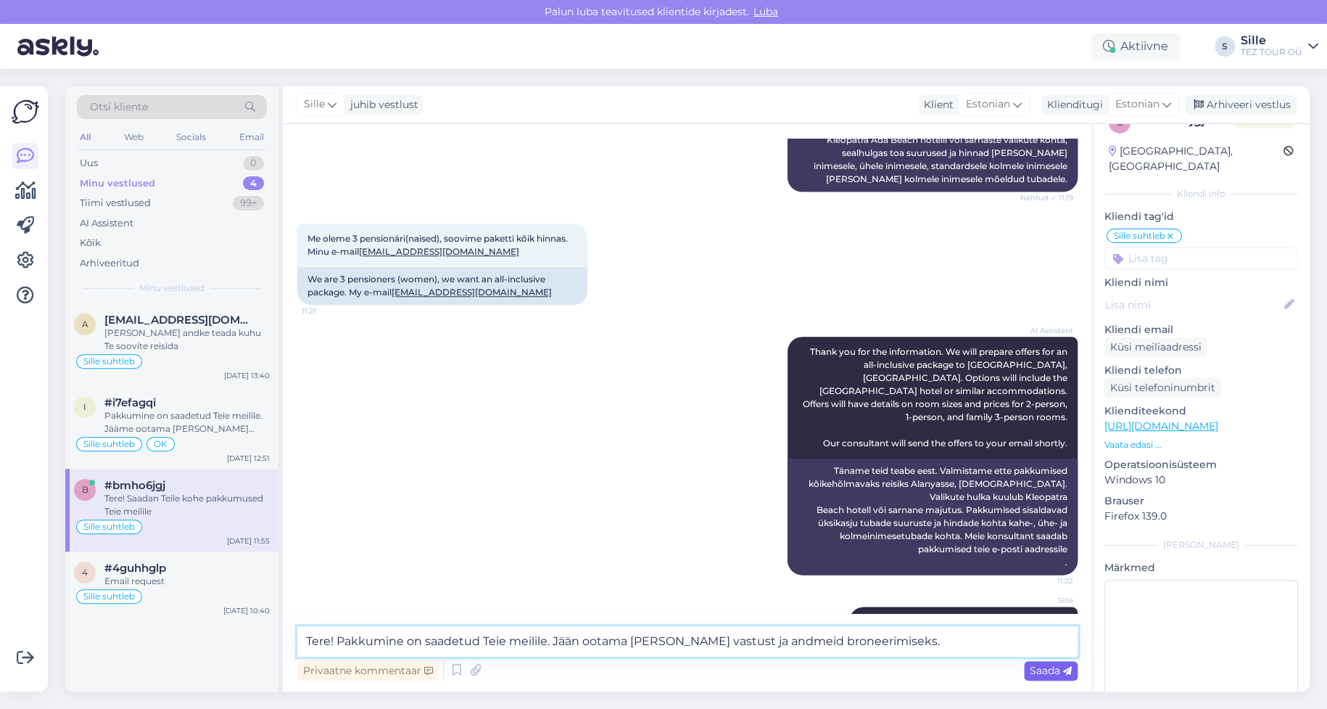
type textarea "Tere! Pakkumine on saadetud Teie meilile. Jään ootama [PERSON_NAME] vastust ja …"
drag, startPoint x: 1045, startPoint y: 669, endPoint x: 1001, endPoint y: 676, distance: 44.8
click at [1044, 668] on span "Saada" at bounding box center [1051, 670] width 42 height 13
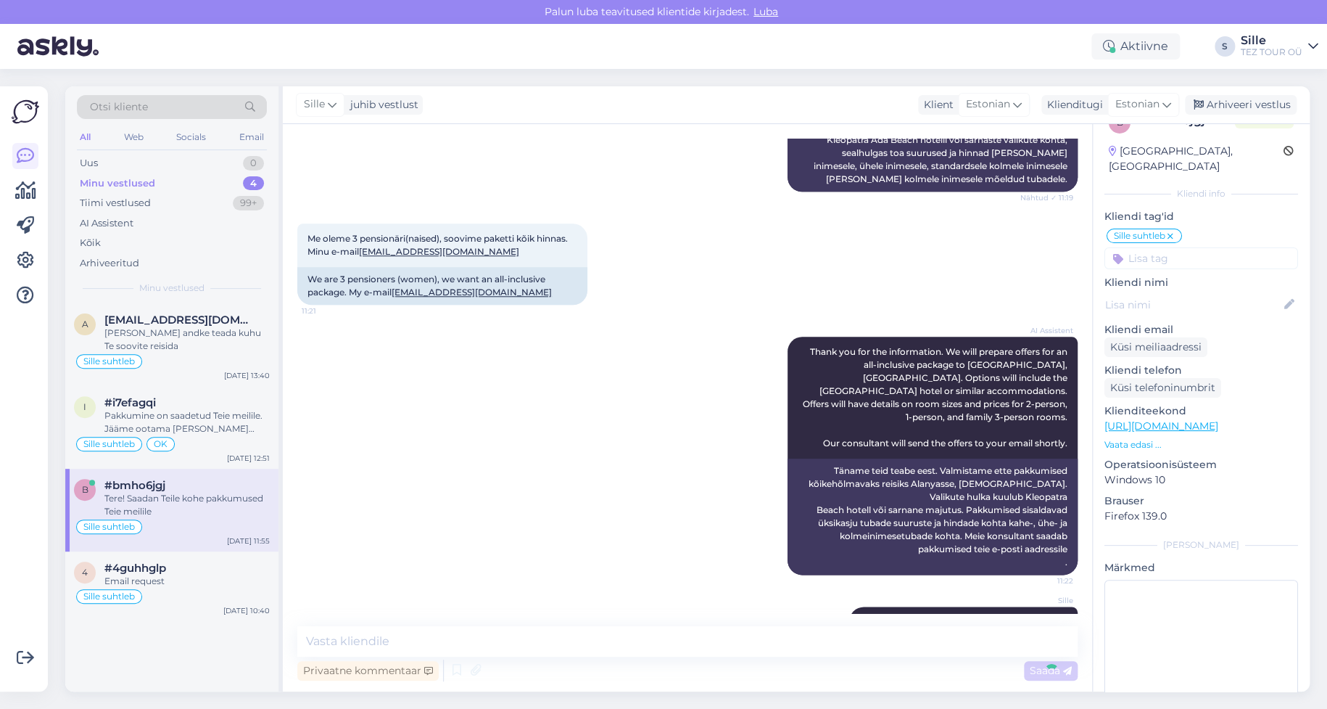
scroll to position [738, 0]
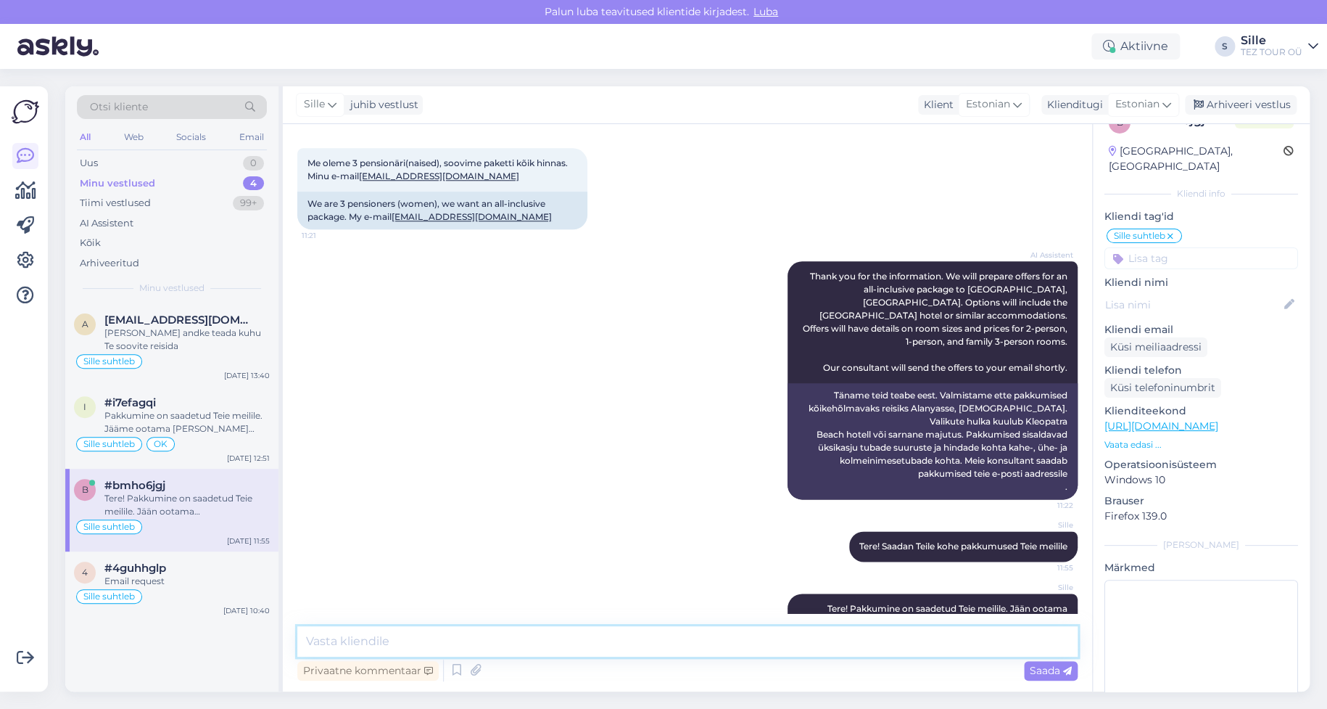
click at [382, 648] on textarea at bounding box center [687, 641] width 780 height 30
type textarea "Ilusat päeva jätku!"
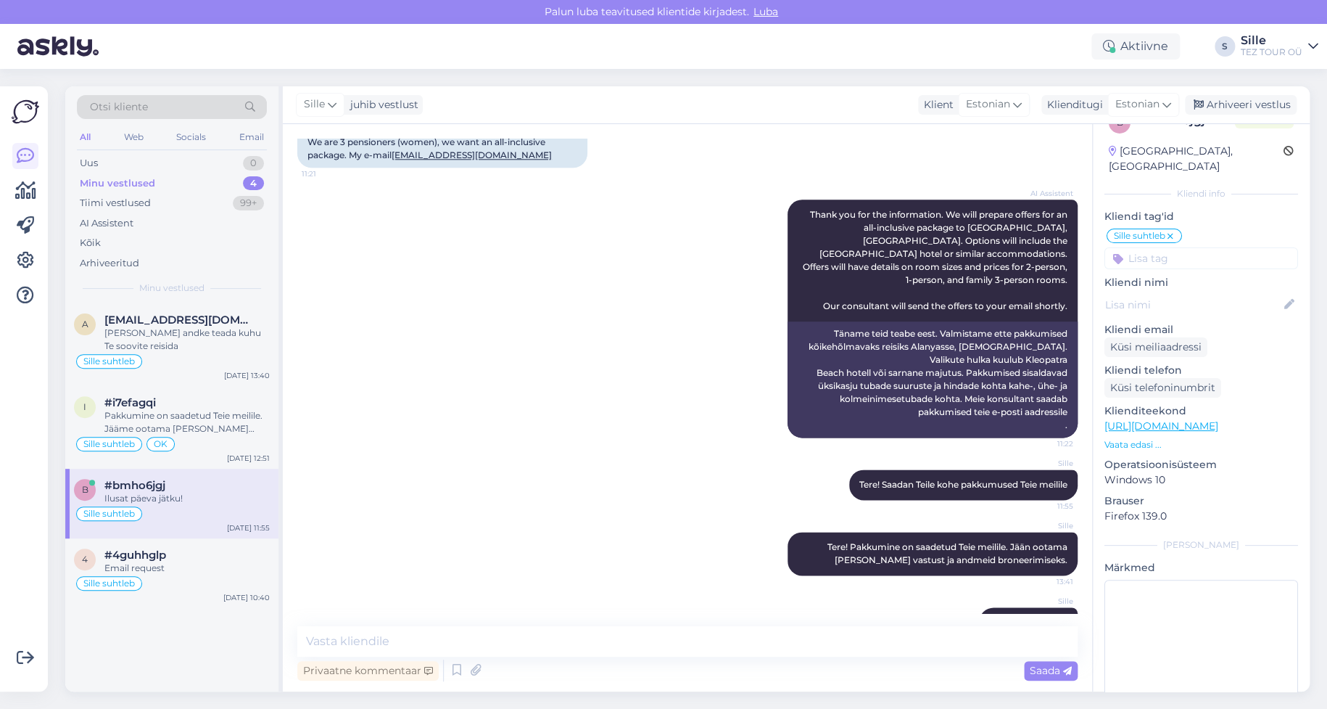
click at [1157, 247] on input at bounding box center [1202, 258] width 194 height 22
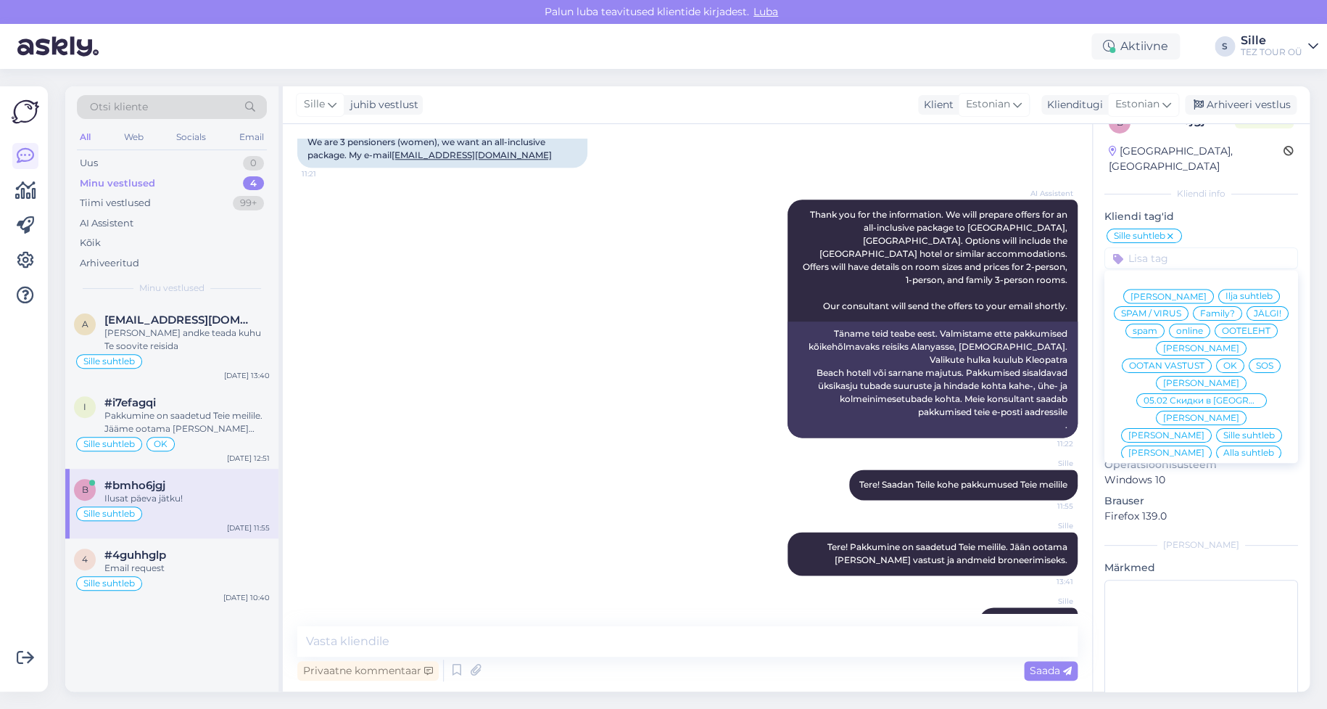
click at [1237, 361] on span "OK" at bounding box center [1230, 365] width 14 height 9
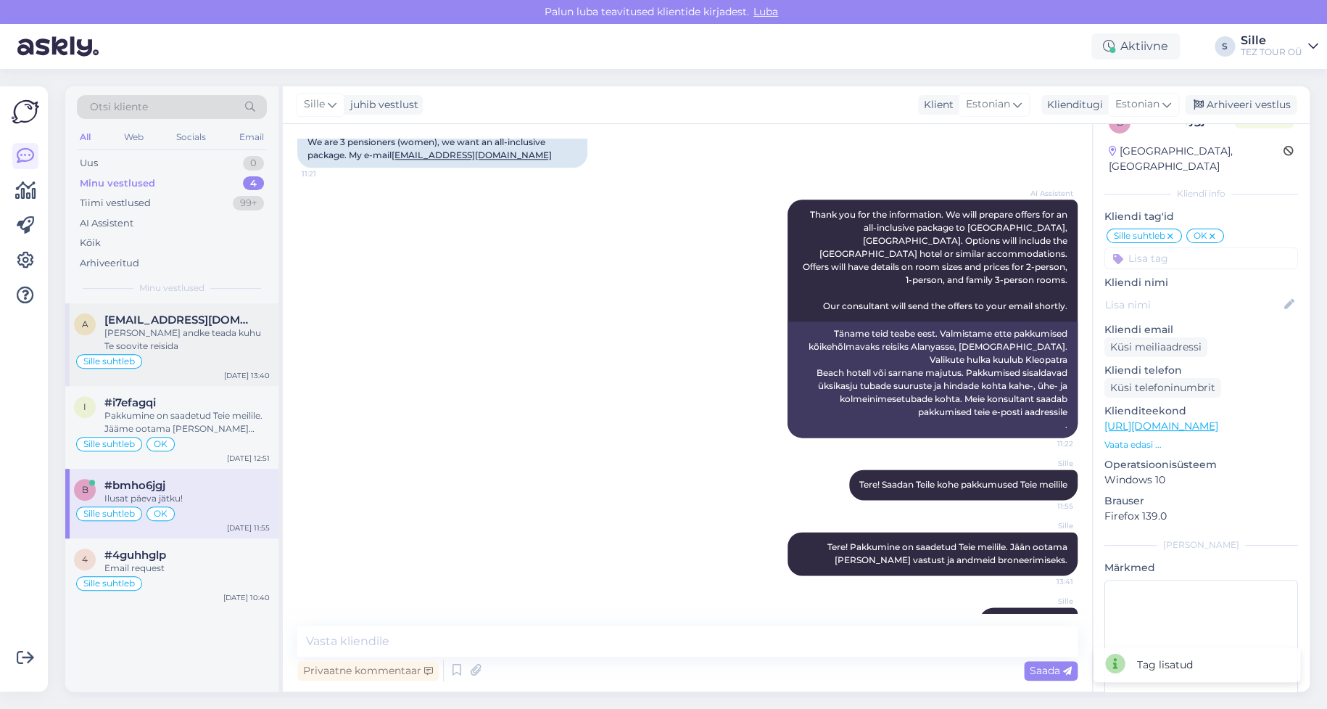
click at [140, 352] on div "Sille suhtleb" at bounding box center [172, 360] width 196 height 17
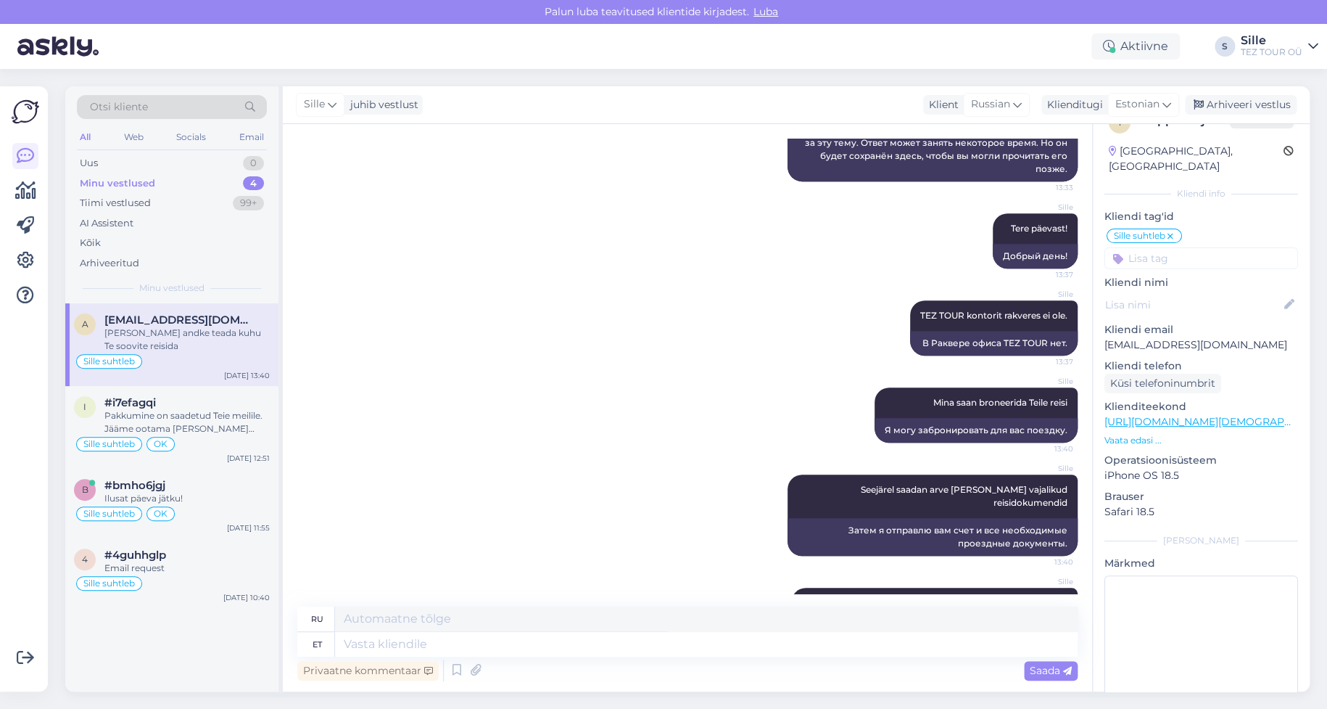
scroll to position [379, 0]
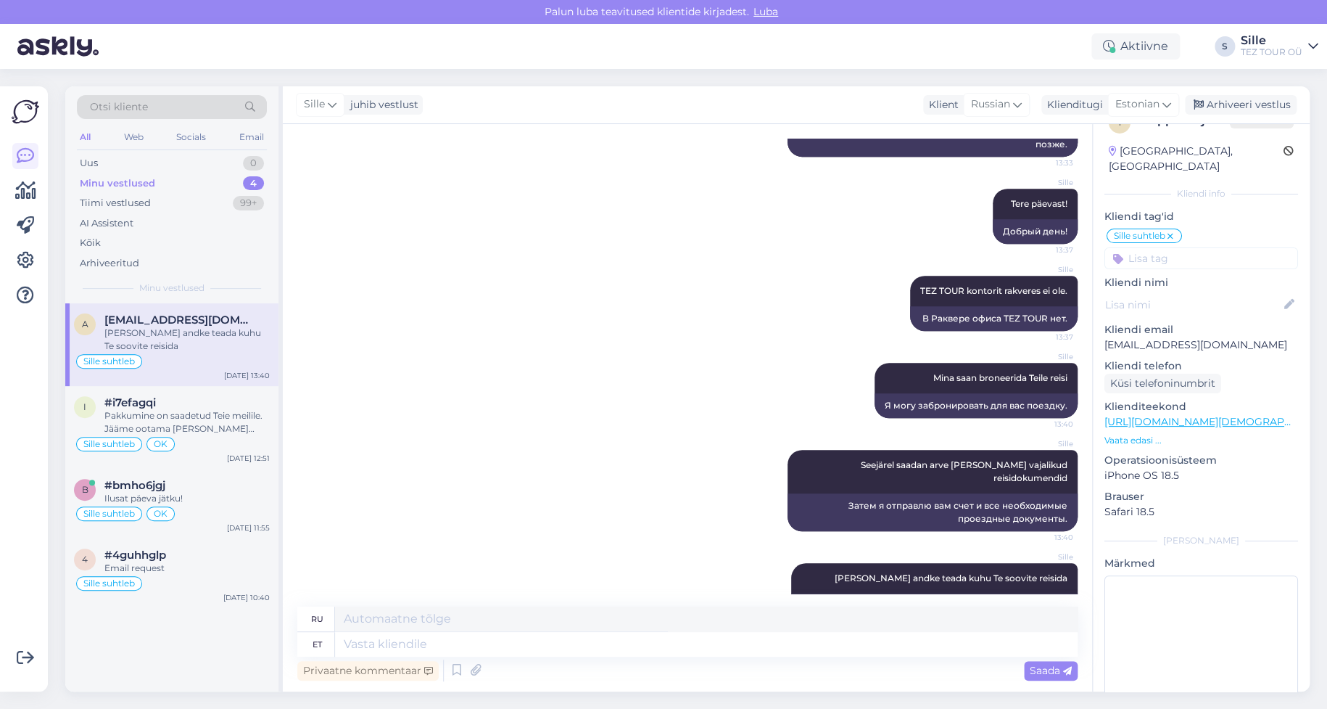
click at [1246, 337] on p "[EMAIL_ADDRESS][DOMAIN_NAME]" at bounding box center [1202, 344] width 194 height 15
click at [356, 642] on textarea at bounding box center [706, 644] width 743 height 25
type textarea "Kas"
type textarea "Является"
type textarea "Kas Soovite"
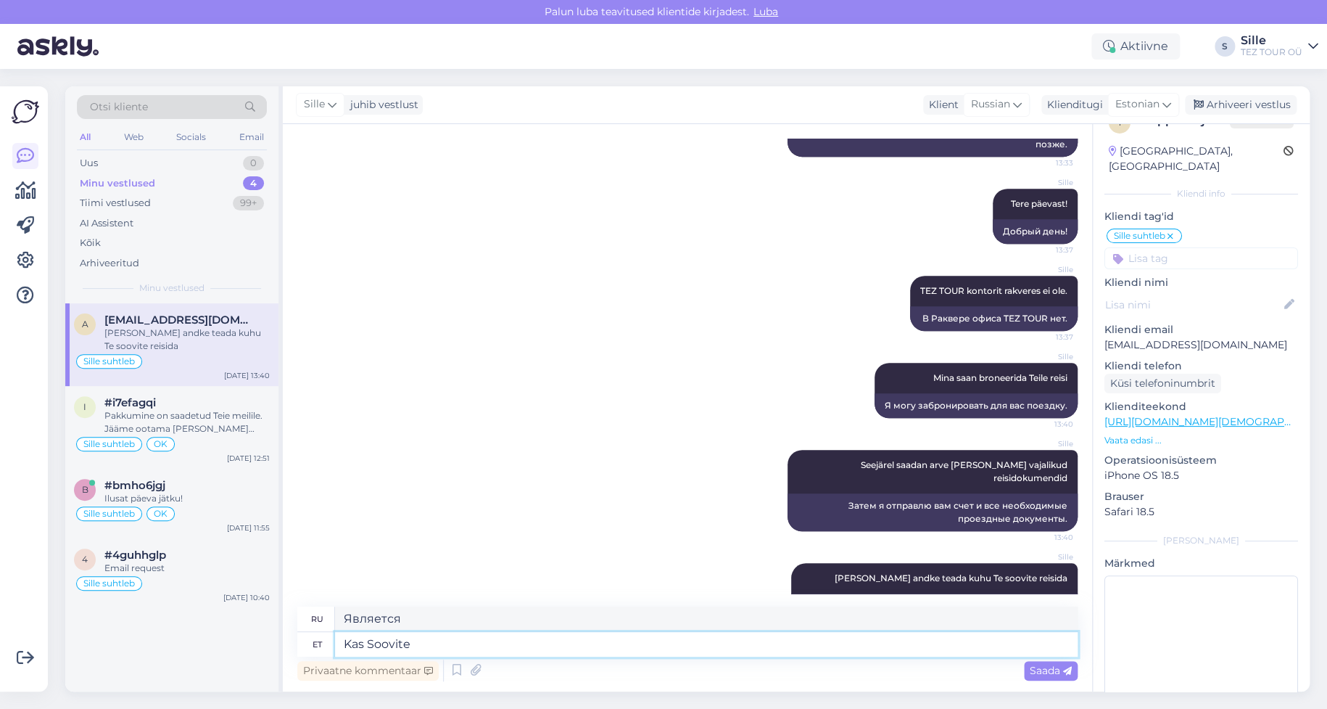
type textarea "Вы хотите"
type textarea "[PERSON_NAME],"
type textarea "Вы не хотите"
type textarea "K"
type textarea "Является"
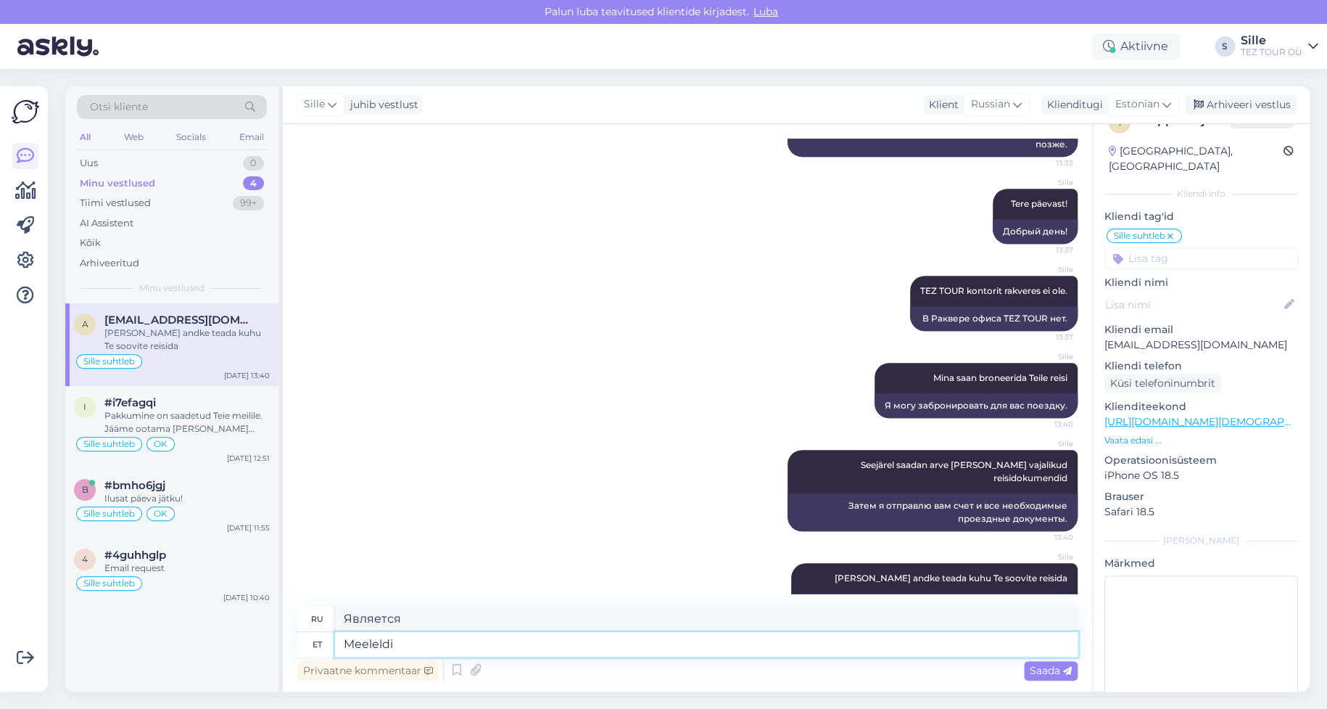
type textarea "Meeleldi"
type textarea "Охотно"
type textarea "Meeleldi saadan"
type textarea "Я буду рад отправить"
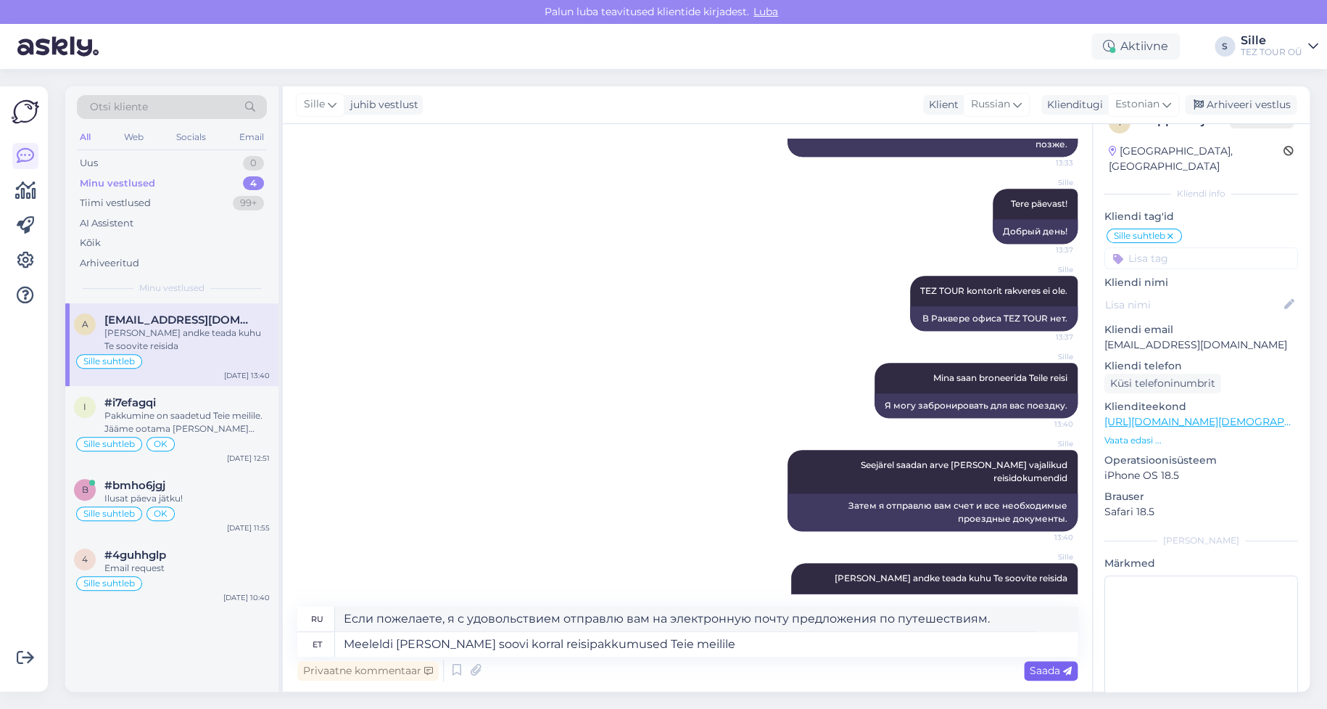
click at [1044, 670] on span "Saada" at bounding box center [1051, 670] width 42 height 13
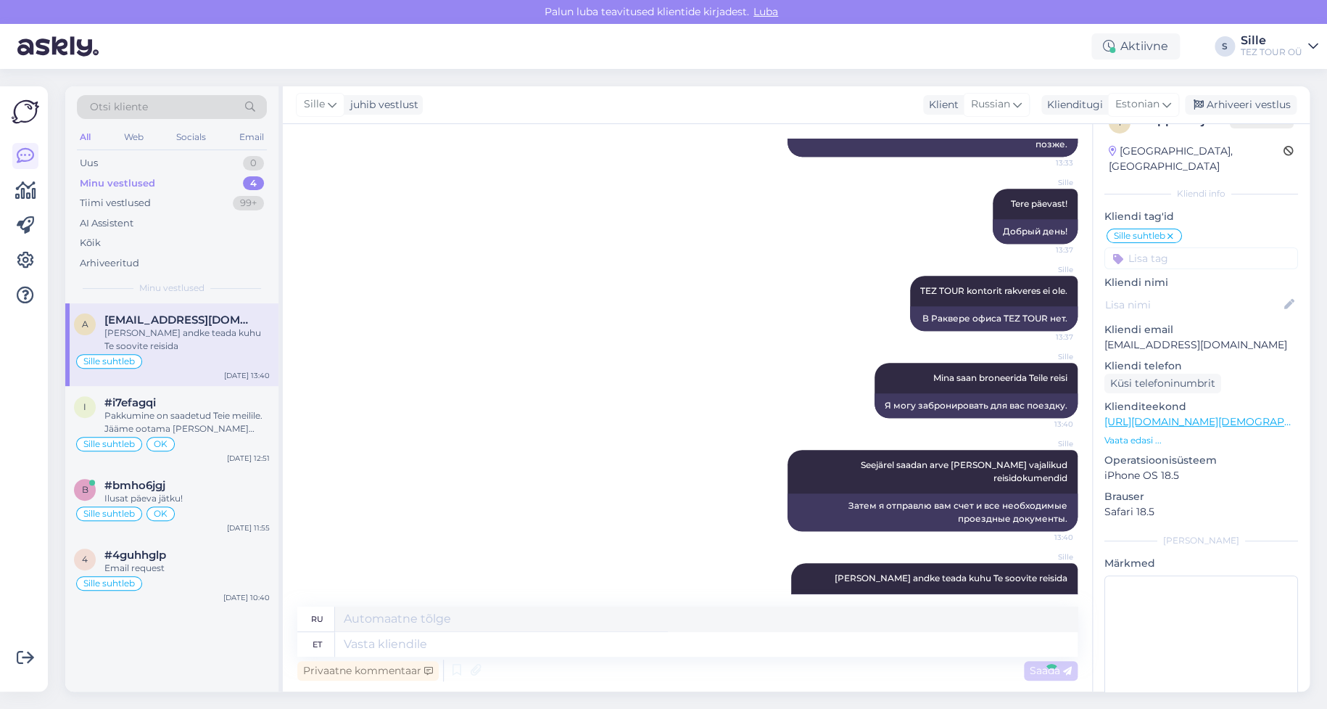
scroll to position [493, 0]
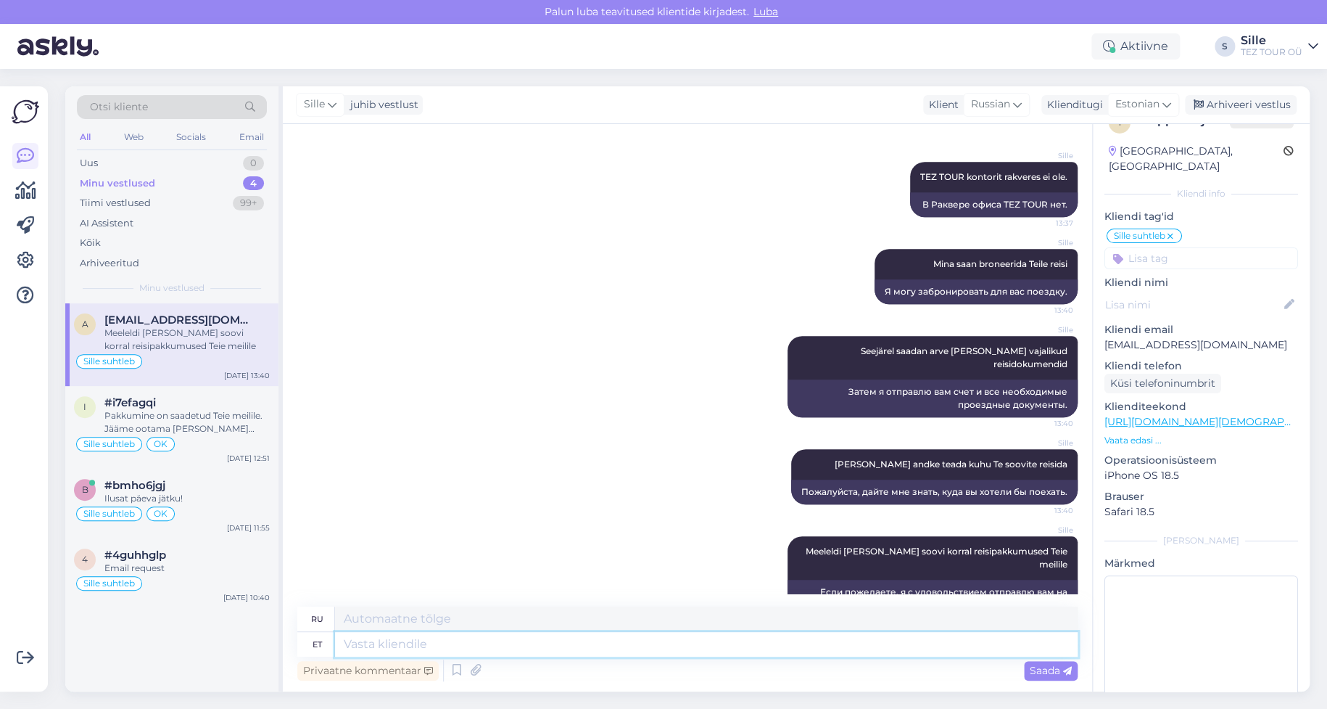
click at [392, 642] on textarea at bounding box center [706, 644] width 743 height 25
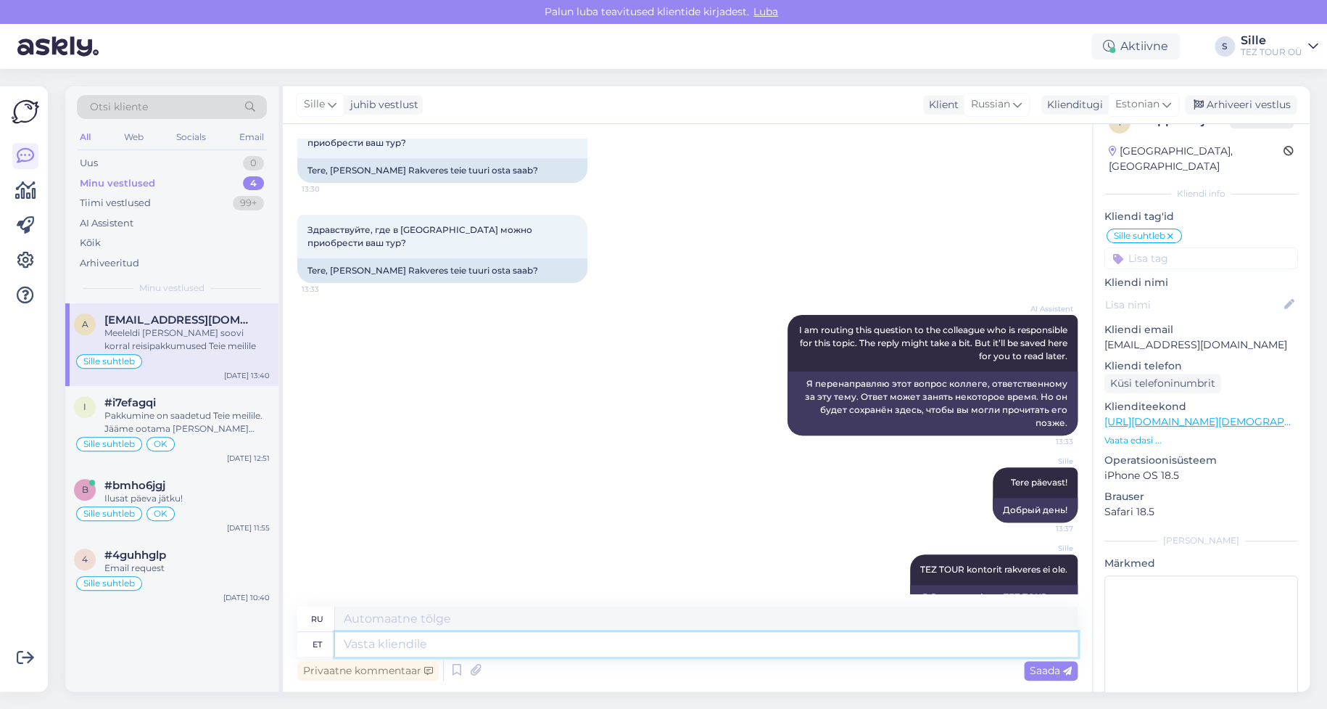
scroll to position [0, 0]
